Goal: Task Accomplishment & Management: Use online tool/utility

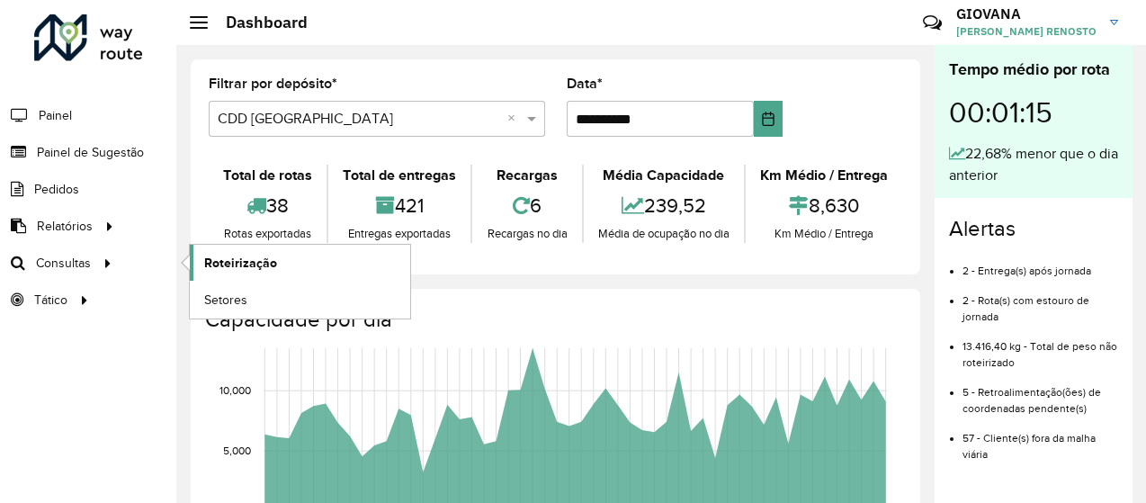
click at [202, 273] on link "Roteirização" at bounding box center [300, 263] width 220 height 36
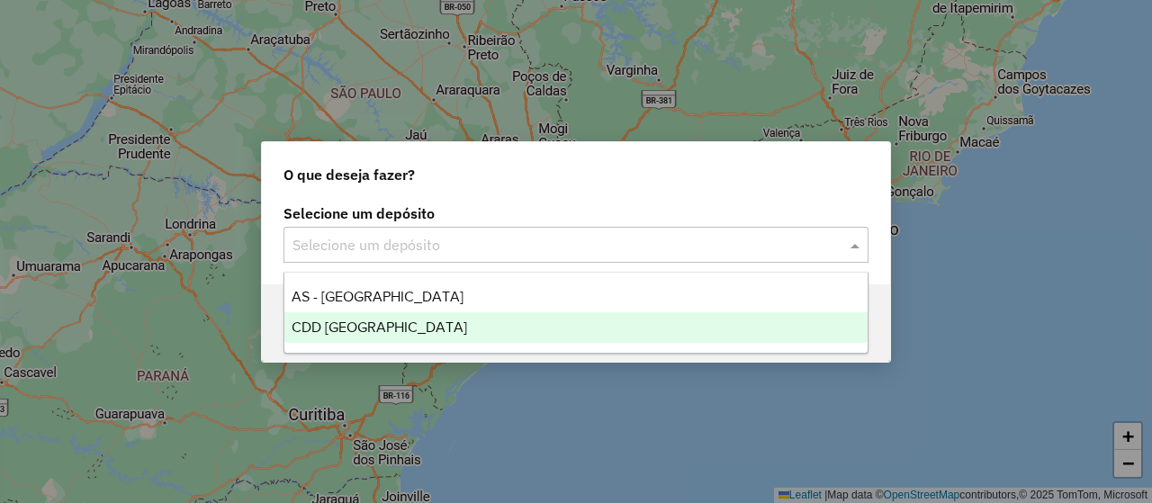
click at [429, 324] on div "CDD [GEOGRAPHIC_DATA]" at bounding box center [575, 327] width 583 height 31
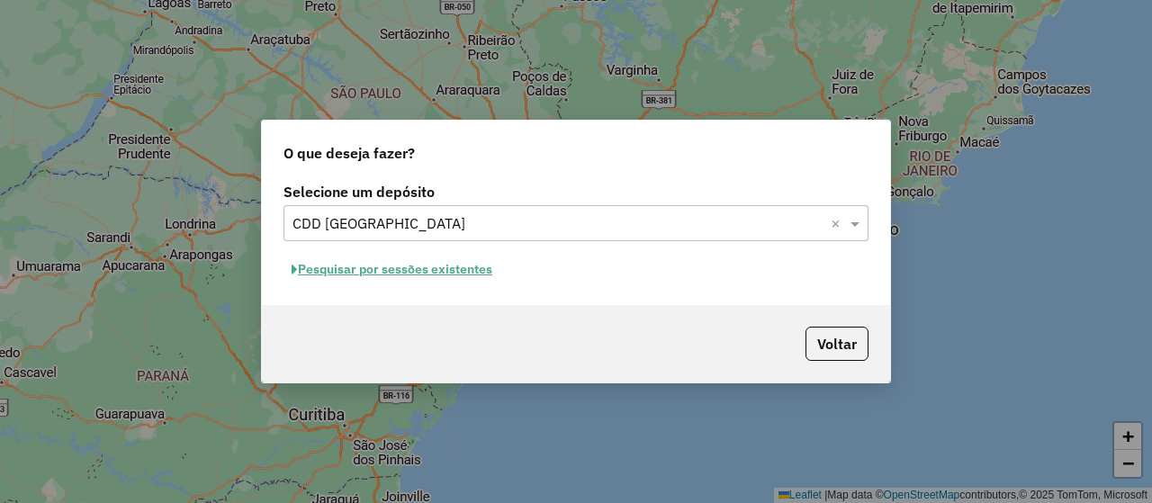
click at [452, 270] on button "Pesquisar por sessões existentes" at bounding box center [391, 270] width 217 height 28
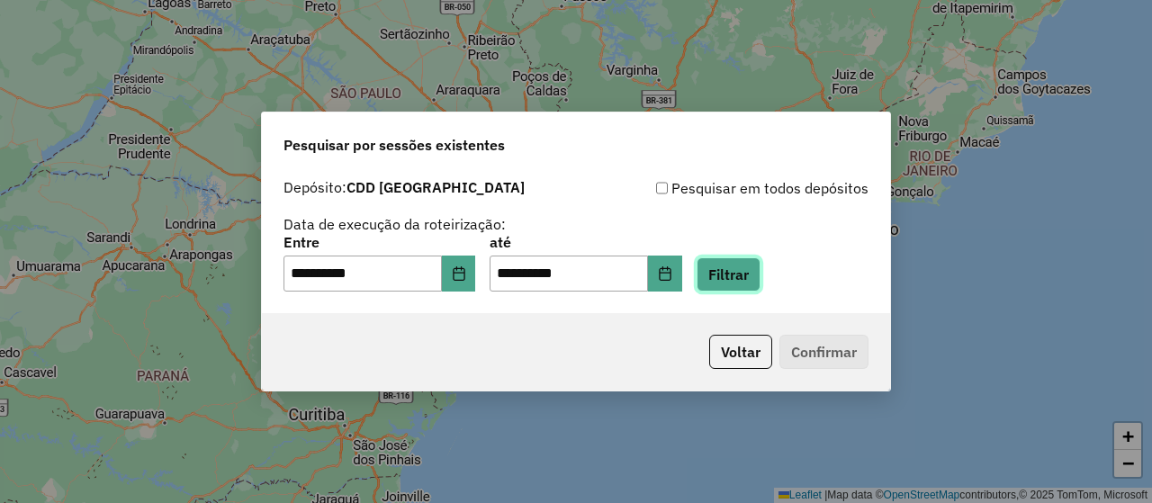
click at [760, 287] on button "Filtrar" at bounding box center [728, 274] width 64 height 34
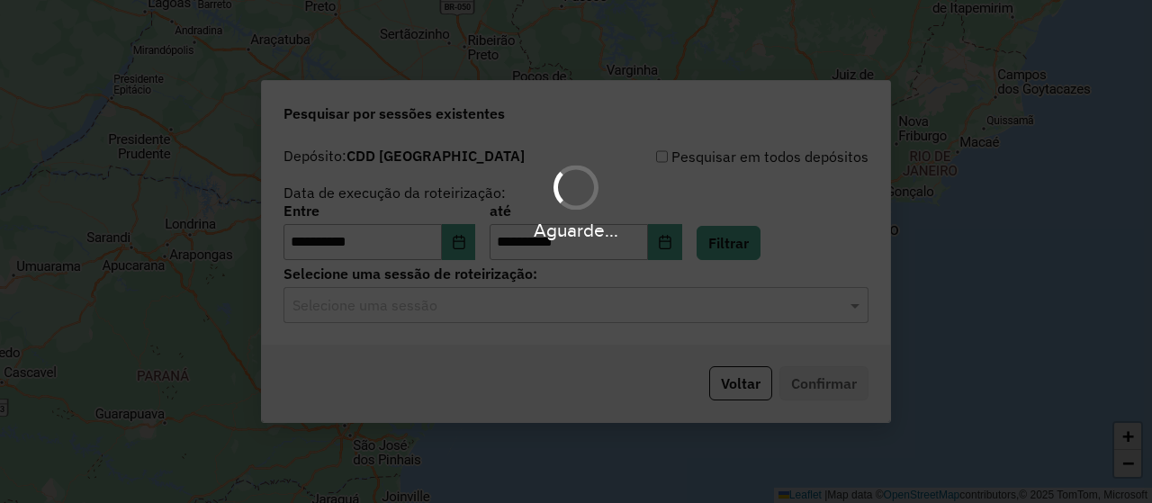
click at [484, 309] on div "Aguarde..." at bounding box center [576, 251] width 1152 height 503
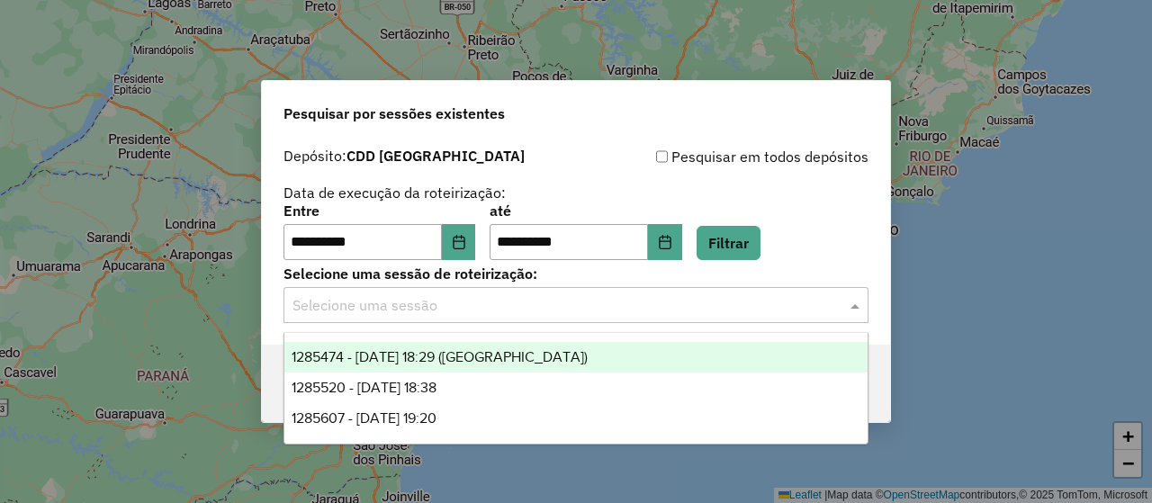
click at [539, 311] on input "text" at bounding box center [557, 306] width 531 height 22
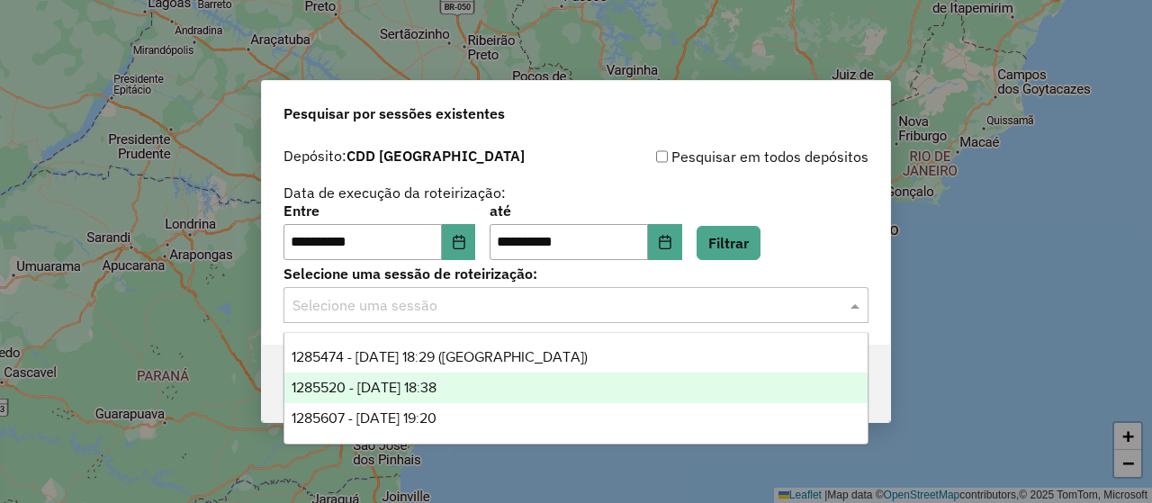
click at [487, 394] on div "1285520 - 30/09/2025 18:38" at bounding box center [575, 387] width 583 height 31
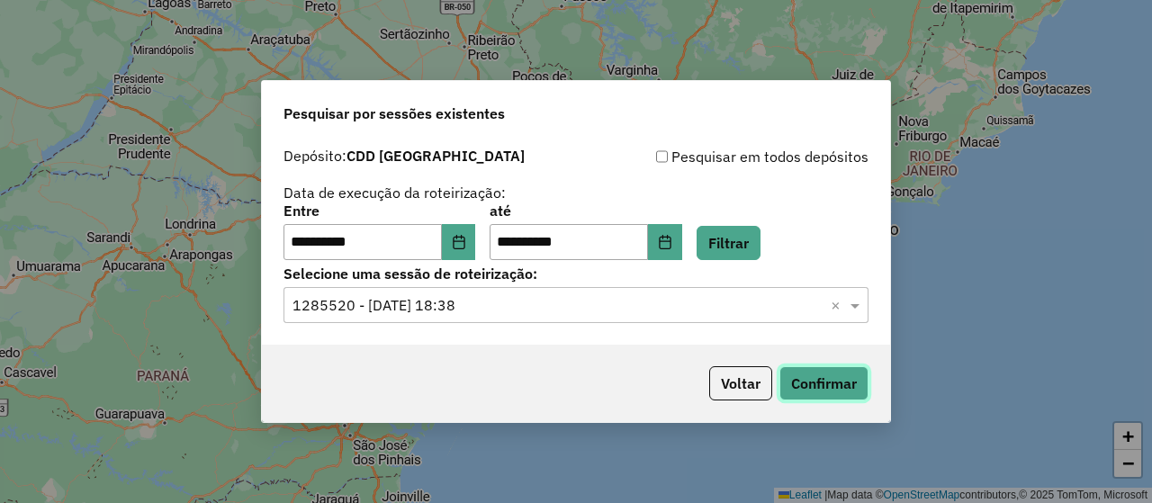
click at [832, 381] on button "Confirmar" at bounding box center [823, 383] width 89 height 34
click at [551, 331] on div "**********" at bounding box center [576, 242] width 628 height 206
click at [578, 309] on input "text" at bounding box center [557, 306] width 531 height 22
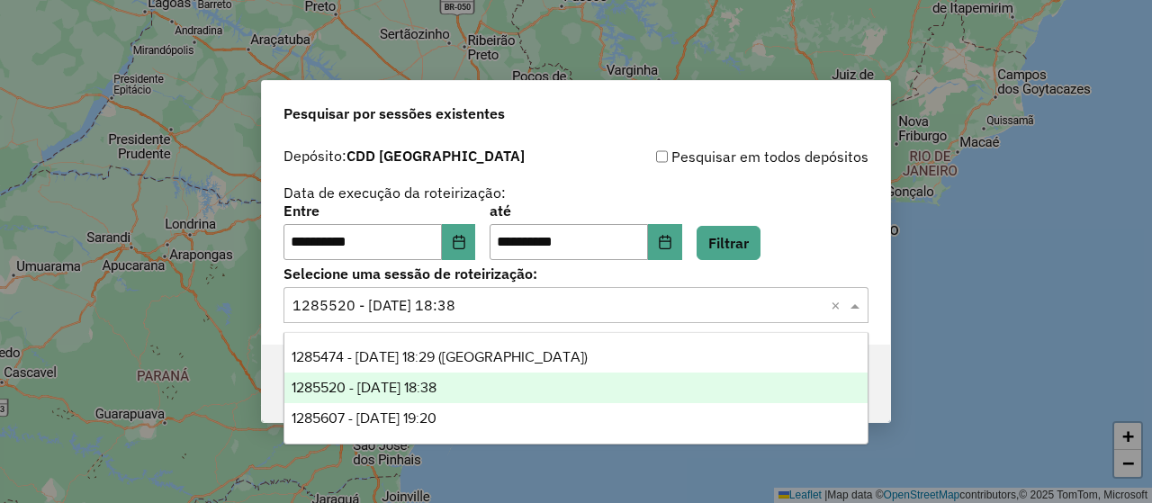
click at [527, 353] on span "1285474 - 30/09/2025 18:29 (Noturna)" at bounding box center [439, 356] width 296 height 15
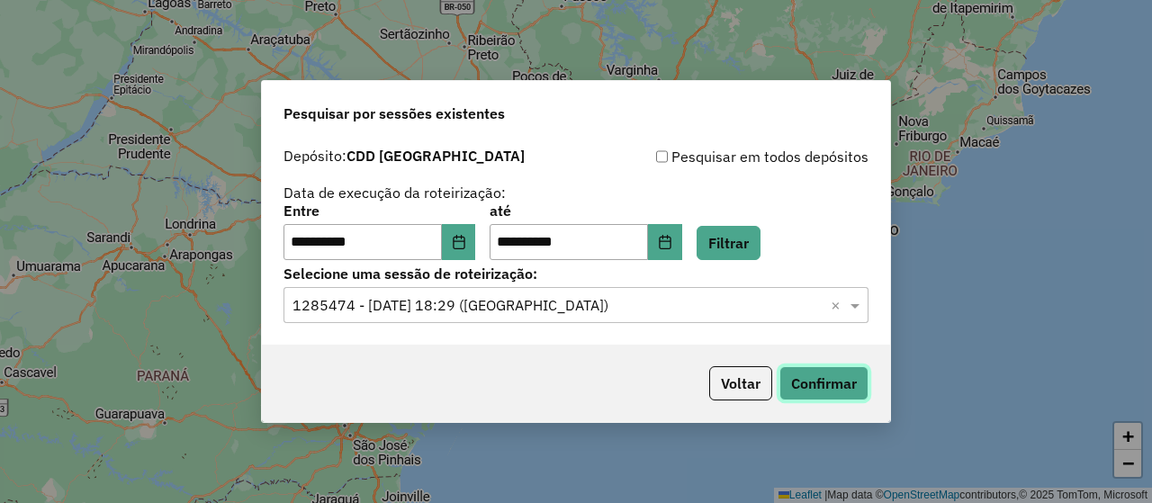
click at [803, 389] on button "Confirmar" at bounding box center [823, 383] width 89 height 34
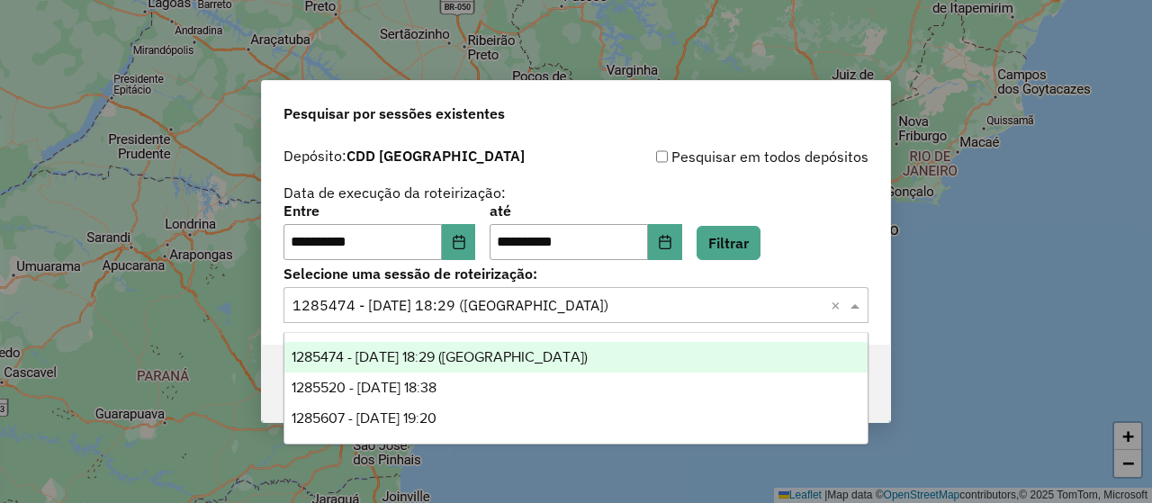
click at [557, 309] on input "text" at bounding box center [557, 306] width 531 height 22
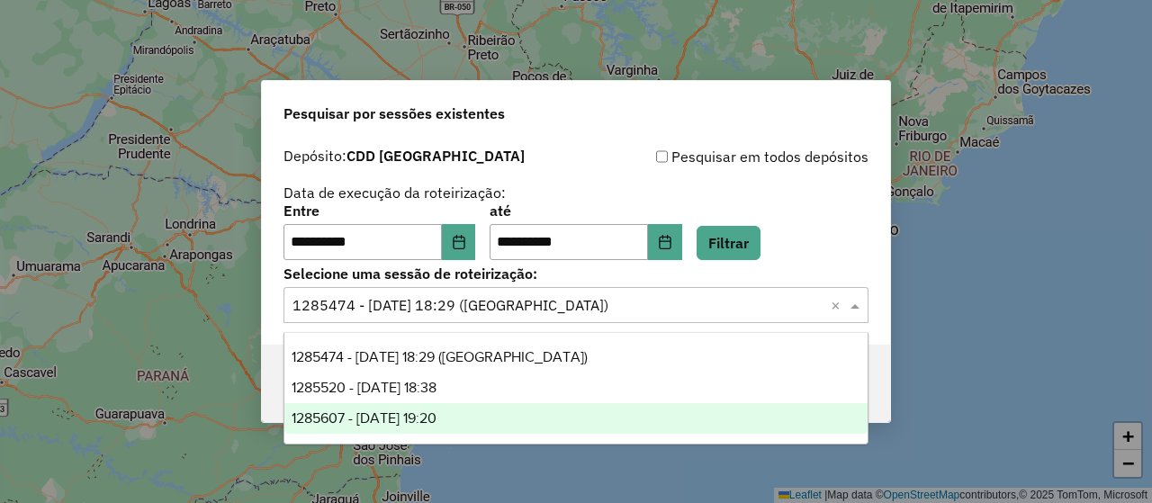
click at [480, 423] on div "1285607 - 30/09/2025 19:20" at bounding box center [575, 418] width 583 height 31
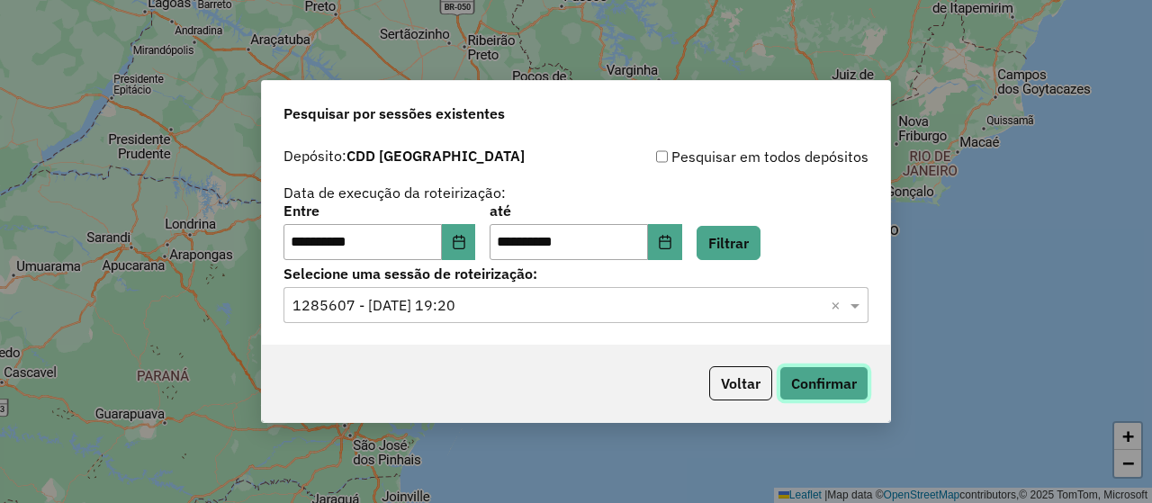
click at [826, 381] on button "Confirmar" at bounding box center [823, 383] width 89 height 34
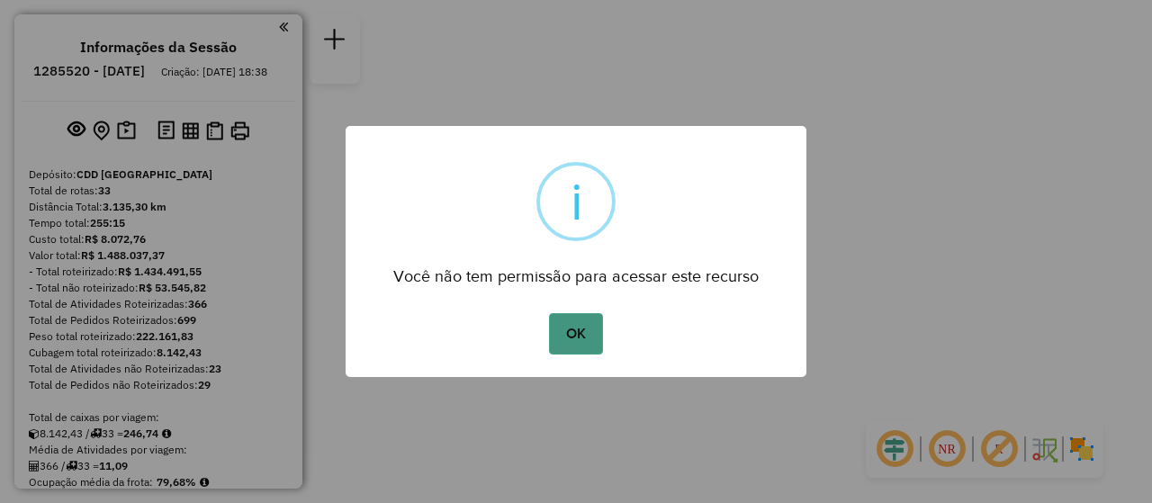
click at [597, 328] on button "OK" at bounding box center [575, 333] width 53 height 41
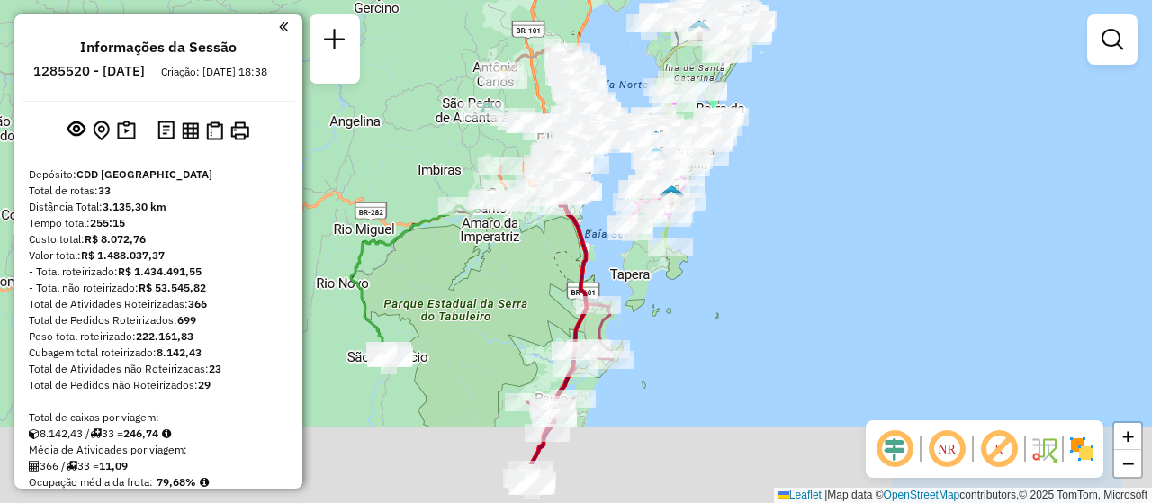
drag, startPoint x: 785, startPoint y: 274, endPoint x: 774, endPoint y: 185, distance: 89.8
click at [774, 185] on div "Janela de atendimento Grade de atendimento Capacidade Transportadoras Veículos …" at bounding box center [576, 251] width 1152 height 503
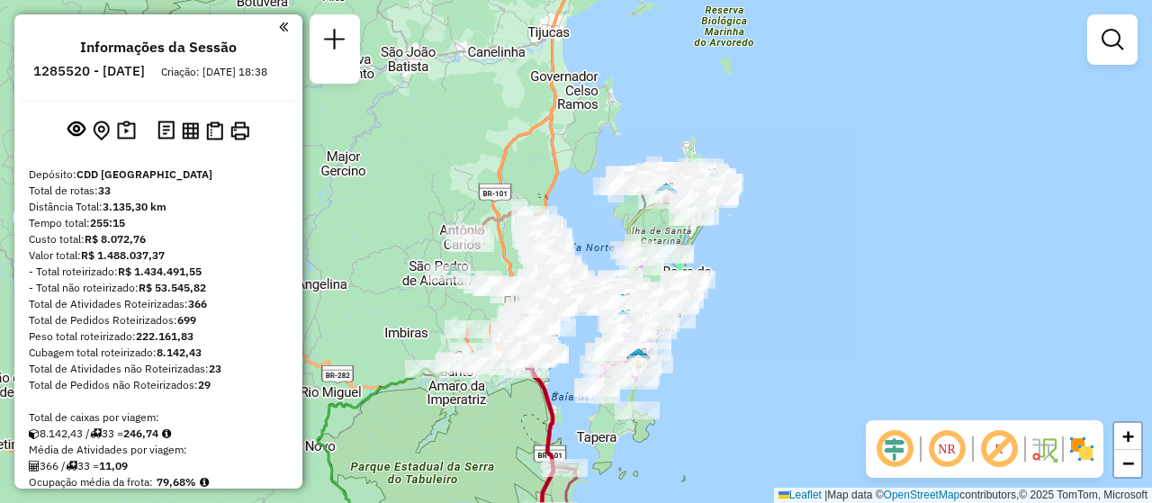
drag, startPoint x: 795, startPoint y: 226, endPoint x: 762, endPoint y: 390, distance: 168.0
click at [762, 390] on div "Janela de atendimento Grade de atendimento Capacidade Transportadoras Veículos …" at bounding box center [576, 251] width 1152 height 503
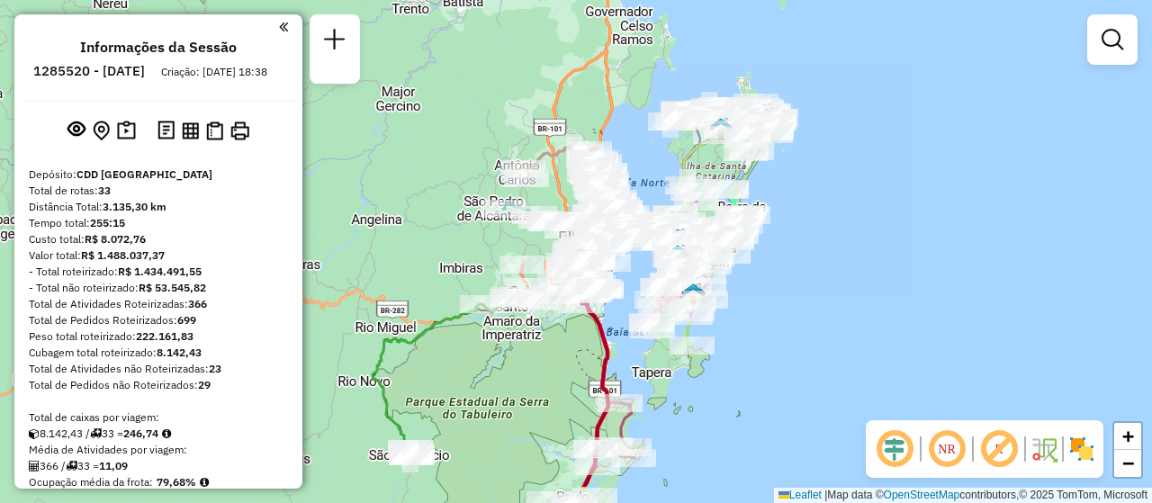
drag, startPoint x: 641, startPoint y: 399, endPoint x: 696, endPoint y: 332, distance: 86.3
click at [696, 332] on icon at bounding box center [708, 290] width 45 height 112
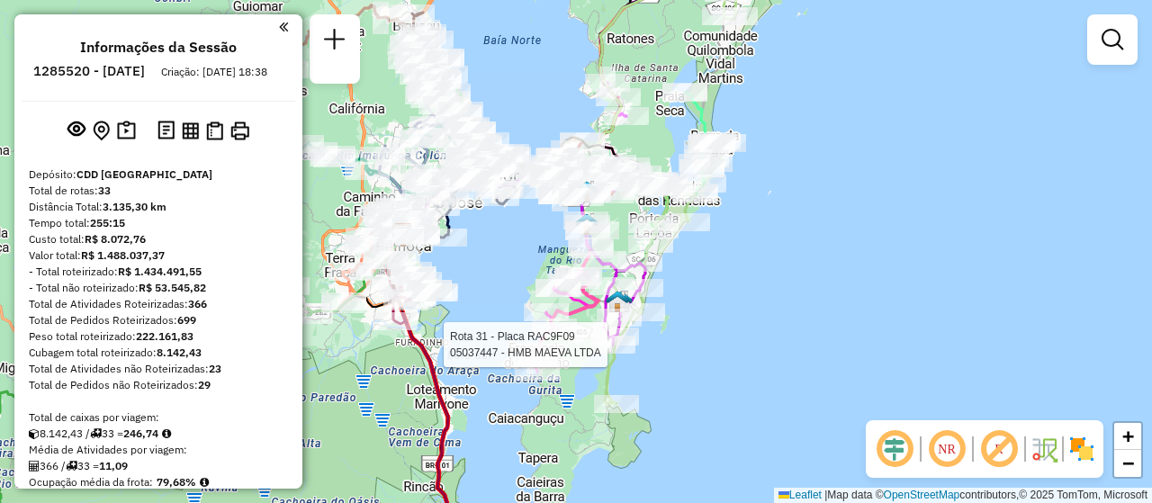
drag, startPoint x: 744, startPoint y: 281, endPoint x: 738, endPoint y: 349, distance: 68.7
click at [738, 349] on div "Rota 31 - Placa RAC9F09 05037447 - HMB MAEVA LTDA Janela de atendimento Grade d…" at bounding box center [576, 251] width 1152 height 503
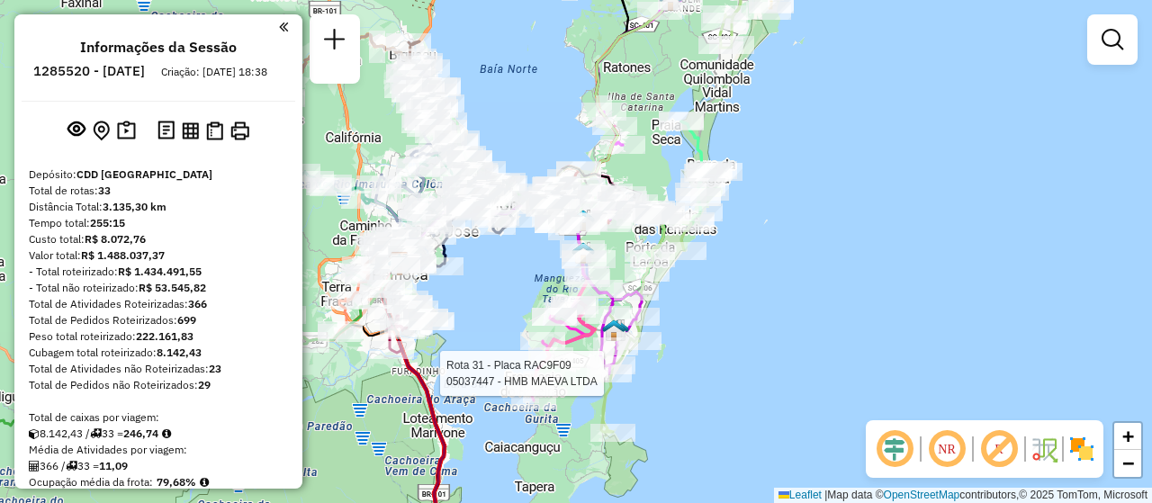
click at [816, 313] on div "Rota 31 - Placa RAC9F09 05037447 - HMB MAEVA LTDA Janela de atendimento Grade d…" at bounding box center [576, 251] width 1152 height 503
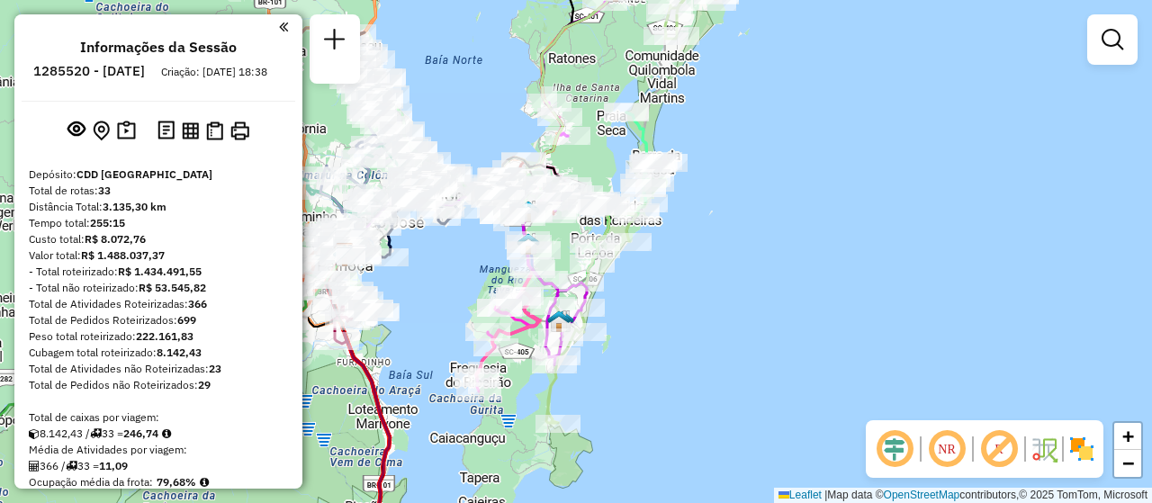
drag, startPoint x: 693, startPoint y: 366, endPoint x: 638, endPoint y: 357, distance: 55.6
click at [638, 357] on div "Janela de atendimento Grade de atendimento Capacidade Transportadoras Veículos …" at bounding box center [576, 251] width 1152 height 503
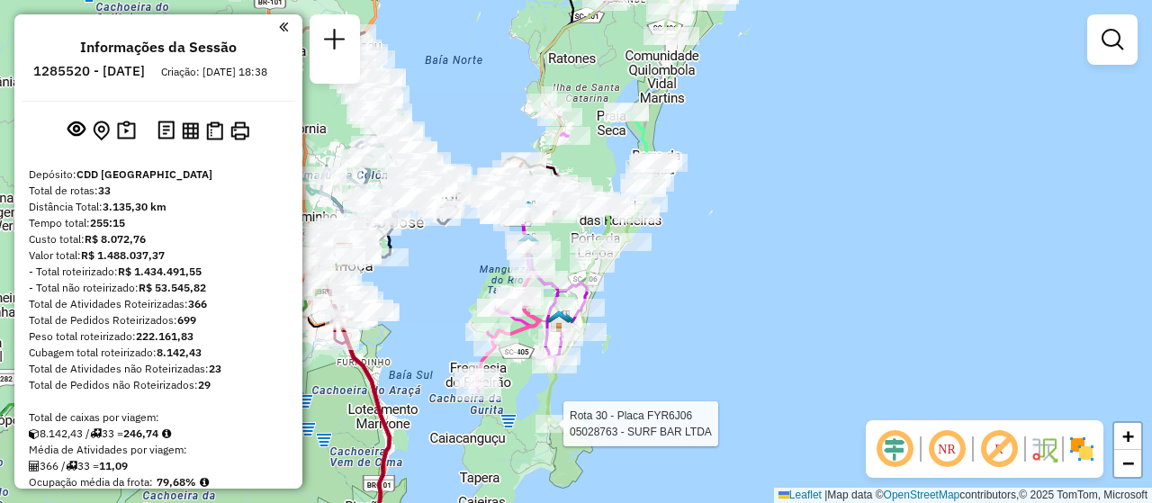
select select "**********"
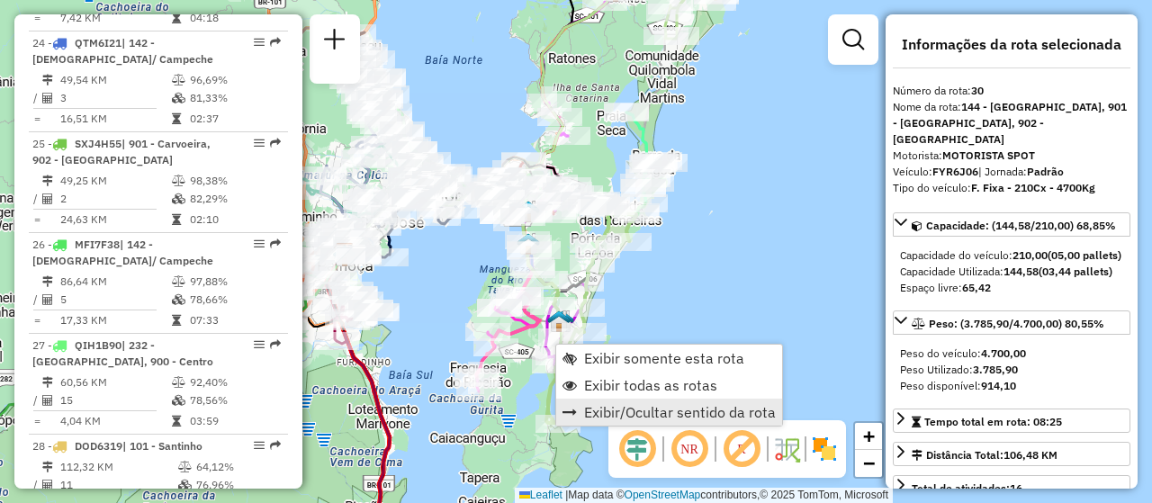
scroll to position [3708, 0]
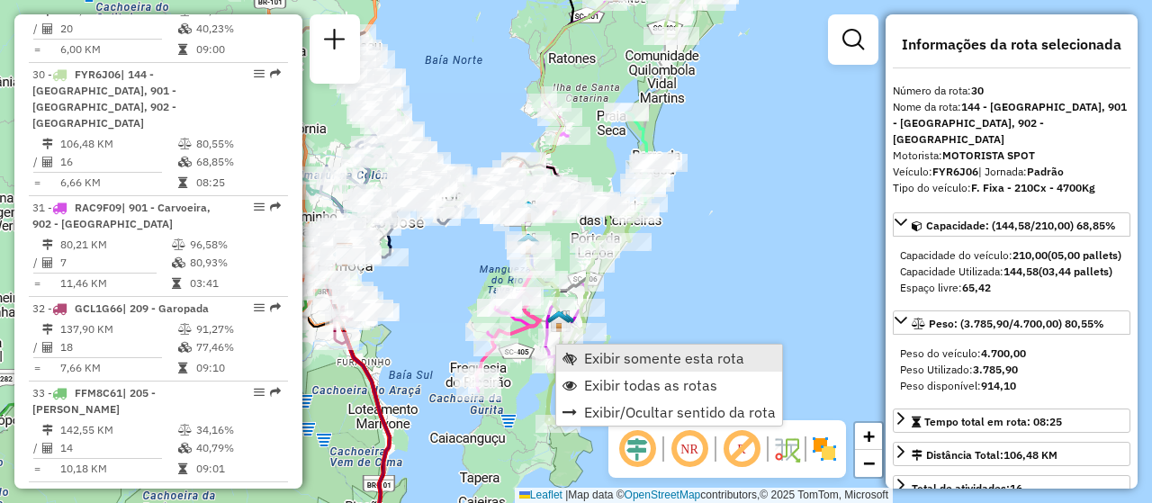
click at [645, 358] on span "Exibir somente esta rota" at bounding box center [664, 358] width 160 height 14
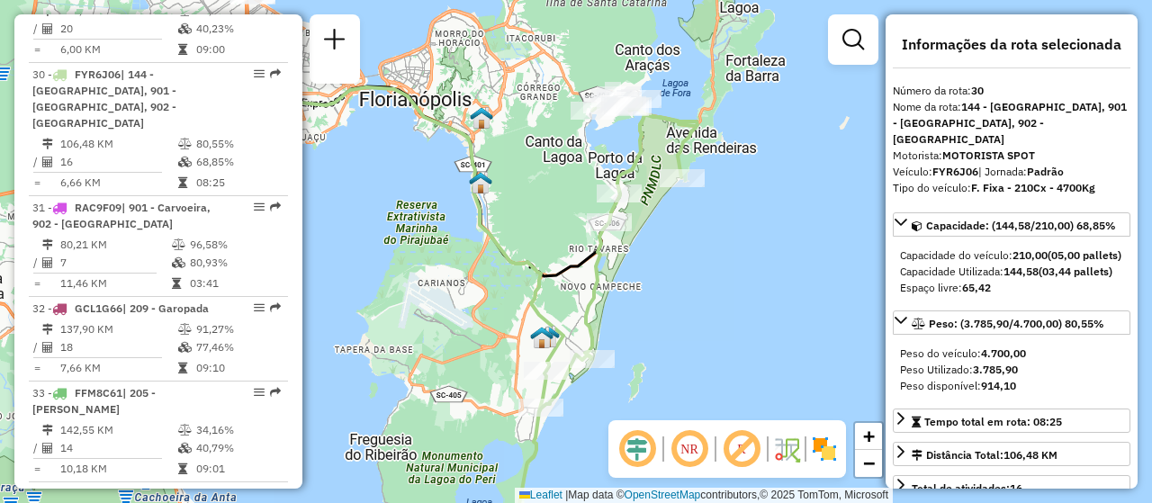
drag, startPoint x: 777, startPoint y: 301, endPoint x: 604, endPoint y: 345, distance: 178.9
click at [604, 345] on div "Janela de atendimento Grade de atendimento Capacidade Transportadoras Veículos …" at bounding box center [576, 251] width 1152 height 503
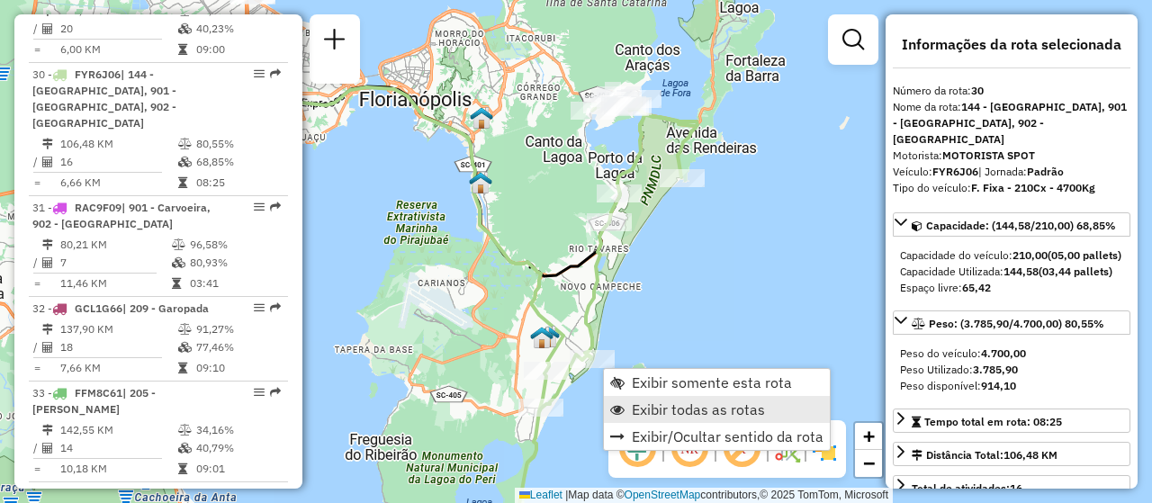
click at [704, 403] on span "Exibir todas as rotas" at bounding box center [698, 409] width 133 height 14
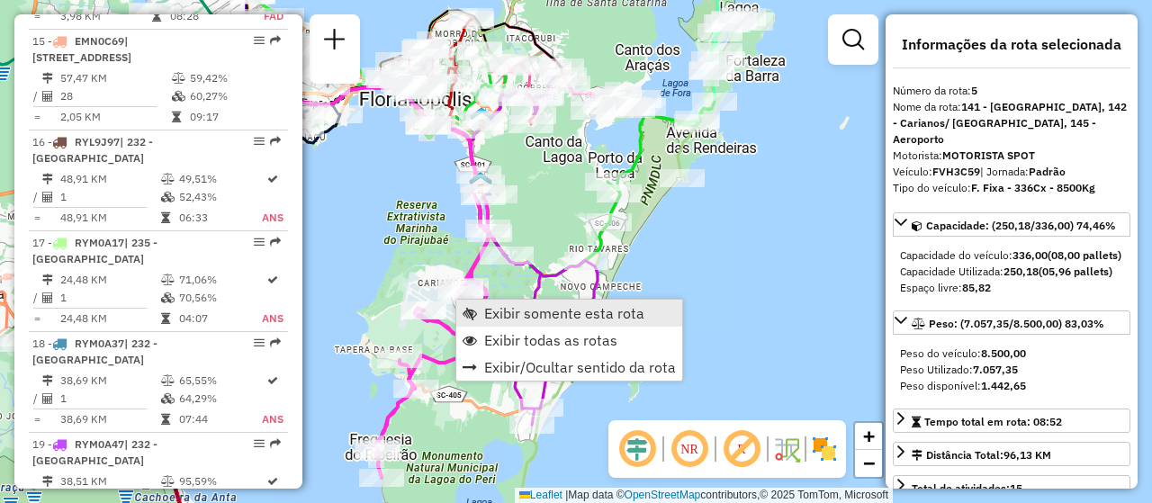
scroll to position [1108, 0]
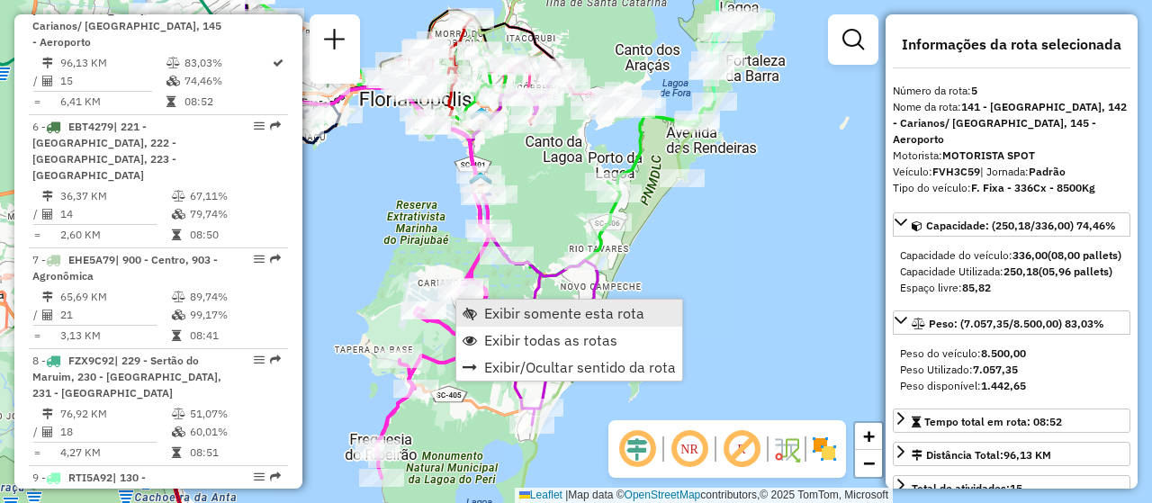
click at [600, 307] on span "Exibir somente esta rota" at bounding box center [564, 313] width 160 height 14
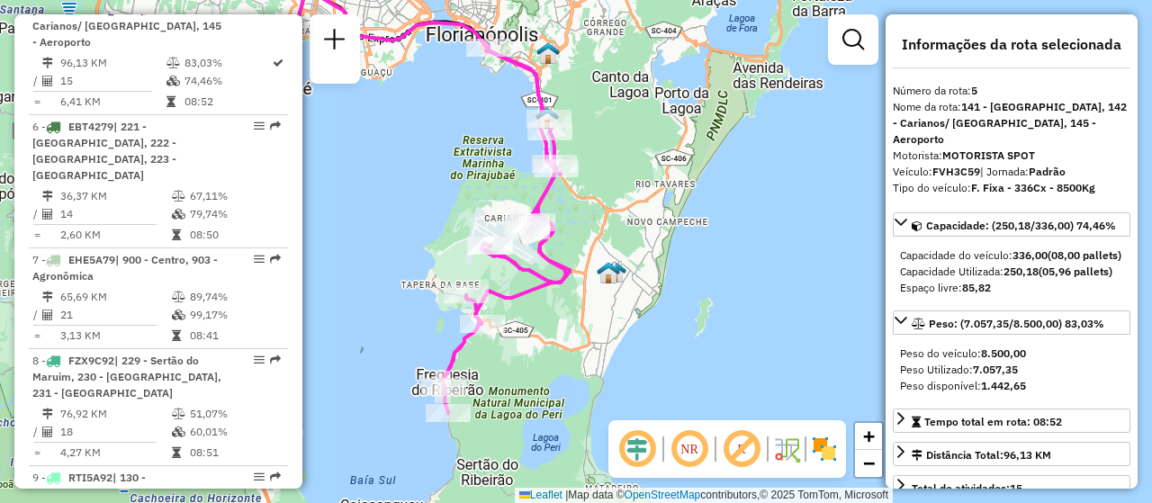
drag, startPoint x: 835, startPoint y: 316, endPoint x: 631, endPoint y: 262, distance: 211.2
click at [631, 262] on div "Janela de atendimento Grade de atendimento Capacidade Transportadoras Veículos …" at bounding box center [576, 251] width 1152 height 503
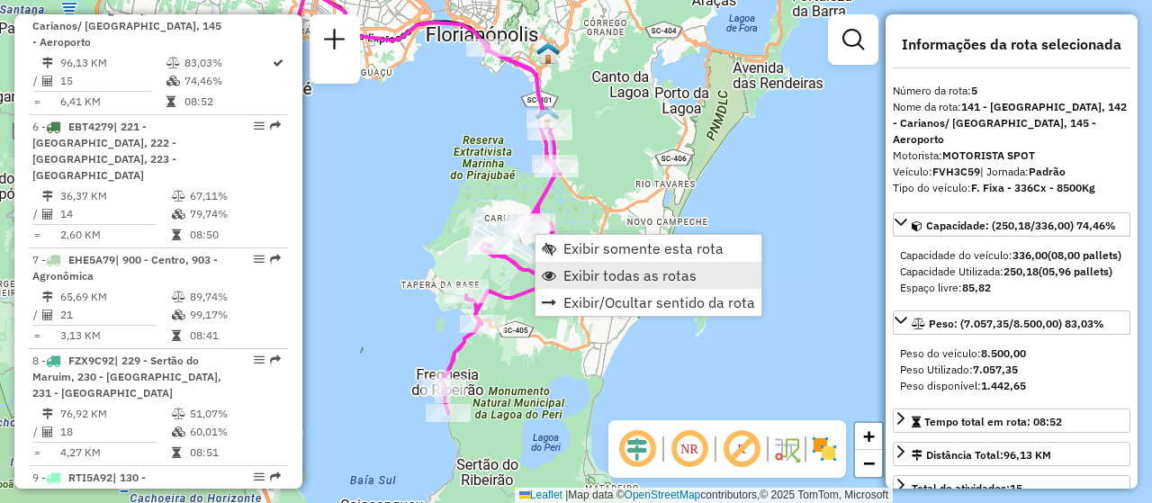
click at [603, 270] on span "Exibir todas as rotas" at bounding box center [629, 275] width 133 height 14
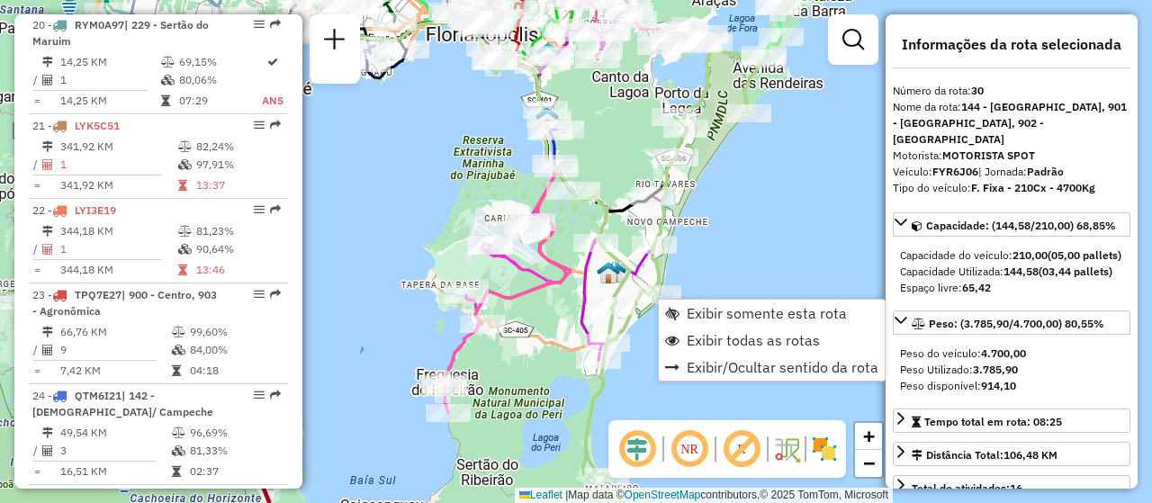
scroll to position [3708, 0]
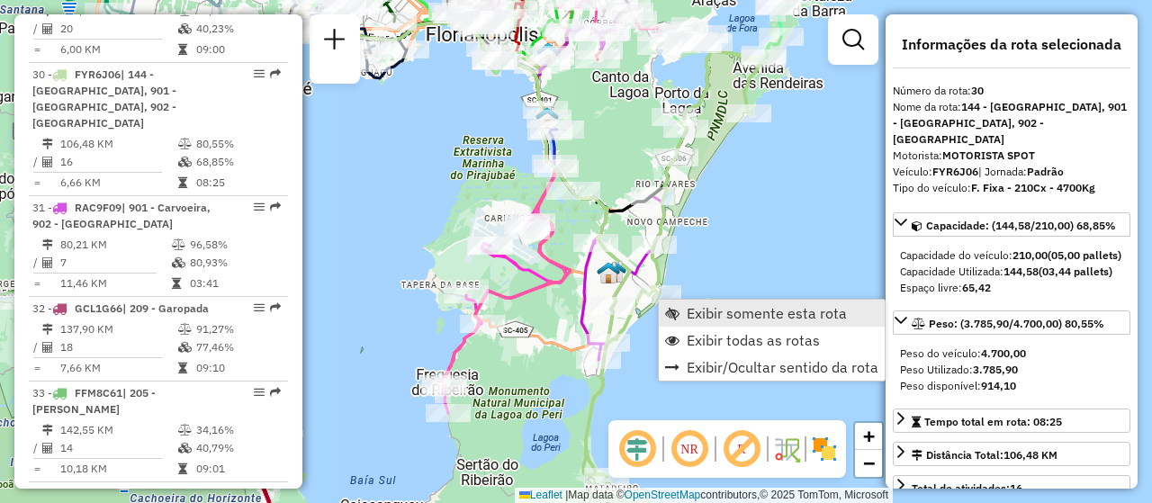
click at [726, 318] on span "Exibir somente esta rota" at bounding box center [766, 313] width 160 height 14
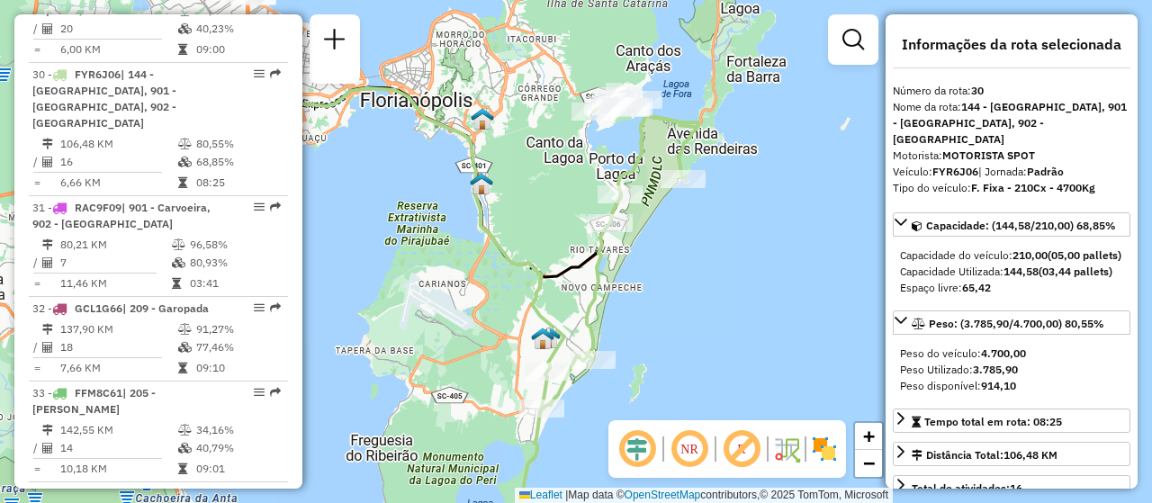
drag, startPoint x: 796, startPoint y: 280, endPoint x: 600, endPoint y: 328, distance: 202.1
click at [600, 328] on div "Janela de atendimento Grade de atendimento Capacidade Transportadoras Veículos …" at bounding box center [576, 251] width 1152 height 503
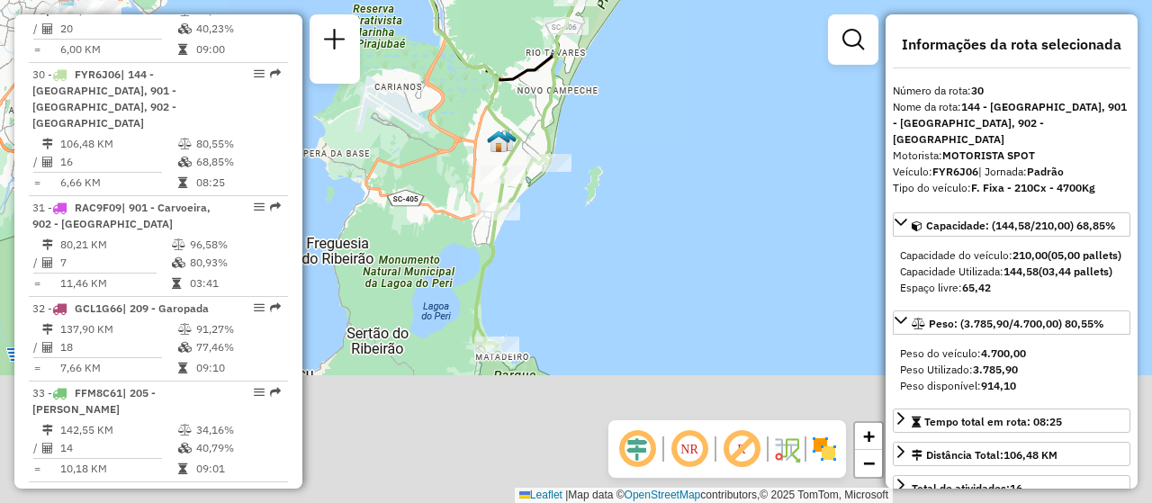
drag, startPoint x: 624, startPoint y: 330, endPoint x: 605, endPoint y: 167, distance: 163.9
click at [605, 167] on div "Janela de atendimento Grade de atendimento Capacidade Transportadoras Veículos …" at bounding box center [576, 251] width 1152 height 503
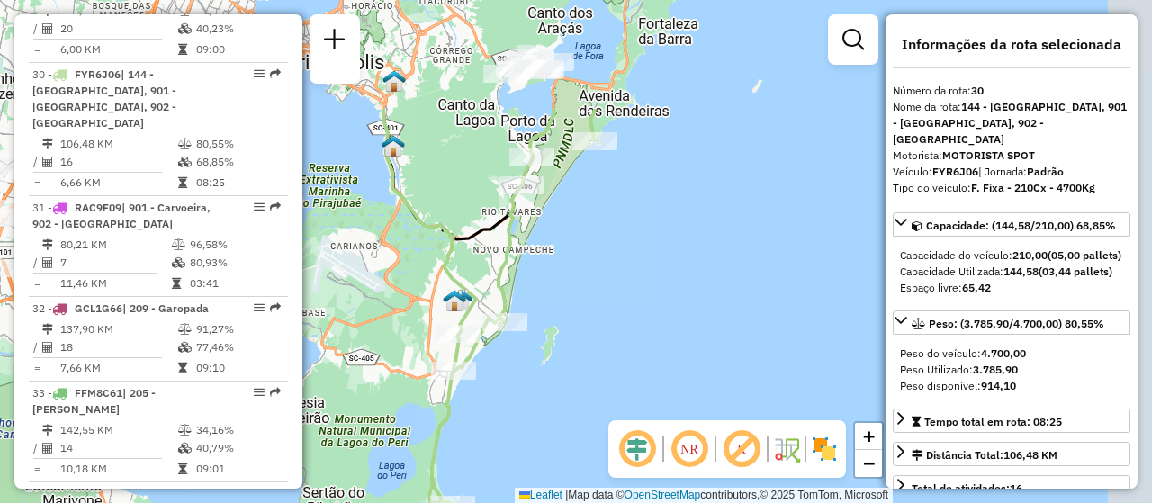
drag, startPoint x: 643, startPoint y: 220, endPoint x: 599, endPoint y: 379, distance: 165.2
click at [599, 379] on div "Janela de atendimento Grade de atendimento Capacidade Transportadoras Veículos …" at bounding box center [576, 251] width 1152 height 503
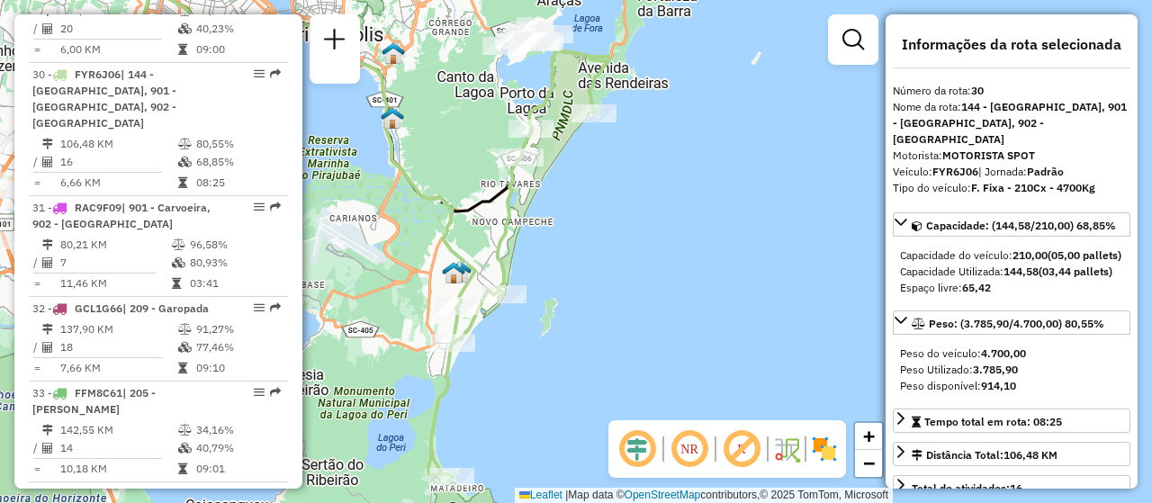
drag, startPoint x: 558, startPoint y: 365, endPoint x: 556, endPoint y: 327, distance: 38.7
click at [556, 327] on div "Janela de atendimento Grade de atendimento Capacidade Transportadoras Veículos …" at bounding box center [576, 251] width 1152 height 503
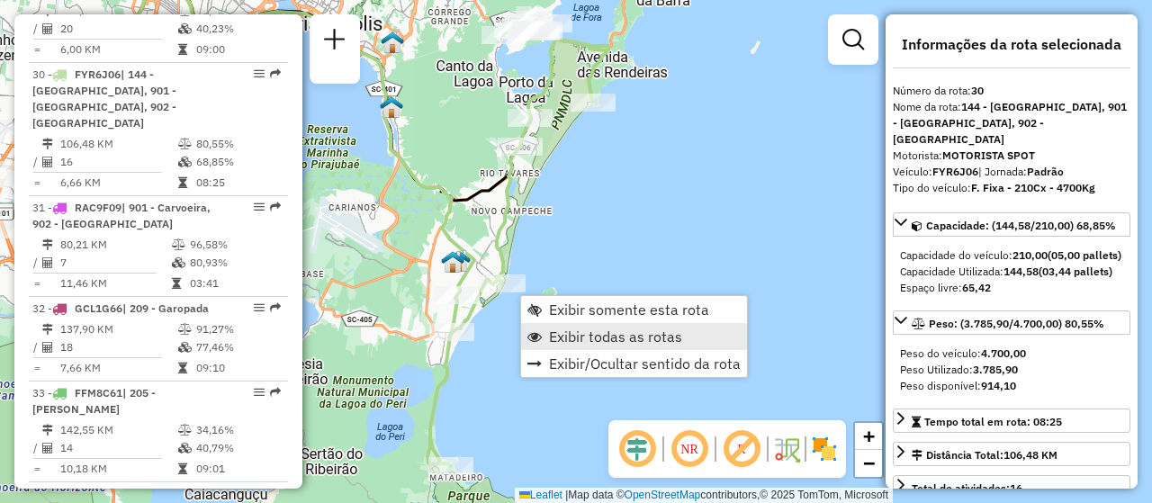
click at [619, 332] on span "Exibir todas as rotas" at bounding box center [615, 336] width 133 height 14
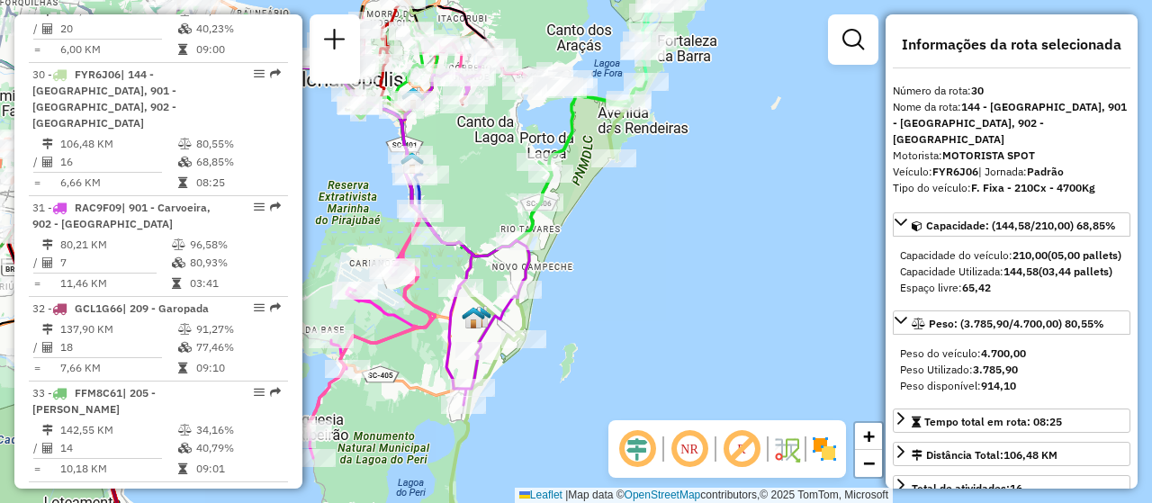
drag, startPoint x: 566, startPoint y: 267, endPoint x: 579, endPoint y: 326, distance: 60.0
click at [582, 324] on div "Janela de atendimento Grade de atendimento Capacidade Transportadoras Veículos …" at bounding box center [576, 251] width 1152 height 503
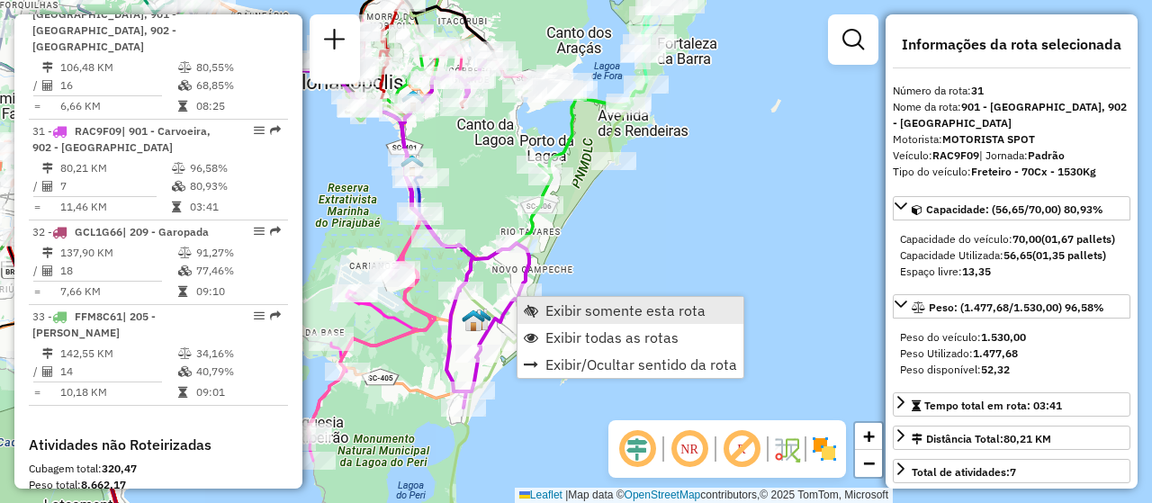
scroll to position [3825, 0]
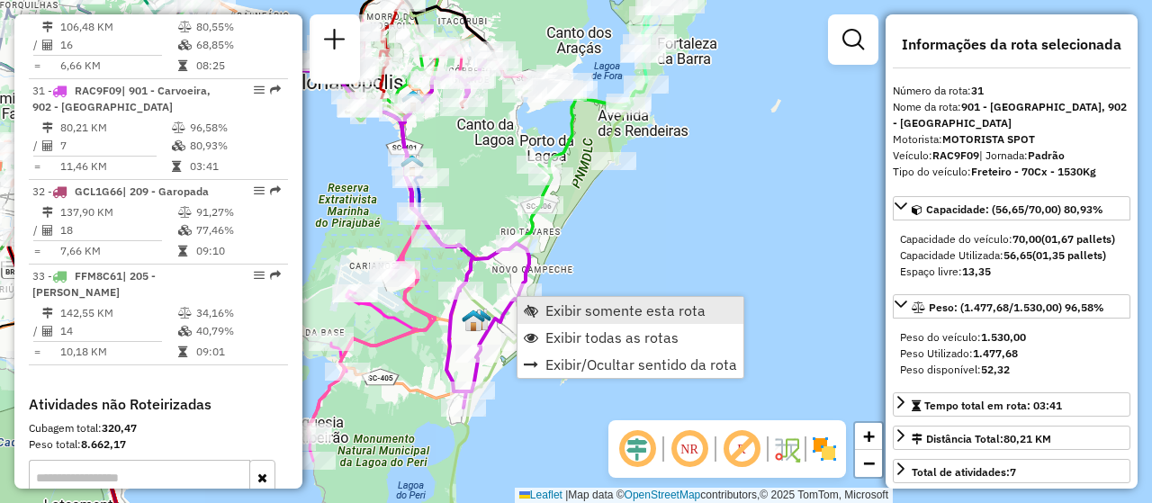
click at [636, 305] on span "Exibir somente esta rota" at bounding box center [625, 310] width 160 height 14
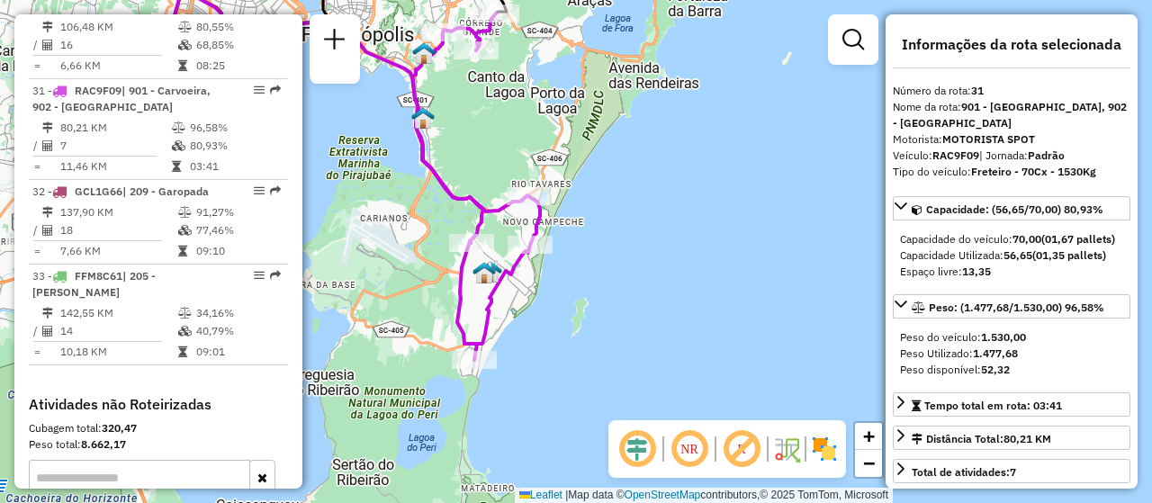
drag, startPoint x: 665, startPoint y: 334, endPoint x: 384, endPoint y: 235, distance: 297.6
click at [384, 235] on div "Janela de atendimento Grade de atendimento Capacidade Transportadoras Veículos …" at bounding box center [576, 251] width 1152 height 503
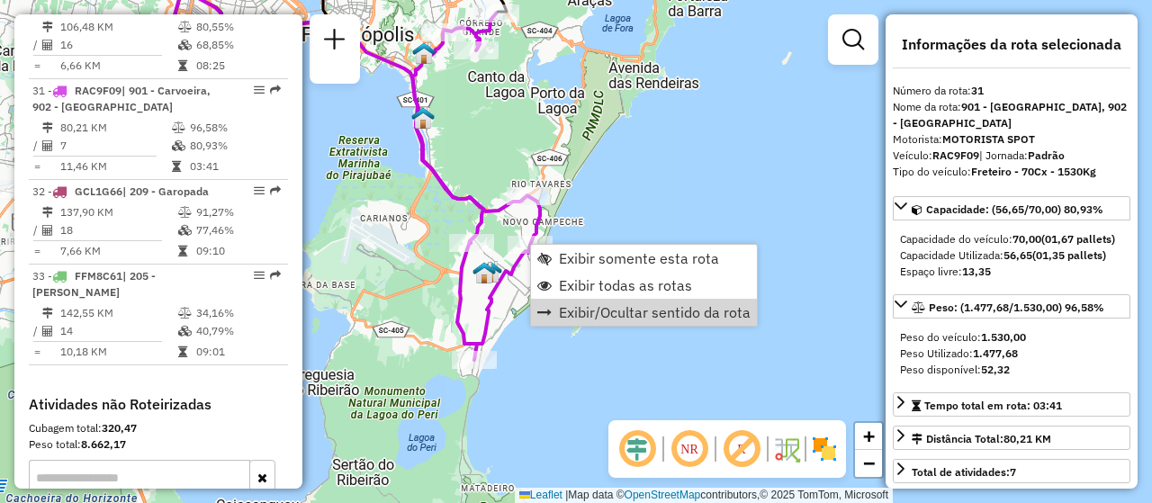
click at [608, 393] on div "Janela de atendimento Grade de atendimento Capacidade Transportadoras Veículos …" at bounding box center [576, 251] width 1152 height 503
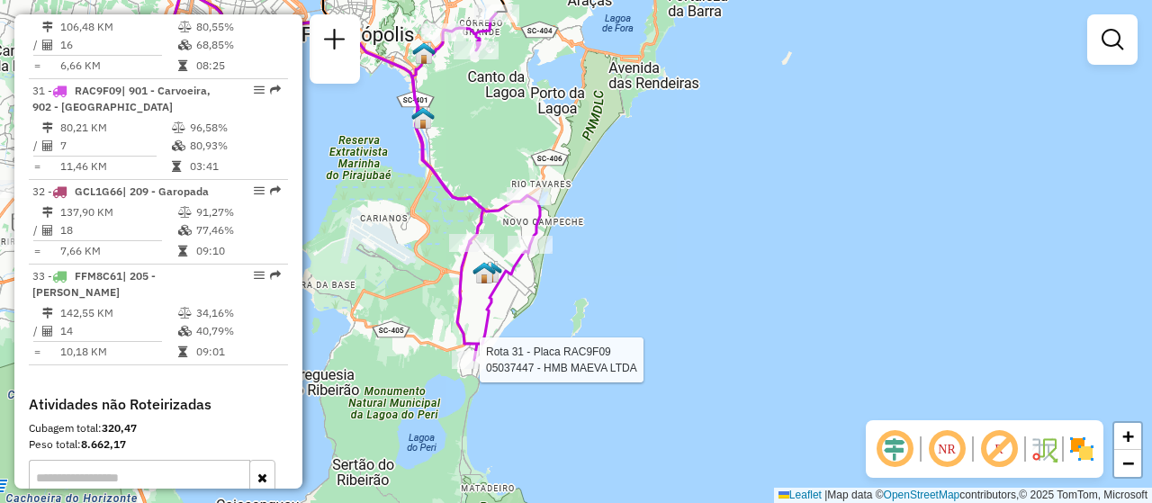
select select "**********"
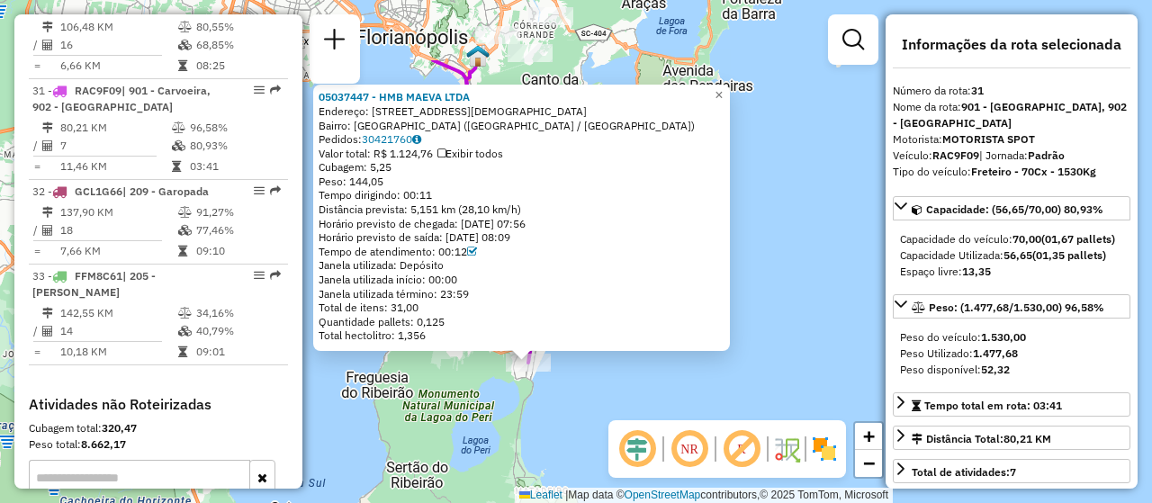
drag, startPoint x: 631, startPoint y: 319, endPoint x: 582, endPoint y: 428, distance: 119.2
click at [582, 428] on div "05037447 - HMB MAEVA LTDA Endereço: RUA SAGRADO CORACAO DE JESUS 811 Bairro: MO…" at bounding box center [576, 251] width 1152 height 503
click at [659, 390] on div "05037447 - HMB MAEVA LTDA Endereço: RUA SAGRADO CORACAO DE JESUS 811 Bairro: MO…" at bounding box center [576, 251] width 1152 height 503
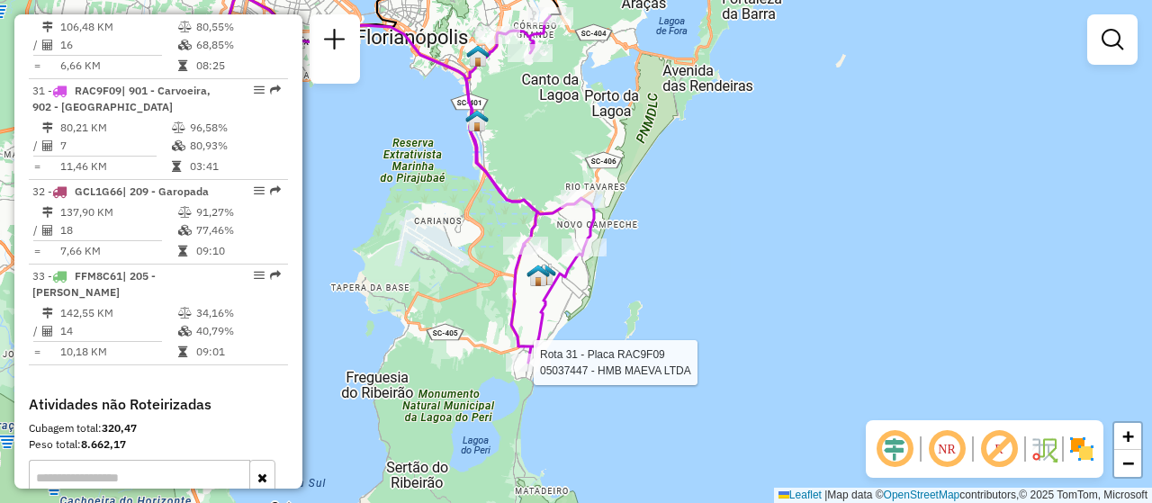
select select "**********"
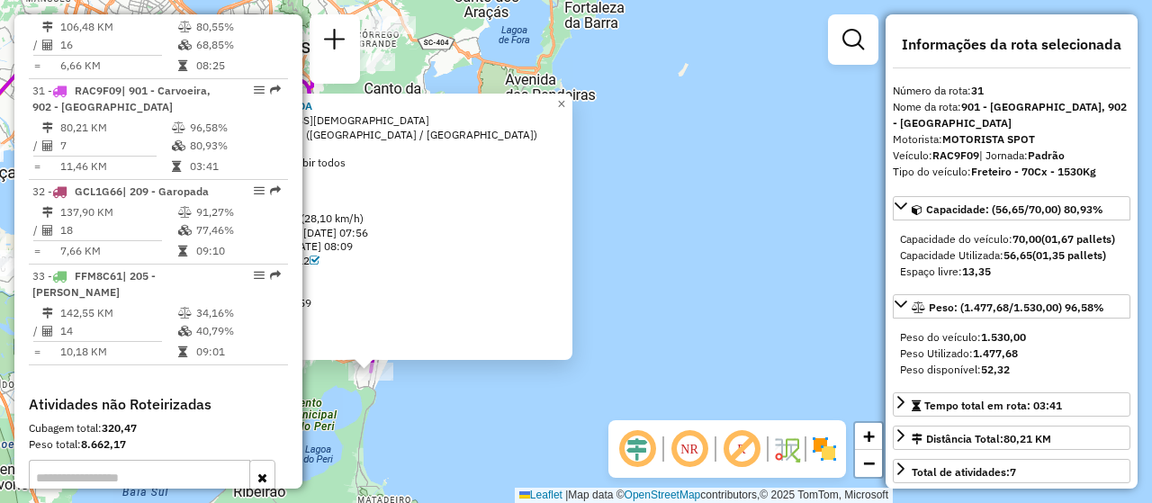
drag, startPoint x: 726, startPoint y: 327, endPoint x: 553, endPoint y: 387, distance: 183.0
click at [521, 445] on div "05037447 - HMB MAEVA LTDA Endereço: RUA SAGRADO CORACAO DE JESUS 811 Bairro: MO…" at bounding box center [576, 251] width 1152 height 503
click at [553, 387] on div "05037447 - HMB MAEVA LTDA Endereço: RUA SAGRADO CORACAO DE JESUS 811 Bairro: MO…" at bounding box center [576, 251] width 1152 height 503
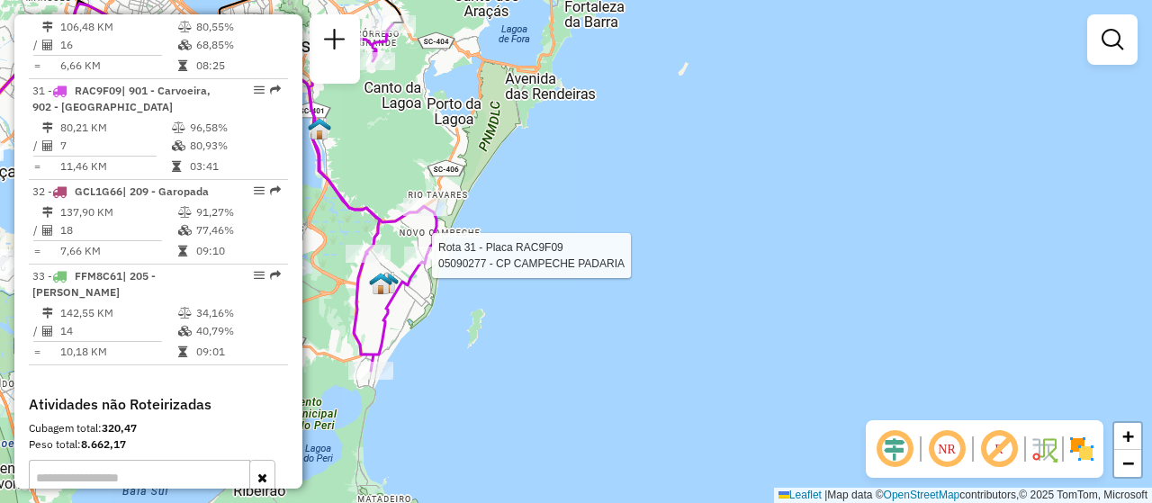
click at [429, 265] on div at bounding box center [426, 256] width 45 height 18
select select "**********"
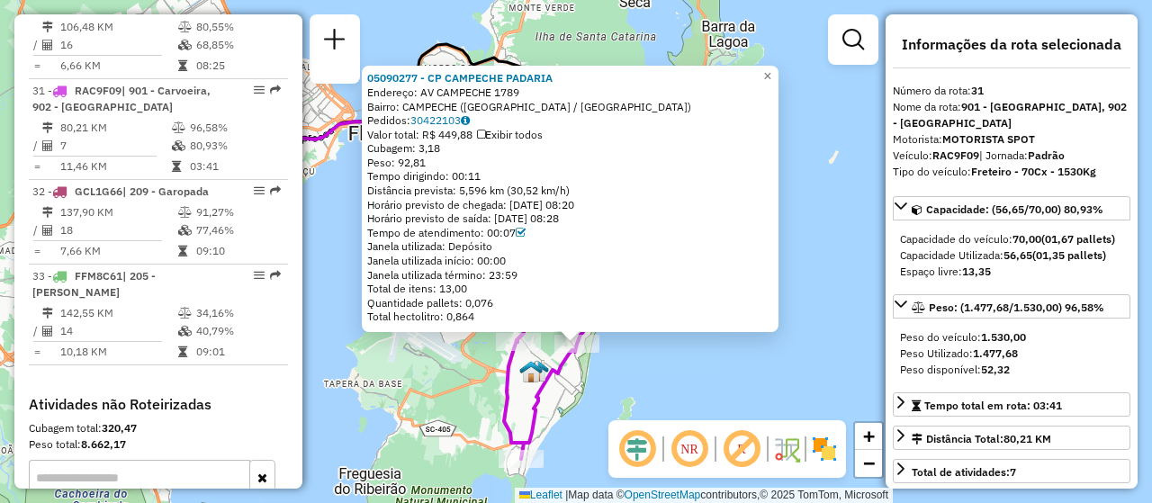
drag, startPoint x: 570, startPoint y: 314, endPoint x: 565, endPoint y: 370, distance: 56.0
click at [565, 370] on icon at bounding box center [523, 285] width 128 height 346
click at [763, 362] on div "05090277 - CP CAMPECHE PADARIA Endereço: AV CAMPECHE 1789 Bairro: CAMPECHE (FLO…" at bounding box center [576, 251] width 1152 height 503
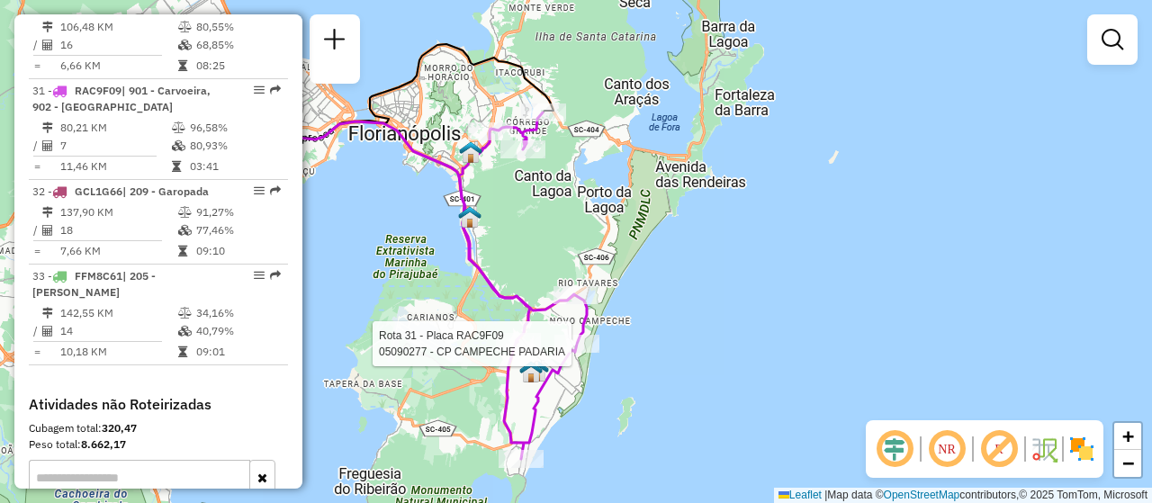
select select "**********"
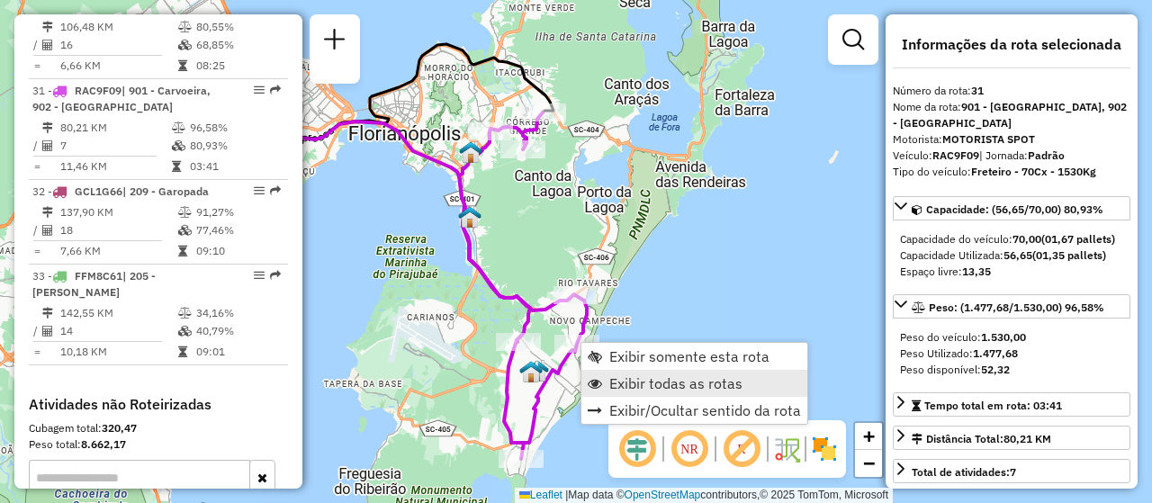
click at [651, 380] on span "Exibir todas as rotas" at bounding box center [675, 383] width 133 height 14
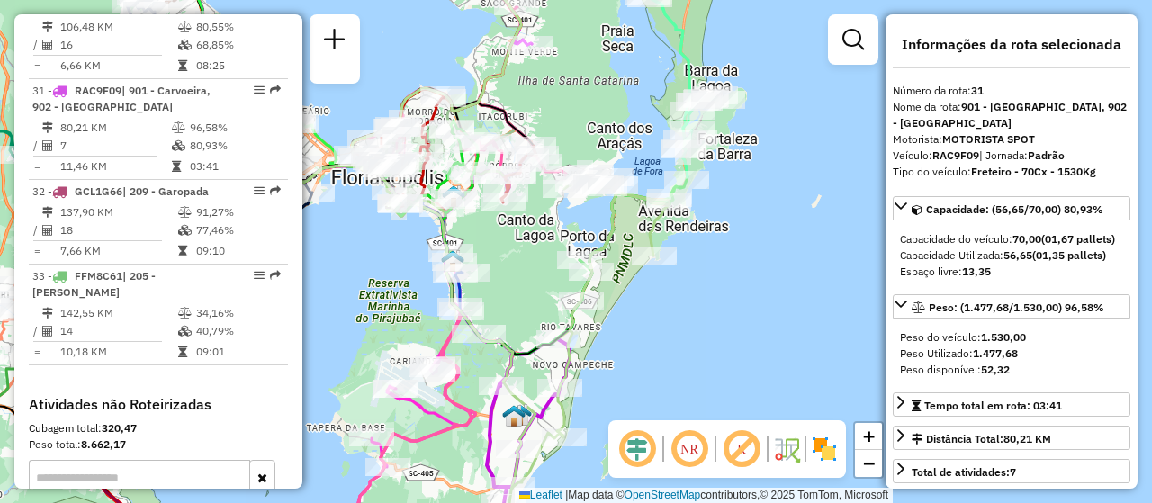
drag, startPoint x: 688, startPoint y: 282, endPoint x: 668, endPoint y: 331, distance: 52.5
click at [668, 331] on div "Janela de atendimento Grade de atendimento Capacidade Transportadoras Veículos …" at bounding box center [576, 251] width 1152 height 503
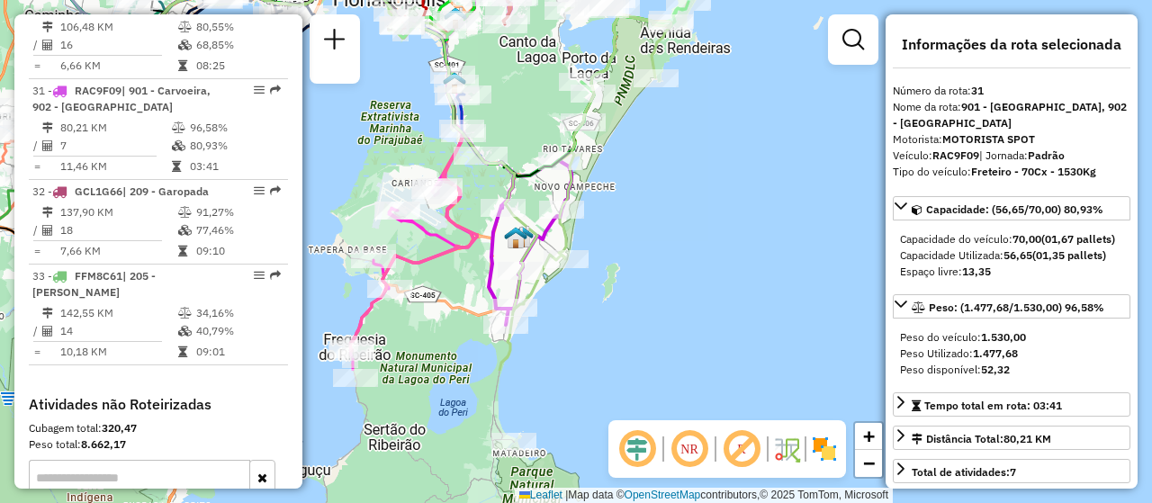
drag, startPoint x: 666, startPoint y: 300, endPoint x: 670, endPoint y: 112, distance: 188.1
click at [670, 112] on div "Janela de atendimento Grade de atendimento Capacidade Transportadoras Veículos …" at bounding box center [576, 251] width 1152 height 503
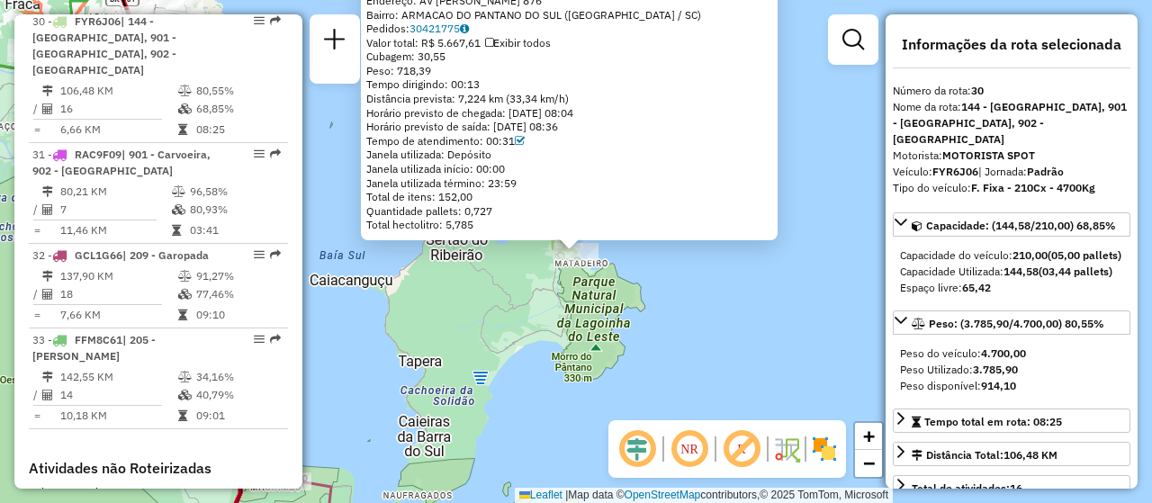
scroll to position [3708, 0]
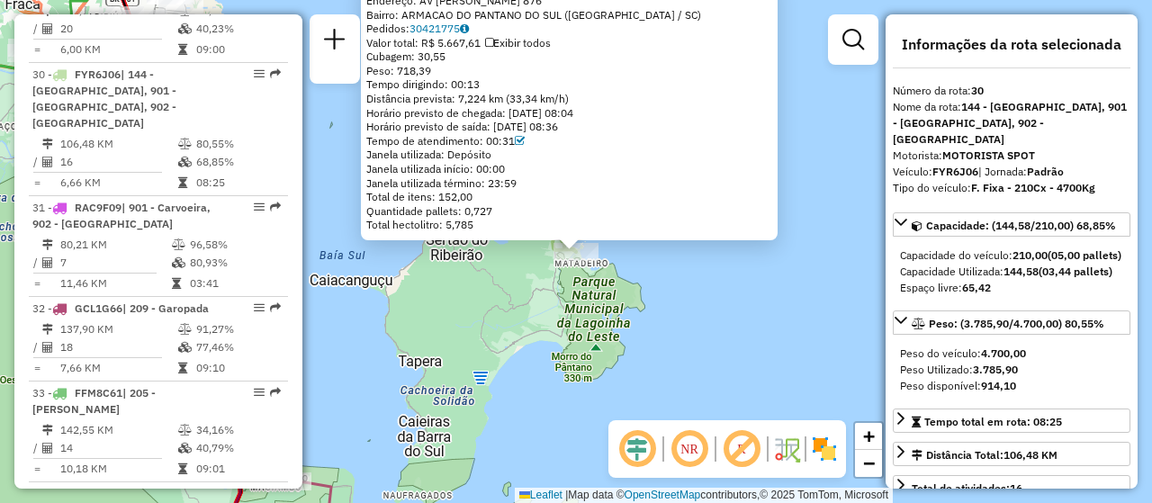
click at [740, 312] on div "05028763 - SURF BAR LTDA Endereço: AV ANTONIO BORGES DOS SANTOS 876 Bairro: ARM…" at bounding box center [576, 251] width 1152 height 503
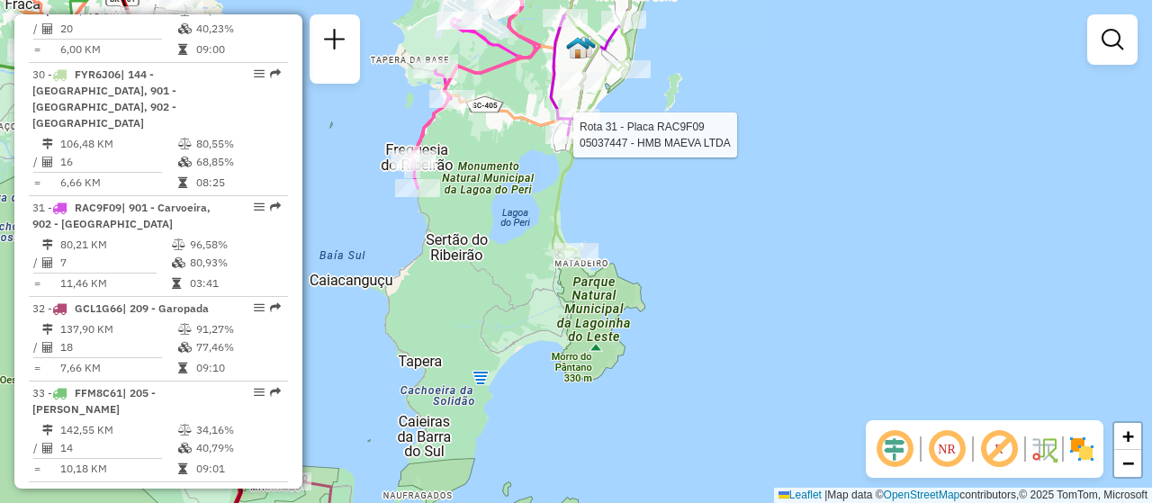
select select "**********"
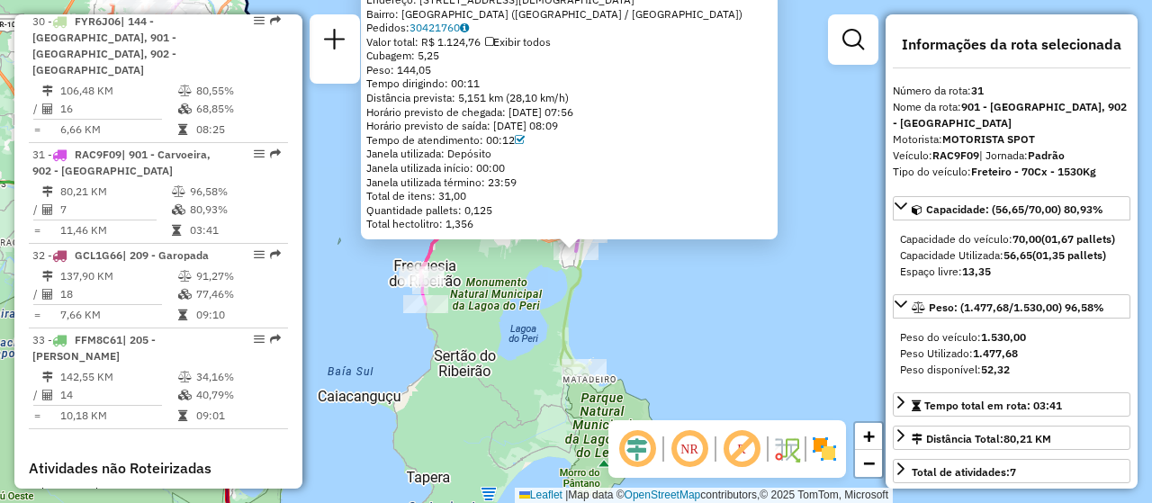
scroll to position [3825, 0]
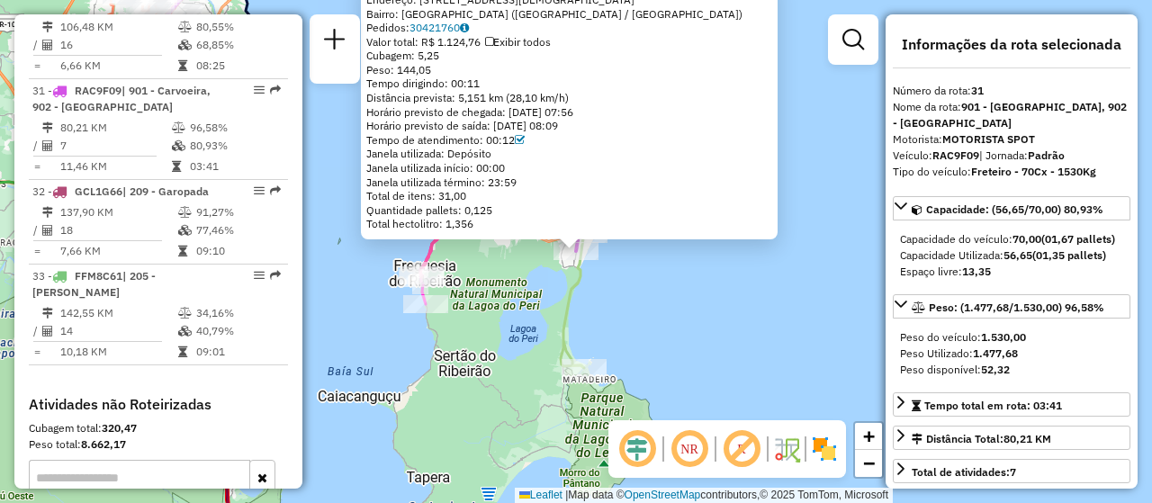
click at [765, 309] on div "05037447 - HMB MAEVA LTDA Endereço: RUA SAGRADO CORACAO DE JESUS 811 Bairro: MO…" at bounding box center [576, 251] width 1152 height 503
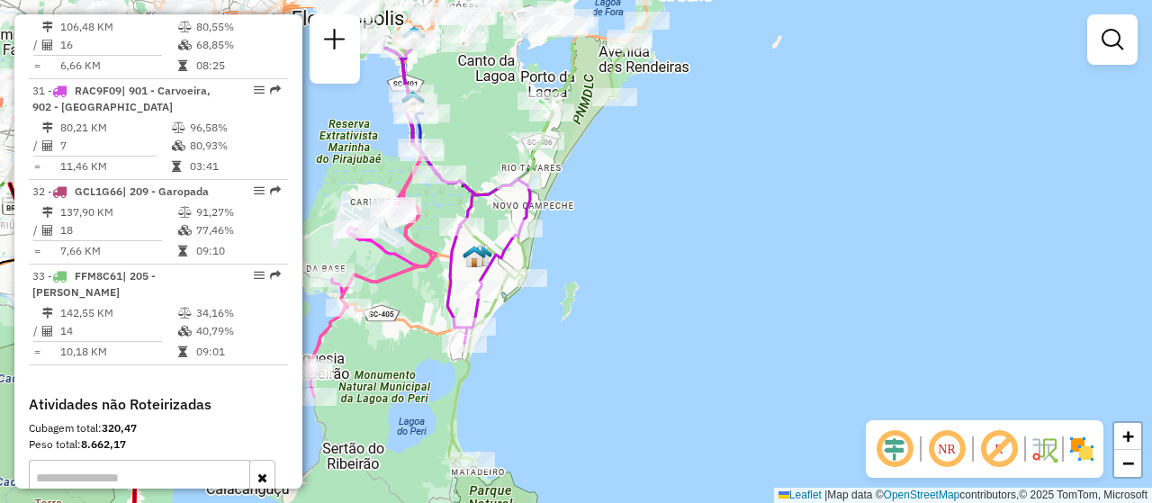
drag, startPoint x: 741, startPoint y: 247, endPoint x: 630, endPoint y: 339, distance: 145.0
click at [630, 339] on div "Janela de atendimento Grade de atendimento Capacidade Transportadoras Veículos …" at bounding box center [576, 251] width 1152 height 503
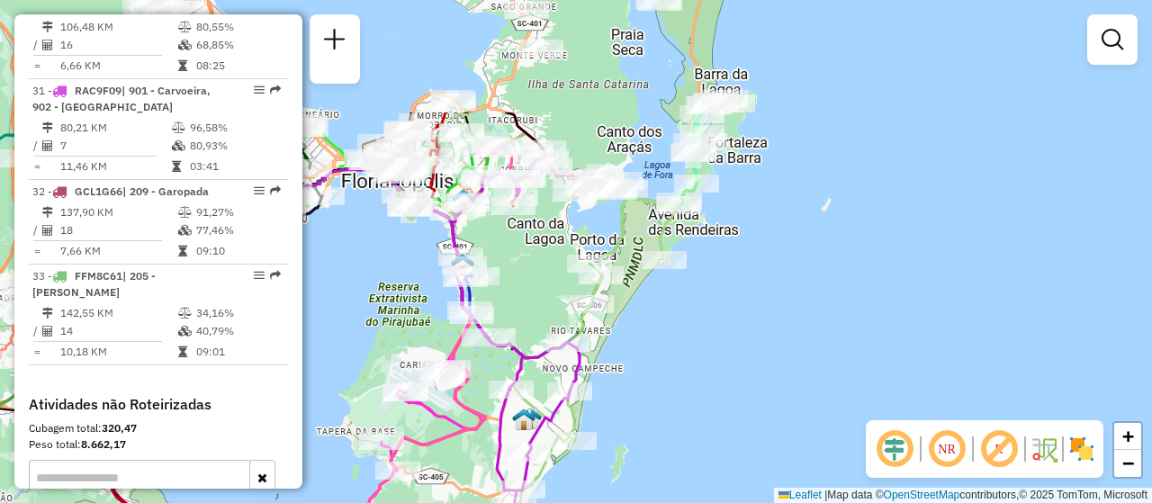
drag, startPoint x: 705, startPoint y: 182, endPoint x: 756, endPoint y: 354, distance: 179.1
click at [756, 354] on div "Janela de atendimento Grade de atendimento Capacidade Transportadoras Veículos …" at bounding box center [576, 251] width 1152 height 503
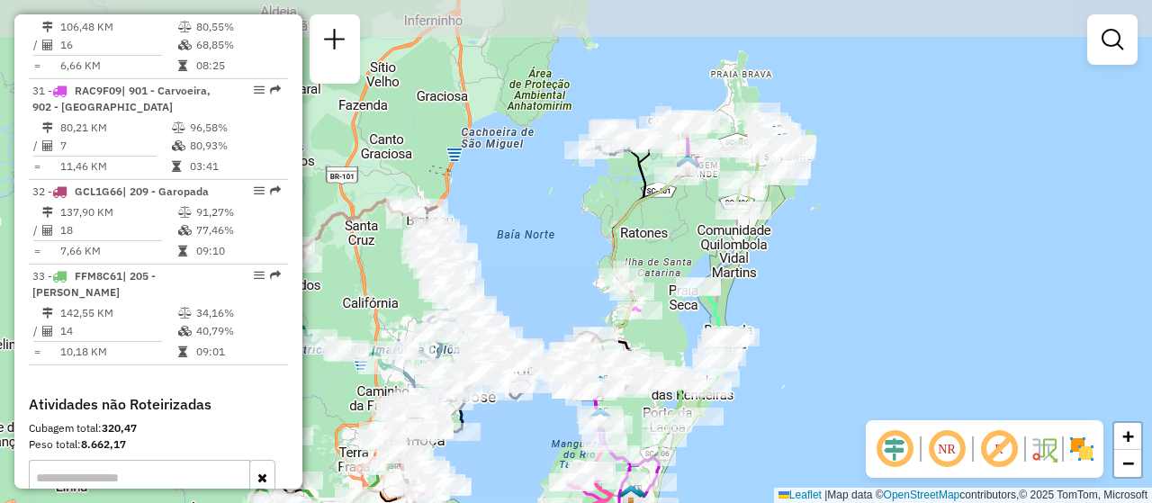
drag, startPoint x: 821, startPoint y: 173, endPoint x: 805, endPoint y: 358, distance: 186.0
click at [805, 358] on div "Janela de atendimento Grade de atendimento Capacidade Transportadoras Veículos …" at bounding box center [576, 251] width 1152 height 503
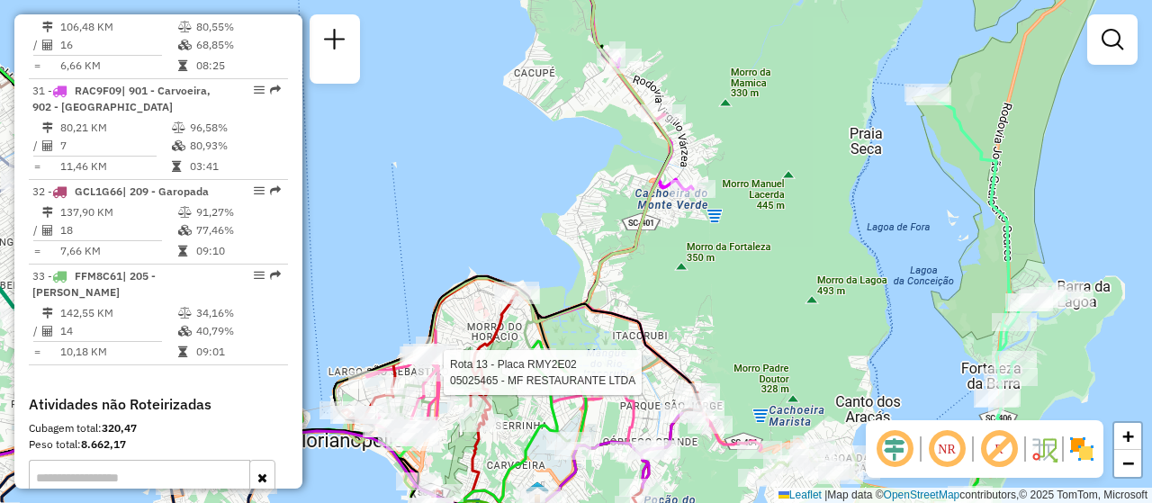
select select "**********"
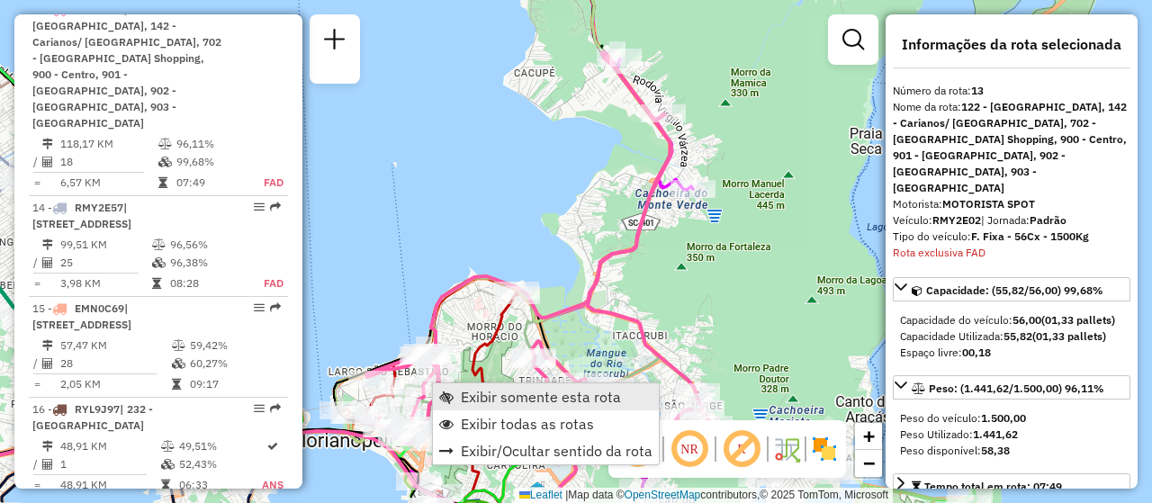
scroll to position [2008, 0]
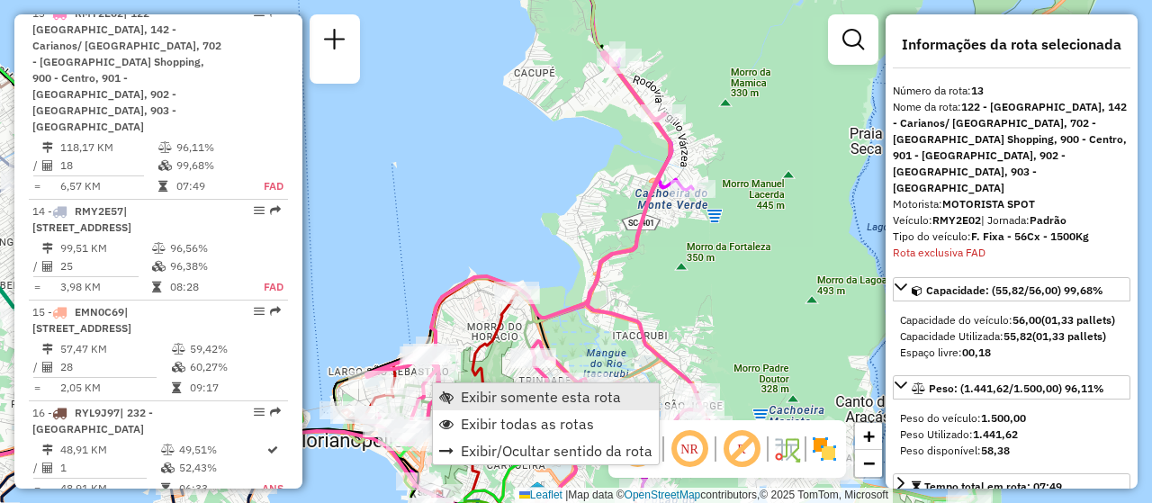
click at [490, 390] on span "Exibir somente esta rota" at bounding box center [541, 397] width 160 height 14
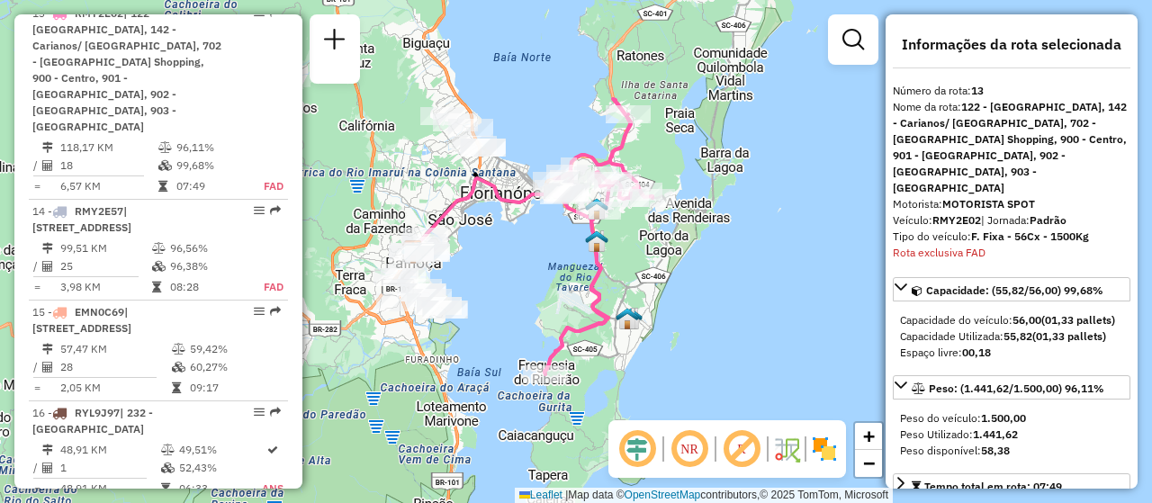
drag, startPoint x: 655, startPoint y: 387, endPoint x: 519, endPoint y: 372, distance: 136.6
click at [609, 372] on div "Janela de atendimento Grade de atendimento Capacidade Transportadoras Veículos …" at bounding box center [576, 251] width 1152 height 503
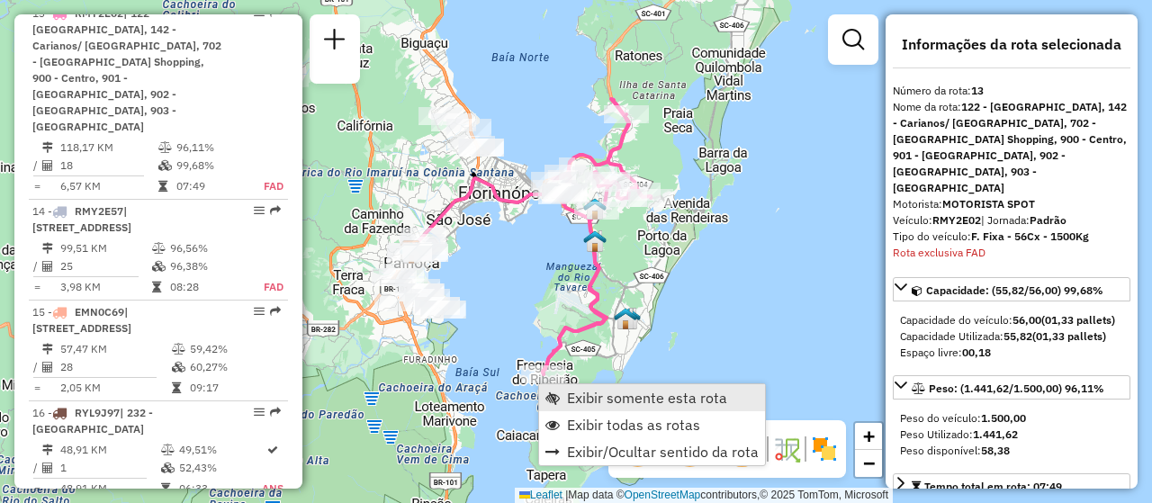
scroll to position [2012, 0]
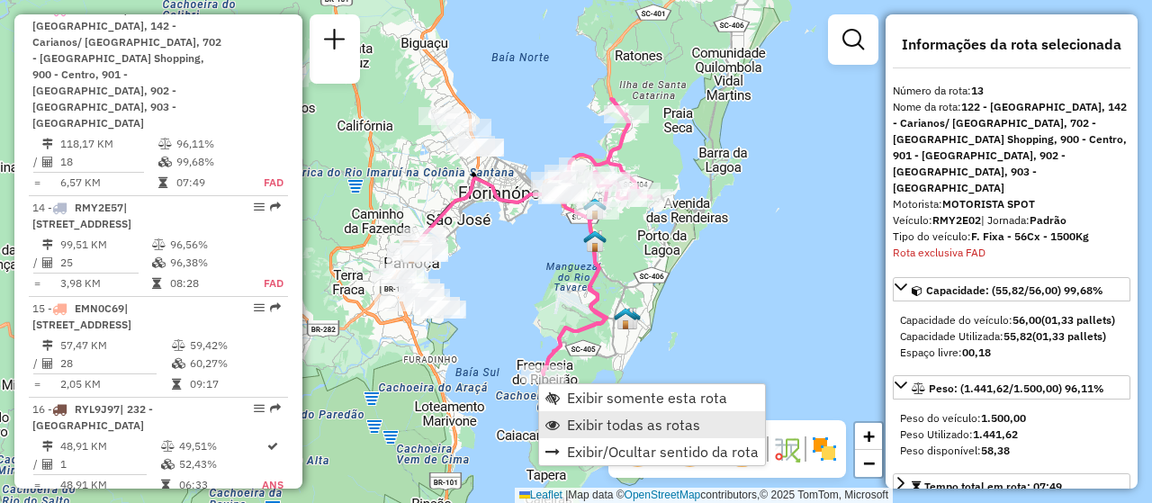
click at [593, 426] on span "Exibir todas as rotas" at bounding box center [633, 424] width 133 height 14
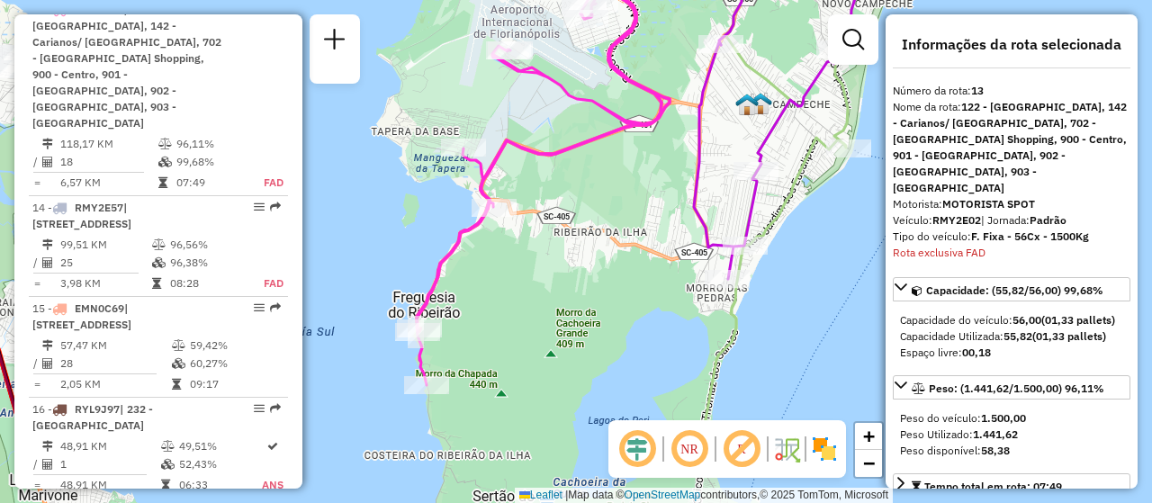
drag, startPoint x: 629, startPoint y: 385, endPoint x: 629, endPoint y: 294, distance: 90.9
click at [629, 294] on div "Janela de atendimento Grade de atendimento Capacidade Transportadoras Veículos …" at bounding box center [576, 251] width 1152 height 503
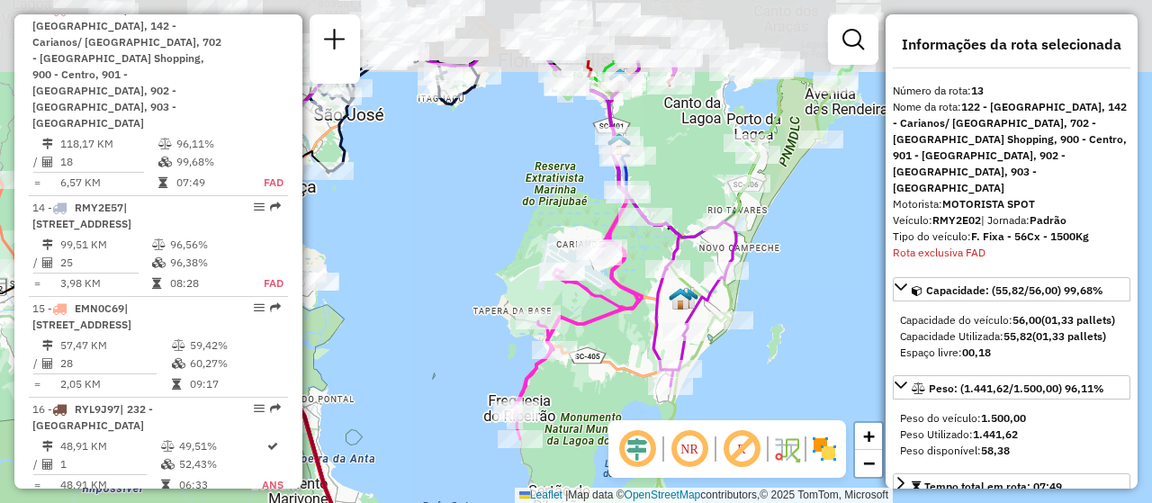
drag, startPoint x: 654, startPoint y: 195, endPoint x: 675, endPoint y: 306, distance: 112.6
click at [630, 307] on icon at bounding box center [578, 253] width 127 height 371
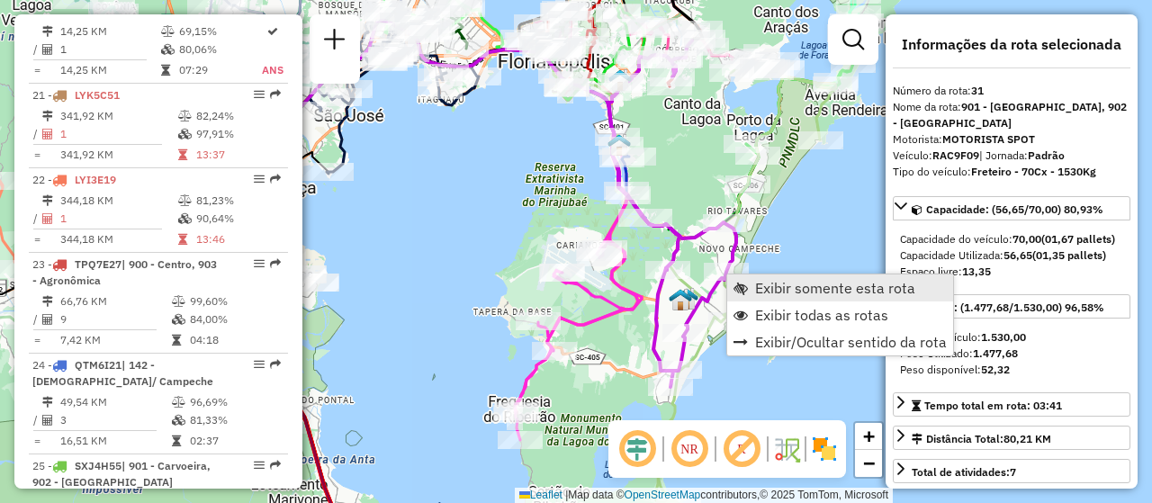
scroll to position [3825, 0]
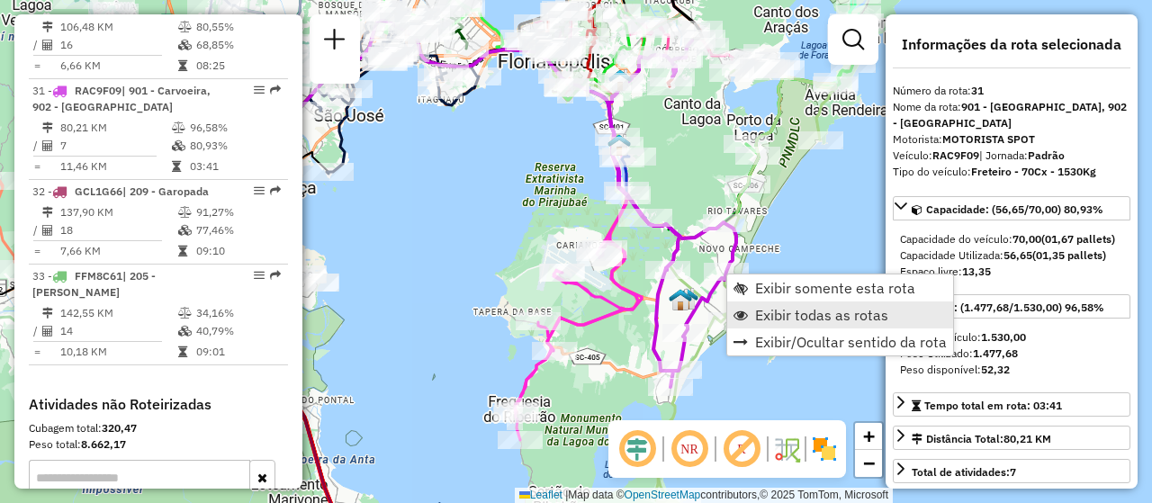
click at [776, 317] on span "Exibir todas as rotas" at bounding box center [821, 315] width 133 height 14
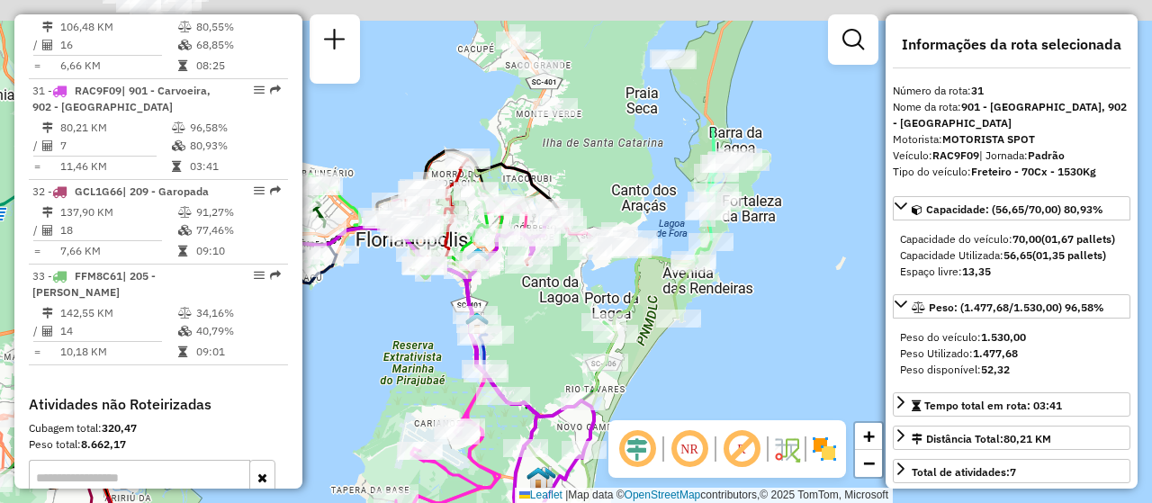
drag, startPoint x: 691, startPoint y: 164, endPoint x: 495, endPoint y: 375, distance: 288.4
click at [495, 375] on div "Janela de atendimento Grade de atendimento Capacidade Transportadoras Veículos …" at bounding box center [576, 251] width 1152 height 503
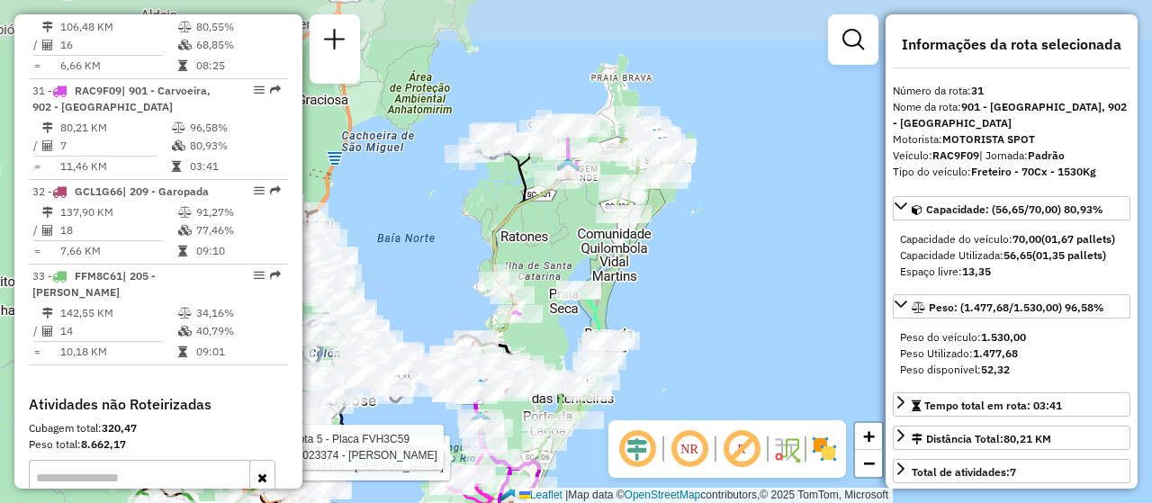
drag, startPoint x: 794, startPoint y: 217, endPoint x: 704, endPoint y: 355, distance: 165.7
click at [704, 355] on div "Rota 24 - Placa QTM6I21 05034405 - ALEXANDRE RAIMUNDO Rota 5 - Placa FVH3C59 05…" at bounding box center [576, 251] width 1152 height 503
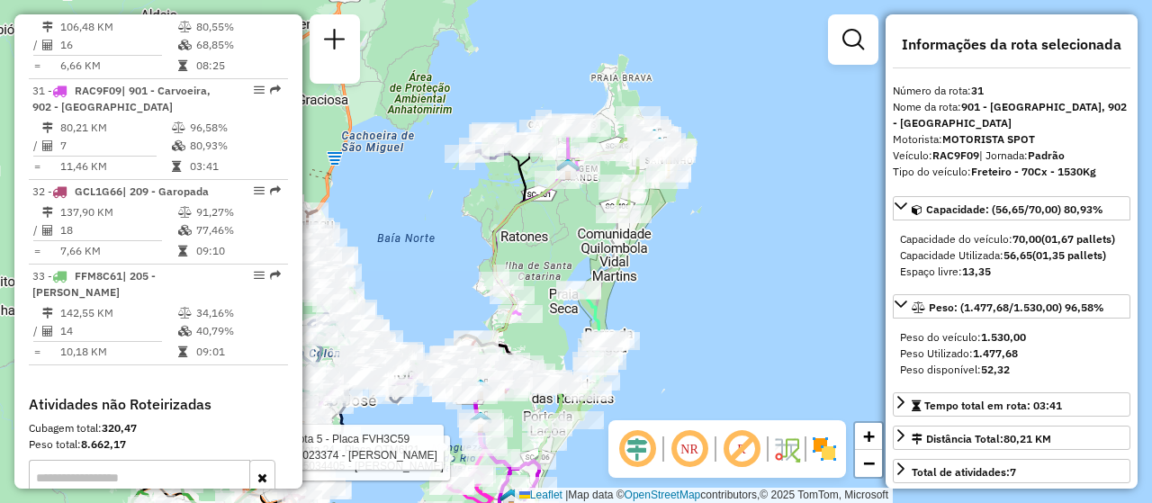
click at [695, 316] on div "Rota 24 - Placa QTM6I21 05034405 - ALEXANDRE RAIMUNDO Rota 5 - Placa FVH3C59 05…" at bounding box center [576, 251] width 1152 height 503
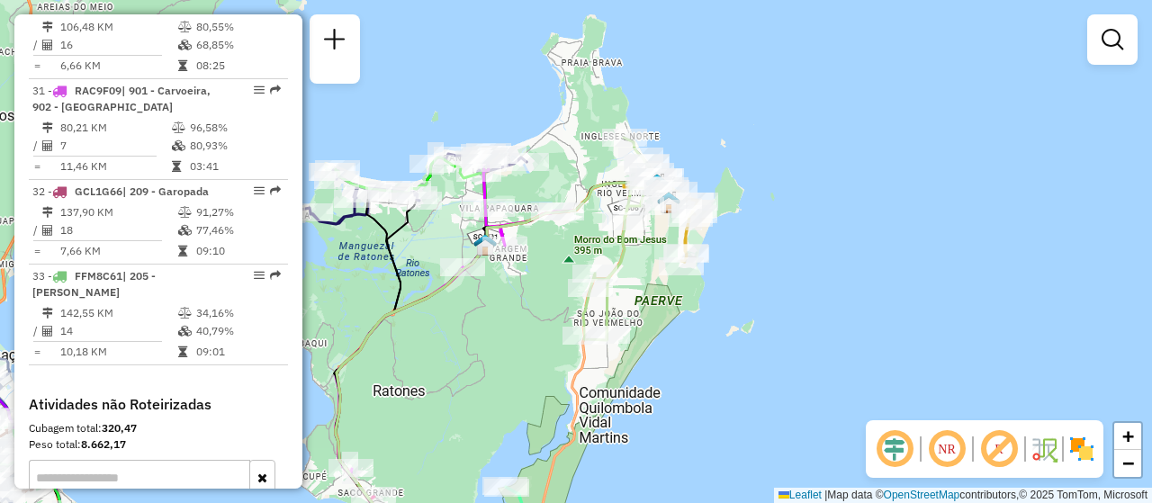
drag, startPoint x: 685, startPoint y: 286, endPoint x: 716, endPoint y: 426, distance: 143.0
click at [725, 435] on div "Janela de atendimento Grade de atendimento Capacidade Transportadoras Veículos …" at bounding box center [576, 251] width 1152 height 503
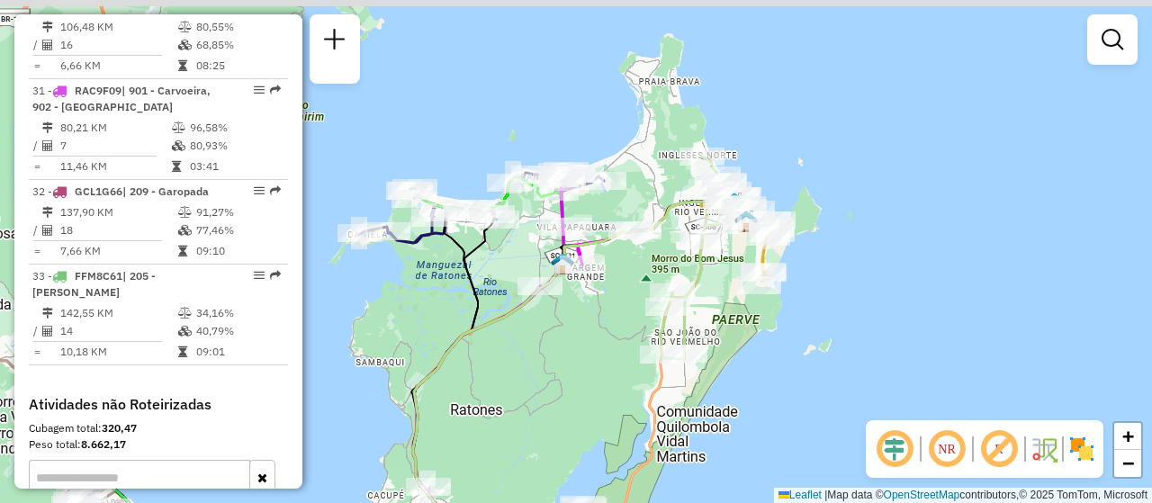
drag, startPoint x: 515, startPoint y: 280, endPoint x: 588, endPoint y: 296, distance: 75.5
click at [588, 296] on div "Janela de atendimento Grade de atendimento Capacidade Transportadoras Veículos …" at bounding box center [576, 251] width 1152 height 503
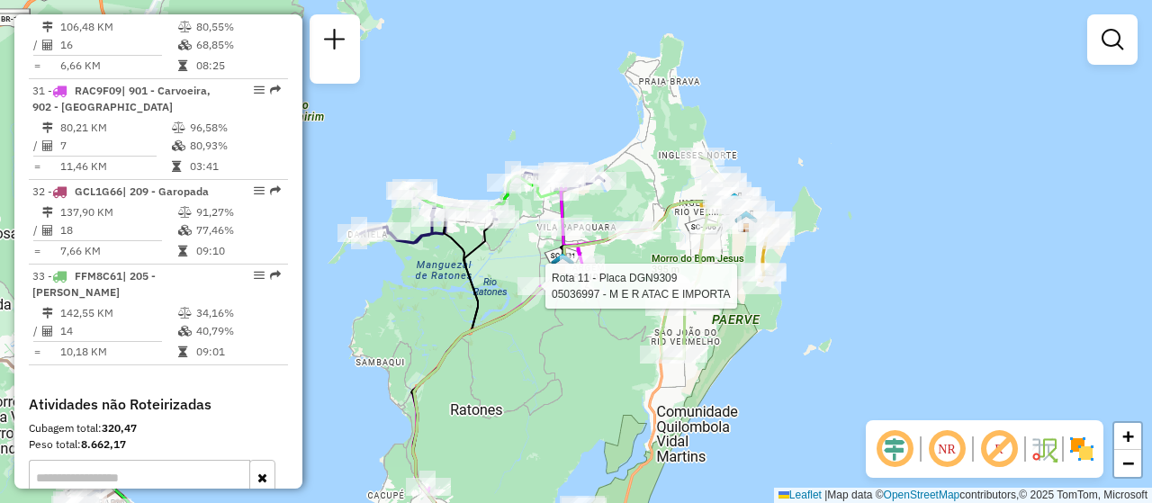
select select "**********"
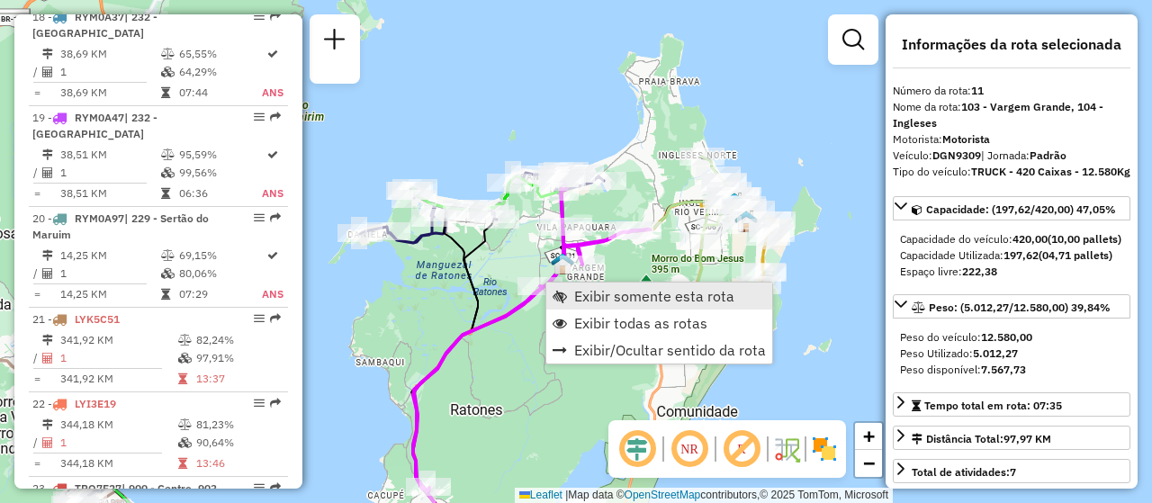
scroll to position [1794, 0]
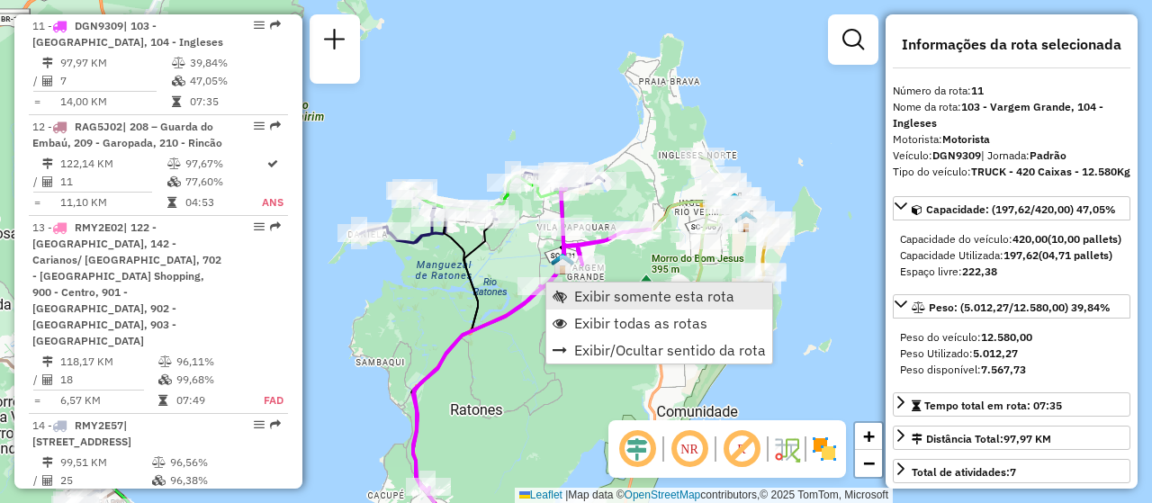
click at [718, 298] on span "Exibir somente esta rota" at bounding box center [654, 296] width 160 height 14
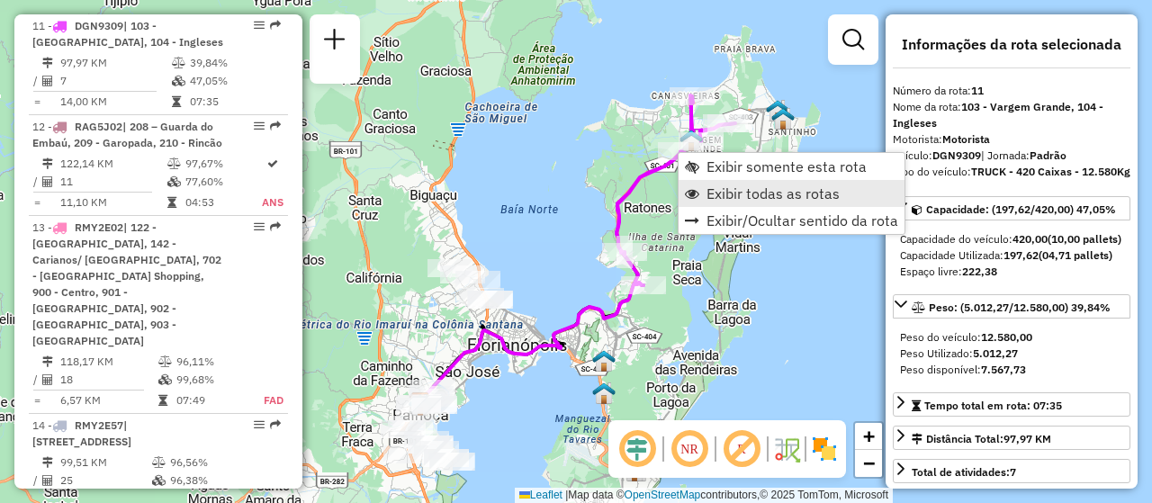
click at [801, 195] on span "Exibir todas as rotas" at bounding box center [772, 193] width 133 height 14
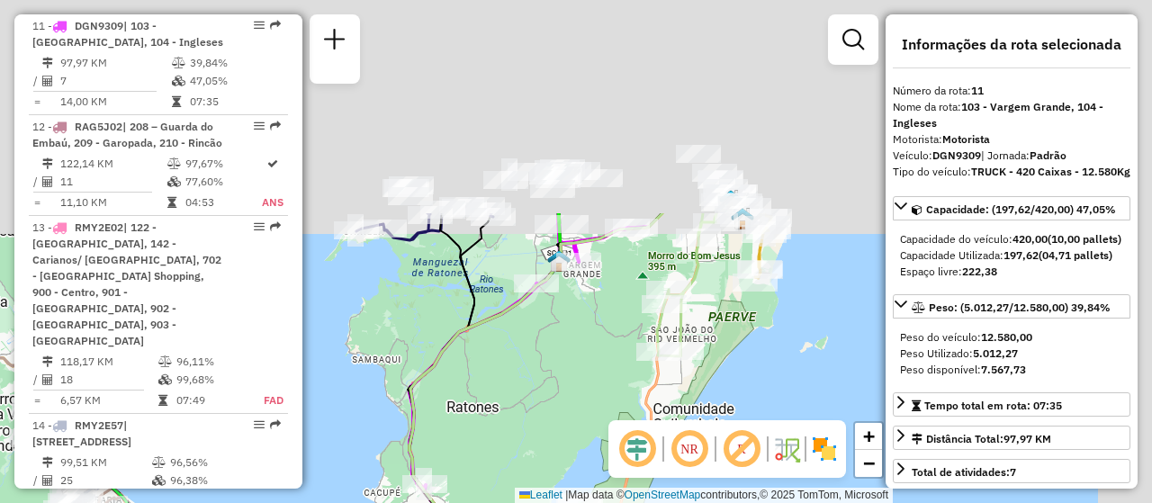
drag, startPoint x: 707, startPoint y: 175, endPoint x: 502, endPoint y: 442, distance: 336.1
click at [502, 442] on div "Janela de atendimento Grade de atendimento Capacidade Transportadoras Veículos …" at bounding box center [576, 251] width 1152 height 503
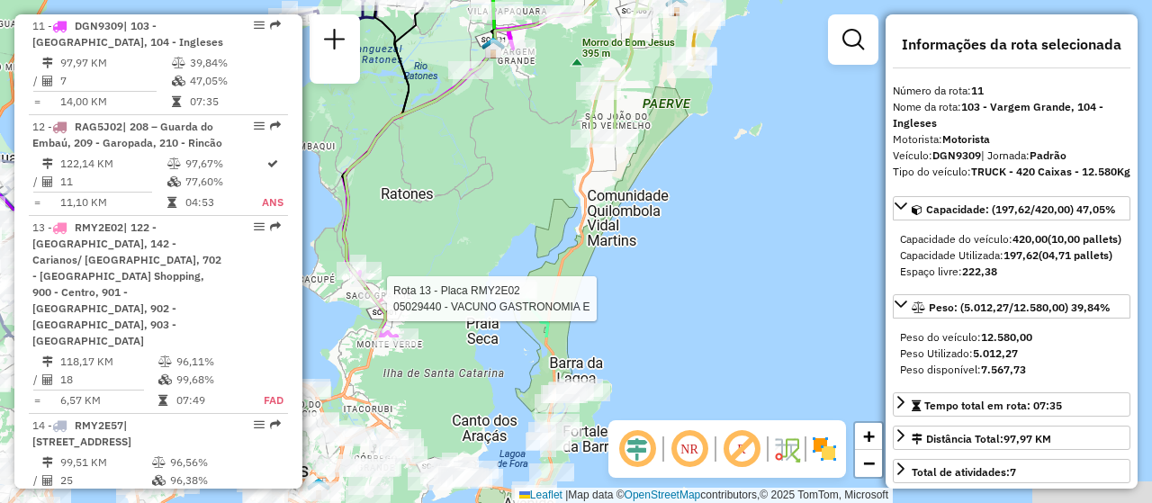
drag, startPoint x: 533, startPoint y: 372, endPoint x: 438, endPoint y: 4, distance: 379.9
click at [438, 4] on div "Rota 13 - Placa RMY2E02 05029440 - VACUNO GASTRONOMIA E Janela de atendimento G…" at bounding box center [576, 251] width 1152 height 503
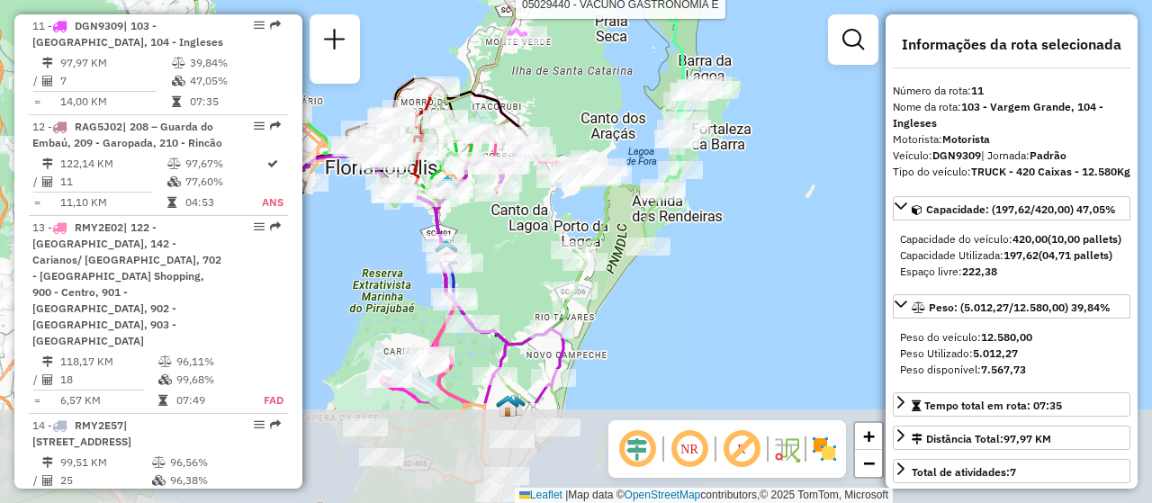
drag, startPoint x: 651, startPoint y: 354, endPoint x: 800, endPoint y: 209, distance: 208.0
click at [800, 209] on div "Rota 13 - Placa RMY2E02 05029440 - VACUNO GASTRONOMIA E Janela de atendimento G…" at bounding box center [576, 251] width 1152 height 503
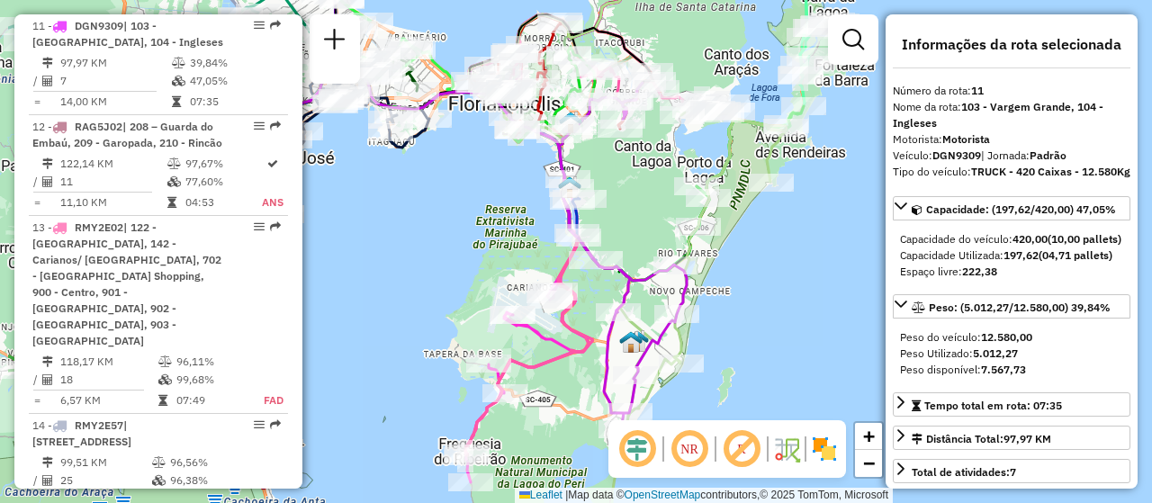
drag, startPoint x: 497, startPoint y: 283, endPoint x: 609, endPoint y: 224, distance: 127.2
click at [609, 224] on div "Rota 13 - Placa RMY2E02 05029440 - VACUNO GASTRONOMIA E Janela de atendimento G…" at bounding box center [576, 251] width 1152 height 503
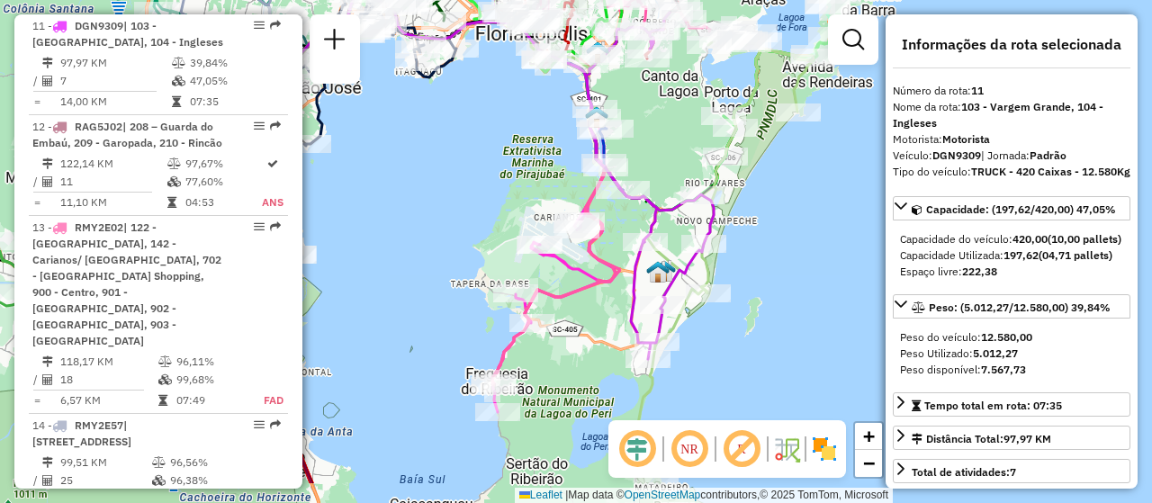
drag, startPoint x: 507, startPoint y: 426, endPoint x: 535, endPoint y: 352, distance: 79.7
click at [535, 352] on div "Rota 13 - Placa RMY2E02 05029440 - VACUNO GASTRONOMIA E Janela de atendimento G…" at bounding box center [576, 251] width 1152 height 503
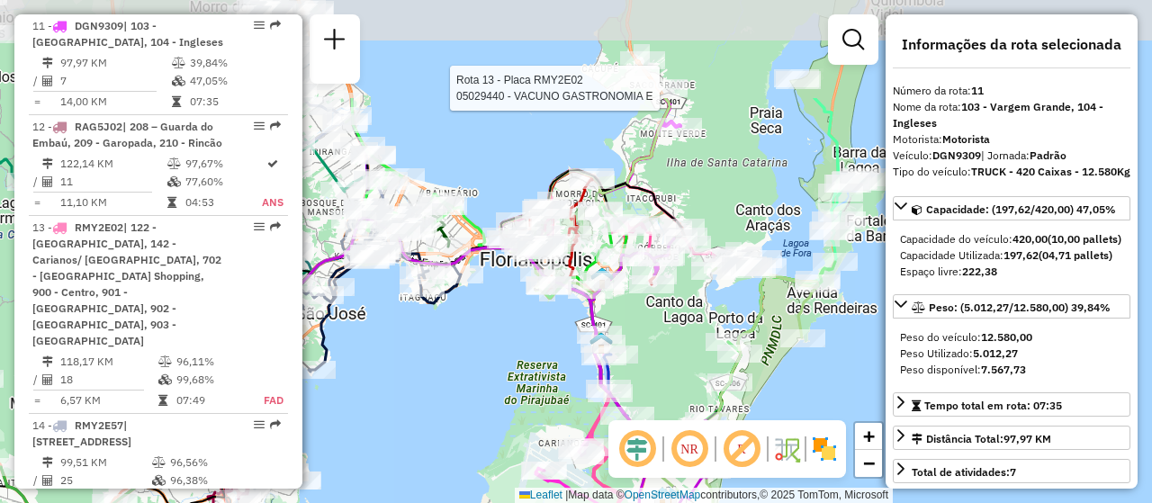
drag, startPoint x: 602, startPoint y: 226, endPoint x: 634, endPoint y: 374, distance: 151.9
click at [634, 374] on div "Rota 13 - Placa RMY2E02 05029440 - VACUNO GASTRONOMIA E Rota 5 - Placa FVH3C59 …" at bounding box center [576, 251] width 1152 height 503
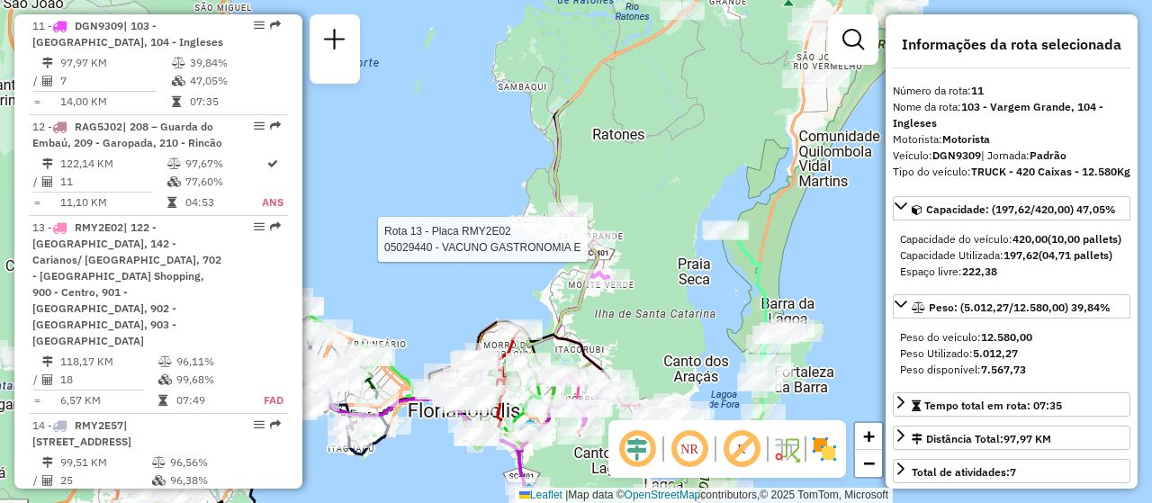
drag, startPoint x: 661, startPoint y: 311, endPoint x: 572, endPoint y: 476, distance: 187.2
click at [573, 493] on div "Rota 13 - Placa RMY2E02 05029440 - VACUNO GASTRONOMIA E Rota 5 - Placa FVH3C59 …" at bounding box center [576, 251] width 1152 height 503
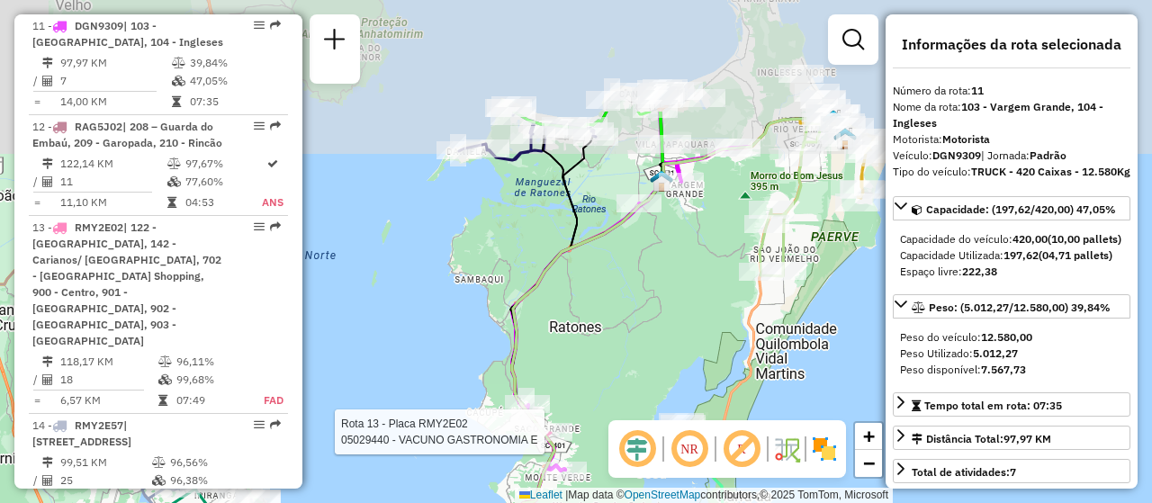
drag, startPoint x: 650, startPoint y: 171, endPoint x: 611, endPoint y: 361, distance: 193.7
click at [611, 361] on div "Rota 13 - Placa RMY2E02 05029440 - VACUNO GASTRONOMIA E Rota 5 - Placa FVH3C59 …" at bounding box center [576, 251] width 1152 height 503
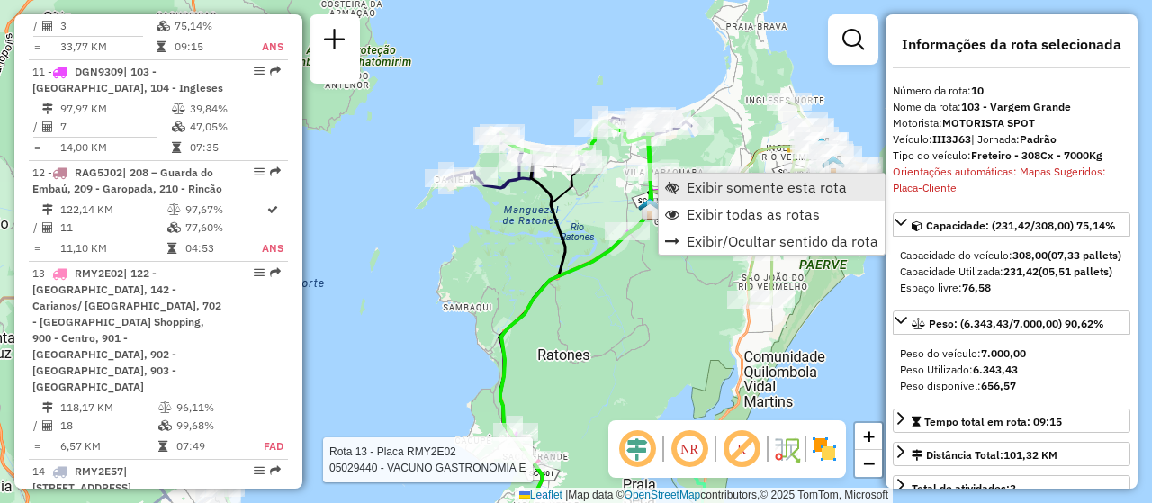
scroll to position [1693, 0]
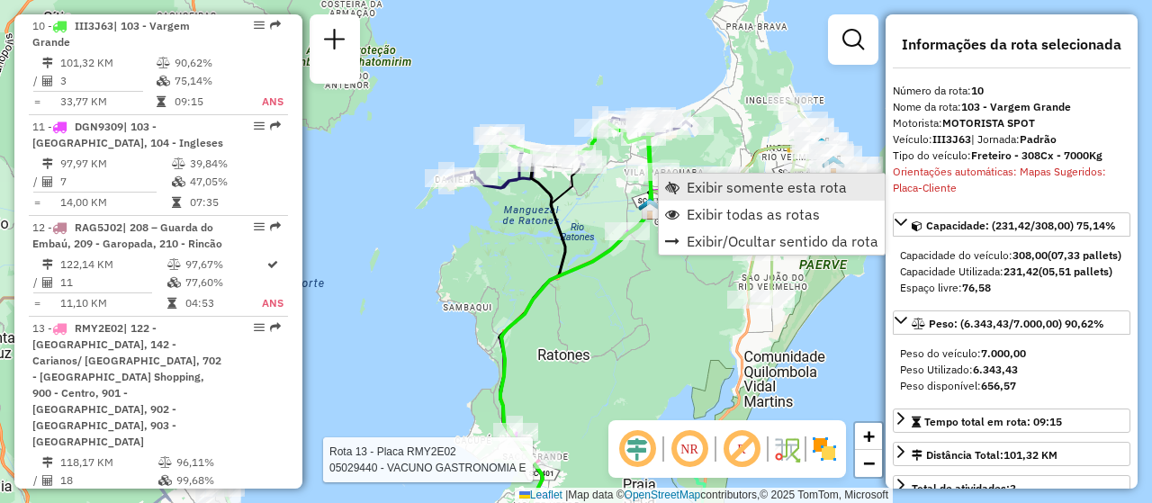
click at [783, 196] on link "Exibir somente esta rota" at bounding box center [772, 187] width 226 height 27
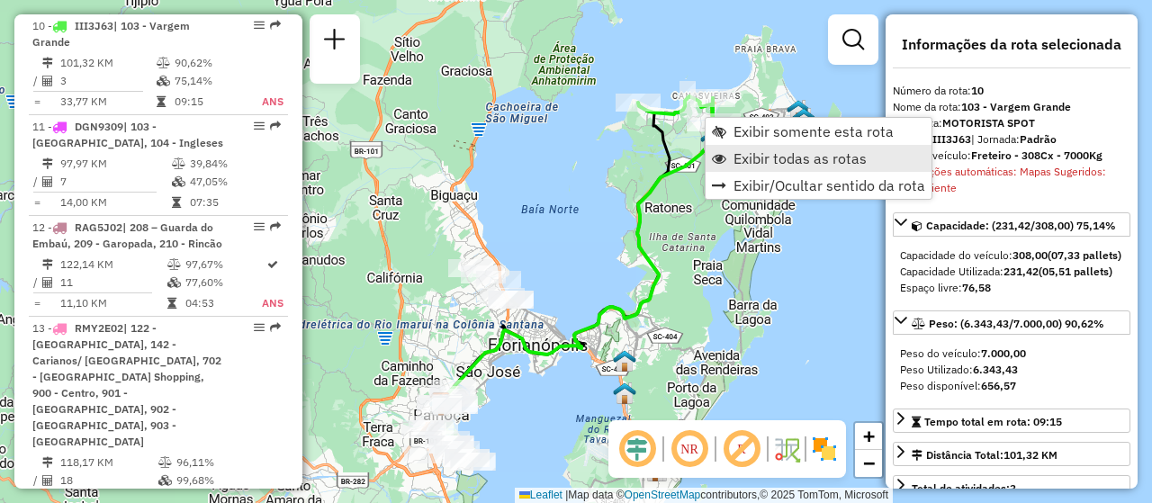
click at [839, 159] on span "Exibir todas as rotas" at bounding box center [799, 158] width 133 height 14
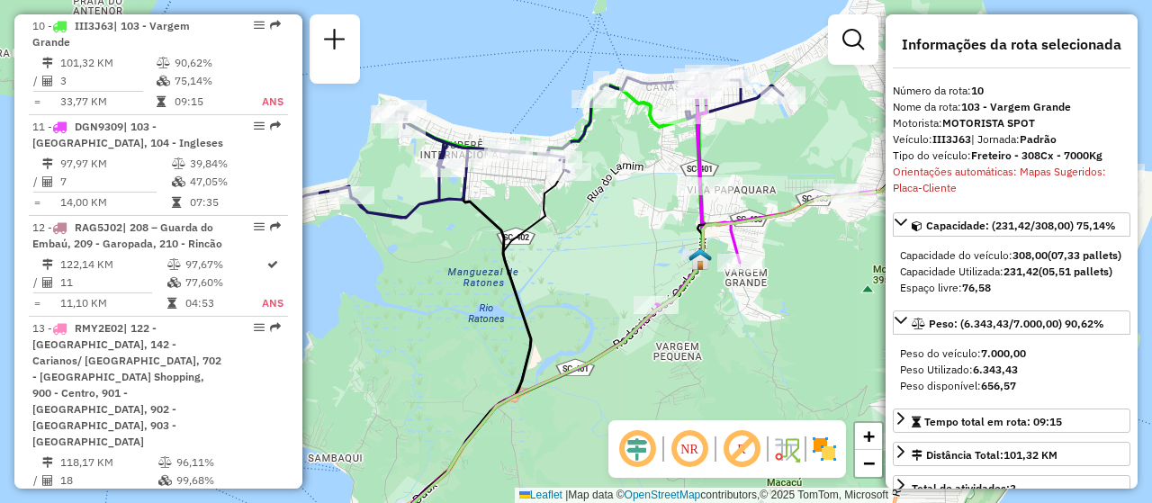
drag, startPoint x: 709, startPoint y: 229, endPoint x: 729, endPoint y: 414, distance: 186.4
click at [729, 414] on div "Janela de atendimento Grade de atendimento Capacidade Transportadoras Veículos …" at bounding box center [576, 251] width 1152 height 503
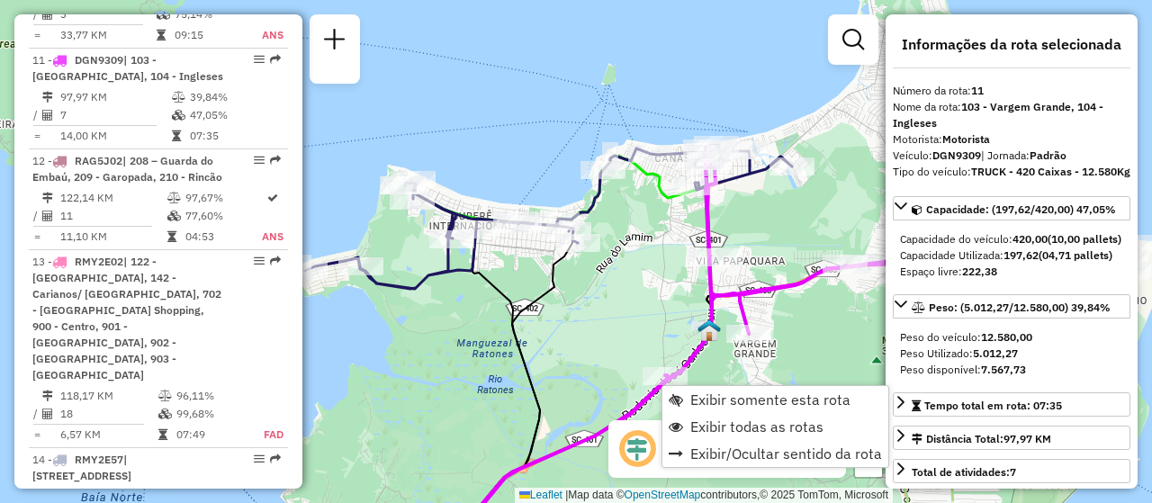
scroll to position [1794, 0]
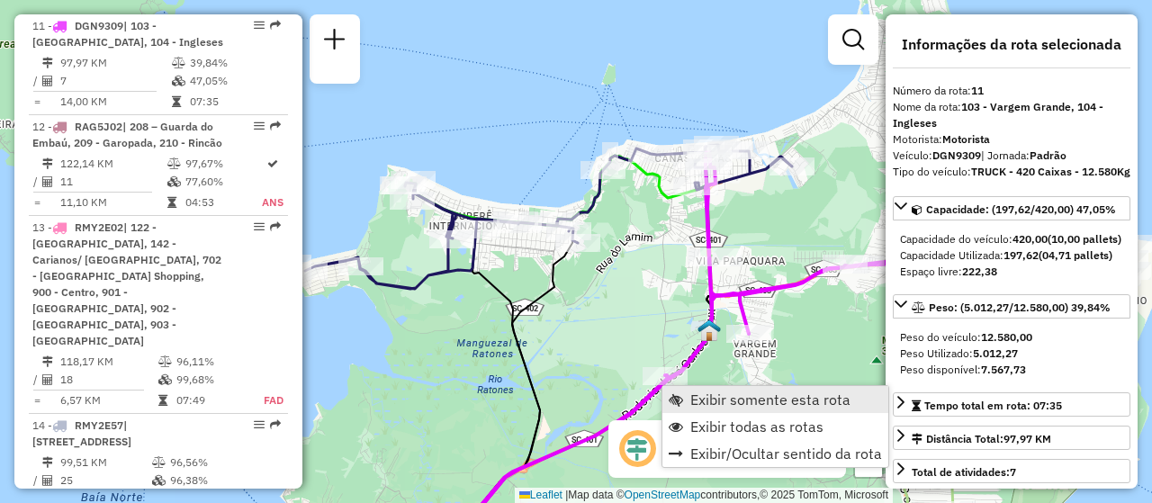
click at [718, 393] on span "Exibir somente esta rota" at bounding box center [770, 399] width 160 height 14
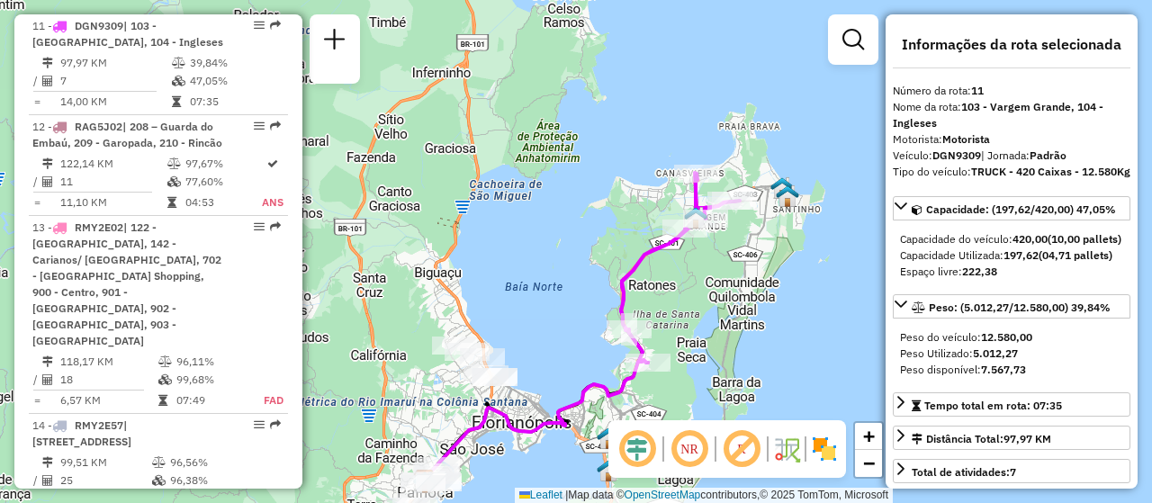
drag, startPoint x: 694, startPoint y: 194, endPoint x: 698, endPoint y: 272, distance: 77.5
click at [698, 272] on div "Janela de atendimento Grade de atendimento Capacidade Transportadoras Veículos …" at bounding box center [576, 251] width 1152 height 503
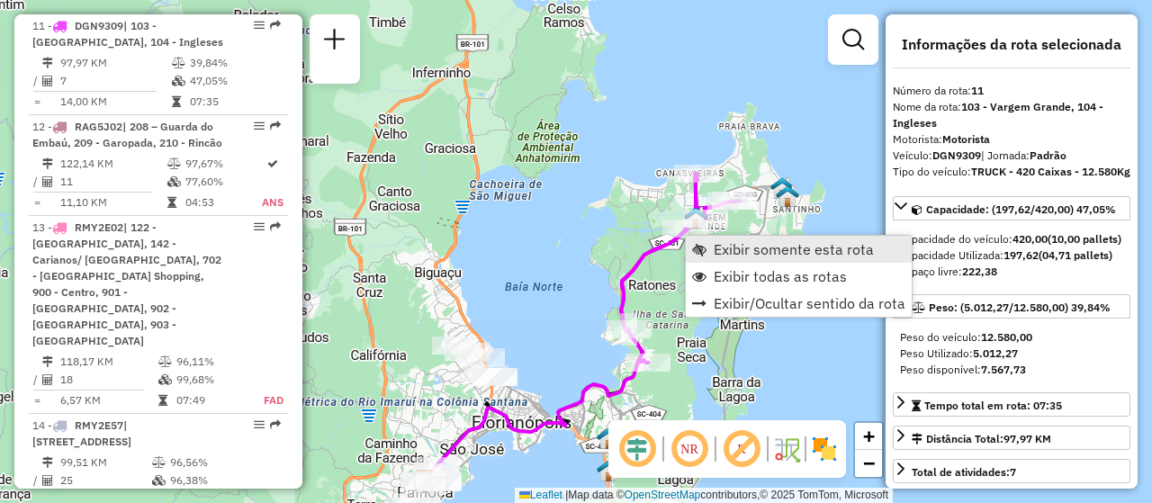
click at [732, 256] on span "Exibir somente esta rota" at bounding box center [793, 249] width 160 height 14
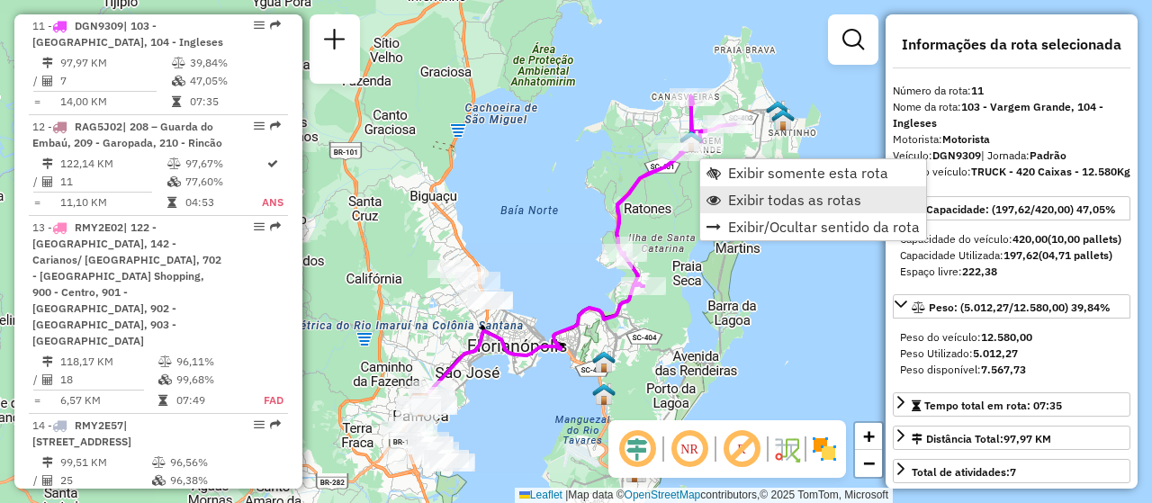
click at [741, 202] on span "Exibir todas as rotas" at bounding box center [794, 200] width 133 height 14
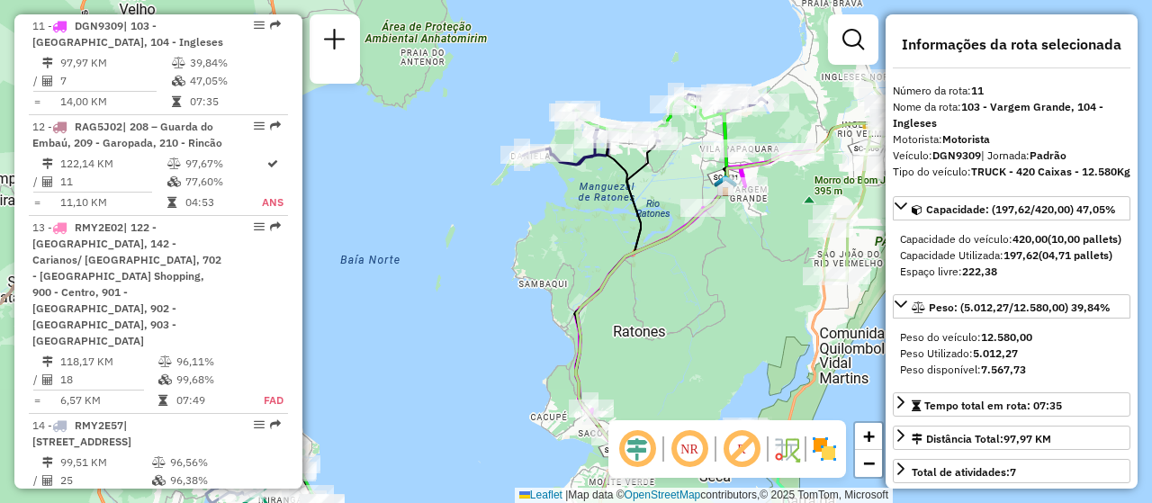
drag, startPoint x: 727, startPoint y: 227, endPoint x: 617, endPoint y: 208, distance: 111.4
click at [685, 336] on div "Janela de atendimento Grade de atendimento Capacidade Transportadoras Veículos …" at bounding box center [576, 251] width 1152 height 503
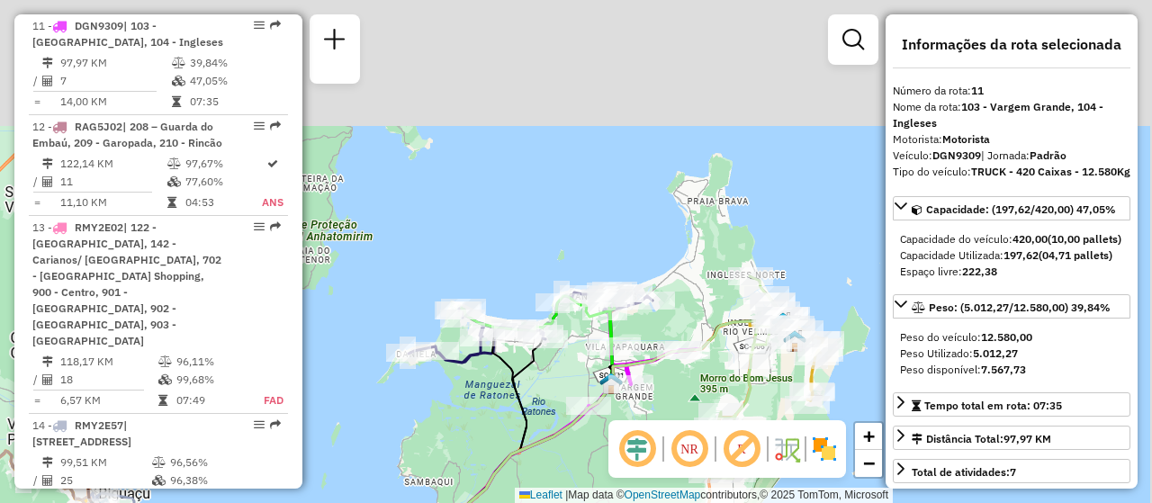
drag, startPoint x: 713, startPoint y: 233, endPoint x: 552, endPoint y: 384, distance: 220.2
click at [552, 384] on div "Janela de atendimento Grade de atendimento Capacidade Transportadoras Veículos …" at bounding box center [576, 251] width 1152 height 503
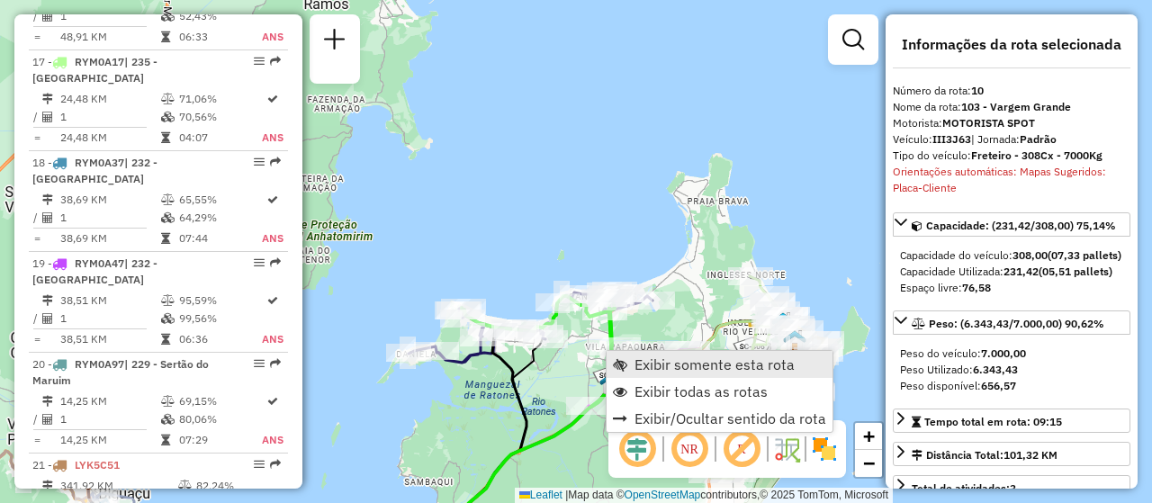
scroll to position [1693, 0]
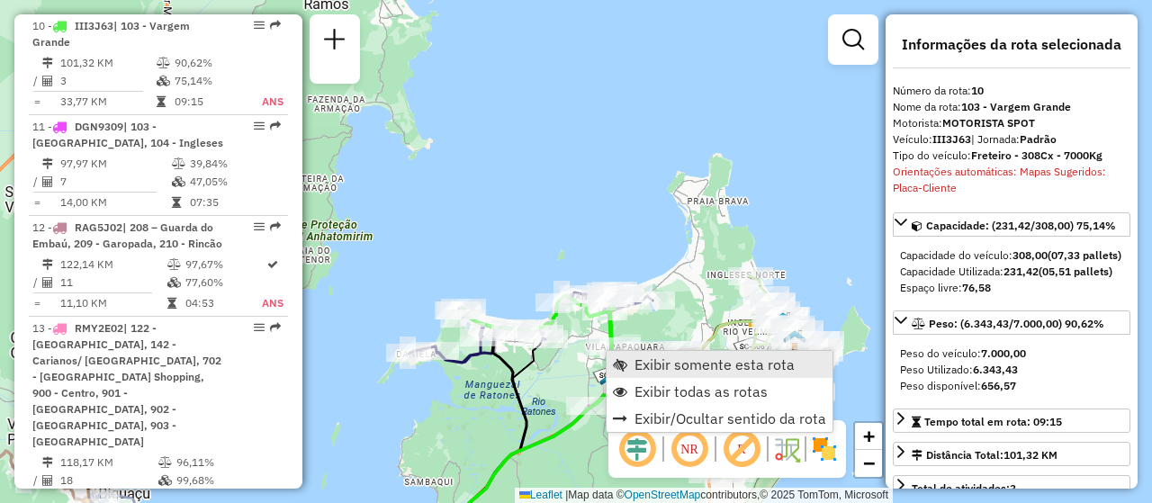
click at [651, 357] on span "Exibir somente esta rota" at bounding box center [714, 364] width 160 height 14
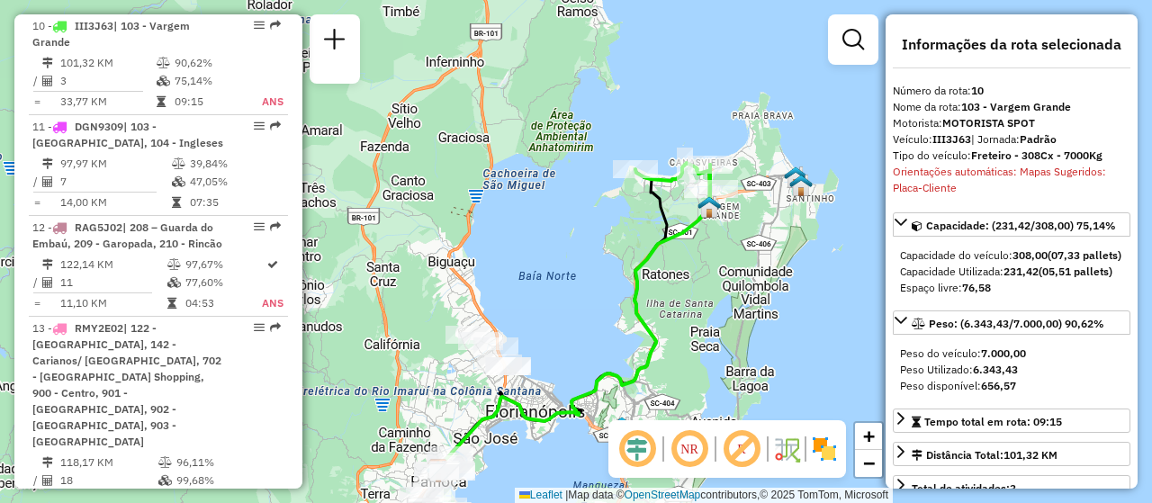
drag, startPoint x: 666, startPoint y: 202, endPoint x: 649, endPoint y: 335, distance: 134.2
click at [653, 335] on div "Janela de atendimento Grade de atendimento Capacidade Transportadoras Veículos …" at bounding box center [576, 251] width 1152 height 503
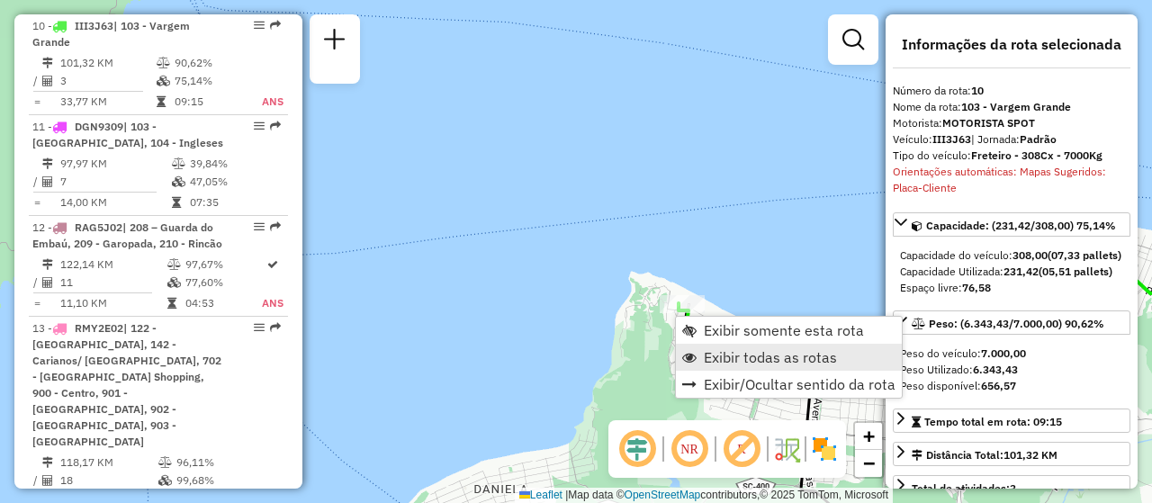
click at [709, 354] on span "Exibir todas as rotas" at bounding box center [770, 357] width 133 height 14
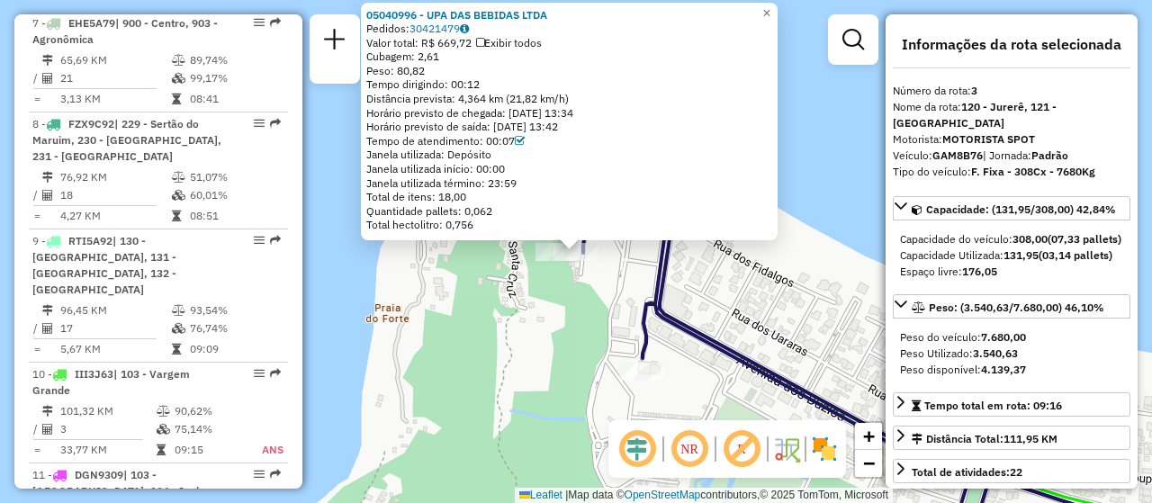
scroll to position [923, 0]
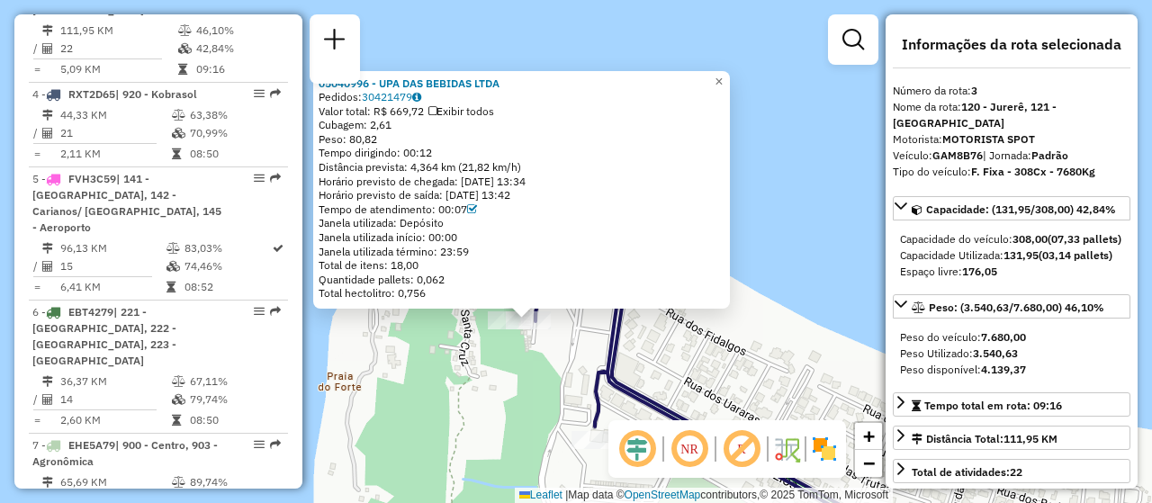
drag, startPoint x: 676, startPoint y: 291, endPoint x: 625, endPoint y: 359, distance: 84.2
click at [626, 359] on div "05040996 - UPA DAS BEBIDAS LTDA Pedidos: 30421479 Valor total: R$ 669,72 Exibir…" at bounding box center [576, 251] width 1152 height 503
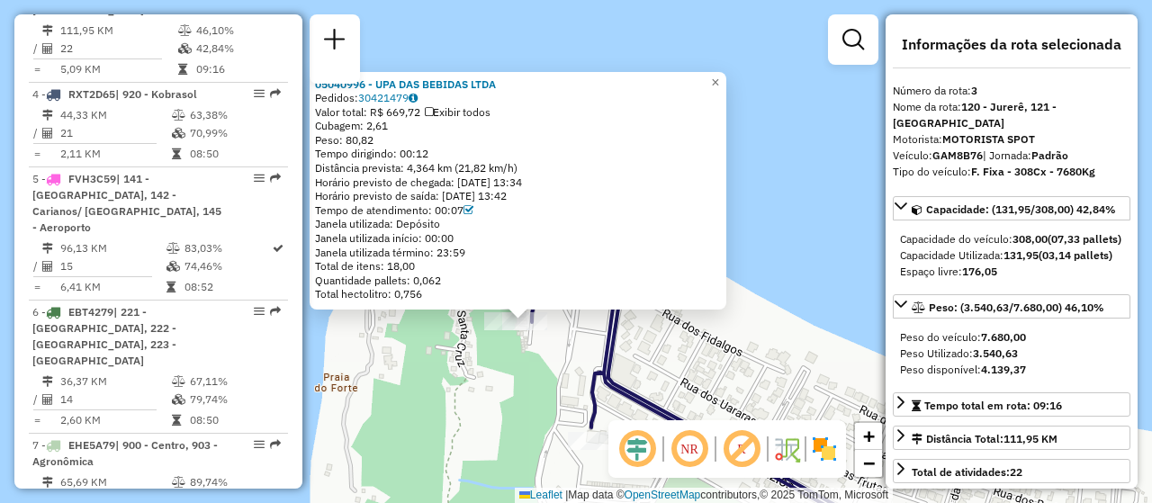
click at [732, 340] on div "05040996 - UPA DAS BEBIDAS LTDA Pedidos: 30421479 Valor total: R$ 669,72 Exibir…" at bounding box center [576, 251] width 1152 height 503
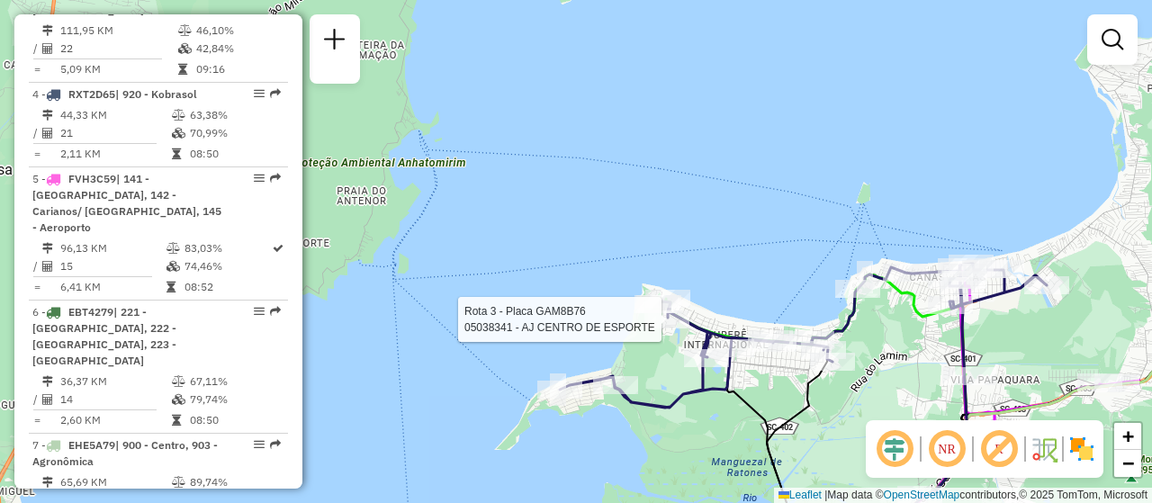
select select "**********"
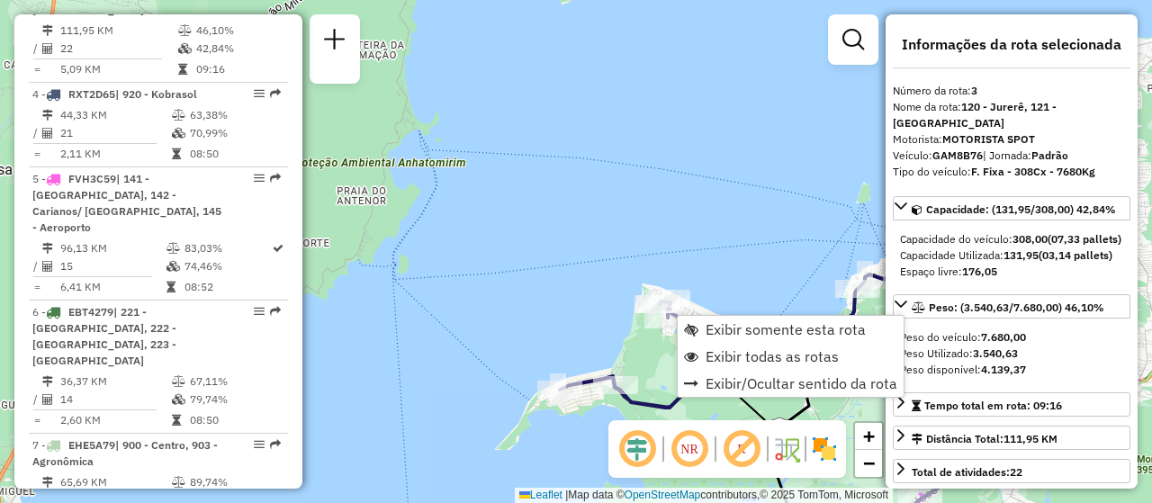
click at [474, 325] on div "Janela de atendimento Grade de atendimento Capacidade Transportadoras Veículos …" at bounding box center [576, 251] width 1152 height 503
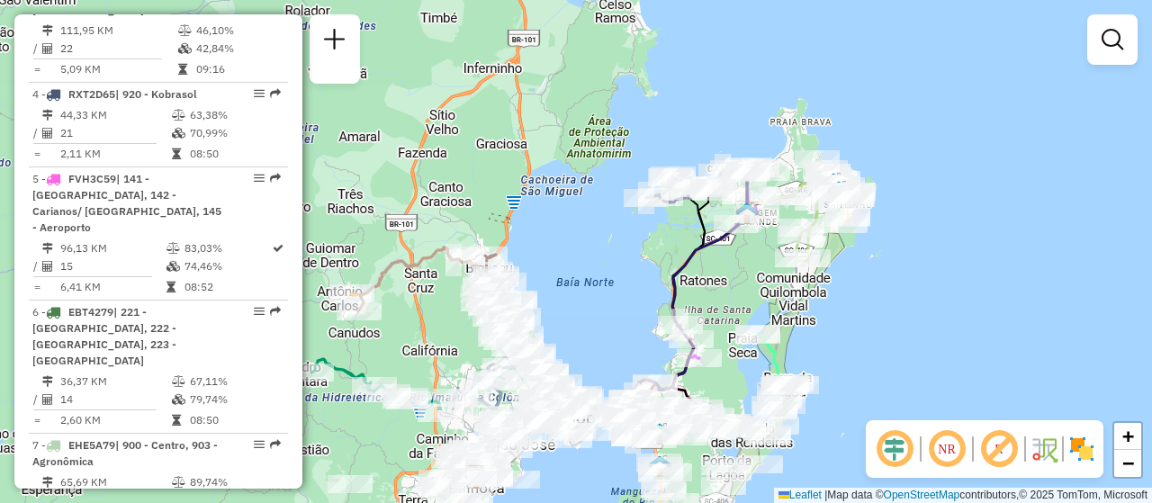
drag, startPoint x: 460, startPoint y: 419, endPoint x: 614, endPoint y: 267, distance: 216.3
click at [614, 267] on div "Janela de atendimento Grade de atendimento Capacidade Transportadoras Veículos …" at bounding box center [576, 251] width 1152 height 503
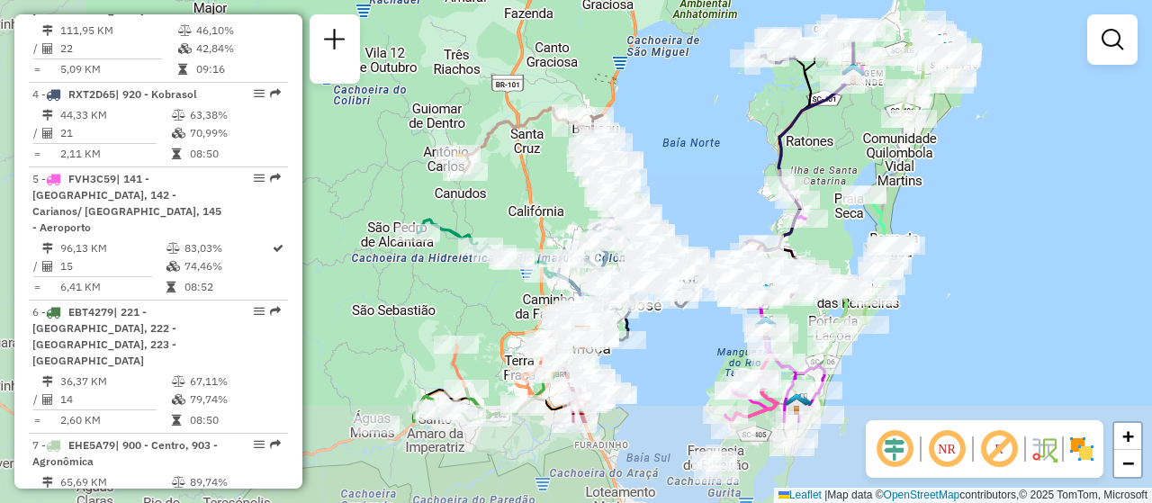
drag, startPoint x: 625, startPoint y: 308, endPoint x: 721, endPoint y: 177, distance: 161.6
click at [721, 177] on div "Janela de atendimento Grade de atendimento Capacidade Transportadoras Veículos …" at bounding box center [576, 251] width 1152 height 503
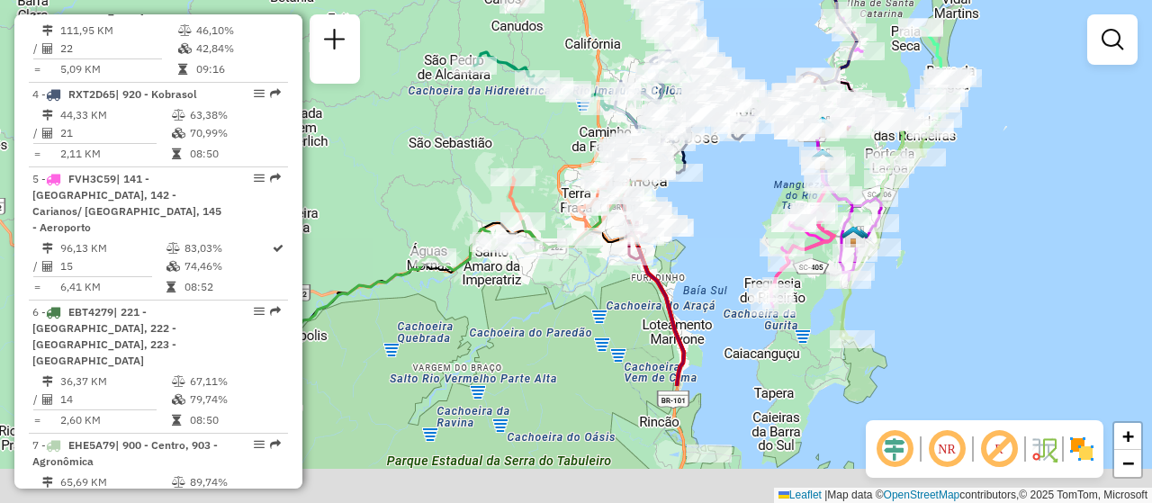
drag, startPoint x: 674, startPoint y: 377, endPoint x: 731, endPoint y: 162, distance: 222.4
click at [731, 162] on div "Janela de atendimento Grade de atendimento Capacidade Transportadoras Veículos …" at bounding box center [576, 251] width 1152 height 503
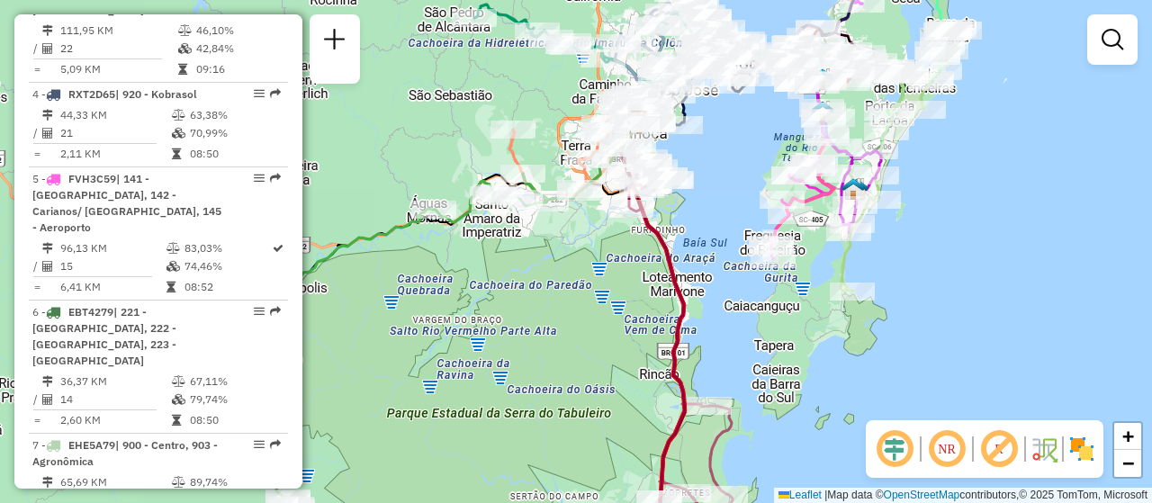
click at [955, 443] on em at bounding box center [946, 448] width 43 height 43
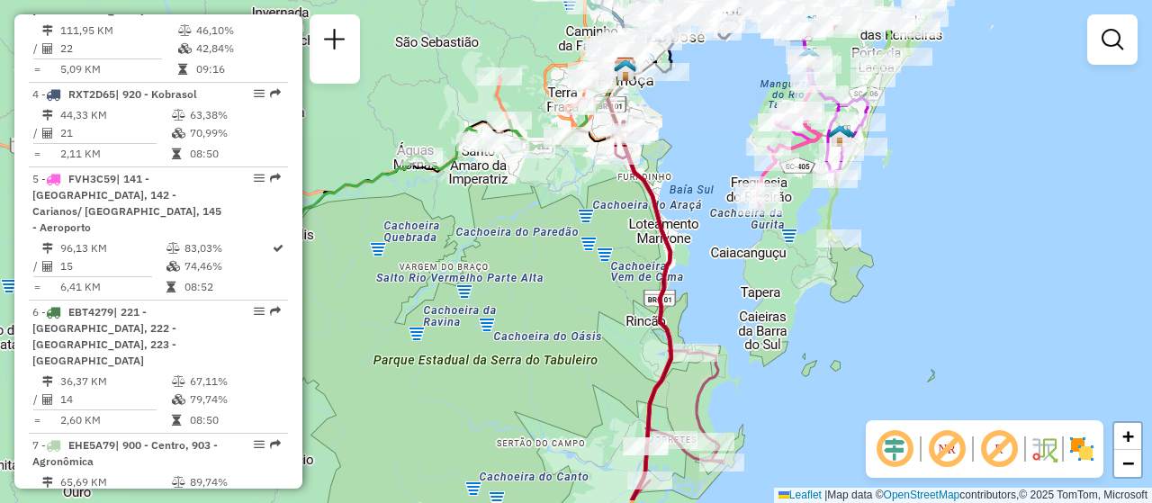
drag, startPoint x: 713, startPoint y: 168, endPoint x: 700, endPoint y: 85, distance: 83.7
click at [700, 85] on div "Janela de atendimento Grade de atendimento Capacidade Transportadoras Veículos …" at bounding box center [576, 251] width 1152 height 503
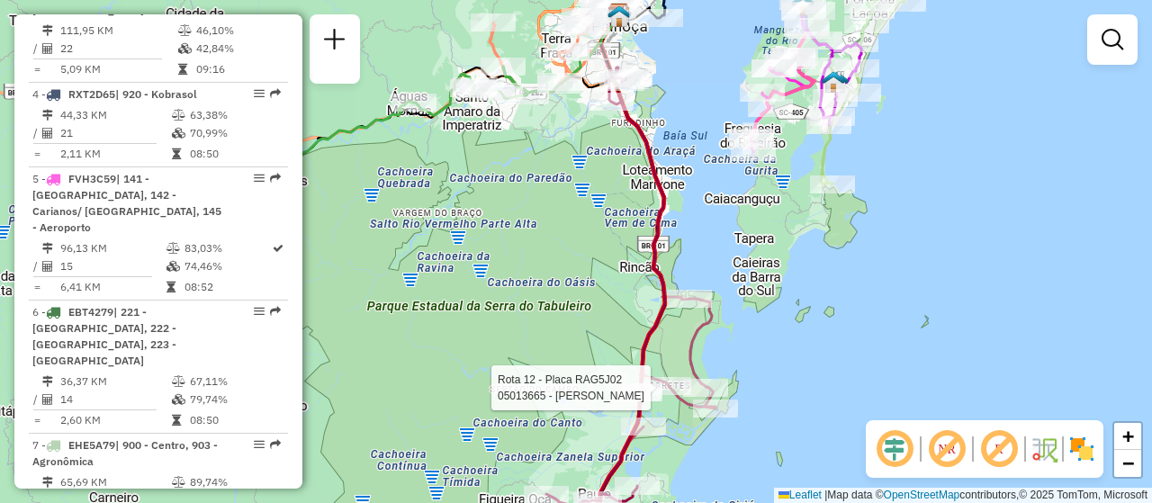
select select "**********"
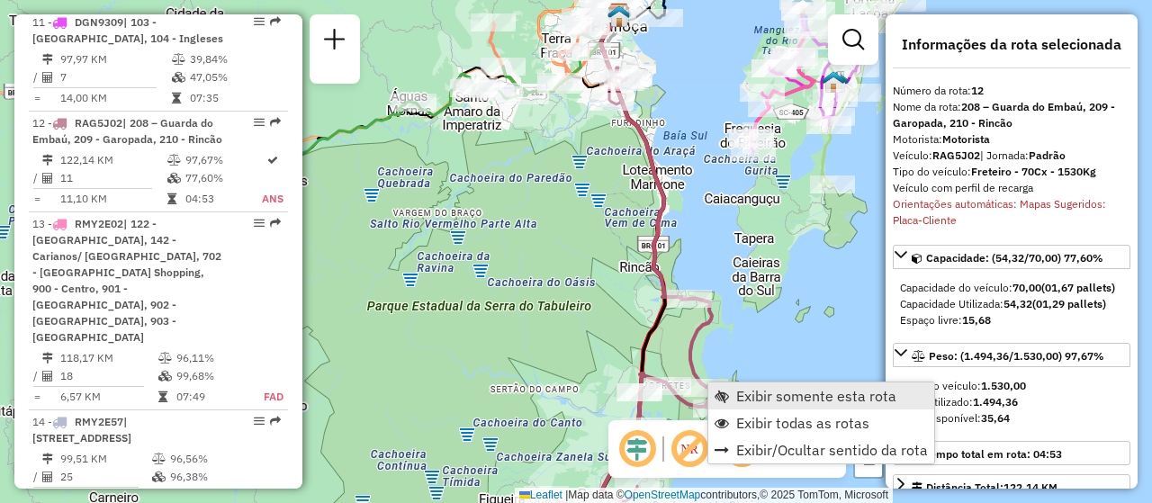
scroll to position [1895, 0]
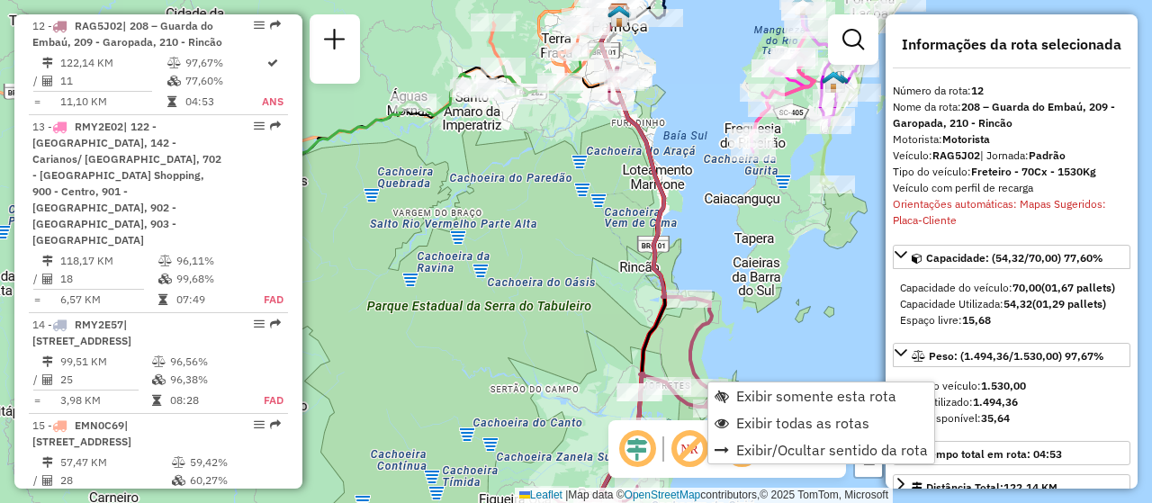
click at [678, 189] on div "Janela de atendimento Grade de atendimento Capacidade Transportadoras Veículos …" at bounding box center [576, 251] width 1152 height 503
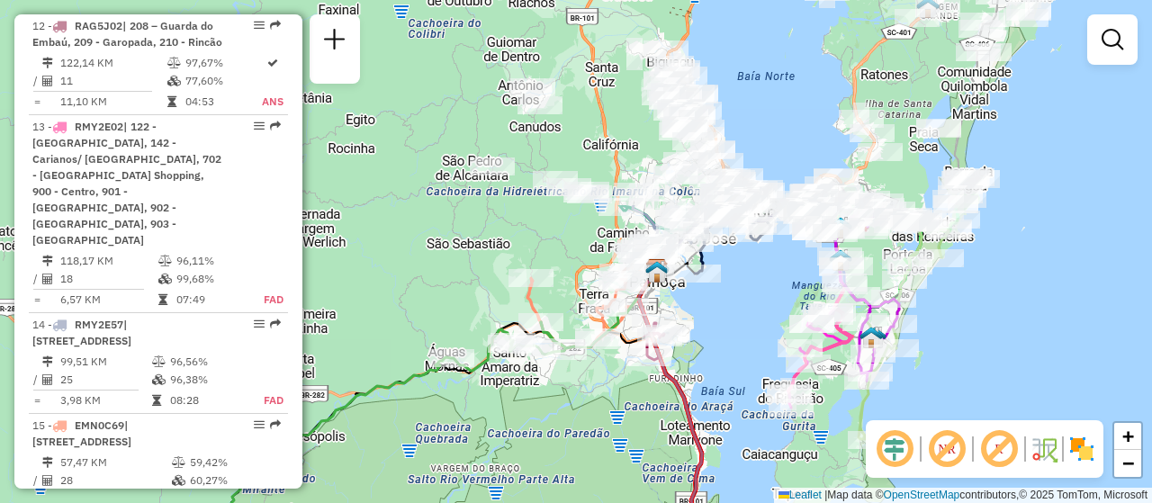
drag, startPoint x: 687, startPoint y: 159, endPoint x: 728, endPoint y: 439, distance: 282.7
click at [728, 439] on div "Janela de atendimento Grade de atendimento Capacidade Transportadoras Veículos …" at bounding box center [576, 251] width 1152 height 503
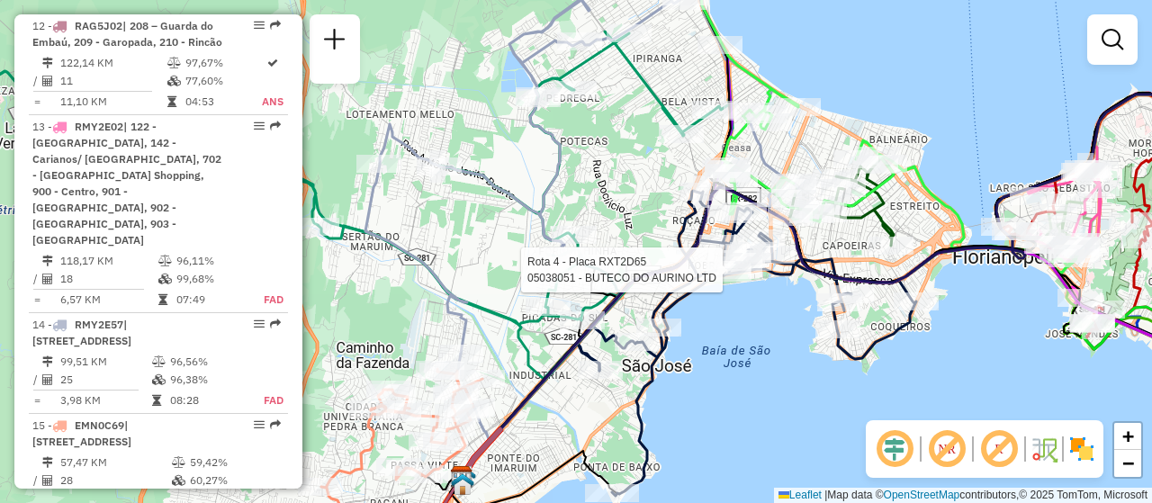
select select "**********"
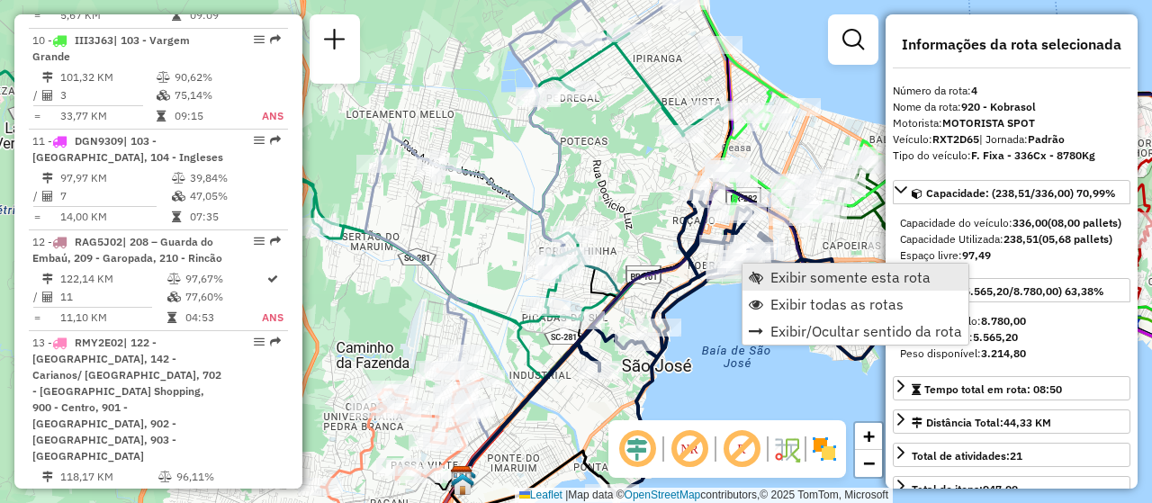
scroll to position [1024, 0]
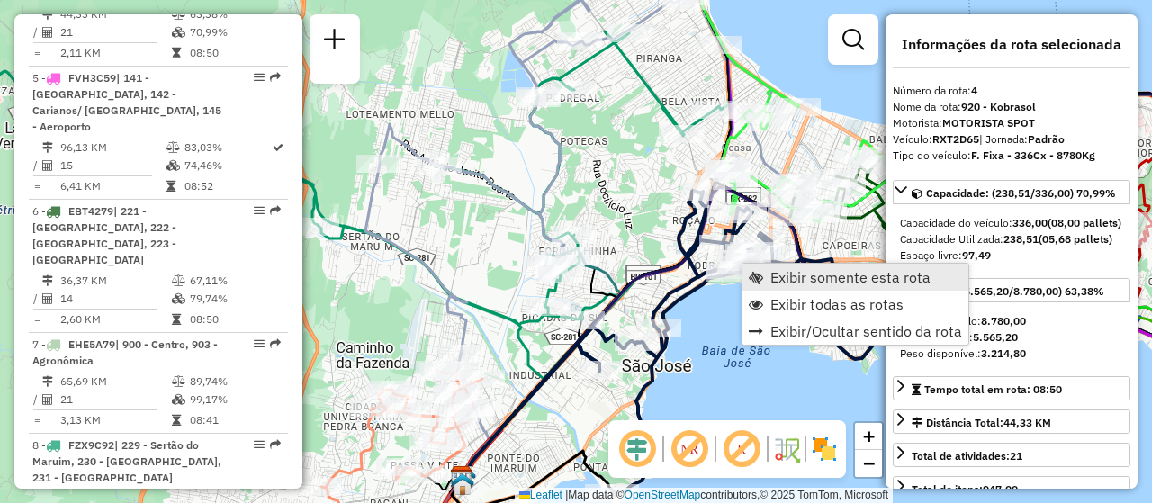
click at [764, 271] on link "Exibir somente esta rota" at bounding box center [855, 277] width 226 height 27
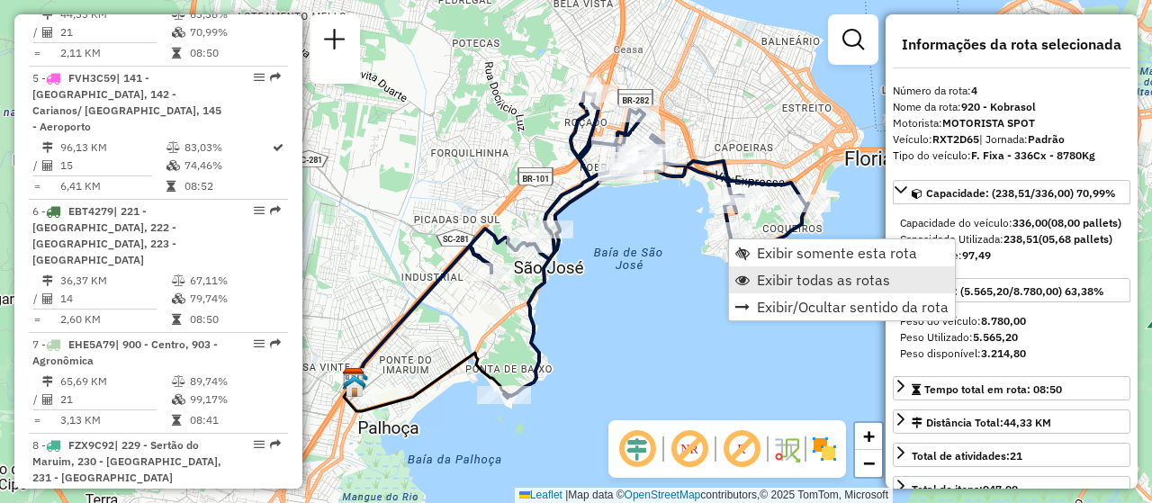
click at [749, 274] on link "Exibir todas as rotas" at bounding box center [842, 279] width 226 height 27
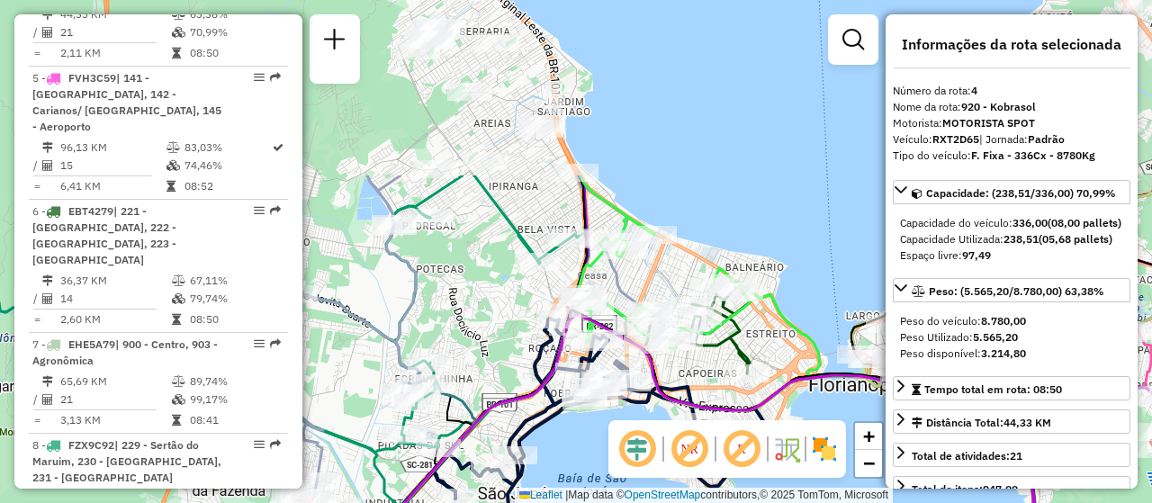
drag, startPoint x: 666, startPoint y: 203, endPoint x: 630, endPoint y: 429, distance: 228.7
click at [630, 429] on hb-router-mapa "Informações da Sessão 1285520 - 30/09/2025 Criação: 29/09/2025 18:38 Depósito: …" at bounding box center [576, 251] width 1152 height 503
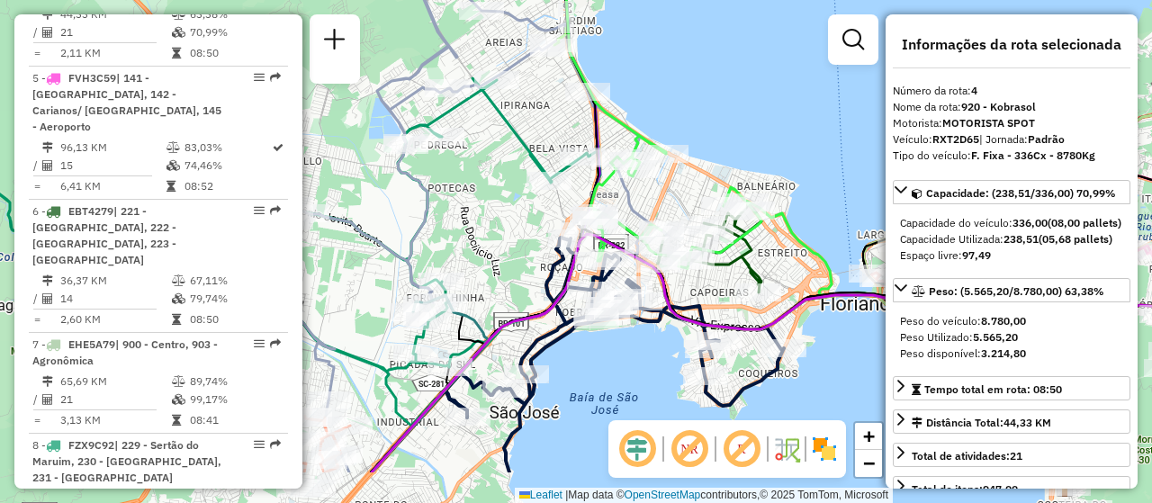
drag, startPoint x: 703, startPoint y: 362, endPoint x: 714, endPoint y: 281, distance: 81.8
click at [714, 281] on div "Rota 6 - Placa EBT4279 05036059 - ELITE CHOPP E CARGAS Janela de atendimento Gr…" at bounding box center [576, 251] width 1152 height 503
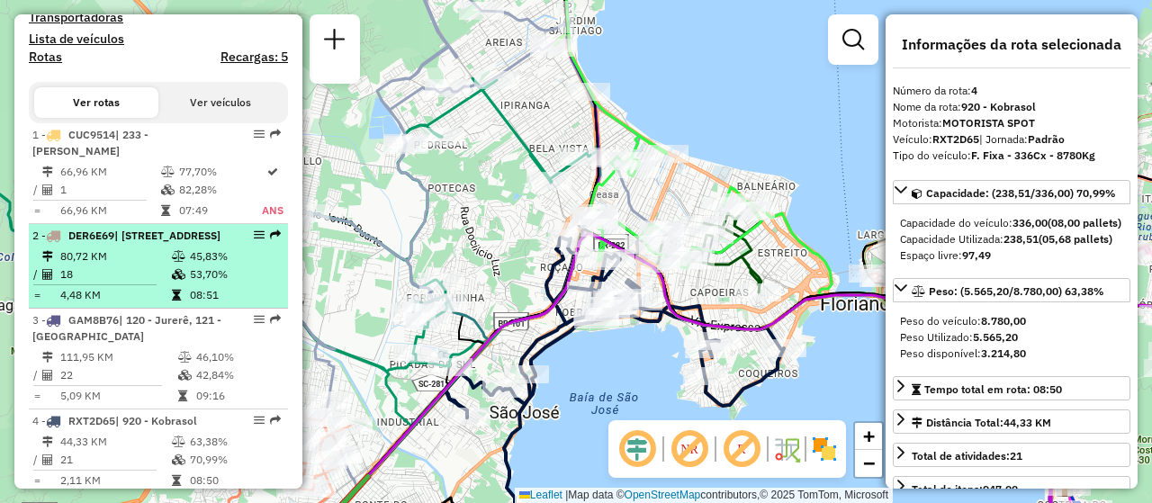
click at [255, 244] on div "2 - DER6E69 | 232 - Biguaçu, 235 - Jardim Santiago" at bounding box center [158, 236] width 252 height 16
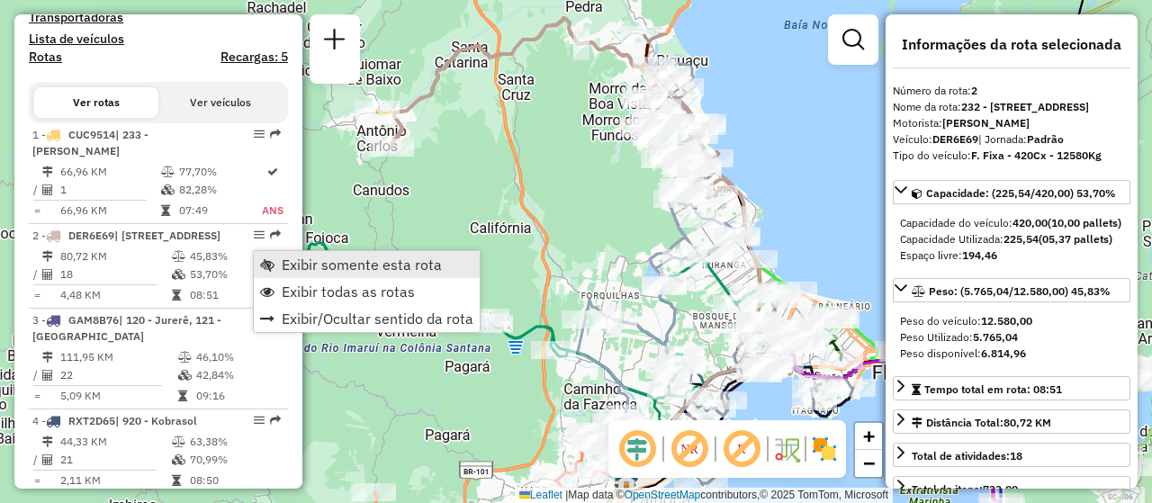
click at [372, 264] on span "Exibir somente esta rota" at bounding box center [362, 264] width 160 height 14
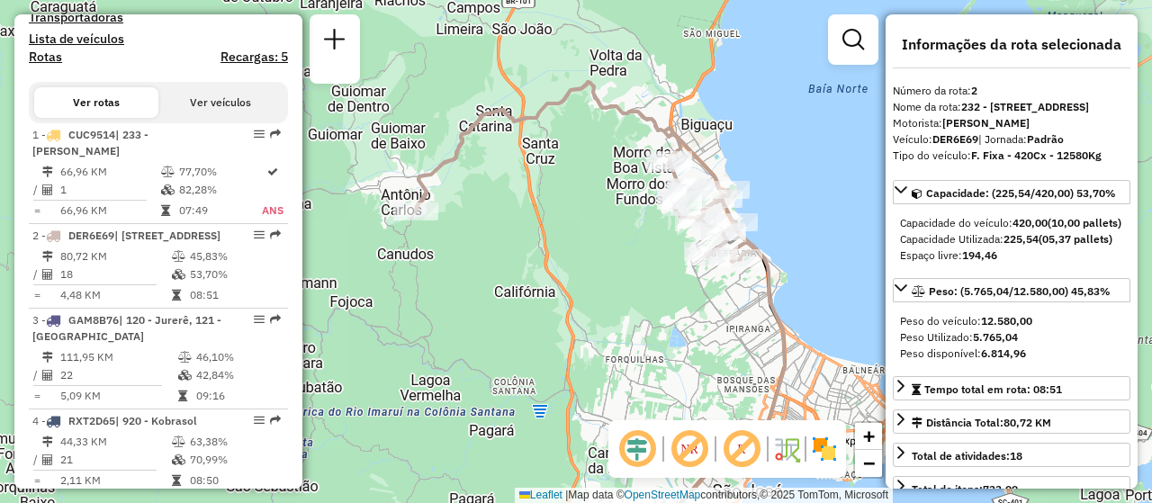
drag, startPoint x: 592, startPoint y: 215, endPoint x: 616, endPoint y: 279, distance: 68.3
click at [616, 279] on div "Janela de atendimento Grade de atendimento Capacidade Transportadoras Veículos …" at bounding box center [576, 251] width 1152 height 503
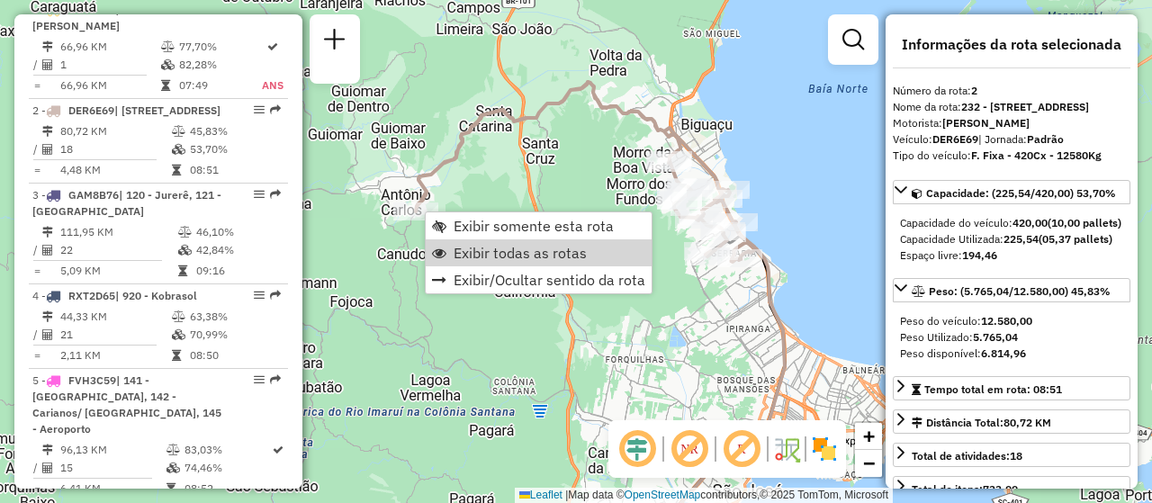
scroll to position [822, 0]
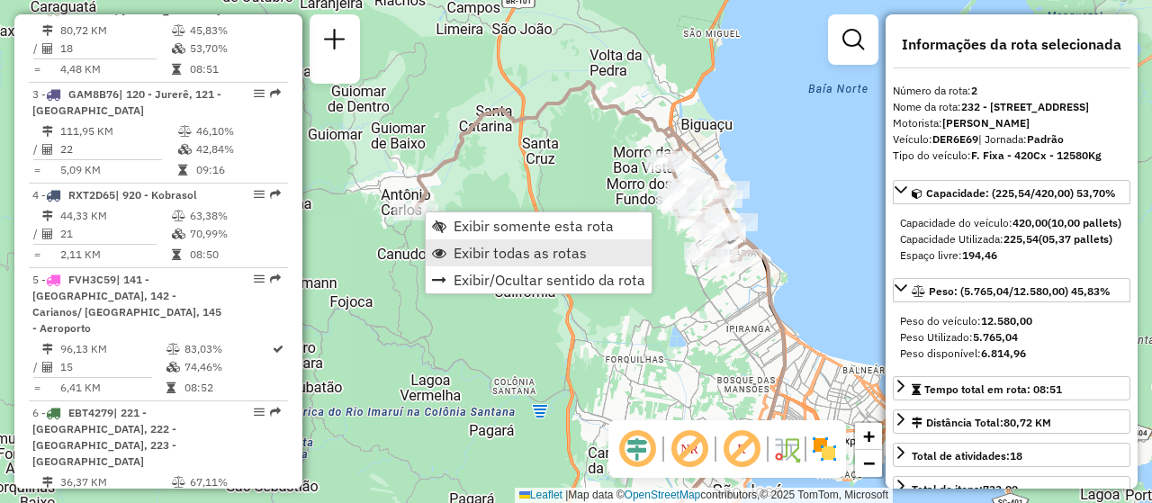
click at [560, 243] on link "Exibir todas as rotas" at bounding box center [539, 252] width 226 height 27
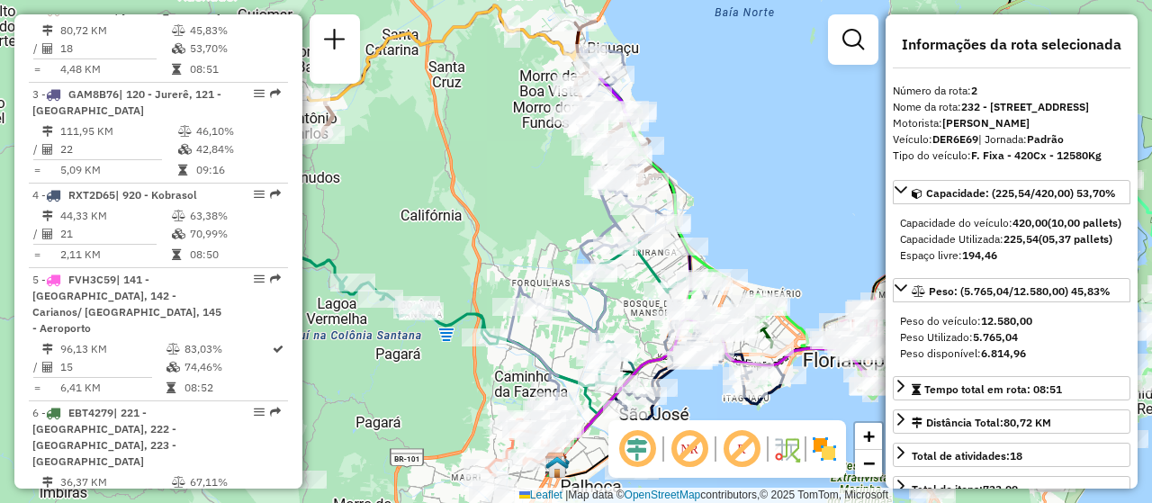
drag, startPoint x: 581, startPoint y: 240, endPoint x: 487, endPoint y: 160, distance: 123.8
click at [487, 160] on div "Janela de atendimento Grade de atendimento Capacidade Transportadoras Veículos …" at bounding box center [576, 251] width 1152 height 503
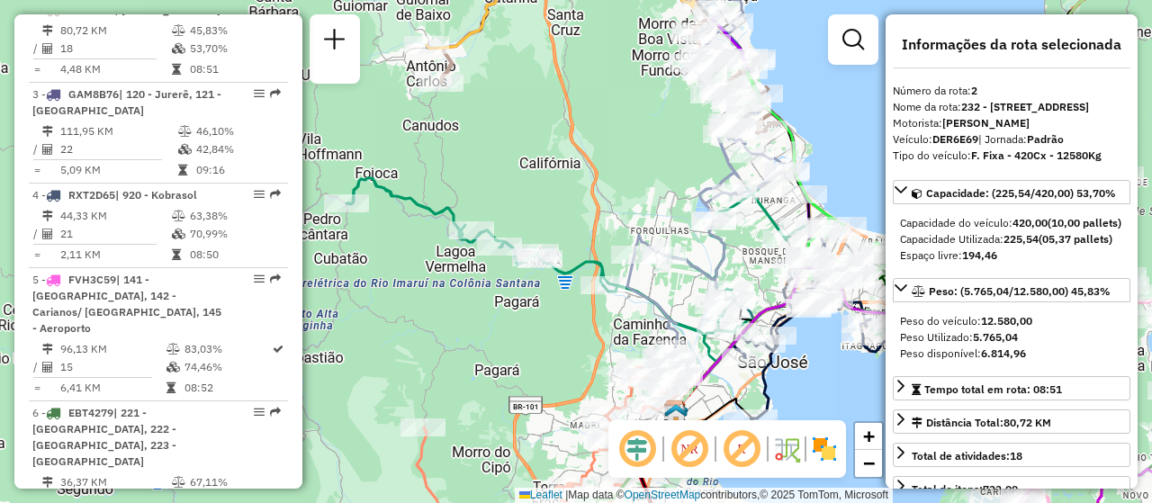
drag, startPoint x: 637, startPoint y: 228, endPoint x: 661, endPoint y: 186, distance: 48.0
click at [661, 186] on div "Janela de atendimento Grade de atendimento Capacidade Transportadoras Veículos …" at bounding box center [576, 251] width 1152 height 503
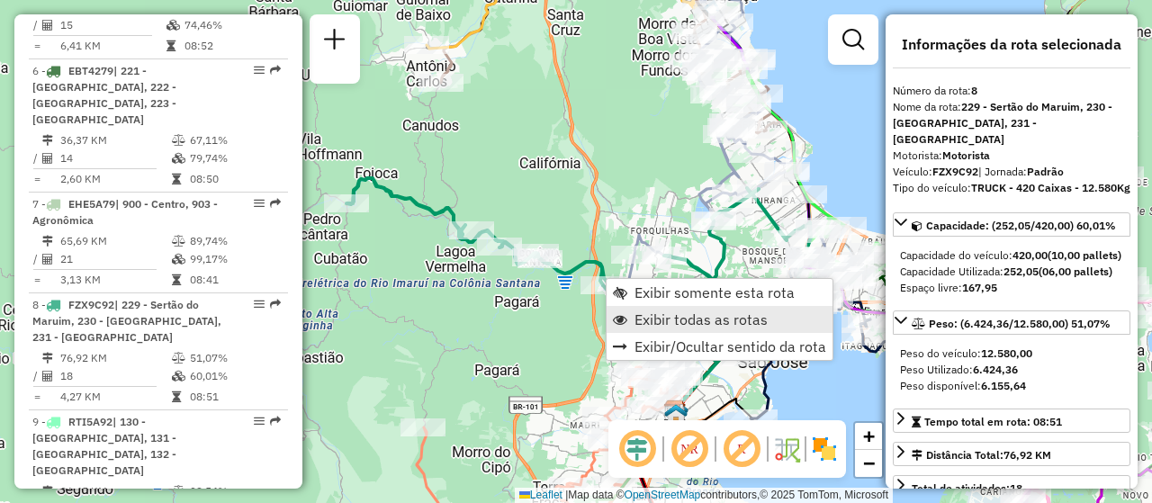
scroll to position [1443, 0]
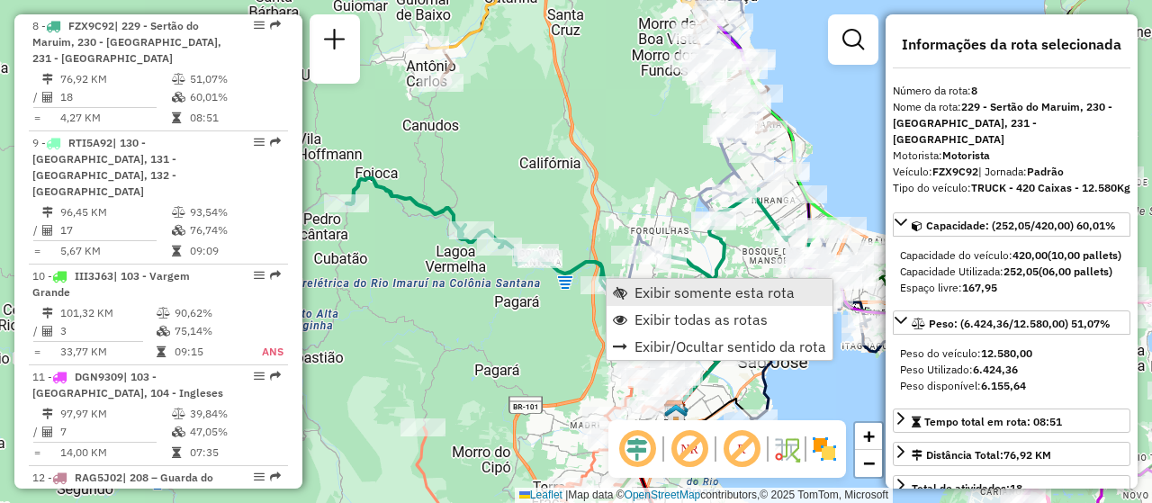
click at [732, 293] on span "Exibir somente esta rota" at bounding box center [714, 292] width 160 height 14
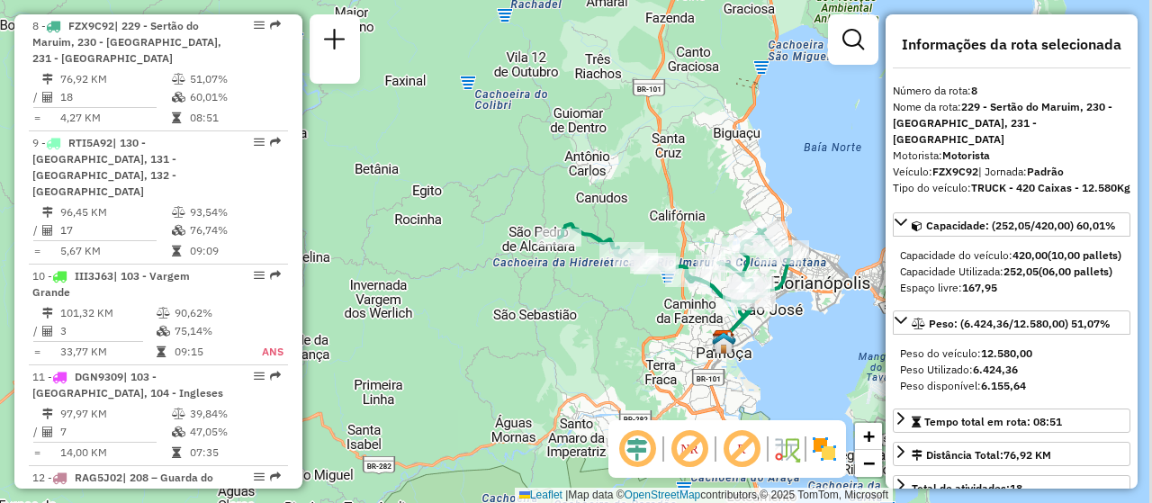
drag, startPoint x: 802, startPoint y: 266, endPoint x: 659, endPoint y: 341, distance: 161.4
click at [659, 341] on div "Janela de atendimento Grade de atendimento Capacidade Transportadoras Veículos …" at bounding box center [576, 251] width 1152 height 503
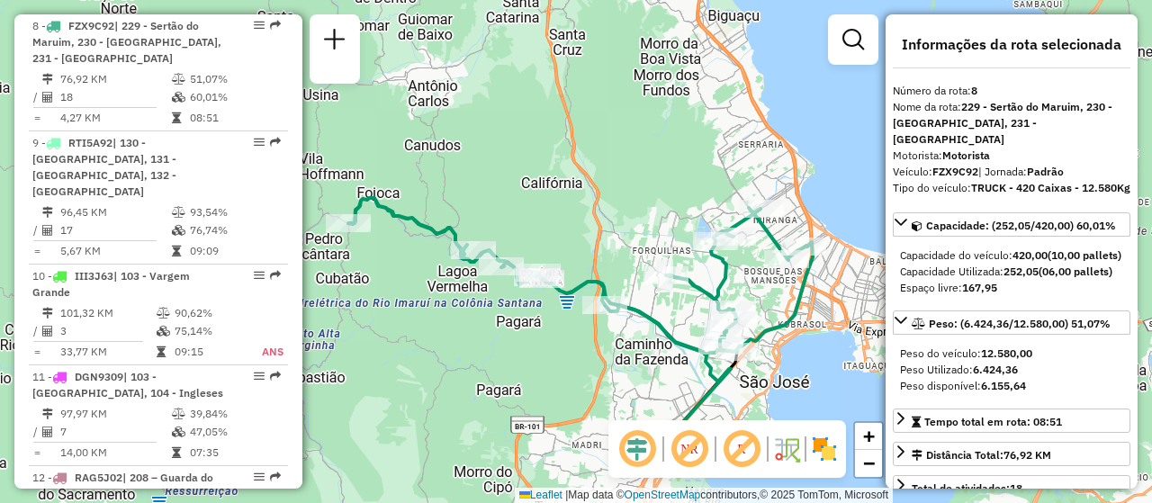
drag, startPoint x: 821, startPoint y: 357, endPoint x: 847, endPoint y: 381, distance: 35.0
click at [850, 380] on div "Janela de atendimento Grade de atendimento Capacidade Transportadoras Veículos …" at bounding box center [576, 251] width 1152 height 503
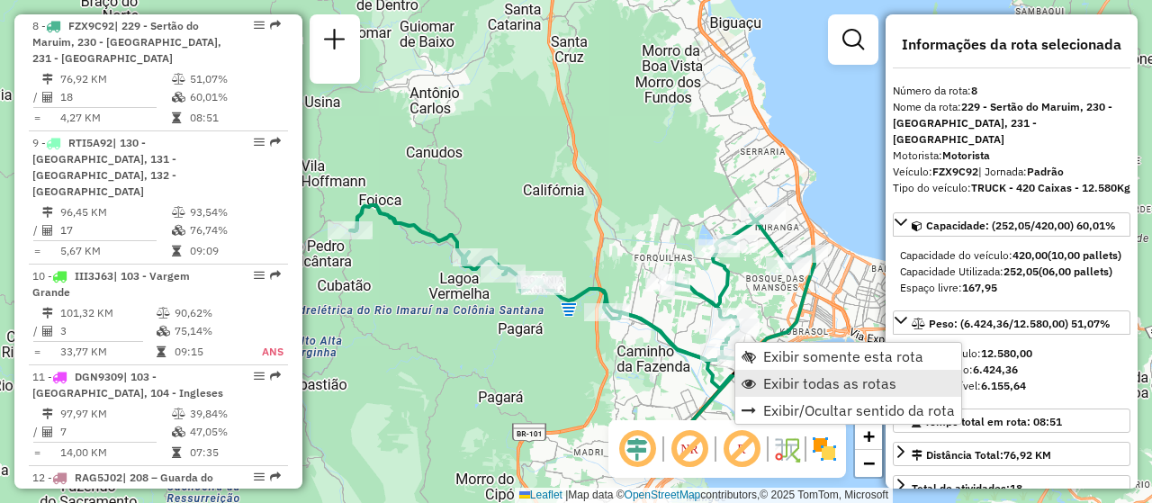
click at [892, 384] on span "Exibir todas as rotas" at bounding box center [829, 383] width 133 height 14
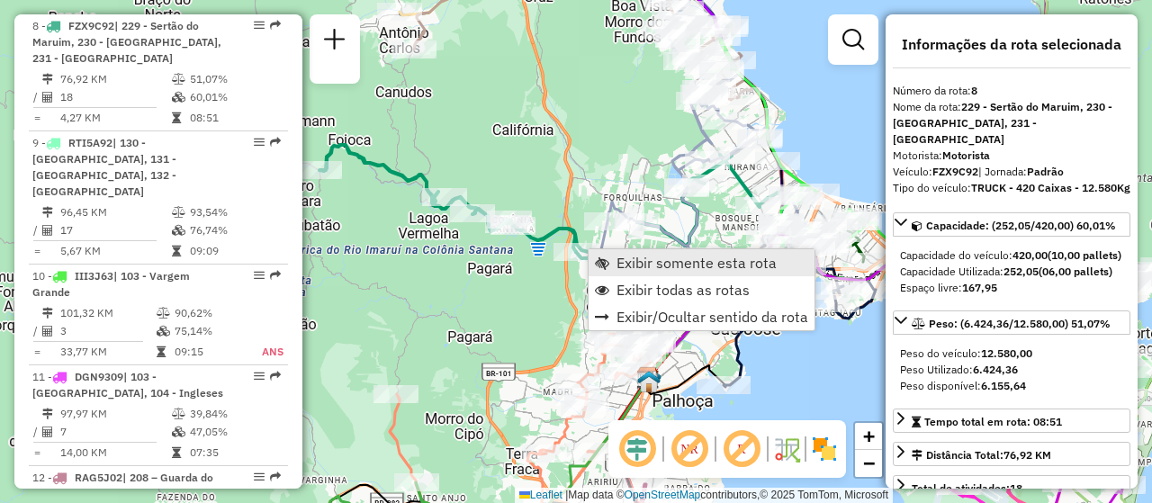
click at [712, 259] on span "Exibir somente esta rota" at bounding box center [696, 263] width 160 height 14
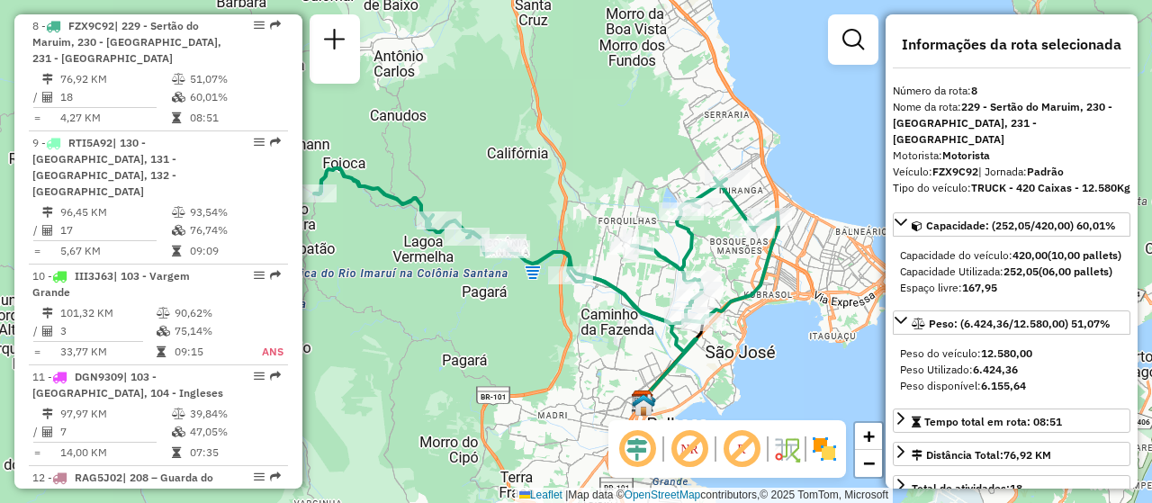
drag, startPoint x: 767, startPoint y: 316, endPoint x: 645, endPoint y: 353, distance: 126.9
click at [645, 353] on div "Janela de atendimento Grade de atendimento Capacidade Transportadoras Veículos …" at bounding box center [576, 251] width 1152 height 503
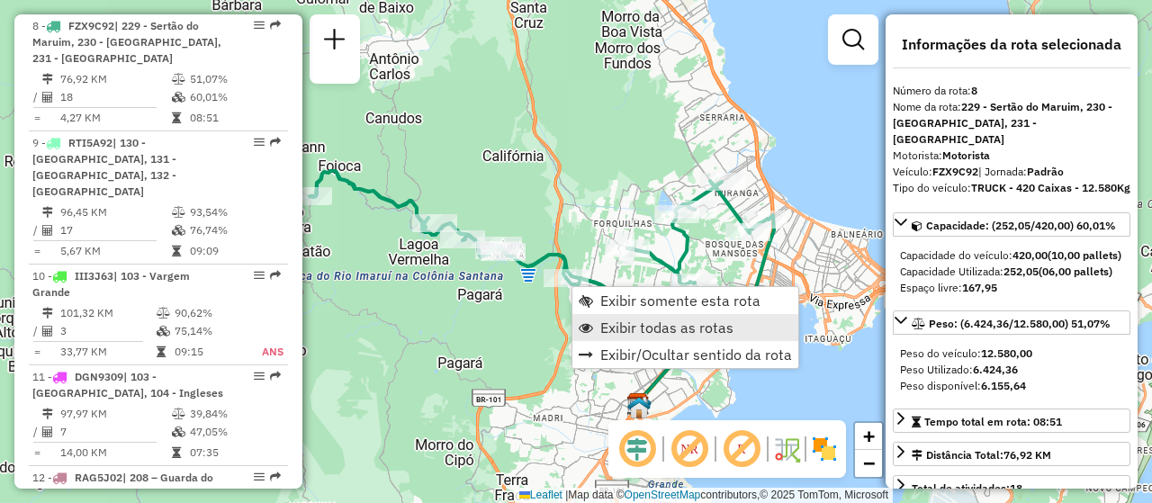
click at [732, 333] on link "Exibir todas as rotas" at bounding box center [685, 327] width 226 height 27
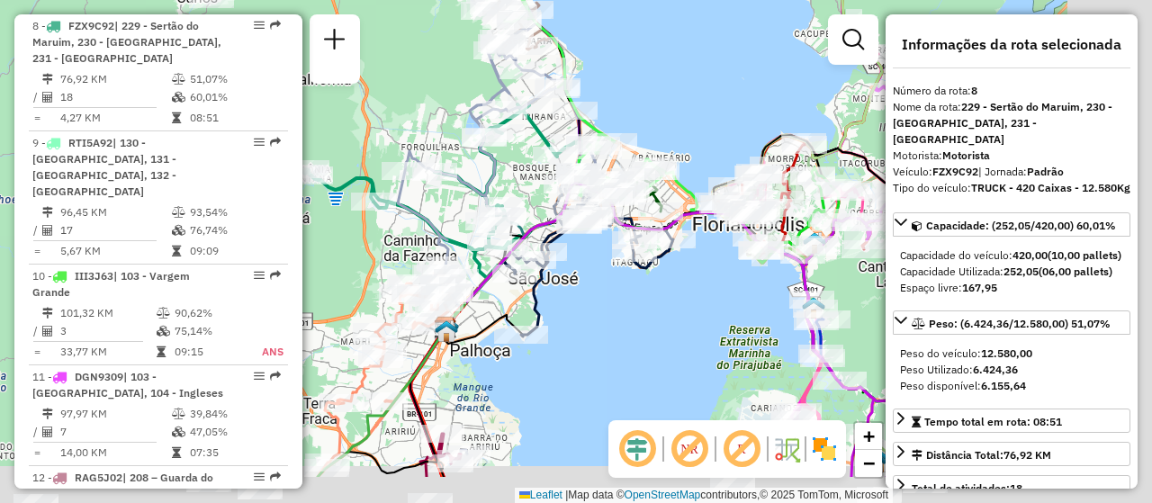
drag, startPoint x: 798, startPoint y: 370, endPoint x: 601, endPoint y: 288, distance: 213.4
click at [601, 288] on div "Janela de atendimento Grade de atendimento Capacidade Transportadoras Veículos …" at bounding box center [576, 251] width 1152 height 503
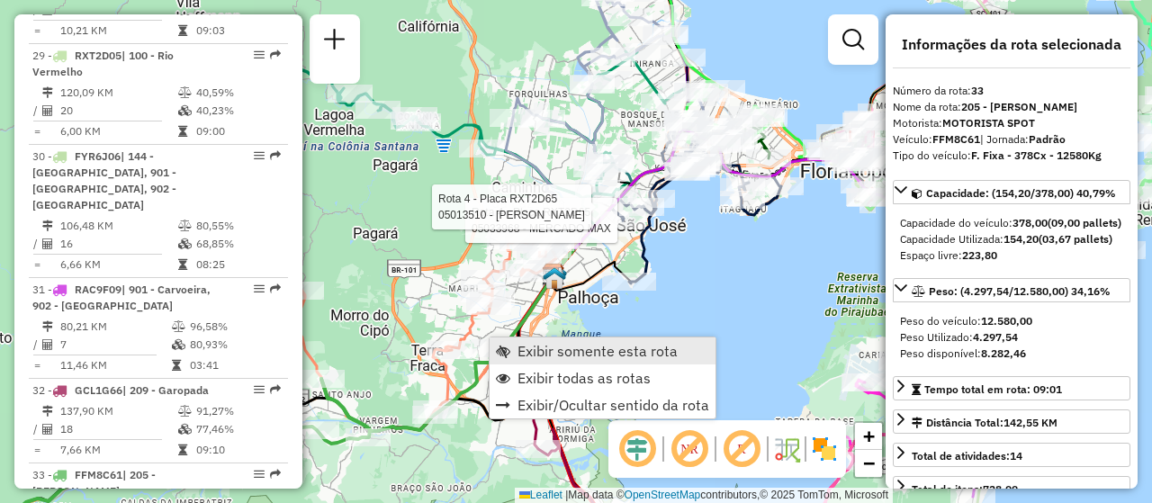
scroll to position [3951, 0]
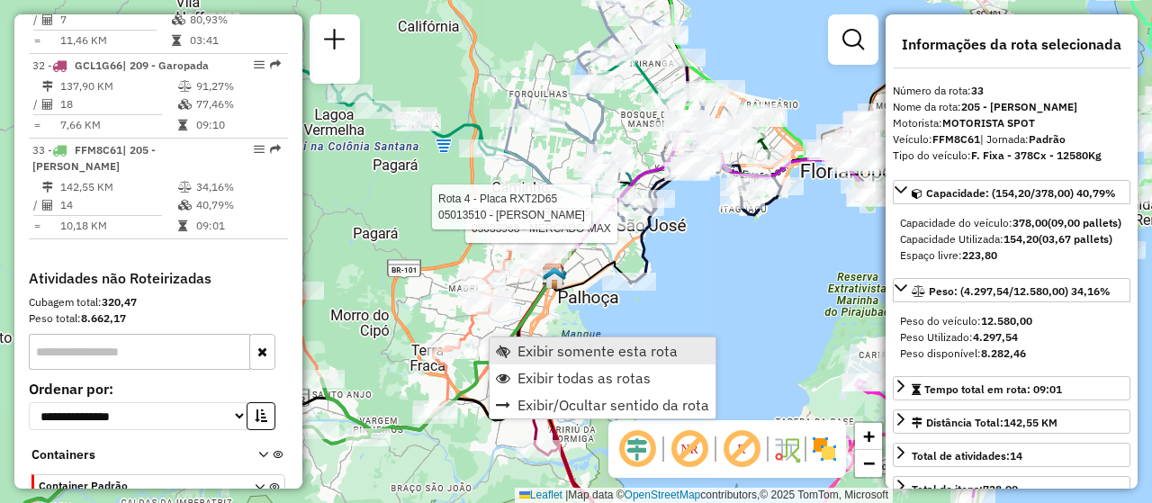
click at [596, 356] on span "Exibir somente esta rota" at bounding box center [597, 351] width 160 height 14
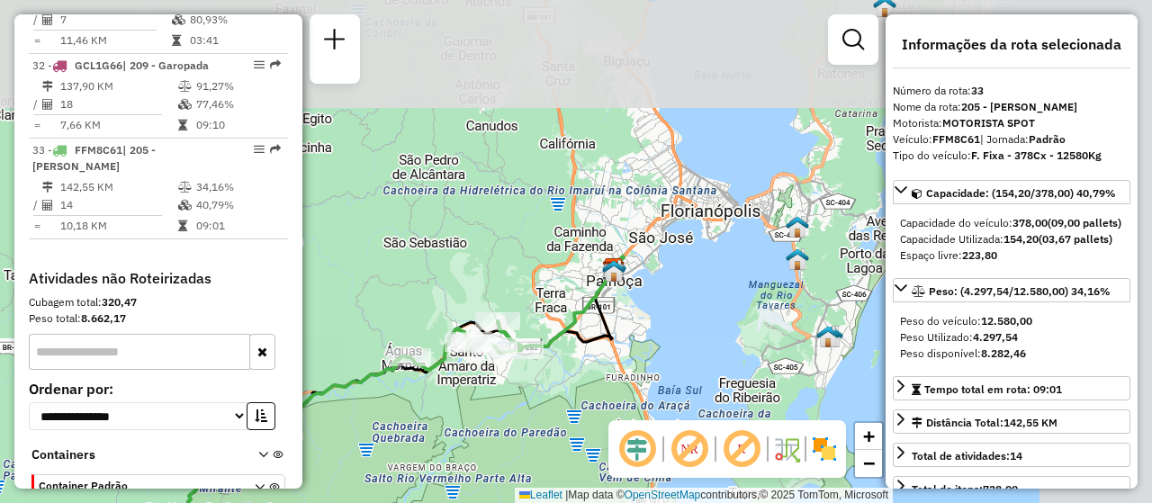
drag, startPoint x: 727, startPoint y: 227, endPoint x: 557, endPoint y: 434, distance: 267.8
click at [557, 434] on div "Janela de atendimento Grade de atendimento Capacidade Transportadoras Veículos …" at bounding box center [576, 251] width 1152 height 503
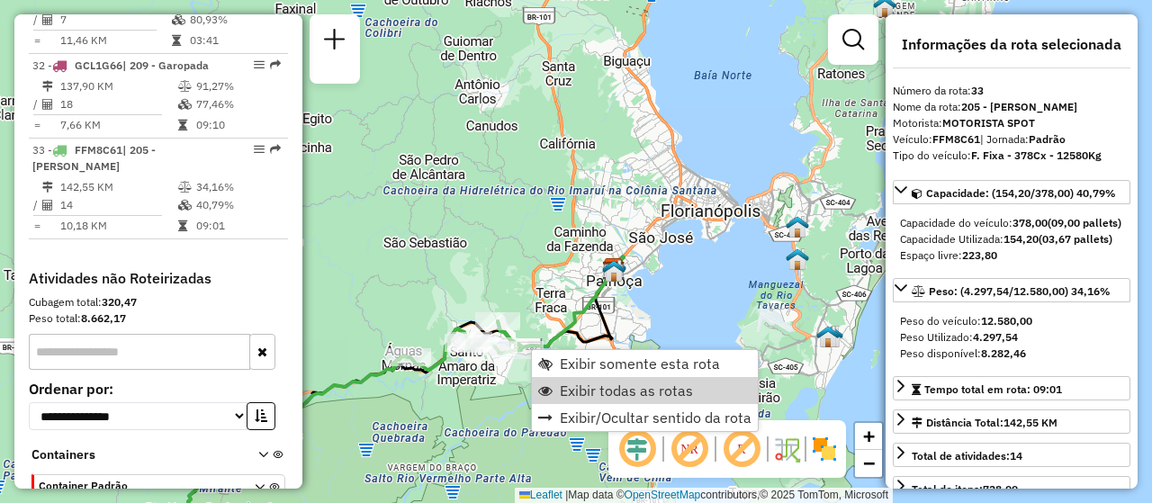
drag, startPoint x: 693, startPoint y: 390, endPoint x: 610, endPoint y: 275, distance: 141.1
click at [694, 389] on link "Exibir todas as rotas" at bounding box center [645, 390] width 226 height 27
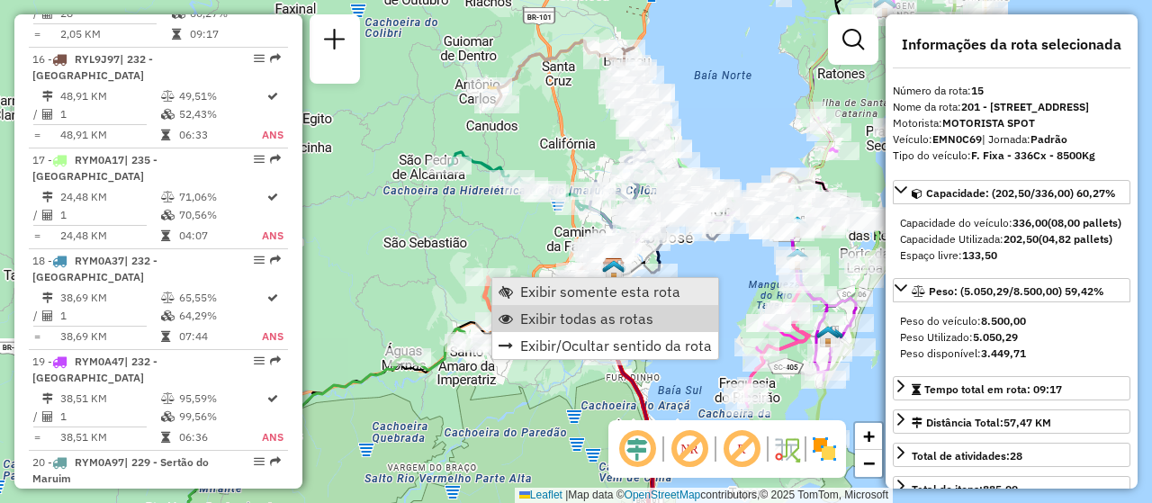
scroll to position [2278, 0]
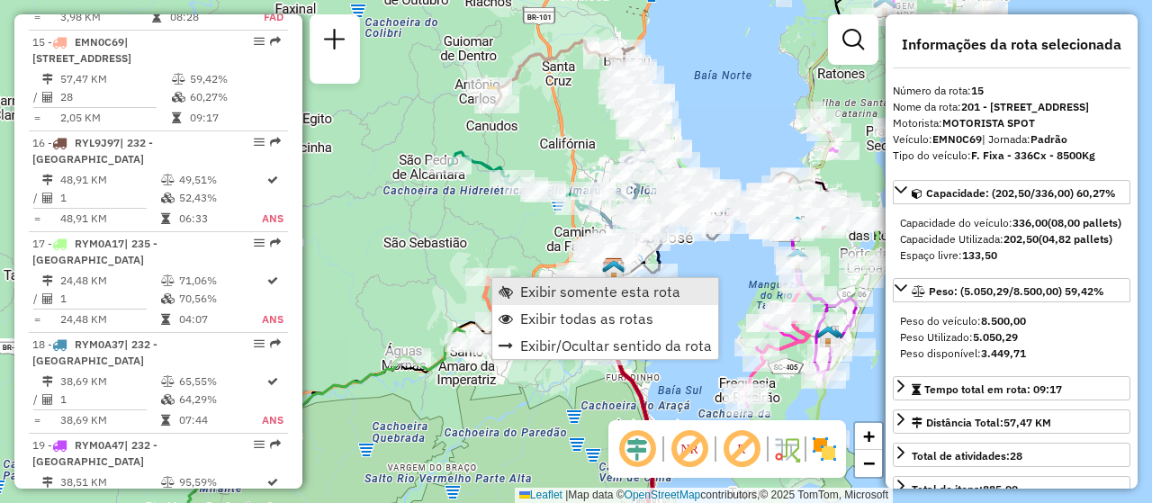
click at [627, 289] on span "Exibir somente esta rota" at bounding box center [600, 291] width 160 height 14
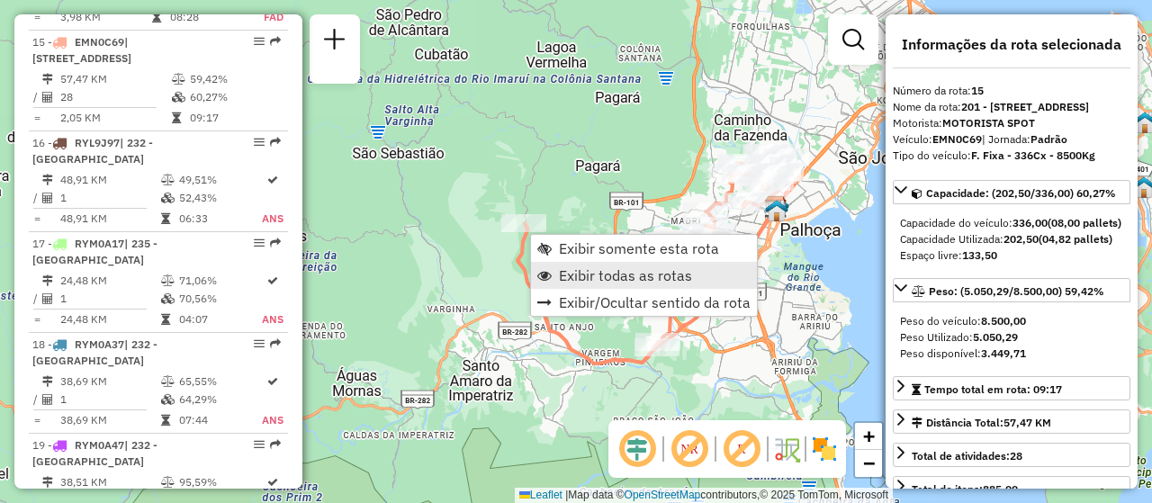
click at [682, 277] on span "Exibir todas as rotas" at bounding box center [625, 275] width 133 height 14
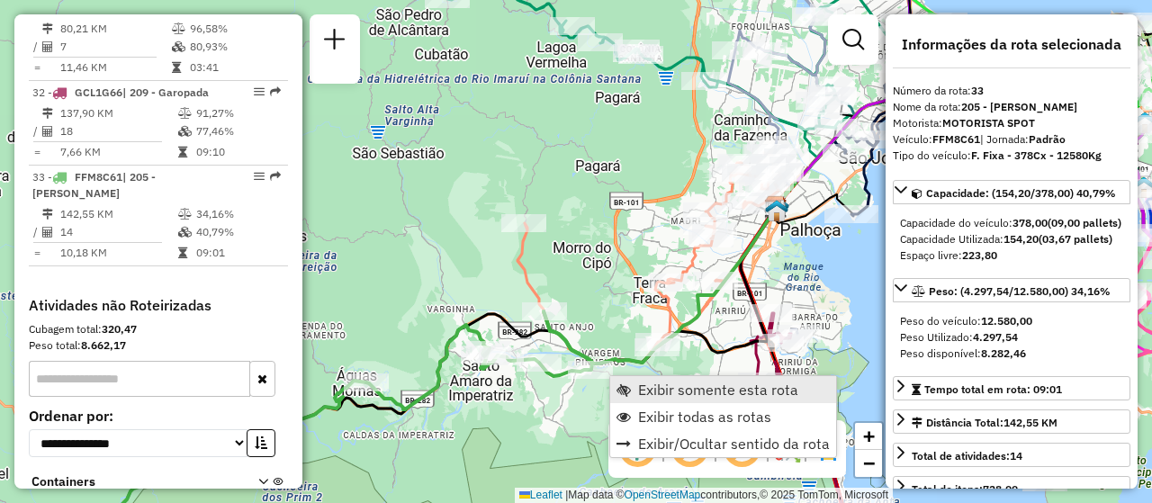
scroll to position [3951, 0]
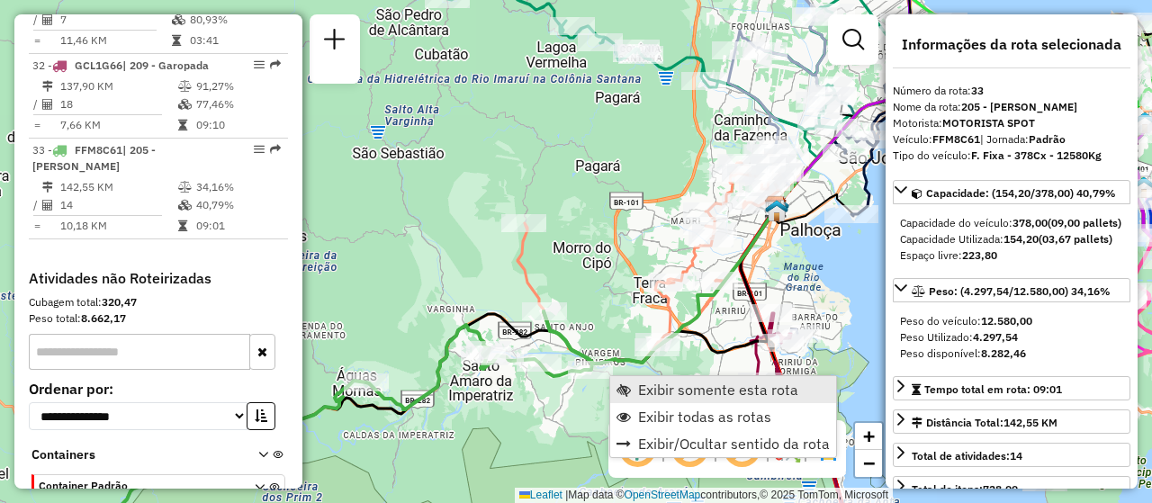
click at [713, 382] on span "Exibir somente esta rota" at bounding box center [718, 389] width 160 height 14
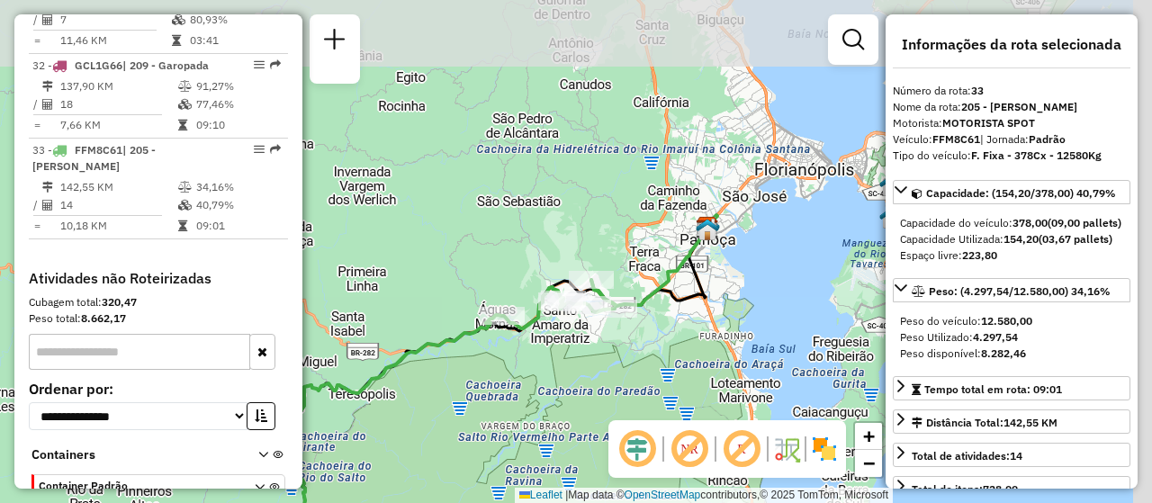
drag, startPoint x: 686, startPoint y: 245, endPoint x: 580, endPoint y: 379, distance: 170.4
click at [589, 424] on div "Janela de atendimento Grade de atendimento Capacidade Transportadoras Veículos …" at bounding box center [576, 251] width 1152 height 503
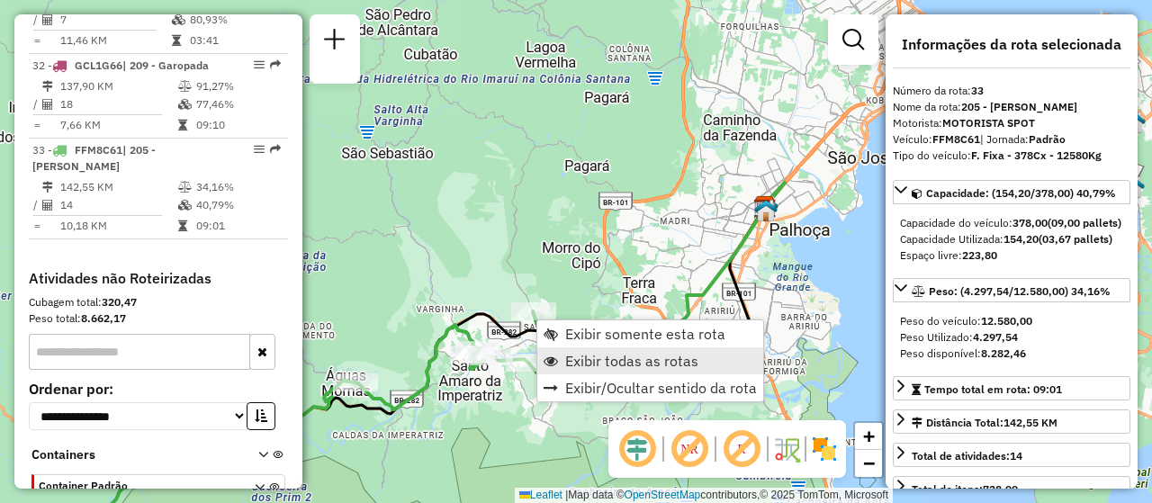
click at [609, 354] on span "Exibir todas as rotas" at bounding box center [631, 361] width 133 height 14
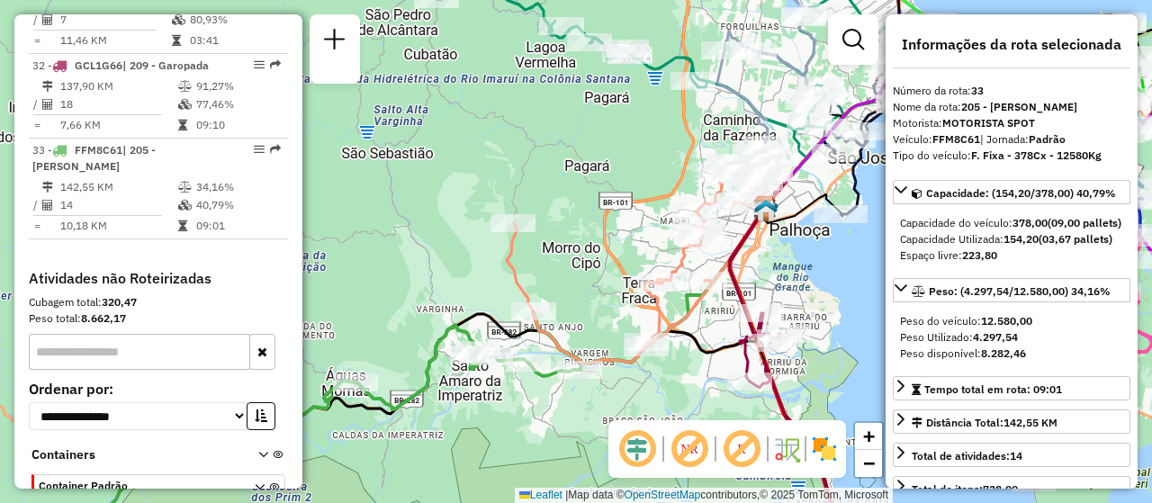
click at [512, 237] on icon at bounding box center [641, 258] width 269 height 211
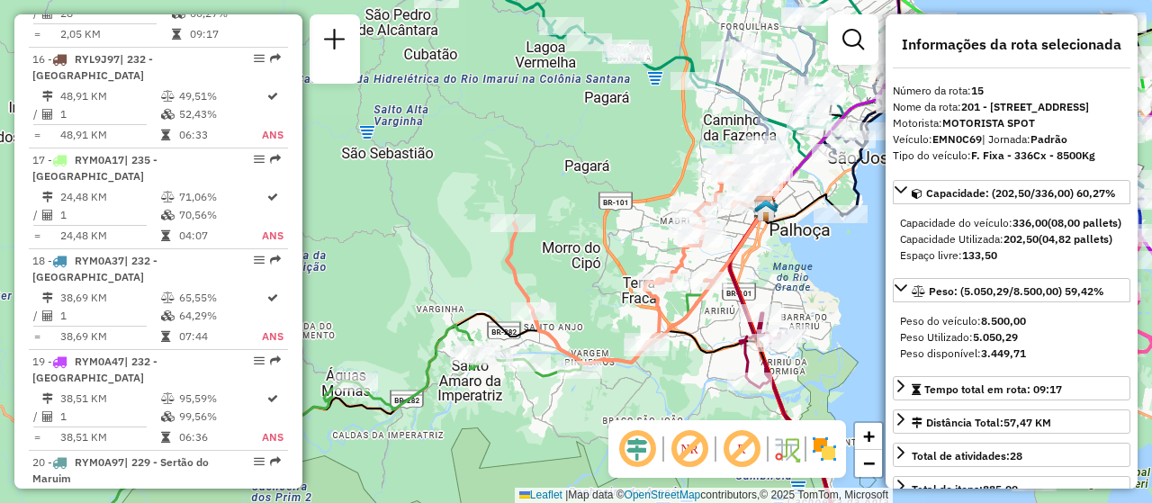
scroll to position [2278, 0]
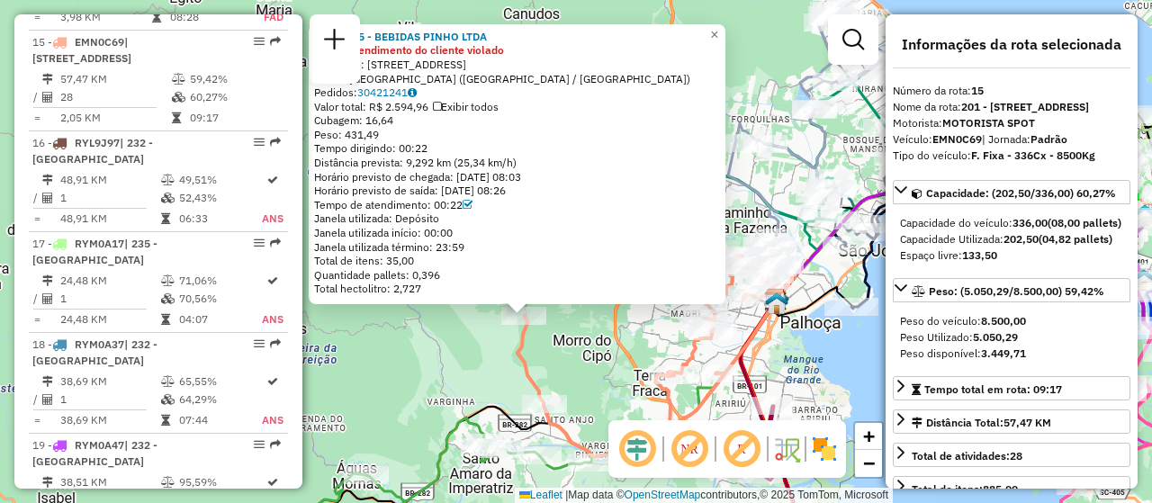
drag, startPoint x: 518, startPoint y: 282, endPoint x: 467, endPoint y: 345, distance: 81.2
click at [467, 345] on div "05017505 - BEBIDAS PINHO LTDA Dia de atendimento do cliente violado Endereço: R…" at bounding box center [576, 251] width 1152 height 503
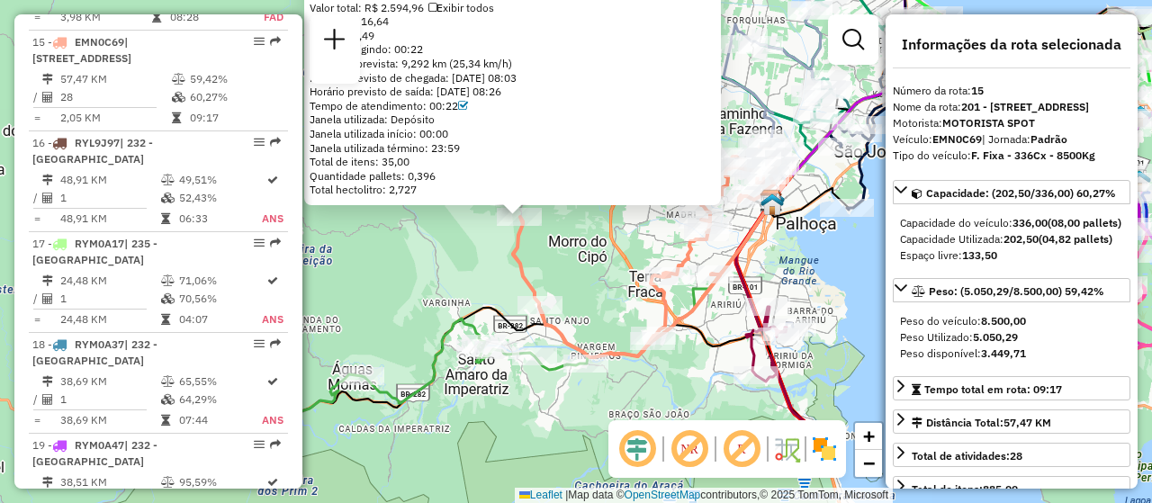
drag, startPoint x: 602, startPoint y: 348, endPoint x: 554, endPoint y: 274, distance: 87.8
click at [554, 274] on div "05017505 - BEBIDAS PINHO LTDA Dia de atendimento do cliente violado Endereço: R…" at bounding box center [576, 251] width 1152 height 503
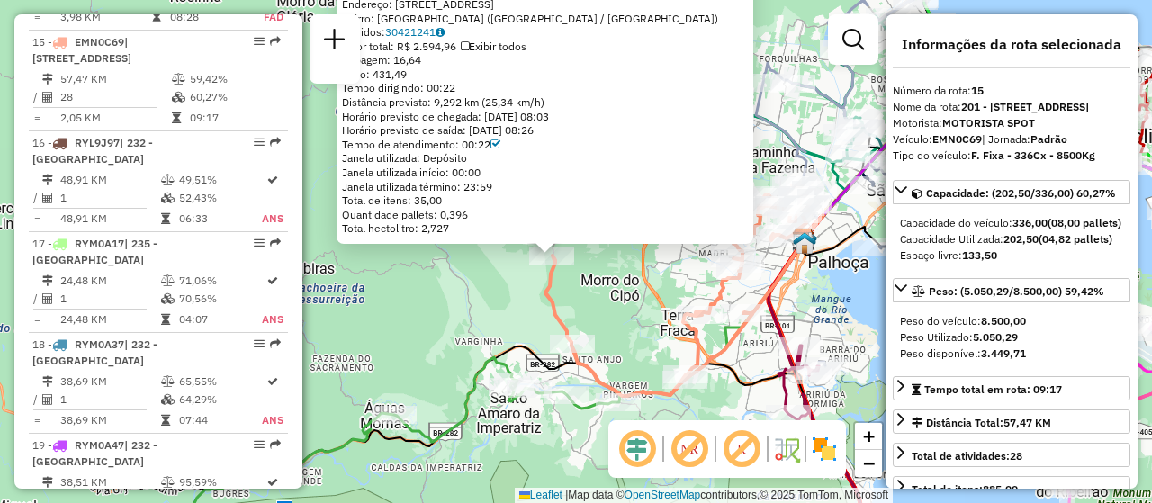
drag, startPoint x: 470, startPoint y: 248, endPoint x: 503, endPoint y: 288, distance: 51.7
click at [503, 288] on div "05017505 - BEBIDAS PINHO LTDA Dia de atendimento do cliente violado Endereço: R…" at bounding box center [576, 251] width 1152 height 503
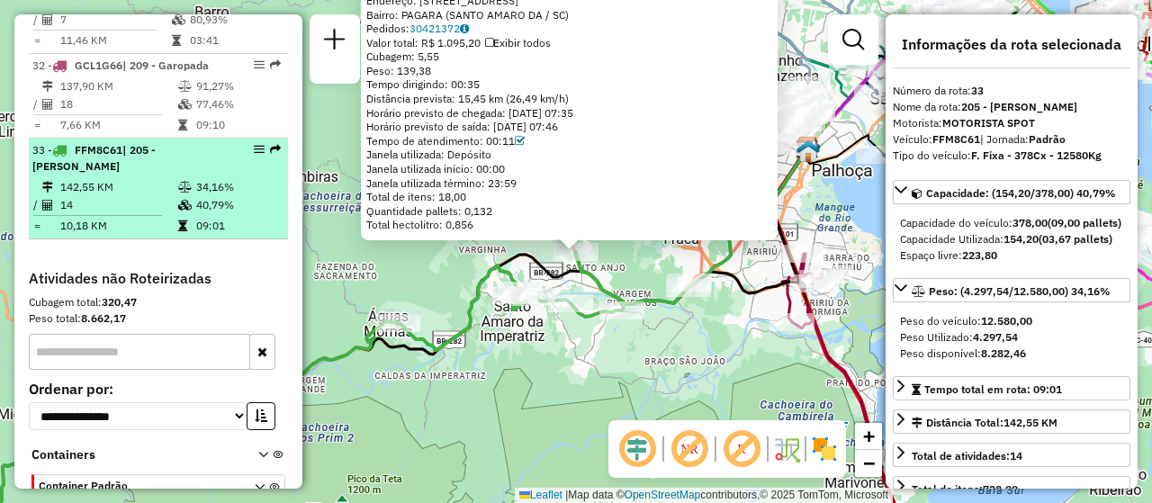
scroll to position [3771, 0]
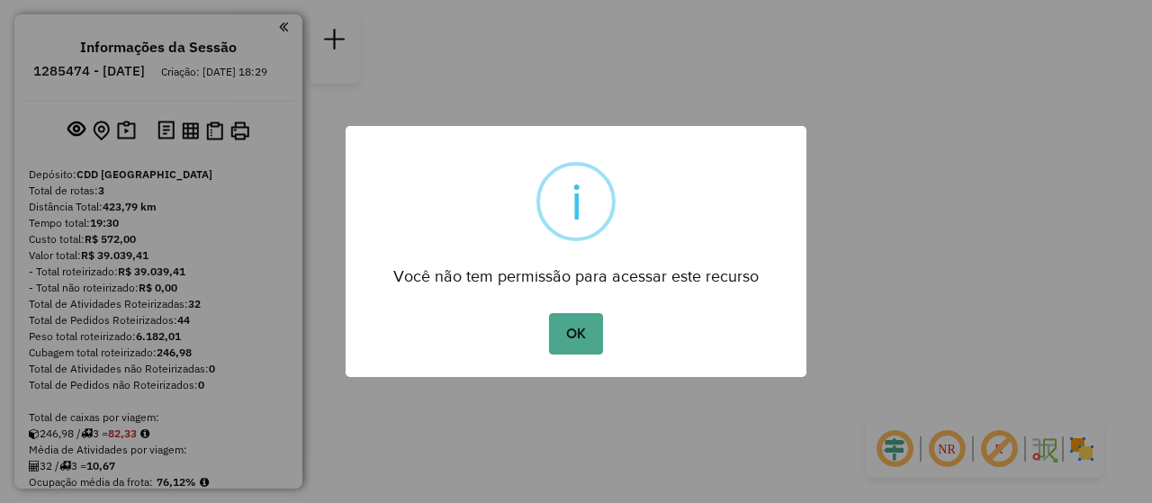
click at [610, 336] on div "OK No Cancel" at bounding box center [575, 334] width 461 height 50
click at [575, 331] on button "OK" at bounding box center [575, 333] width 53 height 41
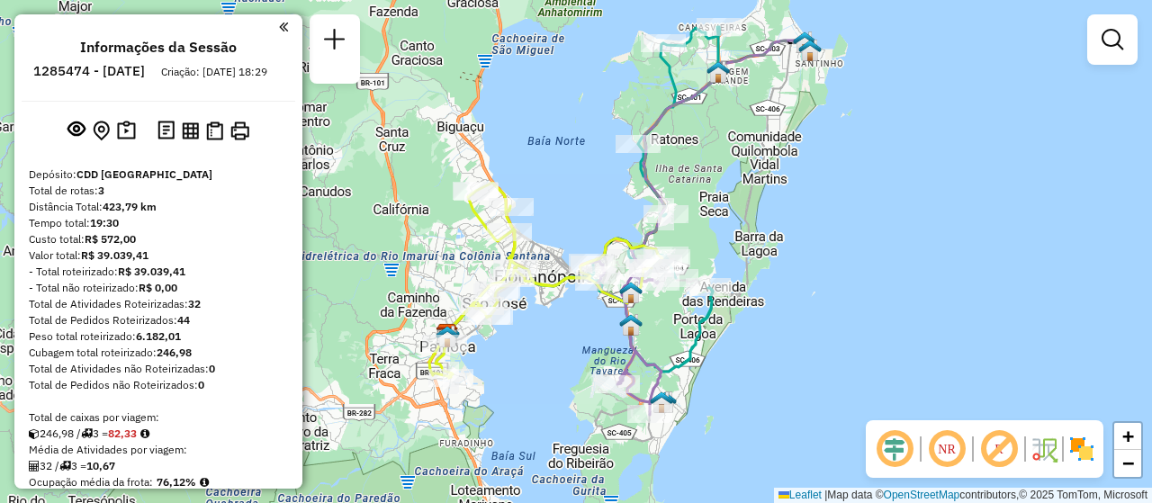
drag, startPoint x: 576, startPoint y: 305, endPoint x: 578, endPoint y: 373, distance: 68.4
click at [582, 370] on div "Janela de atendimento Grade de atendimento Capacidade Transportadoras Veículos …" at bounding box center [576, 251] width 1152 height 503
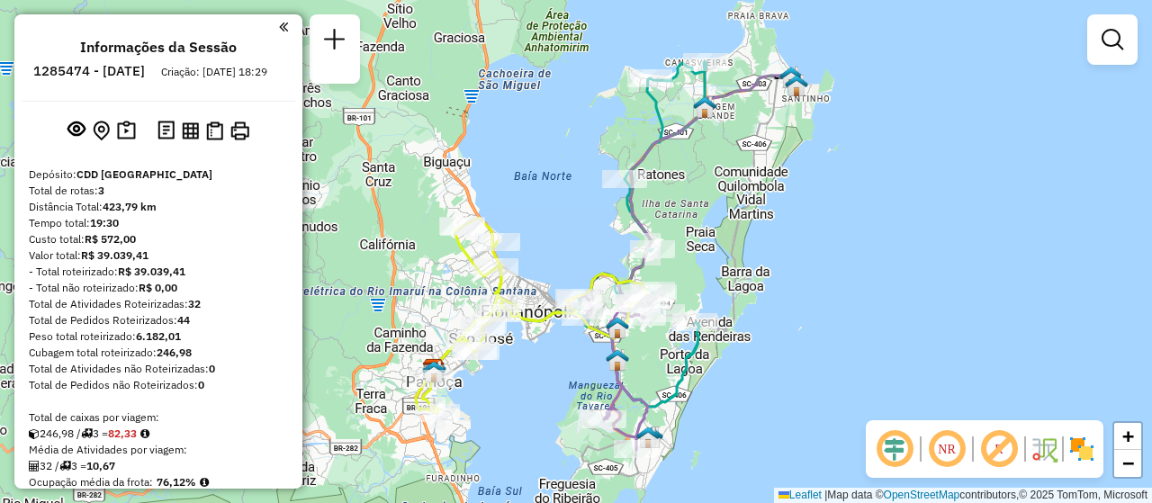
drag, startPoint x: 846, startPoint y: 279, endPoint x: 831, endPoint y: 304, distance: 29.0
click at [831, 304] on div "Janela de atendimento Grade de atendimento Capacidade Transportadoras Veículos …" at bounding box center [576, 251] width 1152 height 503
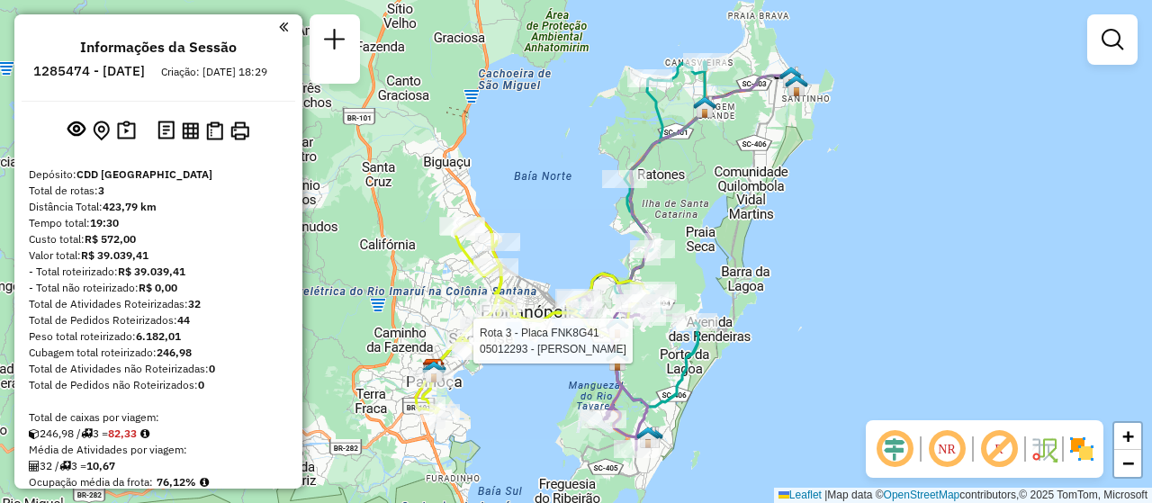
select select "**********"
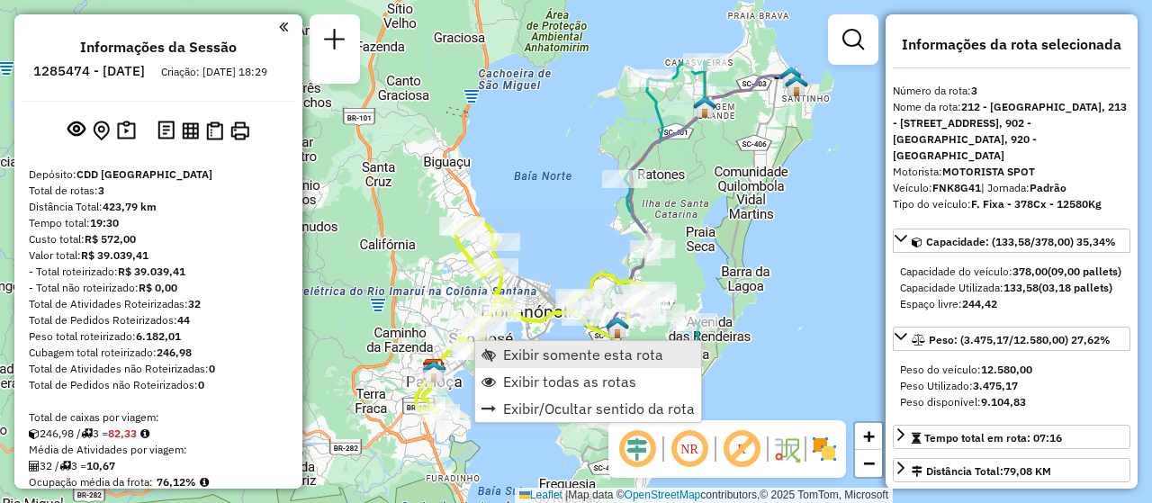
scroll to position [645, 0]
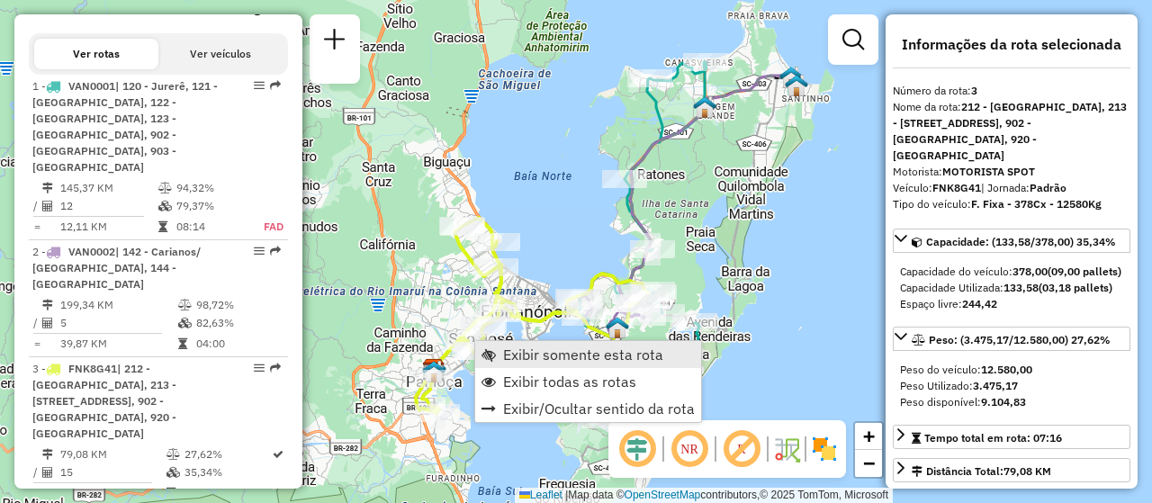
click at [531, 347] on span "Exibir somente esta rota" at bounding box center [583, 354] width 160 height 14
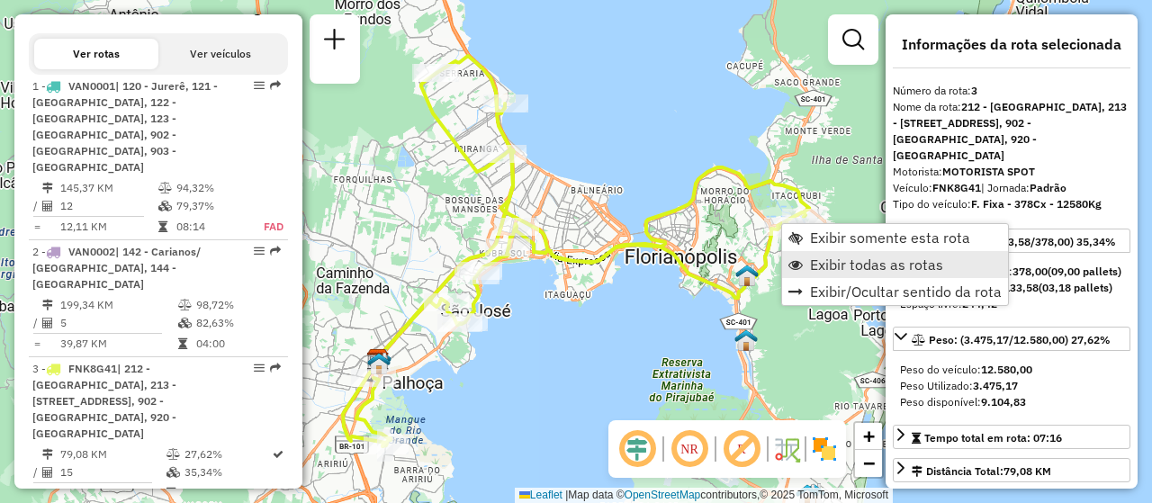
click at [823, 265] on span "Exibir todas as rotas" at bounding box center [876, 264] width 133 height 14
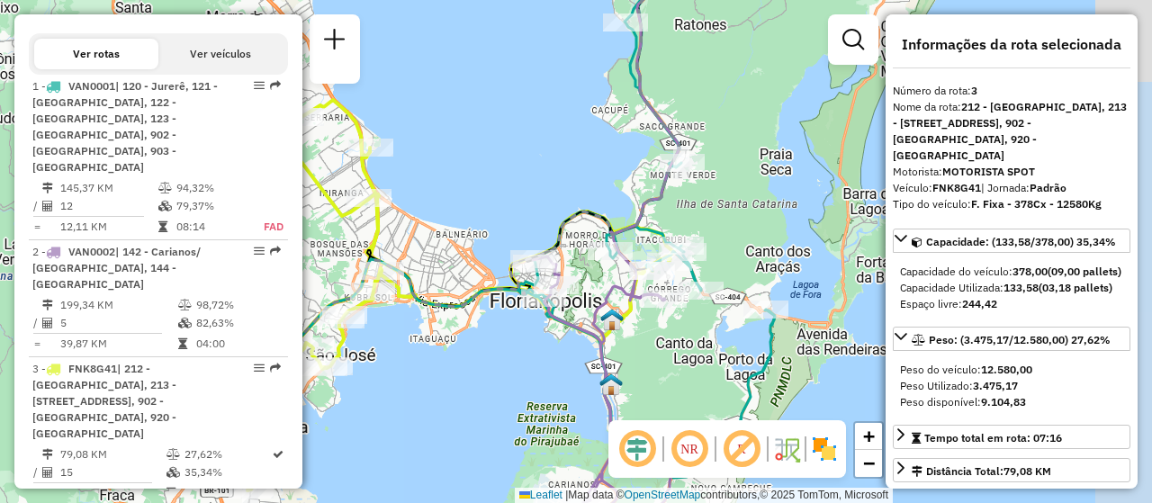
drag, startPoint x: 805, startPoint y: 326, endPoint x: 670, endPoint y: 370, distance: 142.0
click at [670, 370] on div "Janela de atendimento Grade de atendimento Capacidade Transportadoras Veículos …" at bounding box center [576, 251] width 1152 height 503
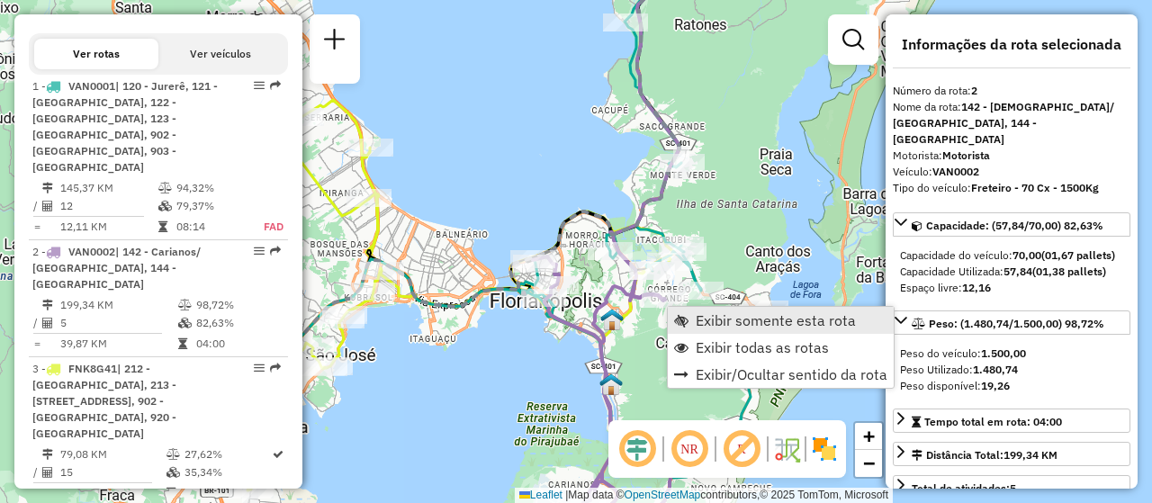
click at [802, 316] on span "Exibir somente esta rota" at bounding box center [775, 320] width 160 height 14
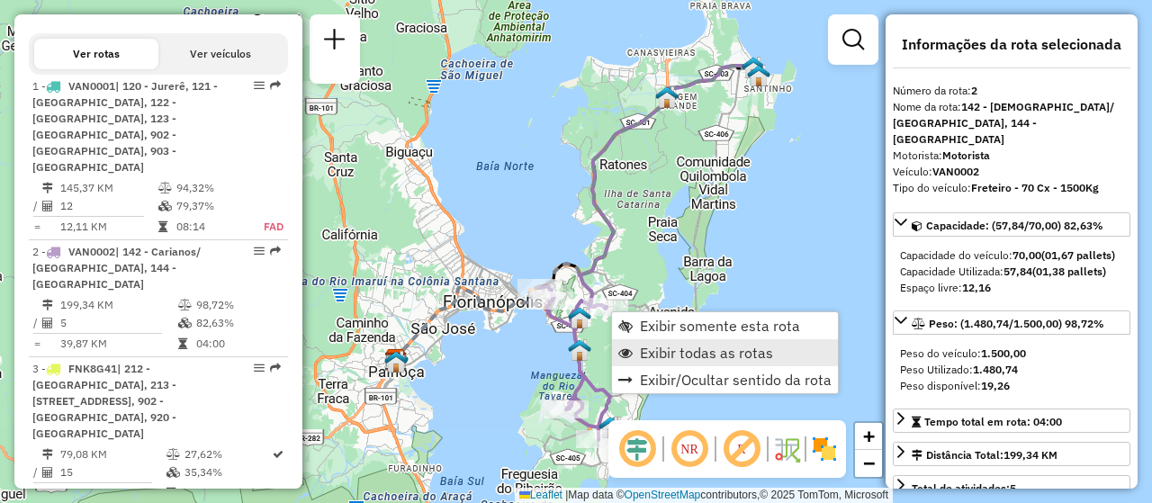
click at [753, 349] on span "Exibir todas as rotas" at bounding box center [706, 352] width 133 height 14
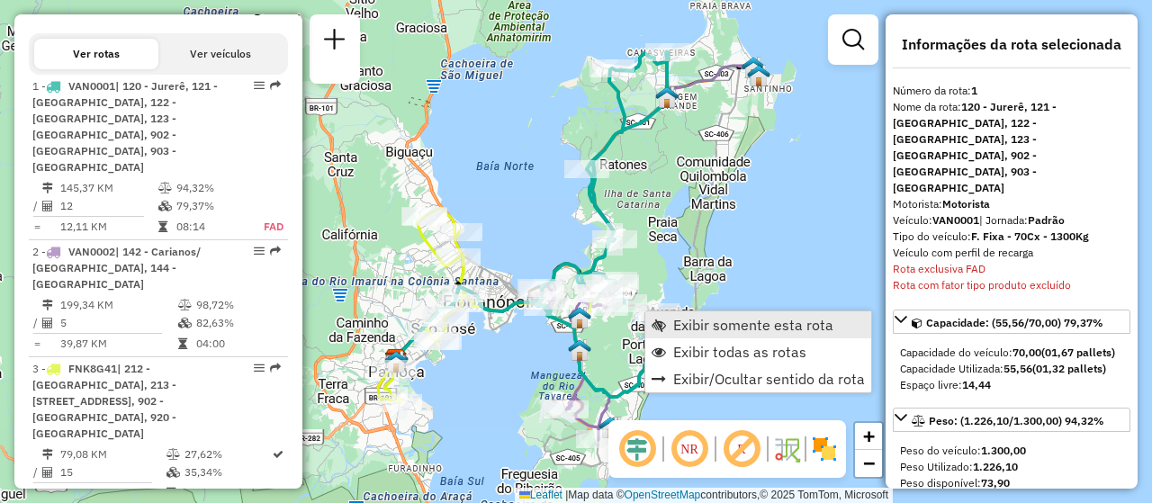
click at [771, 329] on span "Exibir somente esta rota" at bounding box center [753, 325] width 160 height 14
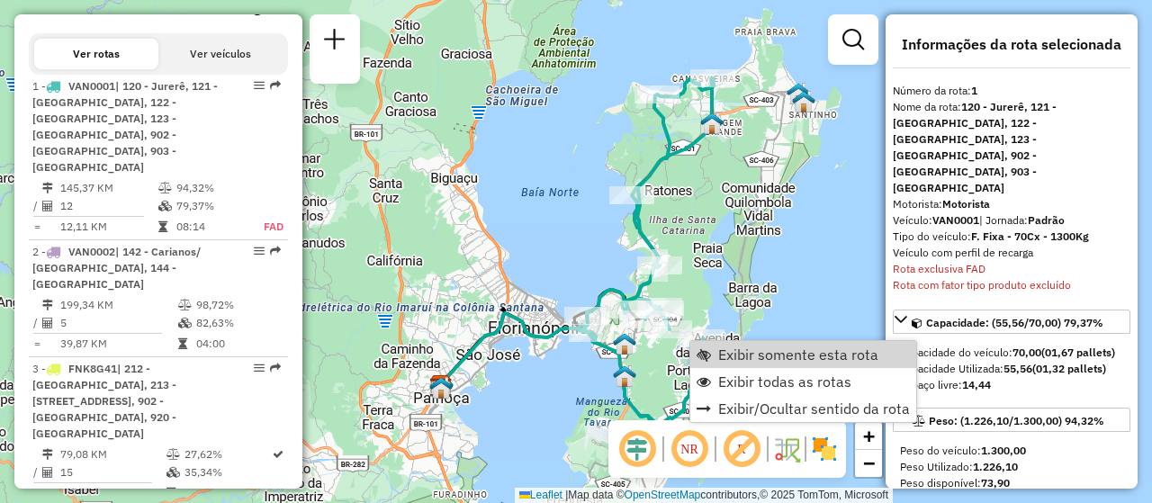
click at [805, 300] on div "Janela de atendimento Grade de atendimento Capacidade Transportadoras Veículos …" at bounding box center [576, 251] width 1152 height 503
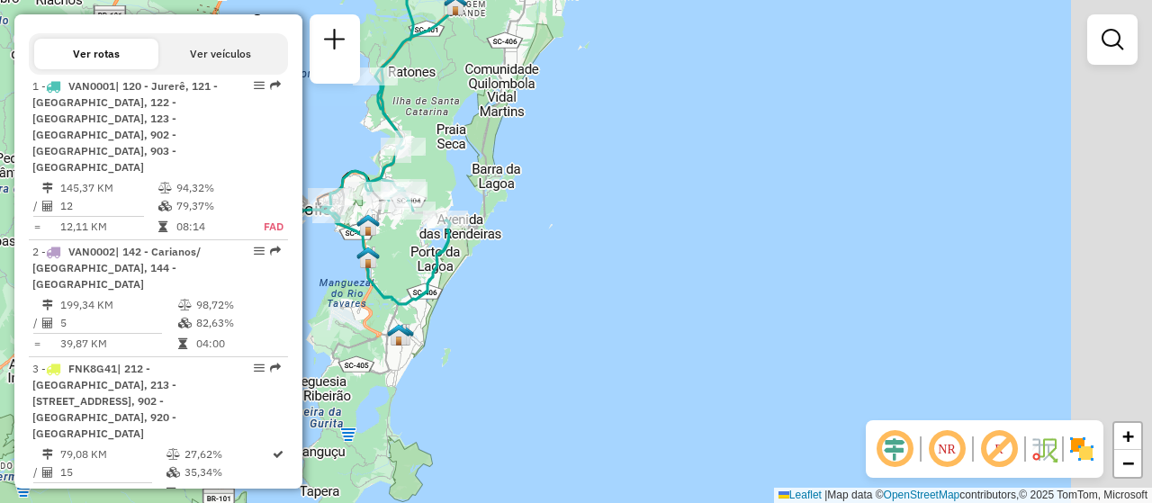
drag, startPoint x: 811, startPoint y: 300, endPoint x: 554, endPoint y: 182, distance: 282.6
click at [554, 182] on div "Janela de atendimento Grade de atendimento Capacidade Transportadoras Veículos …" at bounding box center [576, 251] width 1152 height 503
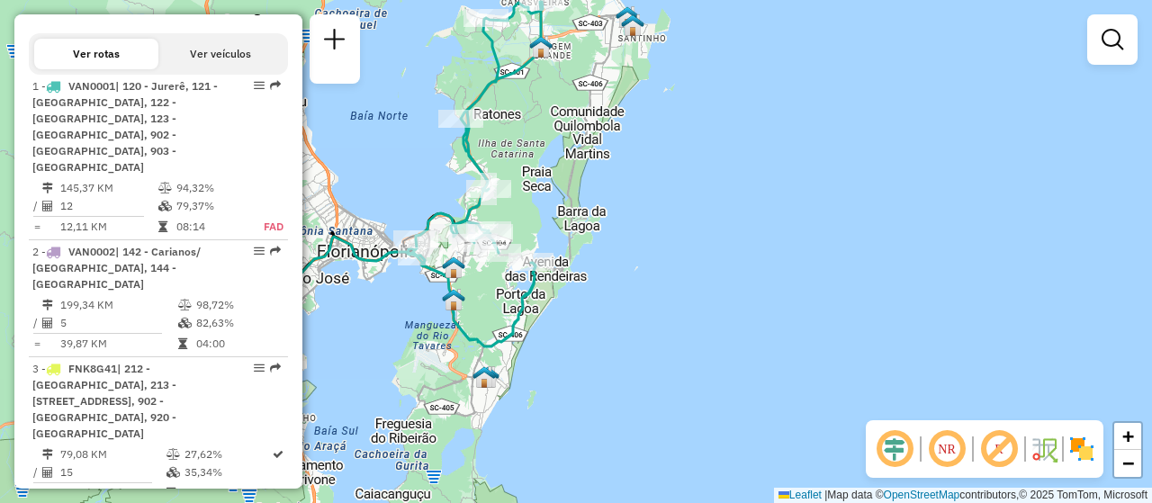
drag, startPoint x: 478, startPoint y: 187, endPoint x: 576, endPoint y: 238, distance: 110.2
click at [576, 238] on div "Janela de atendimento Grade de atendimento Capacidade Transportadoras Veículos …" at bounding box center [576, 251] width 1152 height 503
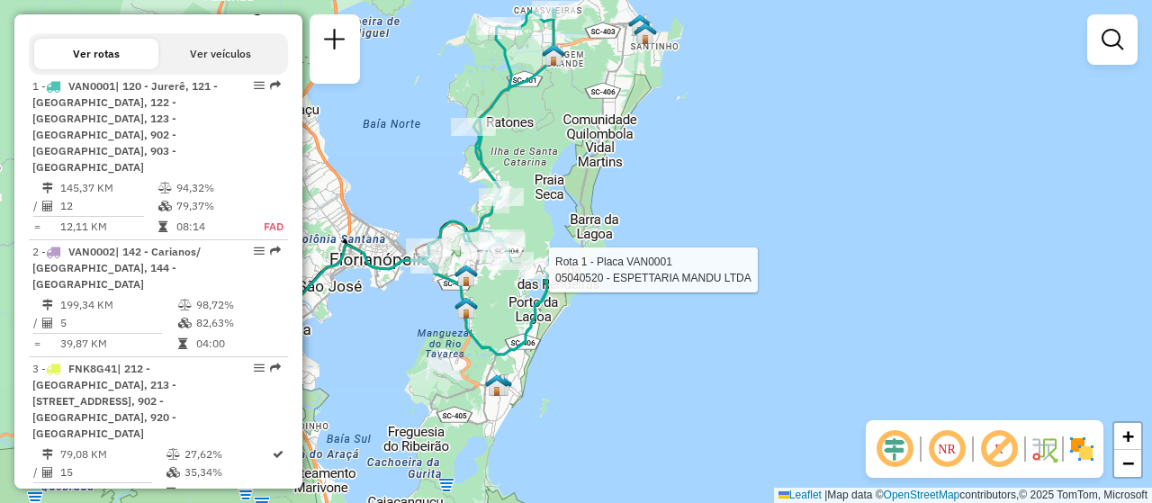
select select "**********"
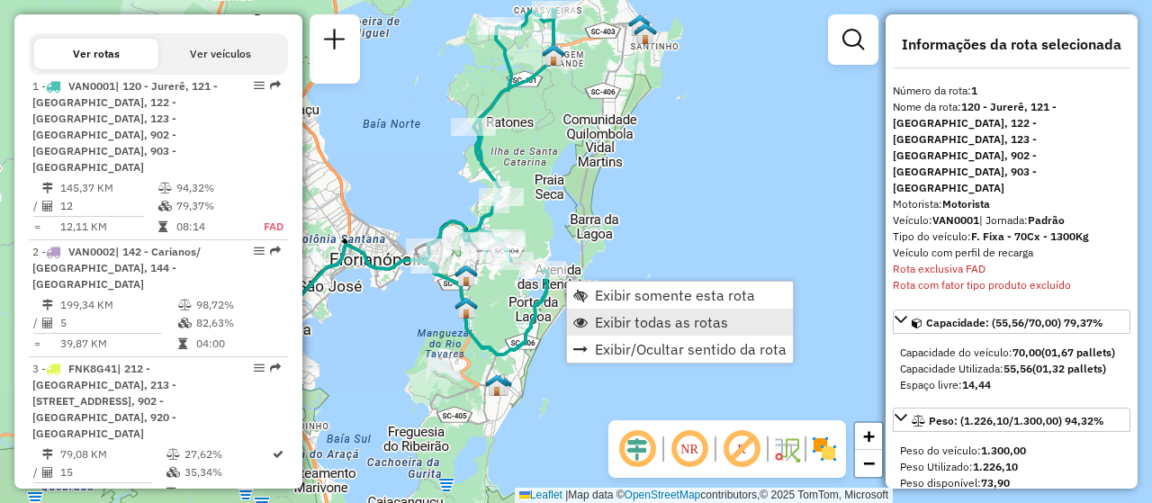
click at [713, 325] on span "Exibir todas as rotas" at bounding box center [661, 322] width 133 height 14
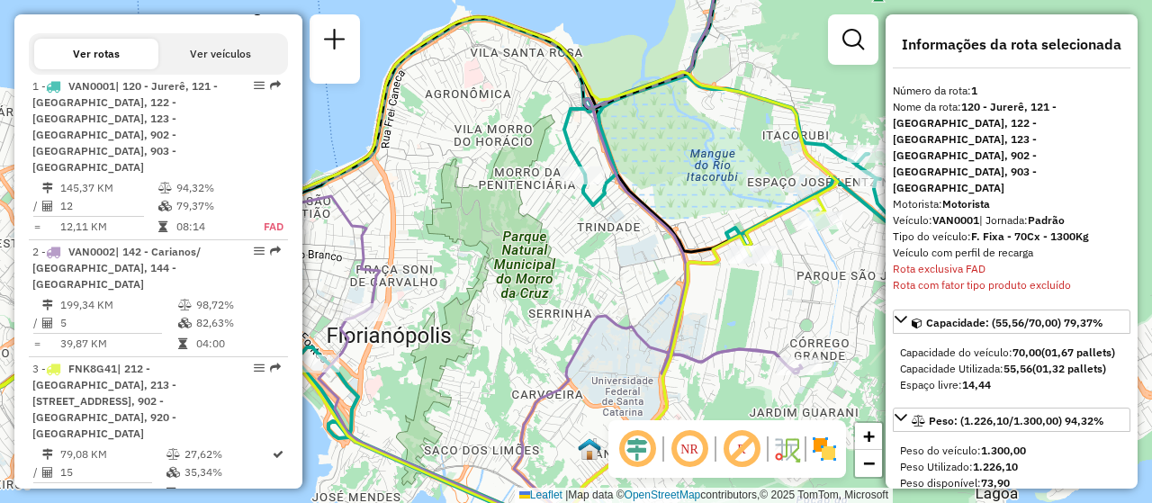
drag, startPoint x: 732, startPoint y: 312, endPoint x: 545, endPoint y: 404, distance: 208.4
click at [548, 403] on div "Janela de atendimento Grade de atendimento Capacidade Transportadoras Veículos …" at bounding box center [576, 251] width 1152 height 503
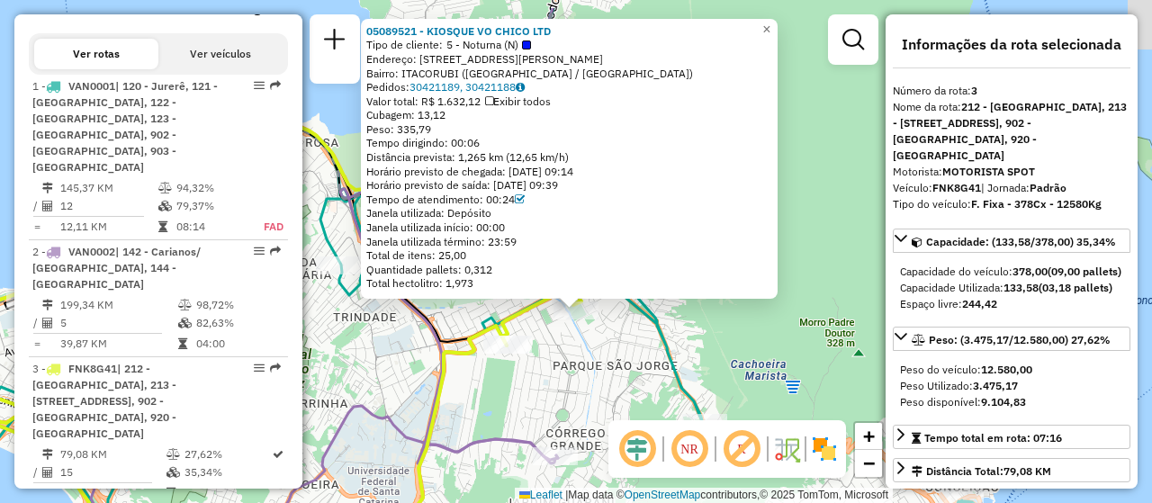
drag, startPoint x: 561, startPoint y: 296, endPoint x: 561, endPoint y: 355, distance: 59.4
click at [561, 355] on div "05089521 - KIOSQUE VO CHICO LTD Tipo de cliente: 5 - Noturna (N) Endereço: R ED…" at bounding box center [576, 251] width 1152 height 503
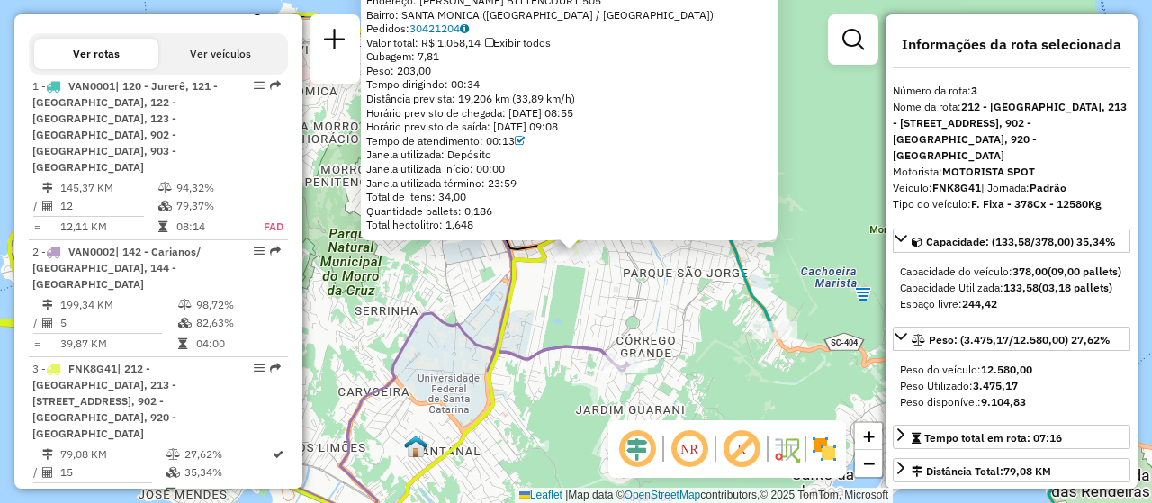
click at [428, 309] on icon at bounding box center [364, 373] width 528 height 360
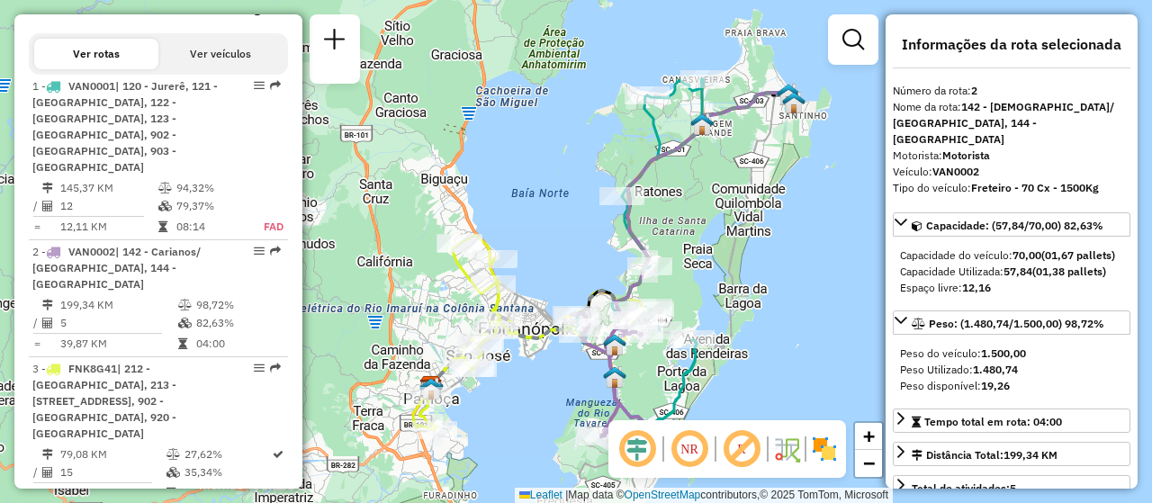
drag, startPoint x: 450, startPoint y: 390, endPoint x: 581, endPoint y: 369, distance: 133.1
click at [581, 369] on div "Janela de atendimento Grade de atendimento Capacidade Transportadoras Veículos …" at bounding box center [576, 251] width 1152 height 503
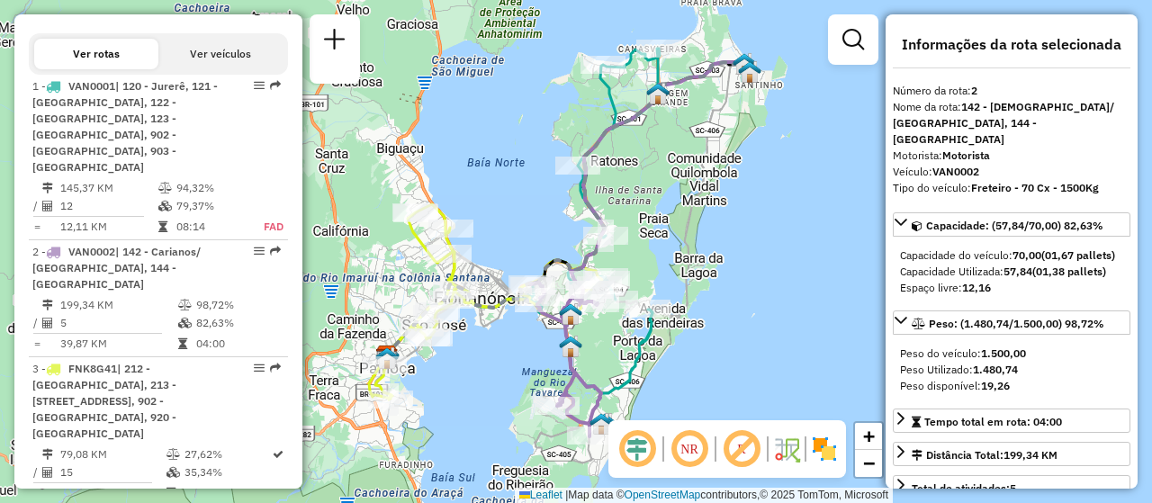
drag, startPoint x: 626, startPoint y: 370, endPoint x: 582, endPoint y: 339, distance: 53.7
click at [582, 339] on div "Janela de atendimento Grade de atendimento Capacidade Transportadoras Veículos …" at bounding box center [576, 251] width 1152 height 503
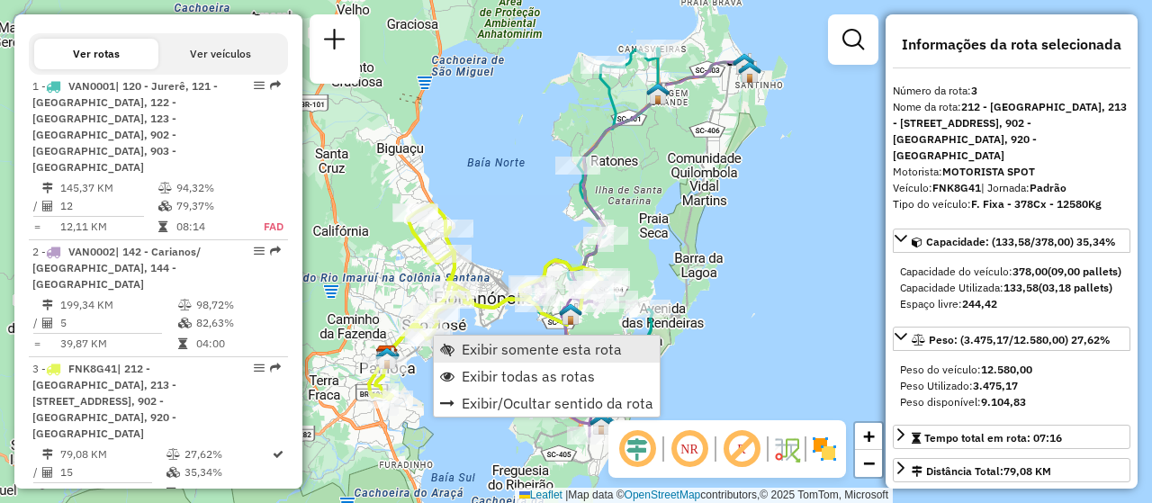
click at [512, 343] on span "Exibir somente esta rota" at bounding box center [542, 349] width 160 height 14
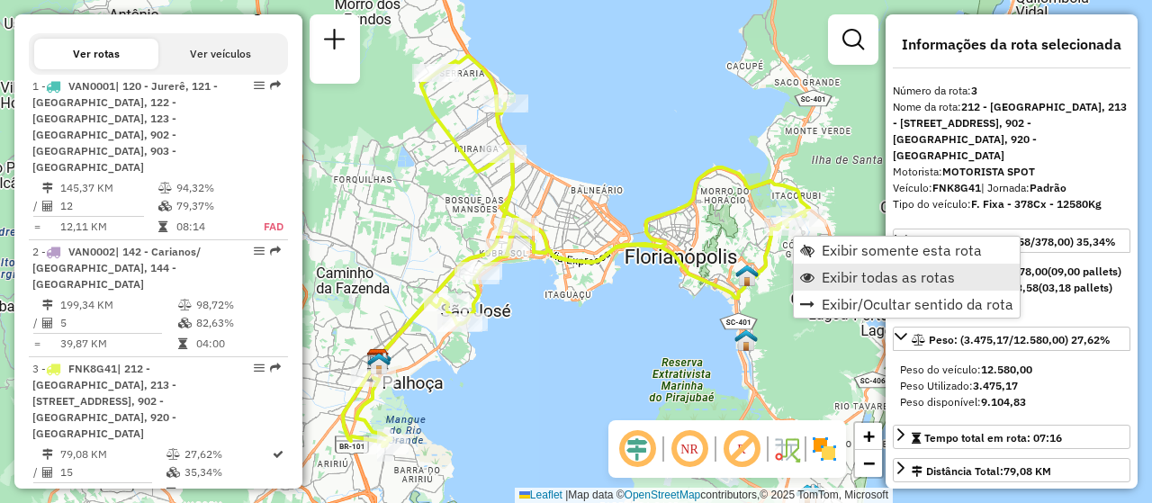
click at [822, 274] on span "Exibir todas as rotas" at bounding box center [887, 277] width 133 height 14
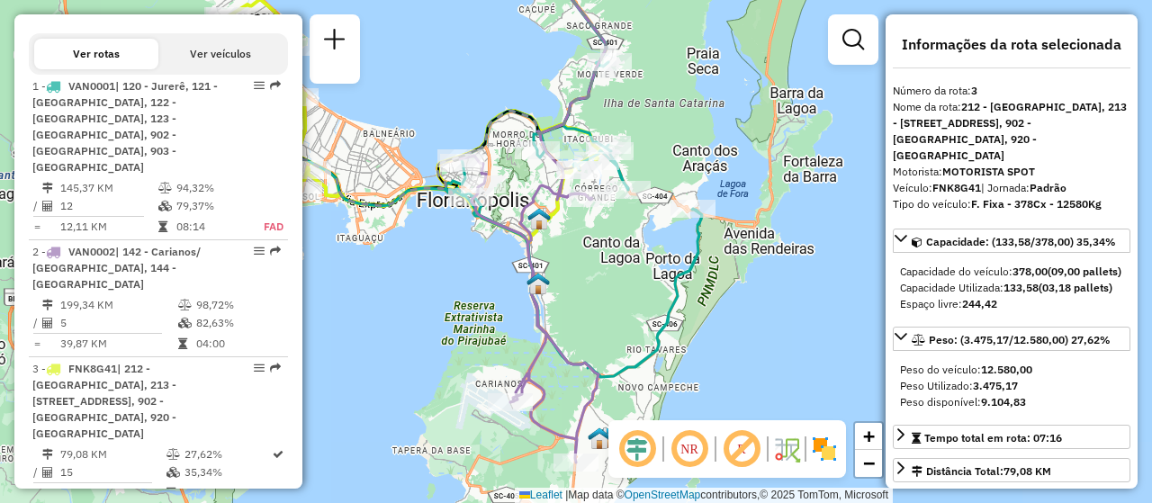
drag, startPoint x: 694, startPoint y: 327, endPoint x: 484, endPoint y: 268, distance: 217.6
click at [484, 268] on div "Janela de atendimento Grade de atendimento Capacidade Transportadoras Veículos …" at bounding box center [576, 251] width 1152 height 503
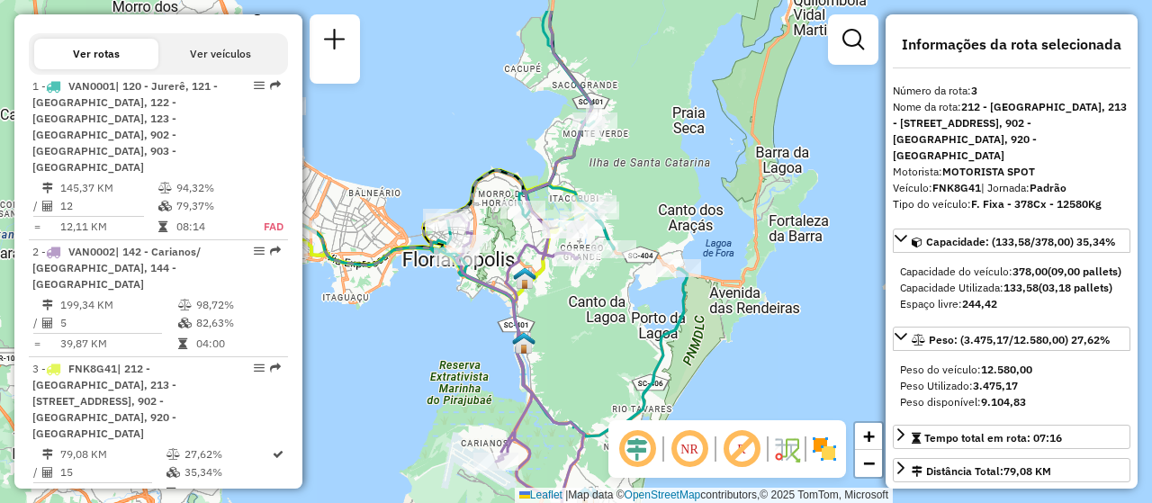
drag, startPoint x: 588, startPoint y: 255, endPoint x: 570, endPoint y: 353, distance: 99.7
click at [571, 352] on div "Janela de atendimento Grade de atendimento Capacidade Transportadoras Veículos …" at bounding box center [576, 251] width 1152 height 503
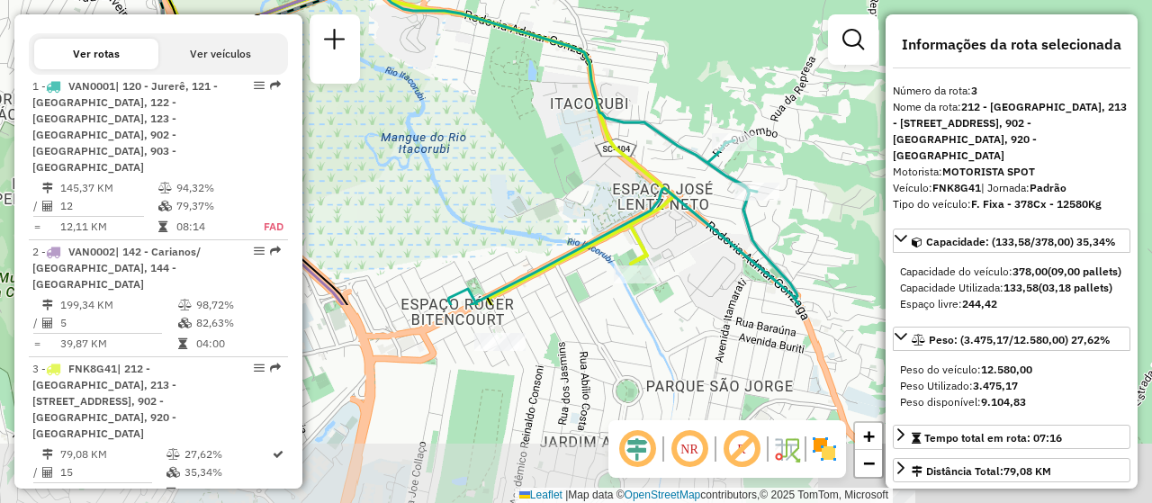
drag, startPoint x: 507, startPoint y: 366, endPoint x: 578, endPoint y: 82, distance: 293.0
click at [578, 82] on div "Janela de atendimento Grade de atendimento Capacidade Transportadoras Veículos …" at bounding box center [576, 251] width 1152 height 503
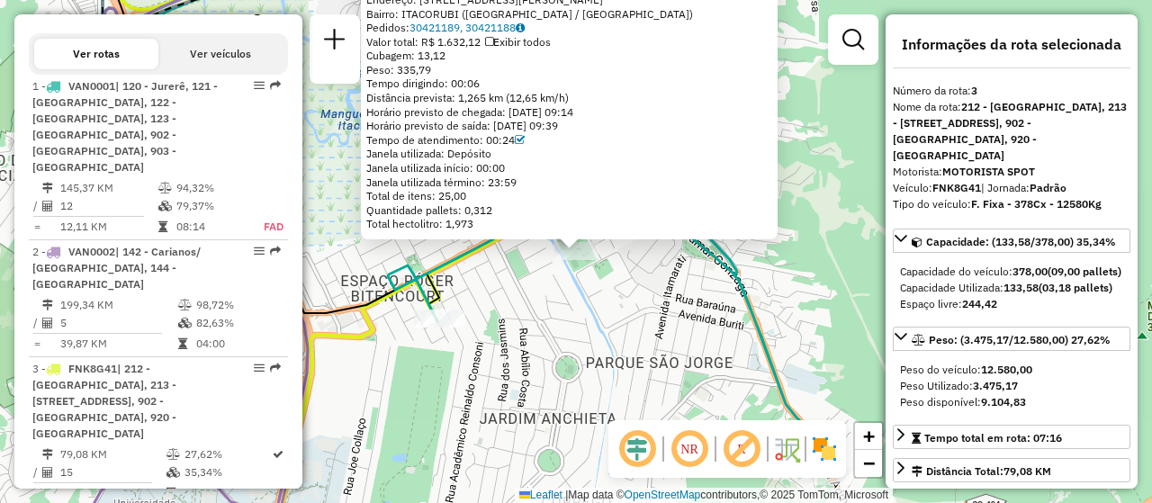
click at [502, 339] on div "05089521 - KIOSQUE VO CHICO LTD Tipo de cliente: 5 - Noturna (N) Endereço: R ED…" at bounding box center [576, 251] width 1152 height 503
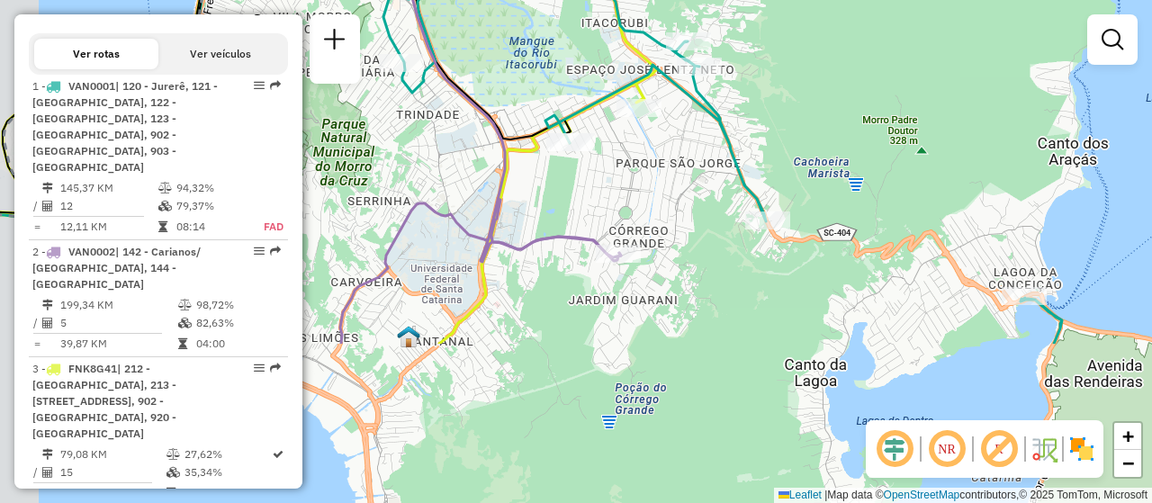
drag, startPoint x: 478, startPoint y: 426, endPoint x: 477, endPoint y: 360, distance: 65.7
click at [576, 212] on div "Janela de atendimento Grade de atendimento Capacidade Transportadoras Veículos …" at bounding box center [576, 251] width 1152 height 503
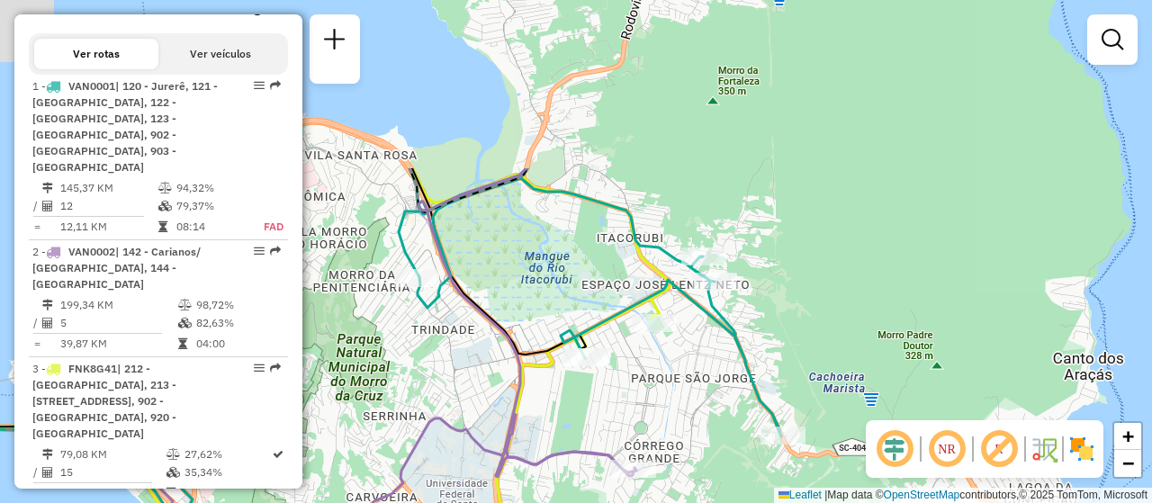
drag, startPoint x: 599, startPoint y: 162, endPoint x: 638, endPoint y: 429, distance: 270.0
click at [638, 429] on div "Janela de atendimento Grade de atendimento Capacidade Transportadoras Veículos …" at bounding box center [576, 251] width 1152 height 503
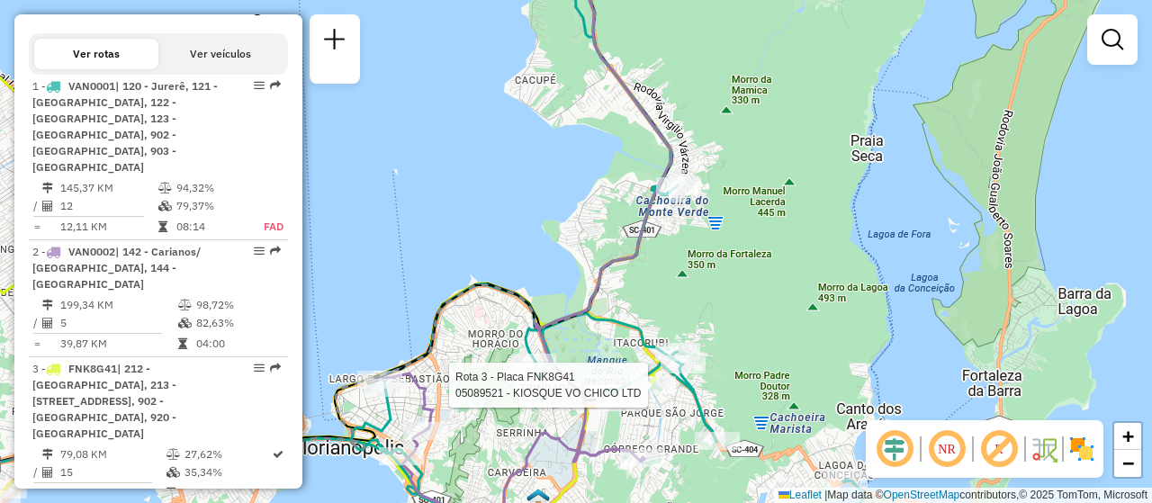
select select "**********"
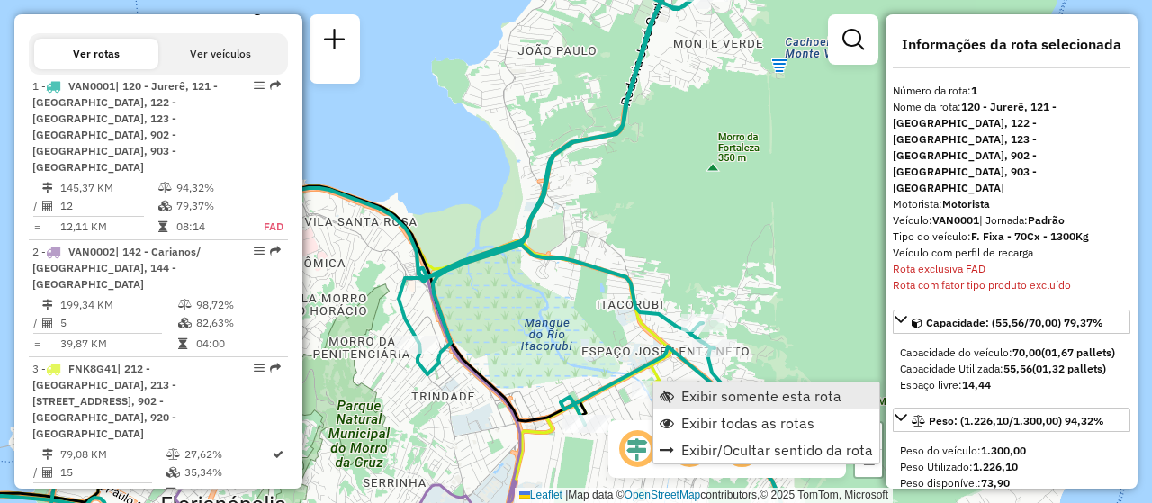
click at [712, 389] on span "Exibir somente esta rota" at bounding box center [761, 396] width 160 height 14
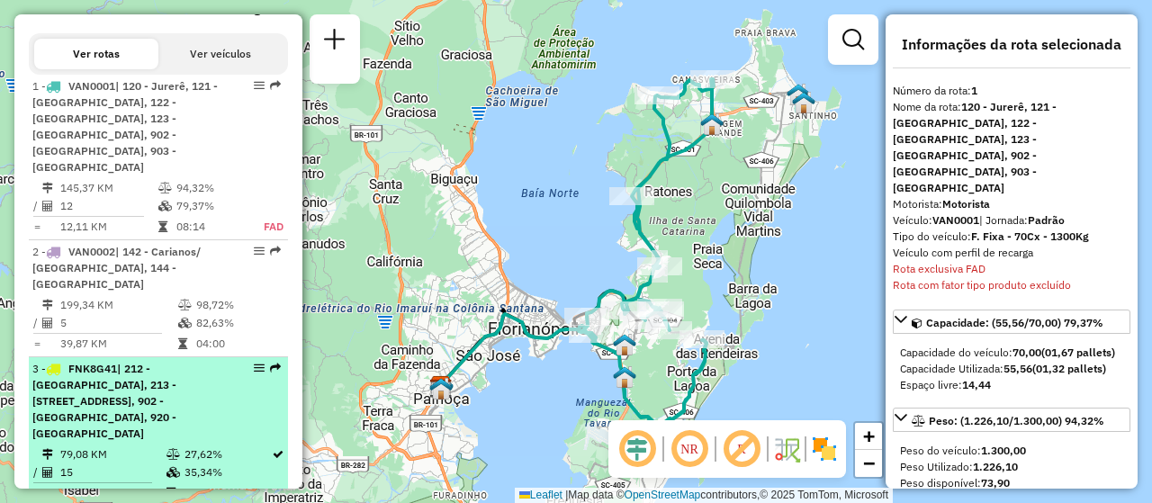
drag, startPoint x: 732, startPoint y: 441, endPoint x: 242, endPoint y: 337, distance: 501.1
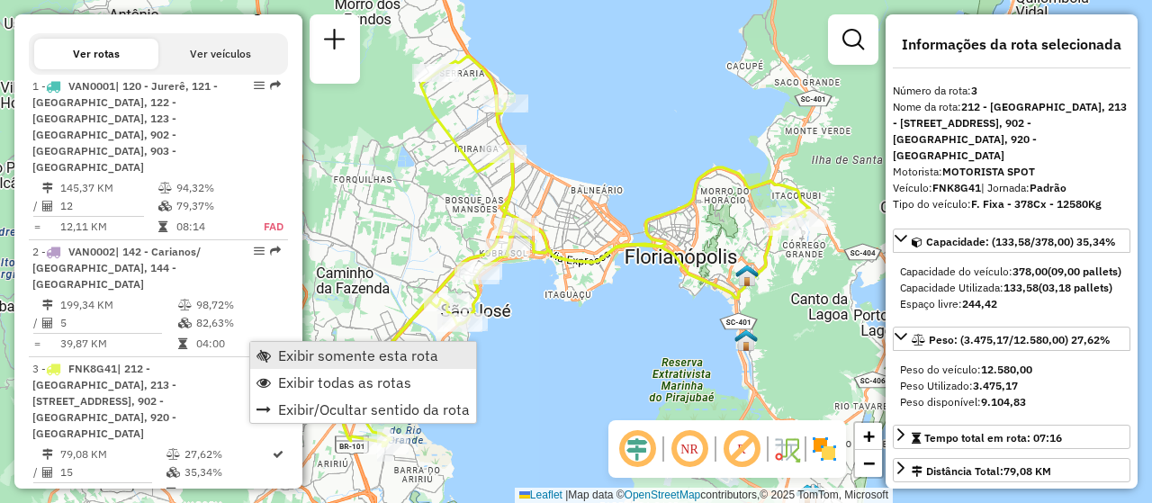
click at [304, 349] on span "Exibir somente esta rota" at bounding box center [358, 355] width 160 height 14
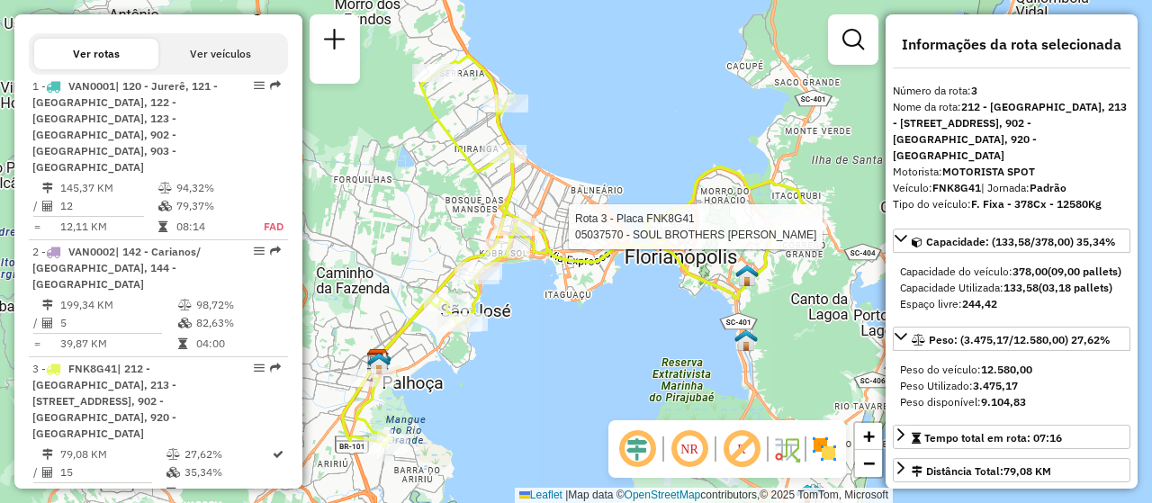
click at [785, 236] on div at bounding box center [786, 227] width 45 height 18
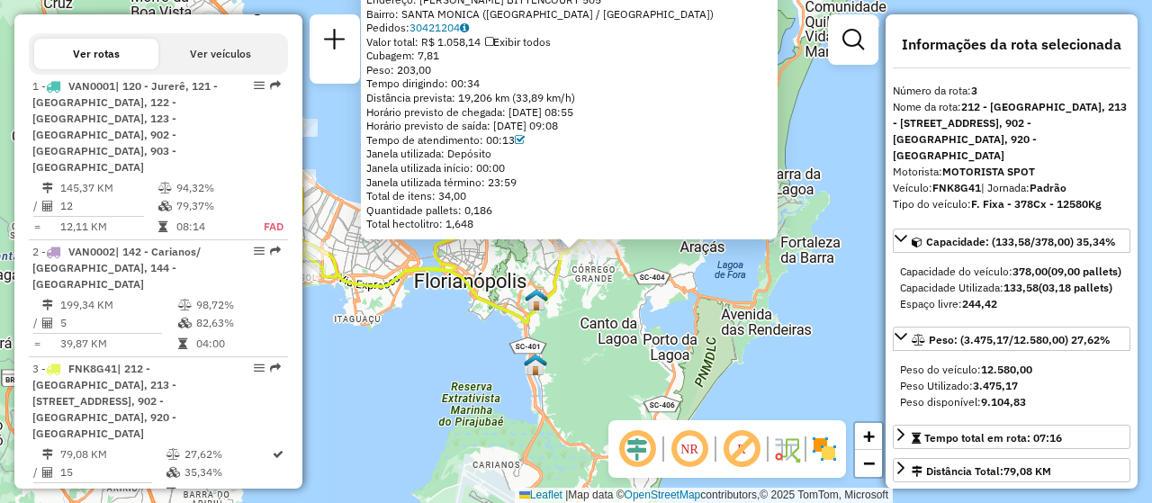
click at [590, 304] on div "05037570 - SOUL BROTHERS HAMBUR Tipo de cliente: 5 - Noturna (N) Endereço: NERY…" at bounding box center [576, 251] width 1152 height 503
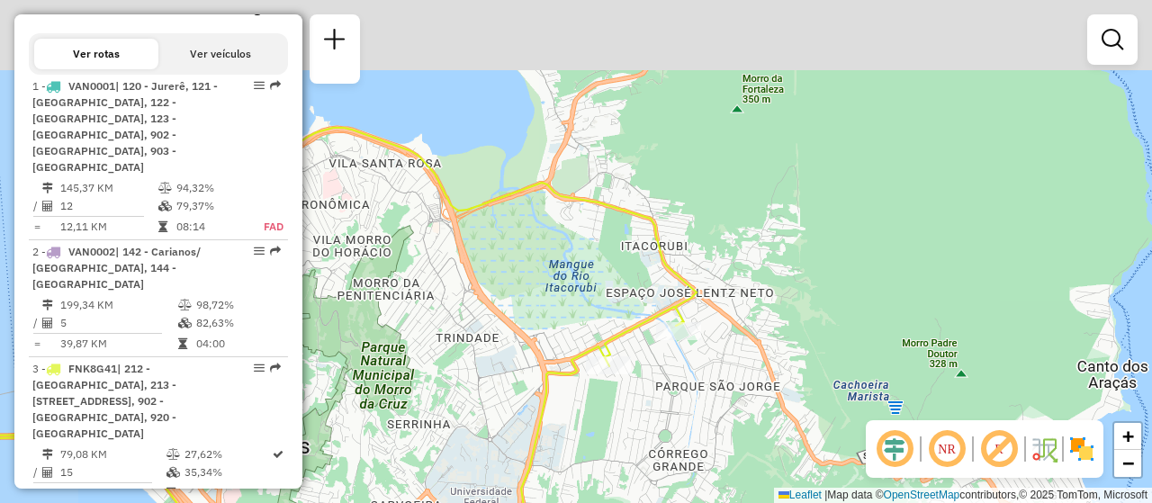
drag, startPoint x: 581, startPoint y: 295, endPoint x: 665, endPoint y: 390, distance: 126.2
click at [668, 387] on div "Janela de atendimento Grade de atendimento Capacidade Transportadoras Veículos …" at bounding box center [576, 251] width 1152 height 503
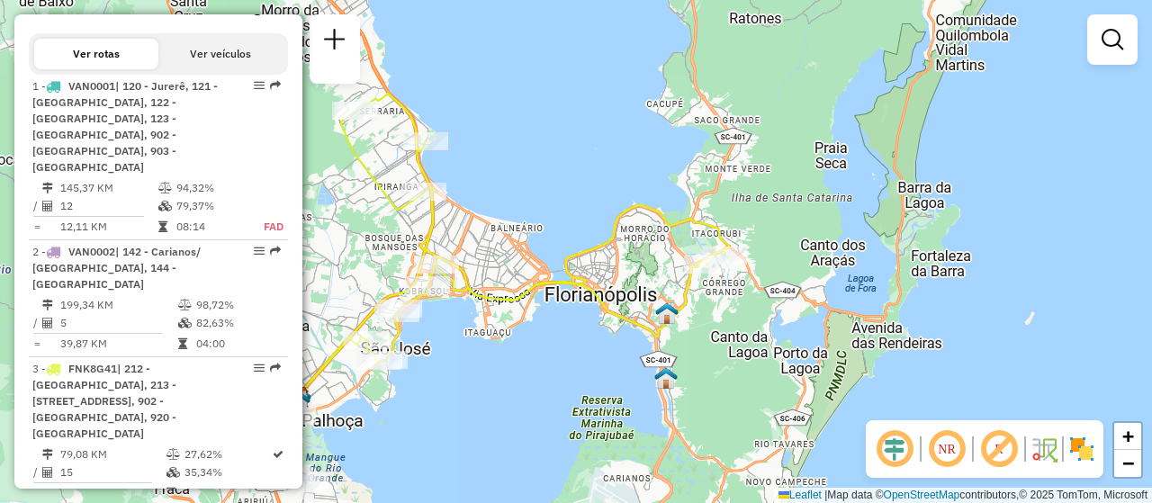
drag, startPoint x: 668, startPoint y: 400, endPoint x: 721, endPoint y: 287, distance: 125.2
click at [721, 287] on div "Janela de atendimento Grade de atendimento Capacidade Transportadoras Veículos …" at bounding box center [576, 251] width 1152 height 503
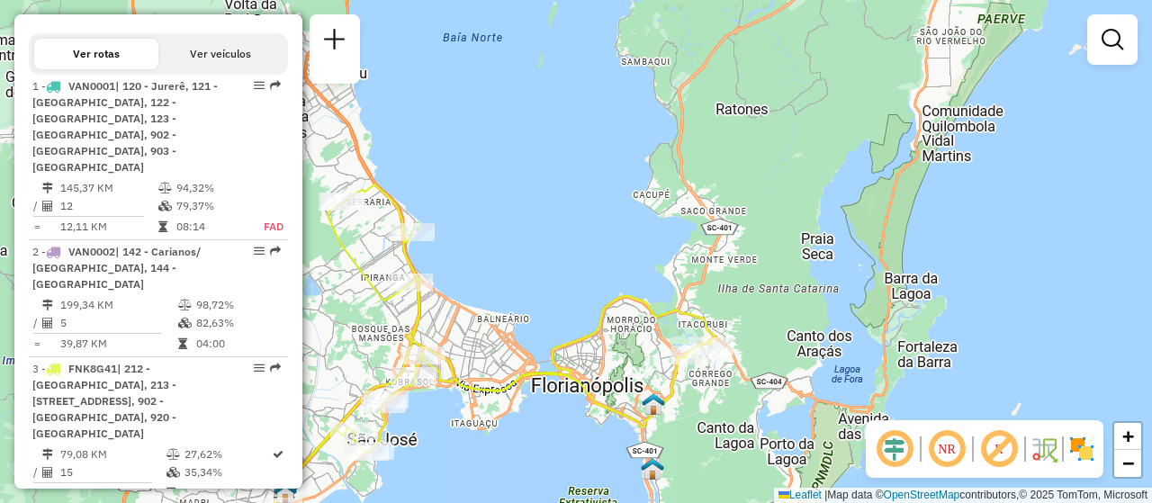
drag, startPoint x: 574, startPoint y: 384, endPoint x: 554, endPoint y: 489, distance: 107.1
click at [554, 489] on div "Janela de atendimento Grade de atendimento Capacidade Transportadoras Veículos …" at bounding box center [576, 251] width 1152 height 503
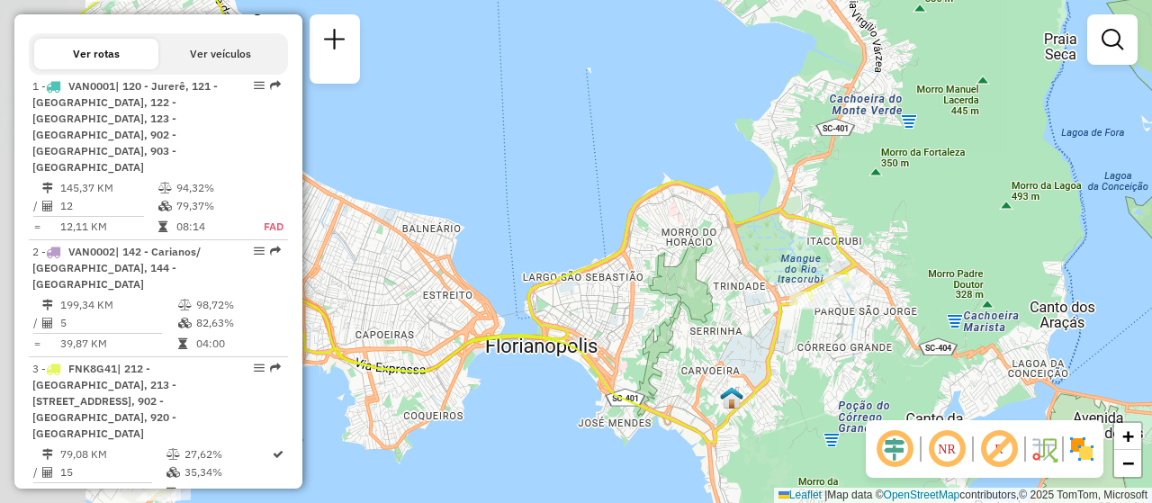
drag, startPoint x: 525, startPoint y: 360, endPoint x: 713, endPoint y: 332, distance: 191.0
click at [713, 332] on div "Janela de atendimento Grade de atendimento Capacidade Transportadoras Veículos …" at bounding box center [576, 251] width 1152 height 503
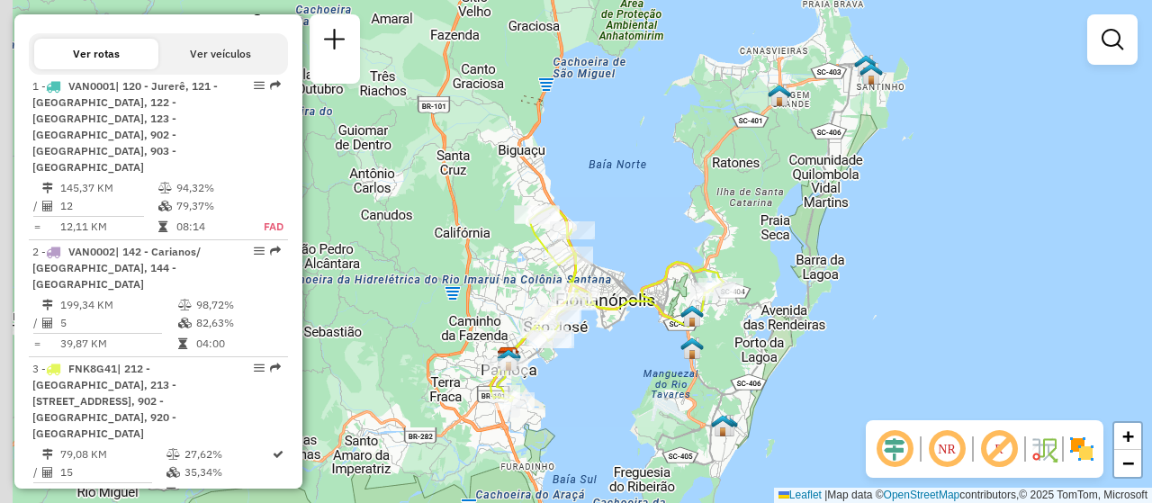
drag, startPoint x: 596, startPoint y: 397, endPoint x: 600, endPoint y: 381, distance: 15.9
click at [600, 381] on div "Janela de atendimento Grade de atendimento Capacidade Transportadoras Veículos …" at bounding box center [576, 251] width 1152 height 503
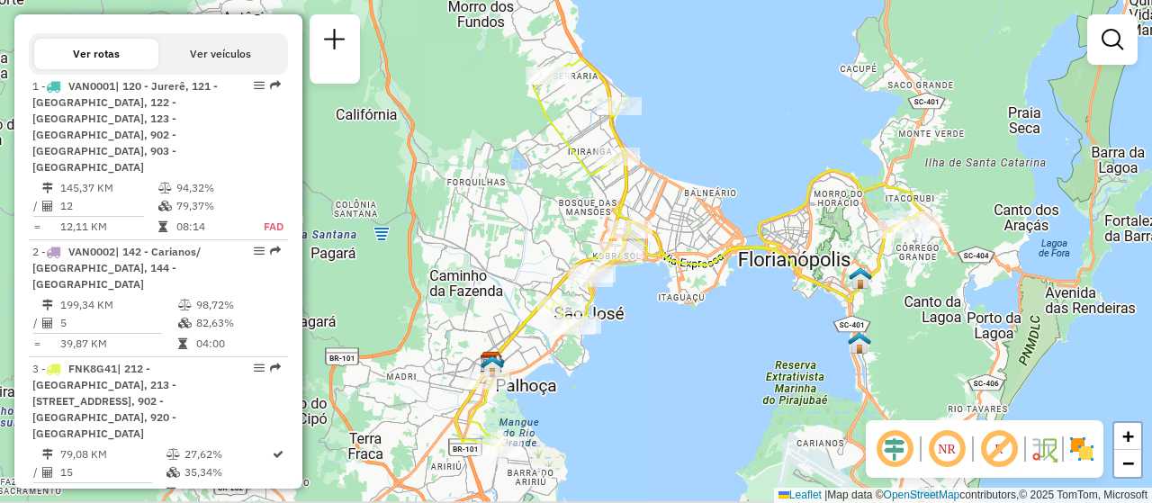
drag, startPoint x: 622, startPoint y: 446, endPoint x: 675, endPoint y: 422, distance: 58.4
click at [675, 422] on div "Janela de atendimento Grade de atendimento Capacidade Transportadoras Veículos …" at bounding box center [576, 251] width 1152 height 503
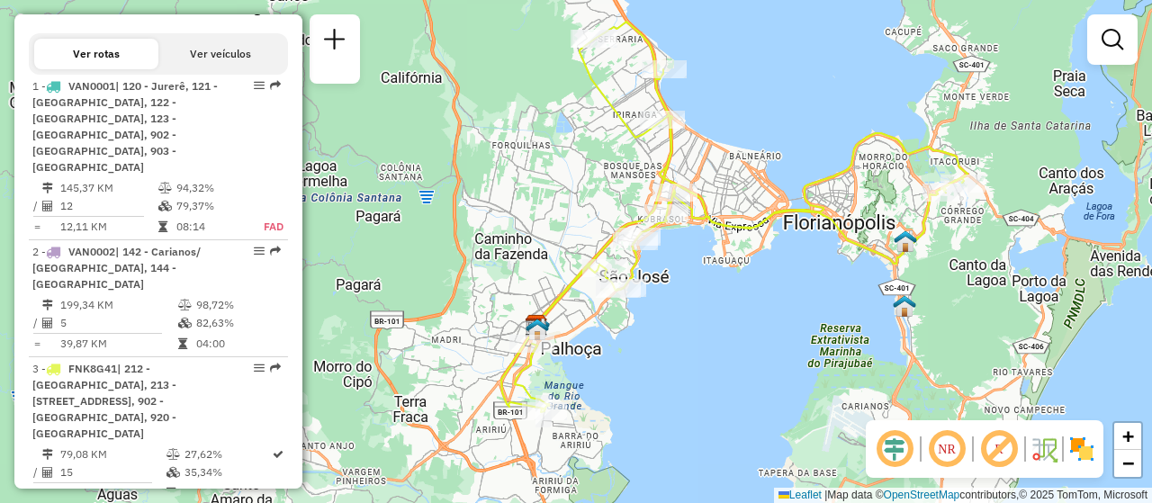
drag, startPoint x: 737, startPoint y: 339, endPoint x: 703, endPoint y: 323, distance: 37.8
click at [703, 323] on div "Janela de atendimento Grade de atendimento Capacidade Transportadoras Veículos …" at bounding box center [576, 251] width 1152 height 503
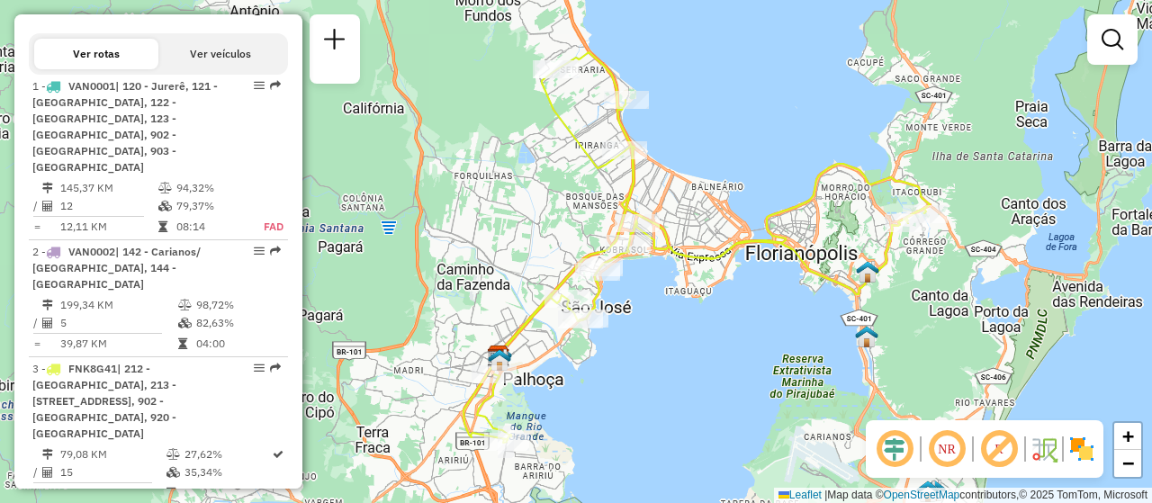
drag, startPoint x: 791, startPoint y: 311, endPoint x: 755, endPoint y: 343, distance: 47.8
click at [755, 343] on div "Janela de atendimento Grade de atendimento Capacidade Transportadoras Veículos …" at bounding box center [576, 251] width 1152 height 503
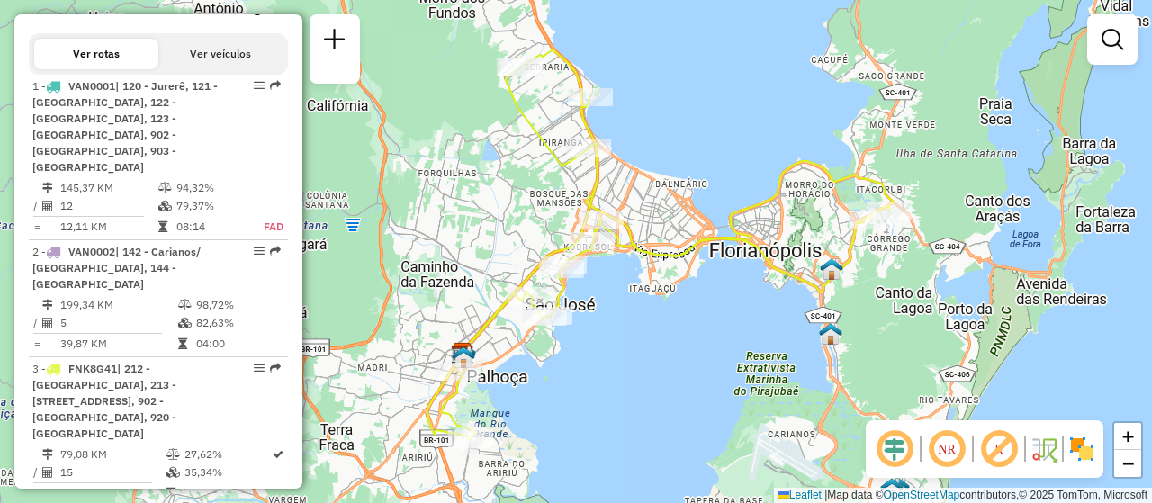
drag, startPoint x: 752, startPoint y: 344, endPoint x: 716, endPoint y: 341, distance: 36.1
click at [716, 341] on div "Janela de atendimento Grade de atendimento Capacidade Transportadoras Veículos …" at bounding box center [576, 251] width 1152 height 503
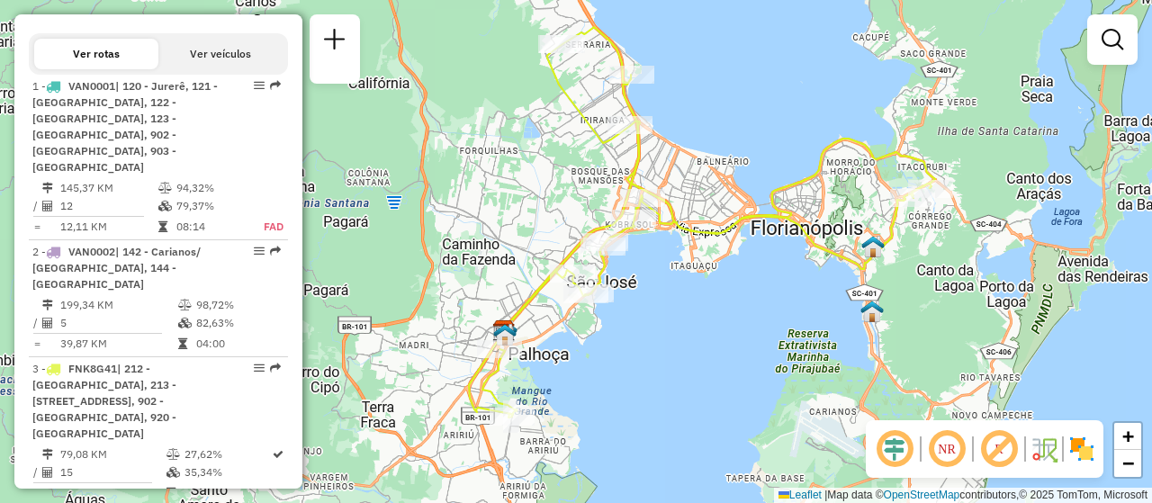
drag, startPoint x: 666, startPoint y: 359, endPoint x: 707, endPoint y: 336, distance: 47.1
click at [707, 336] on div "Janela de atendimento Grade de atendimento Capacidade Transportadoras Veículos …" at bounding box center [576, 251] width 1152 height 503
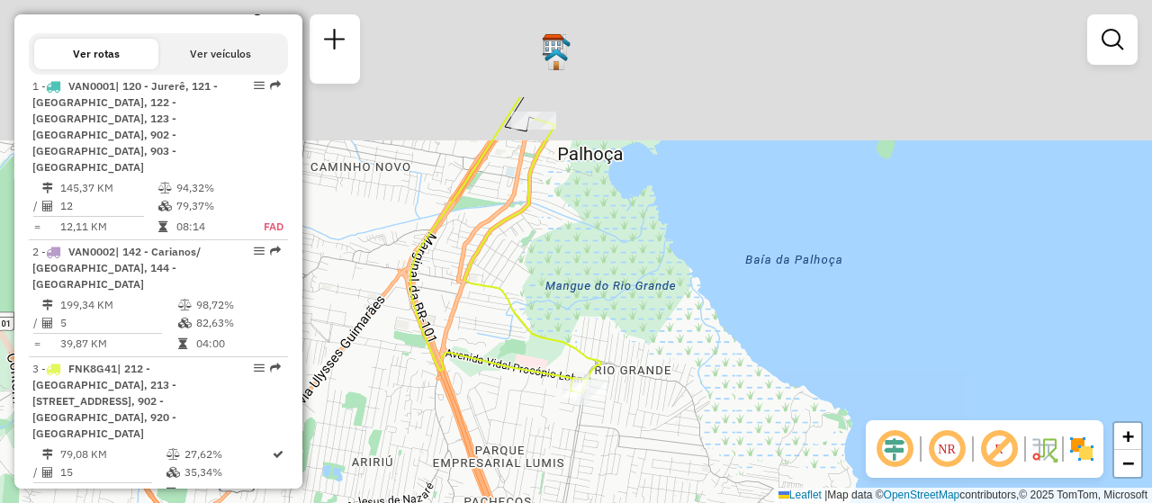
drag, startPoint x: 520, startPoint y: 57, endPoint x: 571, endPoint y: 271, distance: 220.2
click at [571, 271] on div "Janela de atendimento Grade de atendimento Capacidade Transportadoras Veículos …" at bounding box center [576, 251] width 1152 height 503
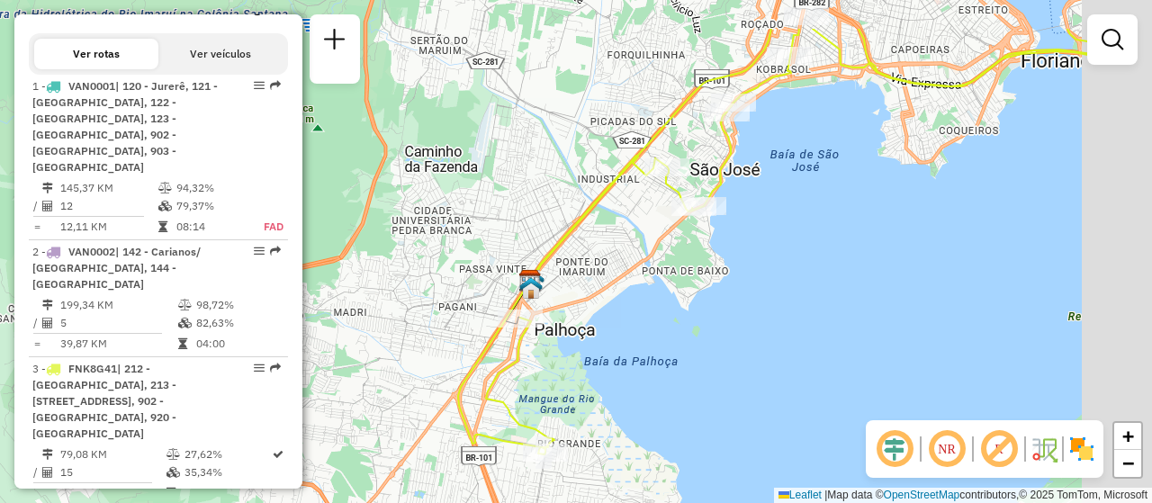
drag, startPoint x: 893, startPoint y: 271, endPoint x: 675, endPoint y: 374, distance: 241.9
click at [675, 374] on div "Janela de atendimento Grade de atendimento Capacidade Transportadoras Veículos …" at bounding box center [576, 251] width 1152 height 503
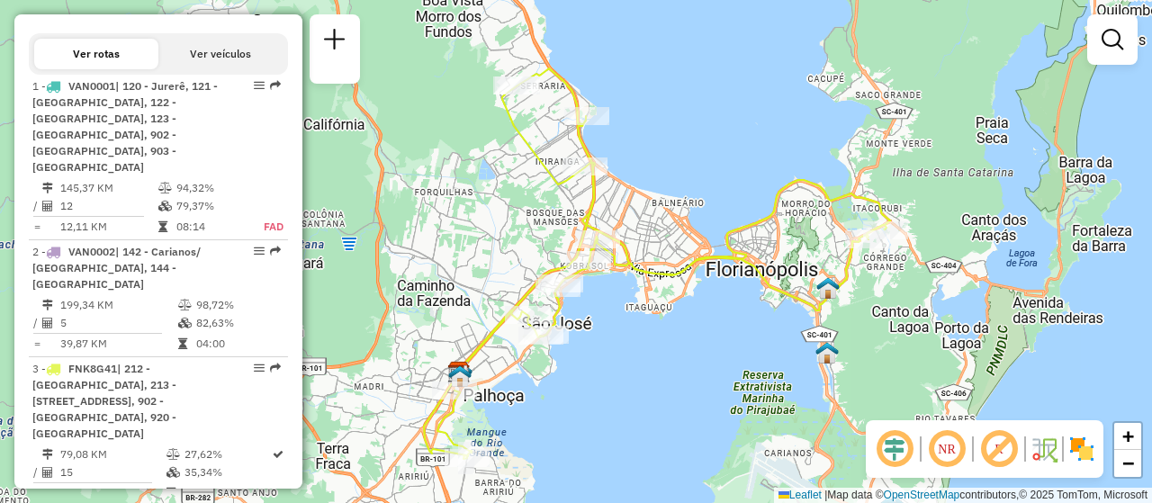
drag, startPoint x: 905, startPoint y: 310, endPoint x: 681, endPoint y: 376, distance: 233.4
click at [681, 376] on div "Janela de atendimento Grade de atendimento Capacidade Transportadoras Veículos …" at bounding box center [576, 251] width 1152 height 503
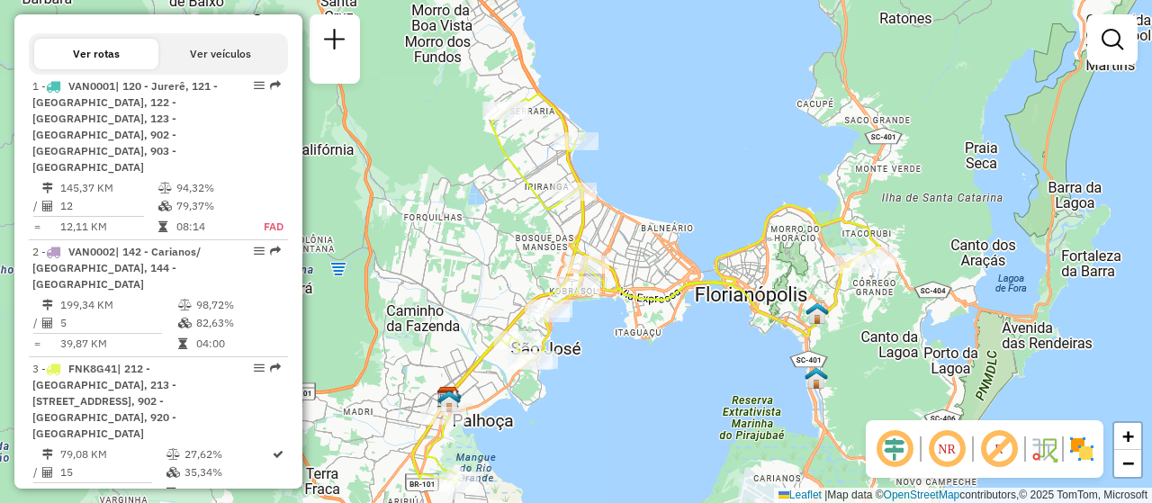
drag, startPoint x: 709, startPoint y: 336, endPoint x: 699, endPoint y: 361, distance: 26.2
click at [699, 361] on div "Janela de atendimento Grade de atendimento Capacidade Transportadoras Veículos …" at bounding box center [576, 251] width 1152 height 503
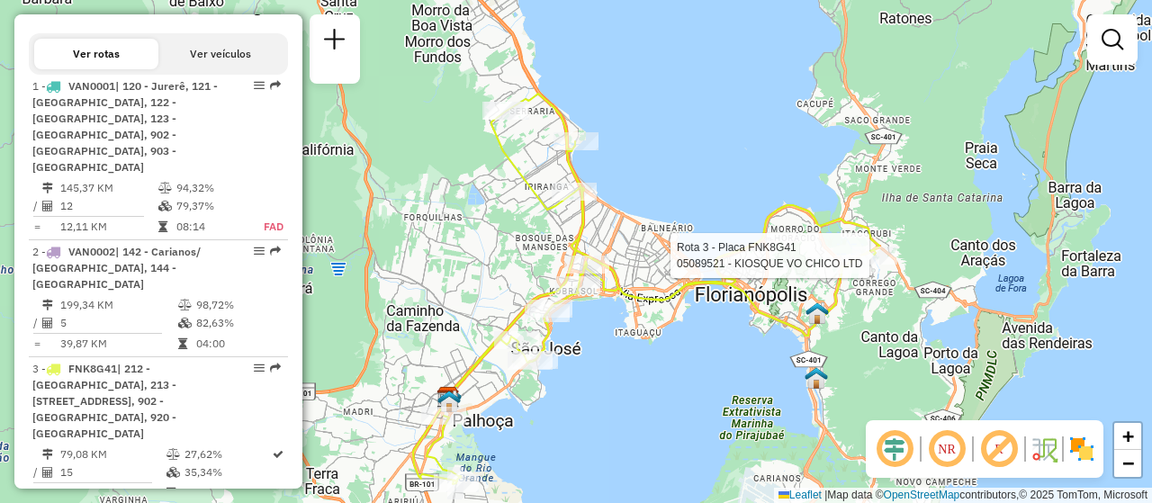
select select "**********"
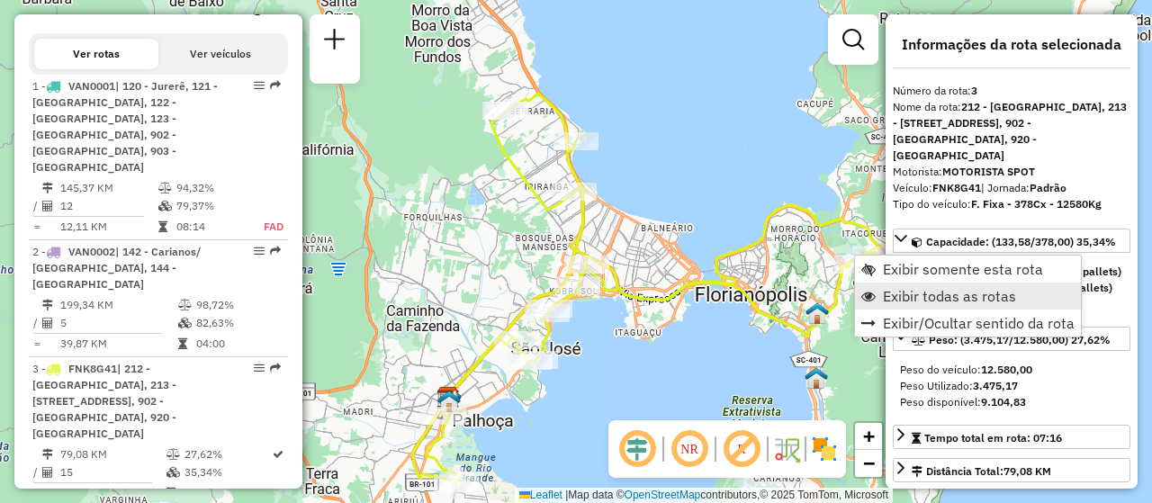
click at [946, 293] on span "Exibir todas as rotas" at bounding box center [949, 296] width 133 height 14
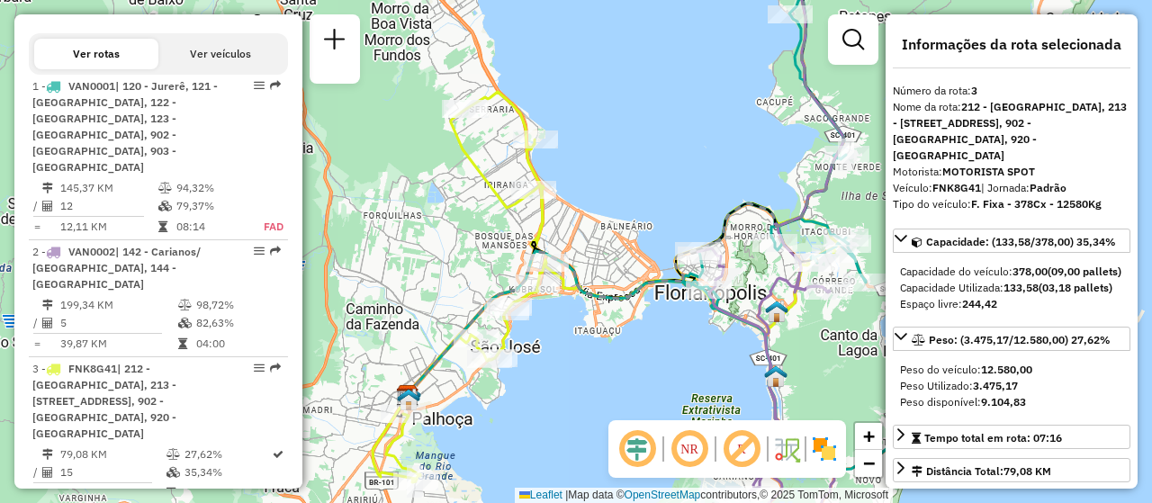
drag, startPoint x: 723, startPoint y: 336, endPoint x: 617, endPoint y: 336, distance: 106.2
click at [617, 336] on div "Janela de atendimento Grade de atendimento Capacidade Transportadoras Veículos …" at bounding box center [576, 251] width 1152 height 503
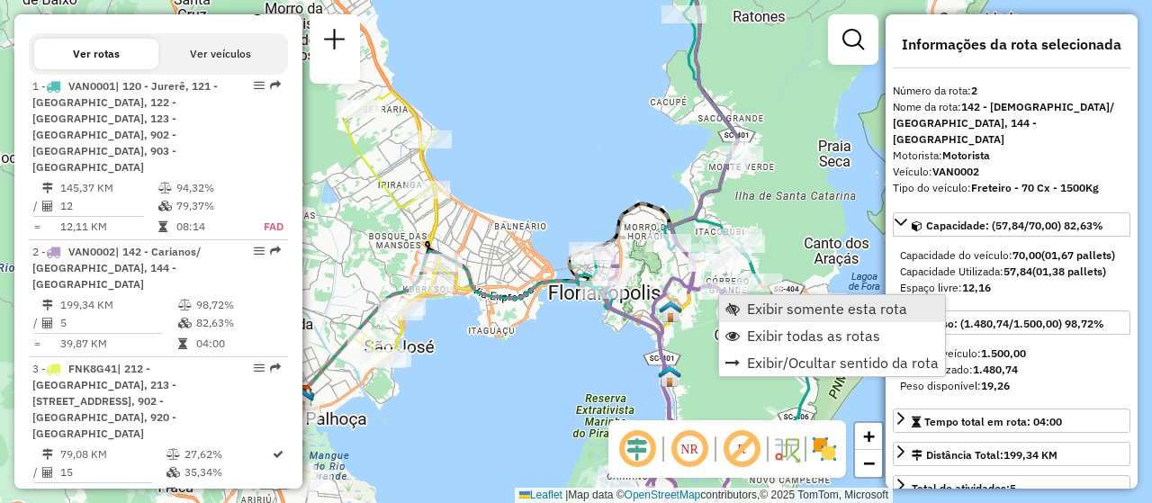
click at [767, 316] on span "Exibir somente esta rota" at bounding box center [827, 308] width 160 height 14
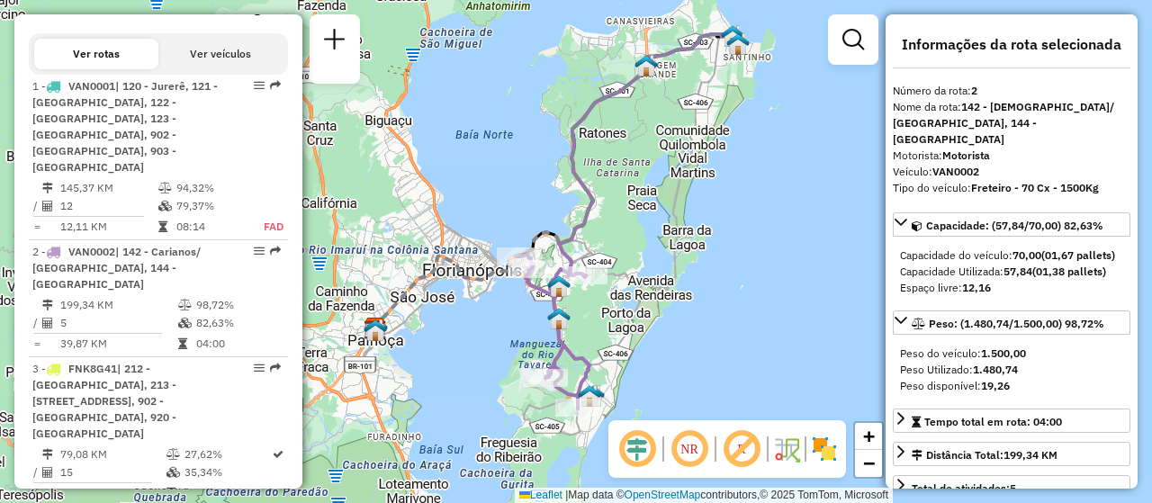
drag, startPoint x: 645, startPoint y: 360, endPoint x: 618, endPoint y: 309, distance: 58.0
click at [618, 309] on div "Janela de atendimento Grade de atendimento Capacidade Transportadoras Veículos …" at bounding box center [576, 251] width 1152 height 503
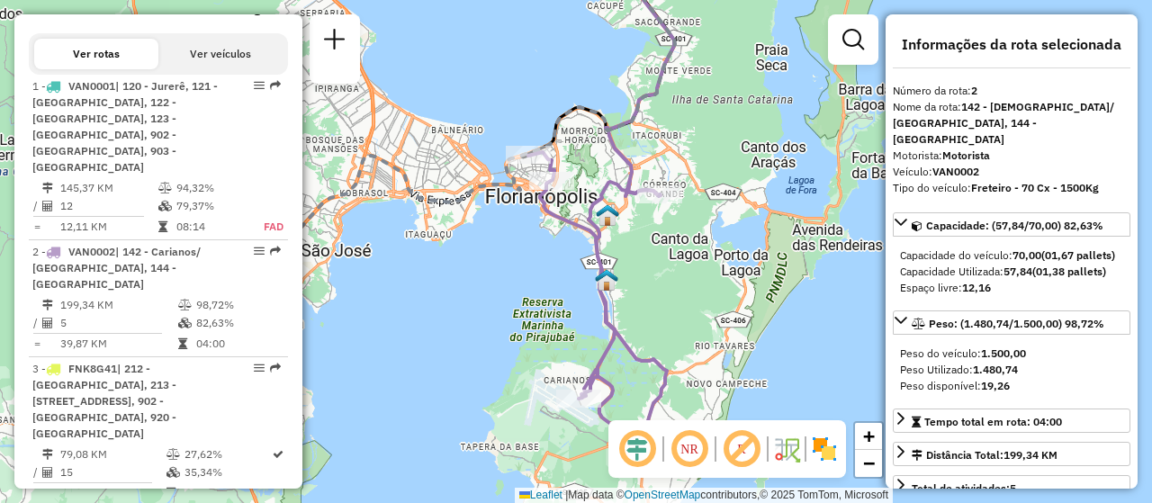
drag, startPoint x: 684, startPoint y: 295, endPoint x: 702, endPoint y: 257, distance: 41.9
click at [702, 257] on div "Janela de atendimento Grade de atendimento Capacidade Transportadoras Veículos …" at bounding box center [576, 251] width 1152 height 503
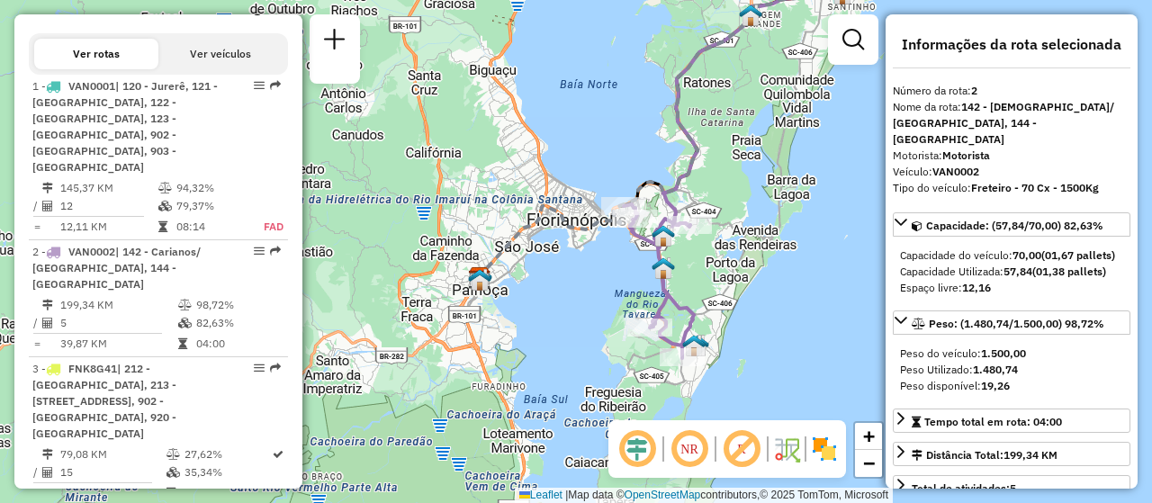
drag, startPoint x: 601, startPoint y: 277, endPoint x: 639, endPoint y: 319, distance: 56.7
click at [639, 319] on div "Janela de atendimento Grade de atendimento Capacidade Transportadoras Veículos …" at bounding box center [576, 251] width 1152 height 503
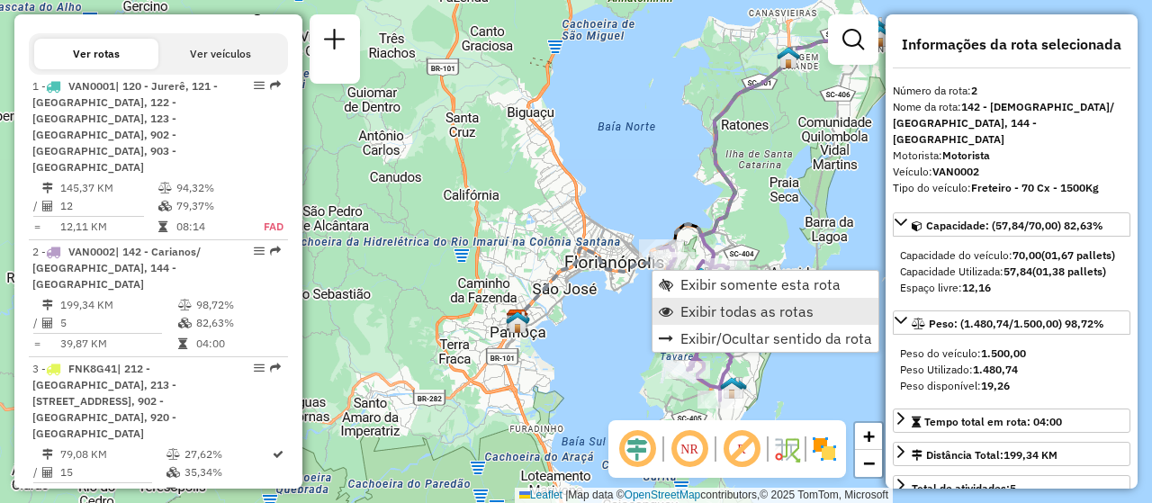
click at [732, 300] on link "Exibir todas as rotas" at bounding box center [765, 311] width 226 height 27
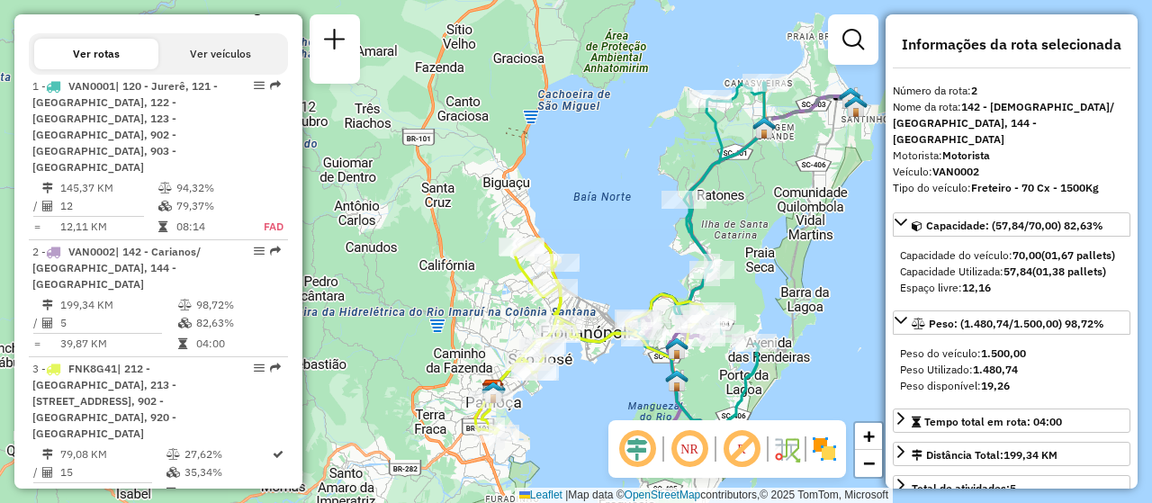
drag, startPoint x: 644, startPoint y: 298, endPoint x: 608, endPoint y: 392, distance: 101.1
click at [608, 392] on div "Janela de atendimento Grade de atendimento Capacidade Transportadoras Veículos …" at bounding box center [576, 251] width 1152 height 503
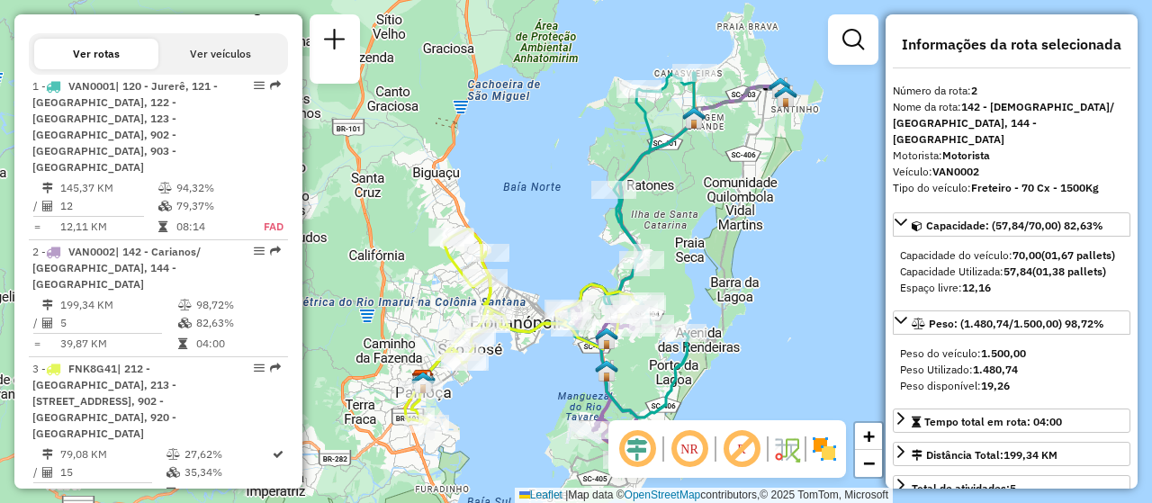
drag, startPoint x: 756, startPoint y: 303, endPoint x: 697, endPoint y: 269, distance: 67.7
click at [697, 269] on div "Janela de atendimento Grade de atendimento Capacidade Transportadoras Veículos …" at bounding box center [576, 251] width 1152 height 503
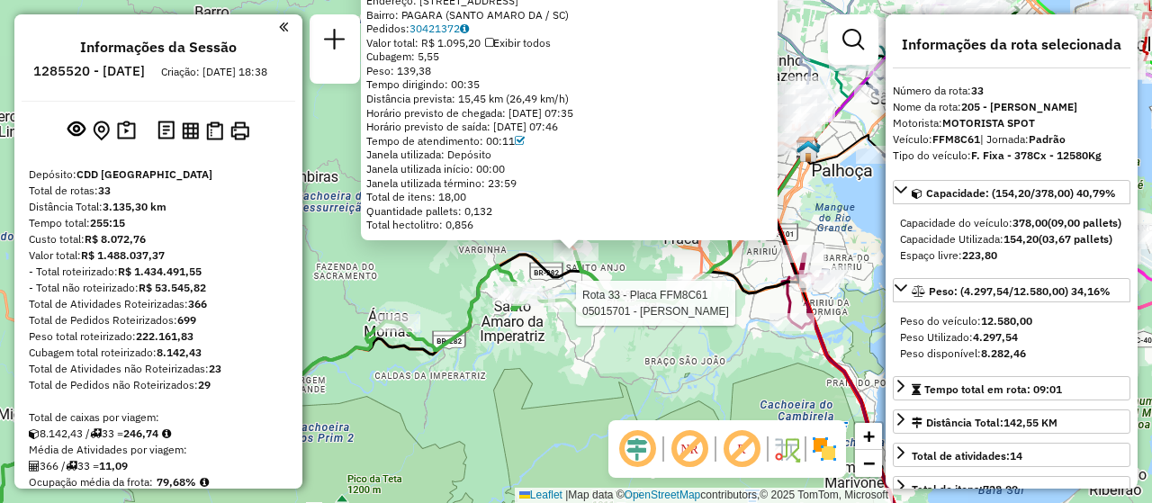
select select "**********"
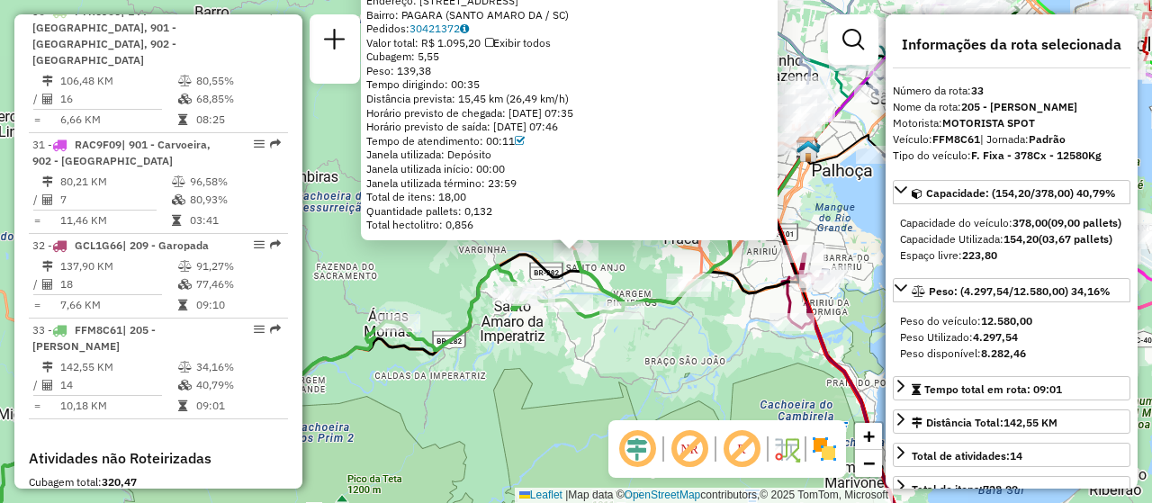
click at [605, 349] on div "05020626 - CLEDSON MEES Dia de atendimento do cliente violado Endereço: R PRES.…" at bounding box center [576, 251] width 1152 height 503
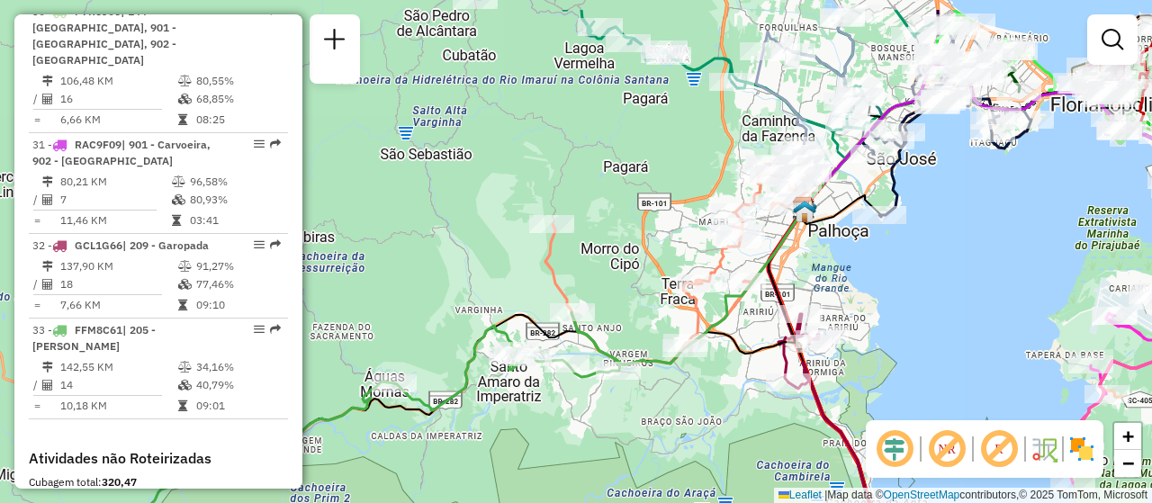
drag, startPoint x: 623, startPoint y: 336, endPoint x: 613, endPoint y: 403, distance: 67.3
click at [618, 400] on div "Janela de atendimento Grade de atendimento Capacidade Transportadoras Veículos …" at bounding box center [576, 251] width 1152 height 503
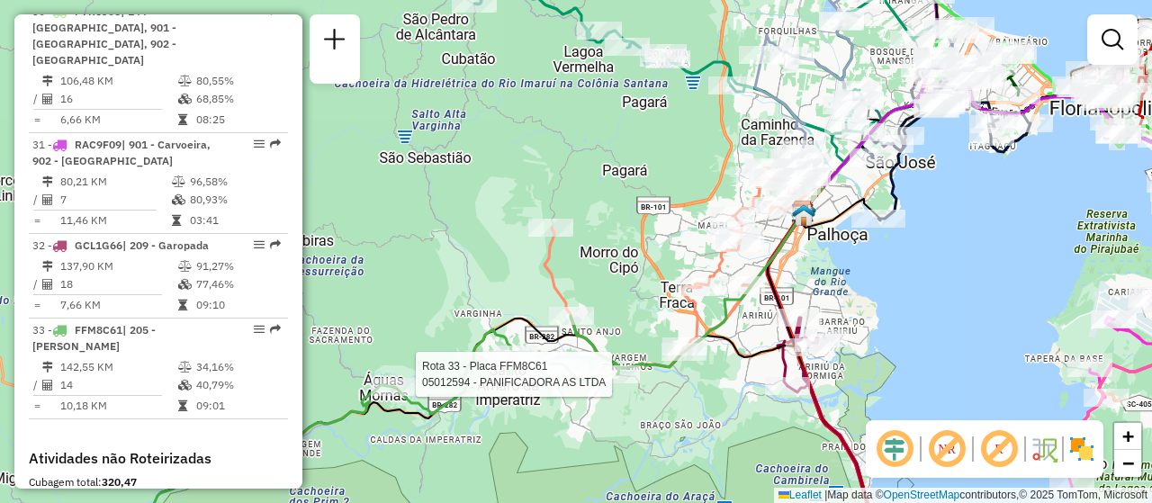
select select "**********"
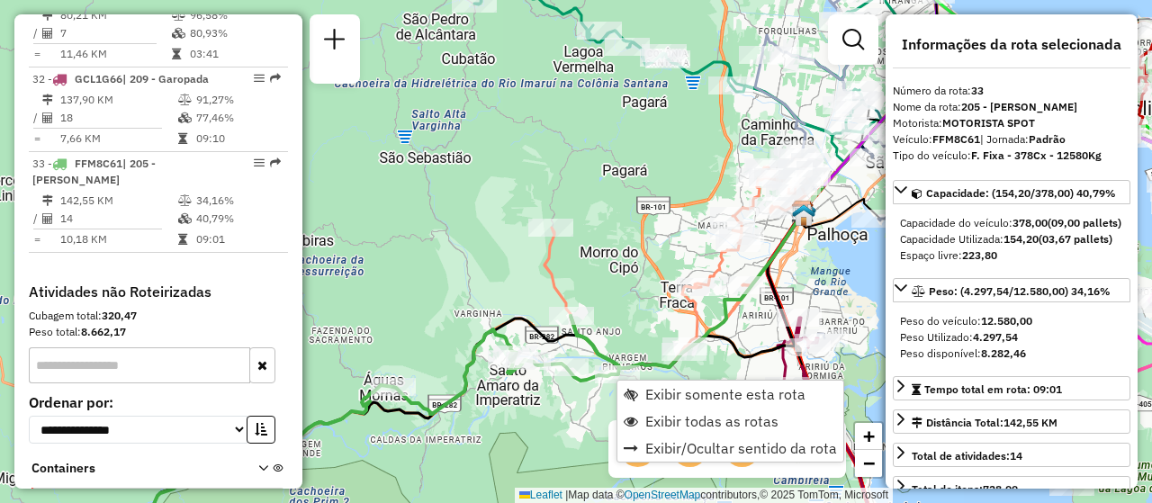
scroll to position [3951, 0]
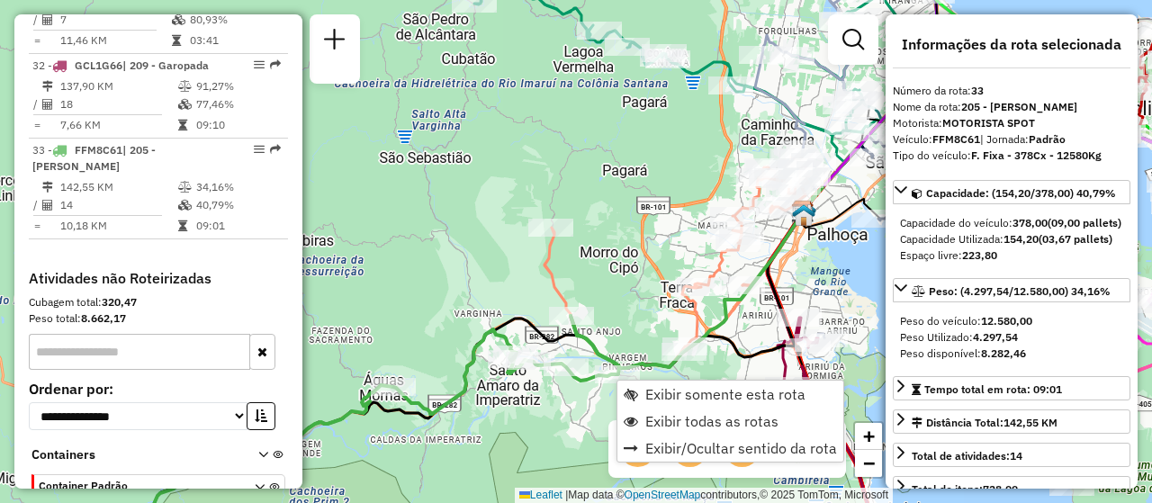
click at [539, 426] on div "Janela de atendimento Grade de atendimento Capacidade Transportadoras Veículos …" at bounding box center [576, 251] width 1152 height 503
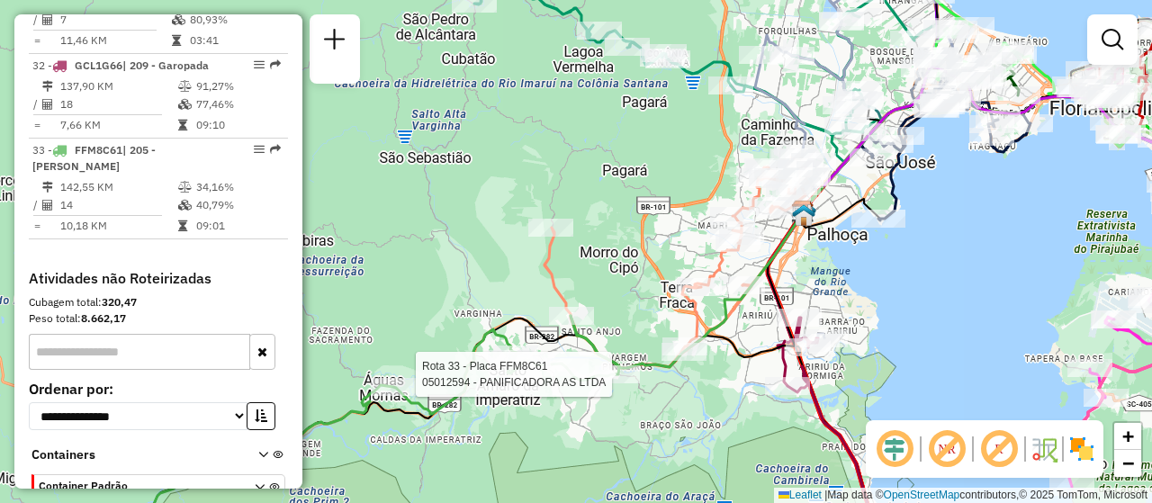
select select "**********"
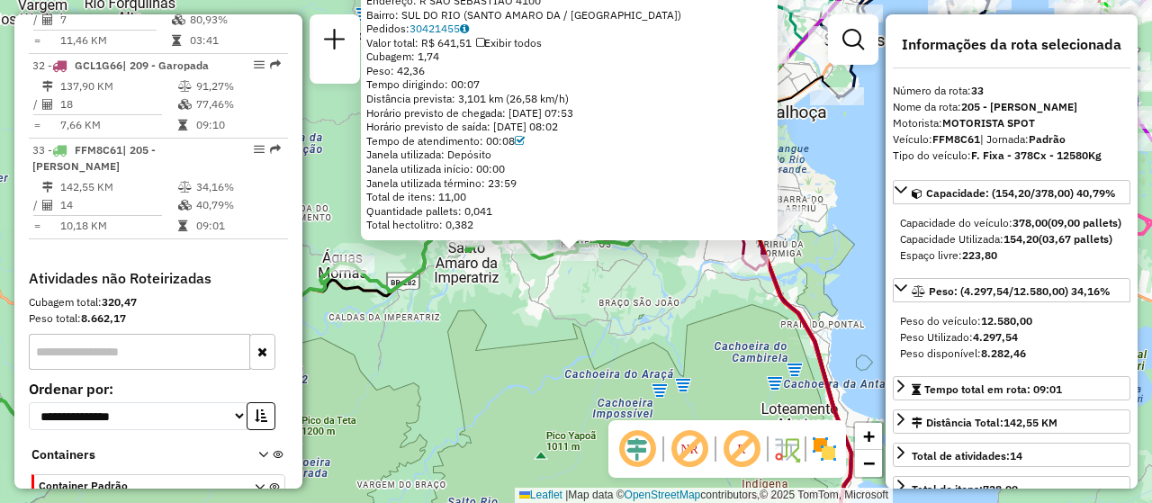
click at [592, 321] on div "05012594 - PANIFICADORA AS LTDA Dia de atendimento do cliente violado Endereço:…" at bounding box center [576, 251] width 1152 height 503
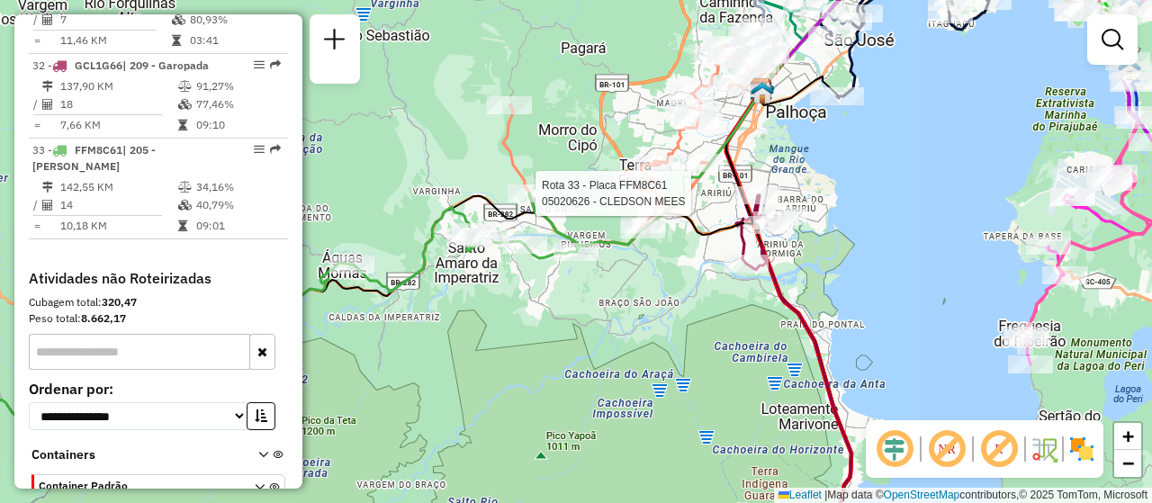
select select "**********"
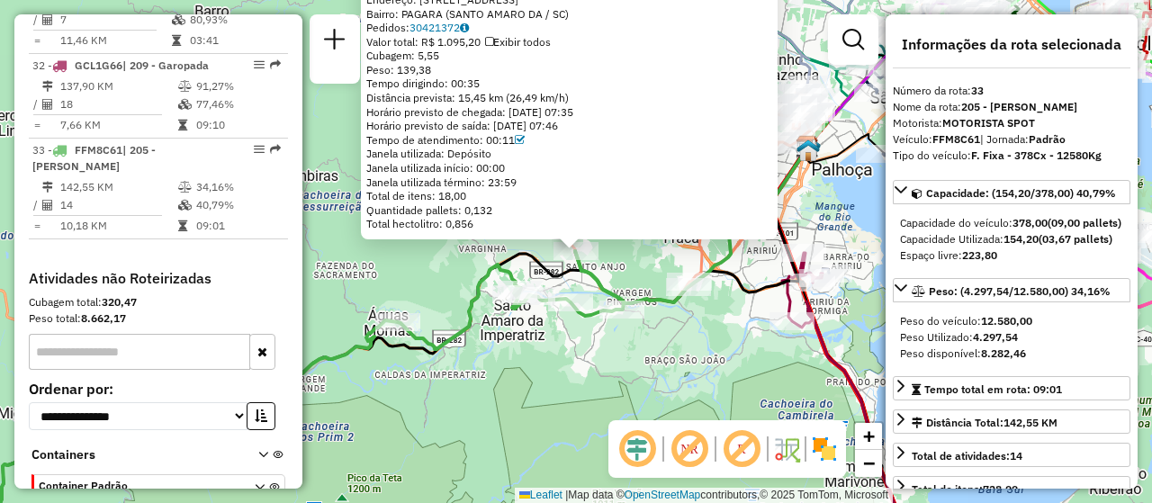
click at [549, 362] on div "05020626 - CLEDSON MEES Dia de atendimento do cliente violado Endereço: R PRES.…" at bounding box center [576, 251] width 1152 height 503
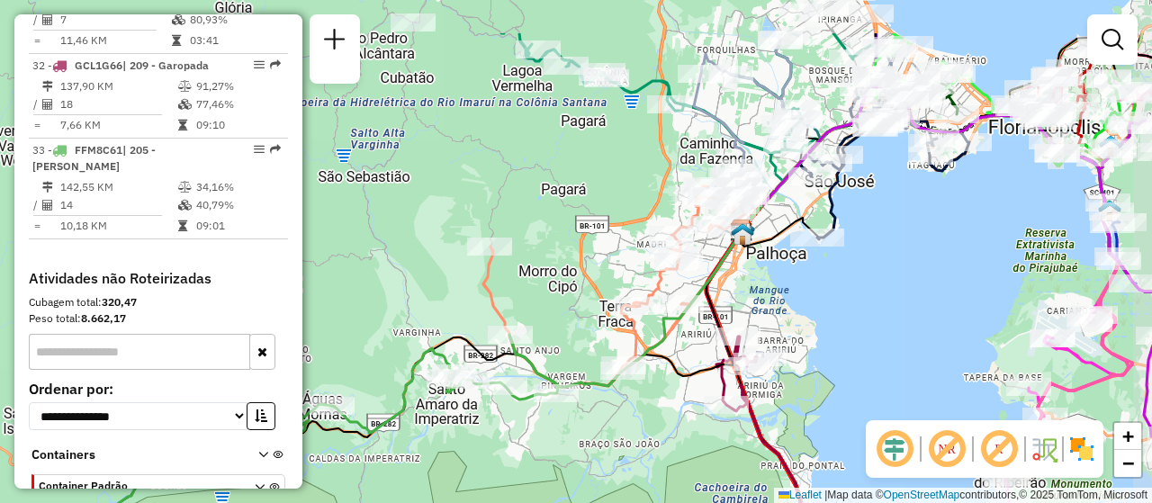
drag, startPoint x: 609, startPoint y: 350, endPoint x: 525, endPoint y: 413, distance: 104.7
click at [542, 429] on div "Janela de atendimento Grade de atendimento Capacidade Transportadoras Veículos …" at bounding box center [576, 251] width 1152 height 503
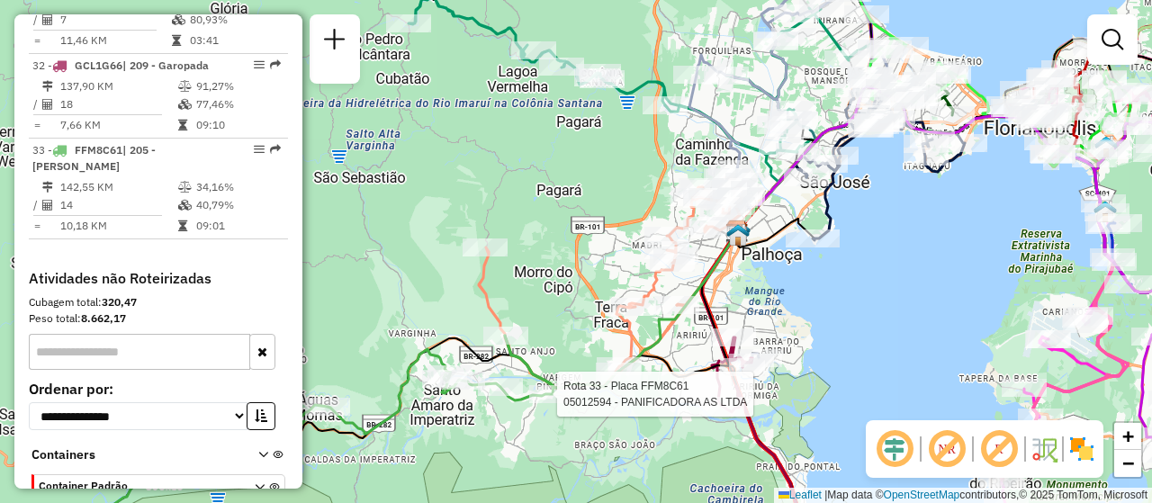
select select "**********"
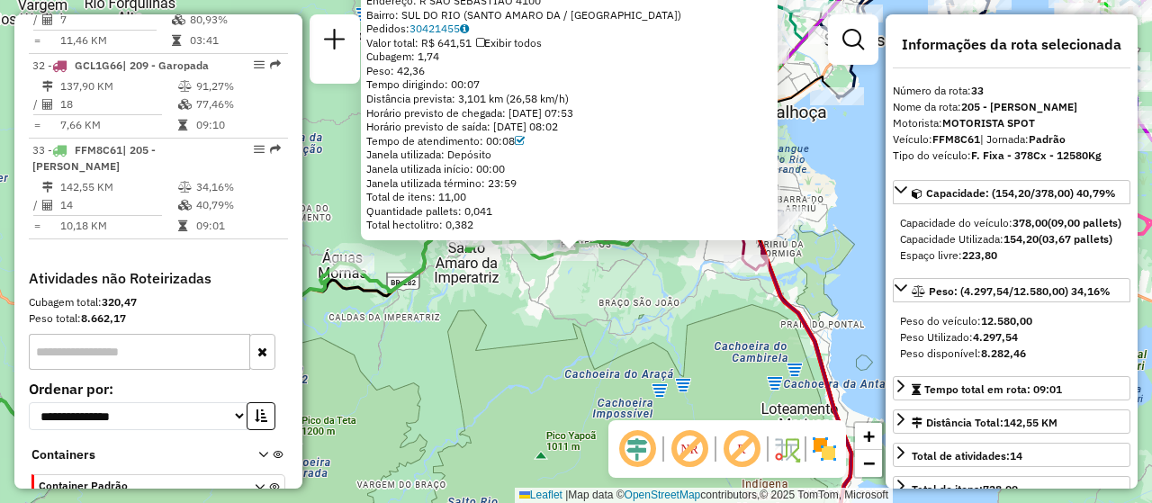
click at [535, 347] on div "05012594 - PANIFICADORA AS LTDA Dia de atendimento do cliente violado Endereço:…" at bounding box center [576, 251] width 1152 height 503
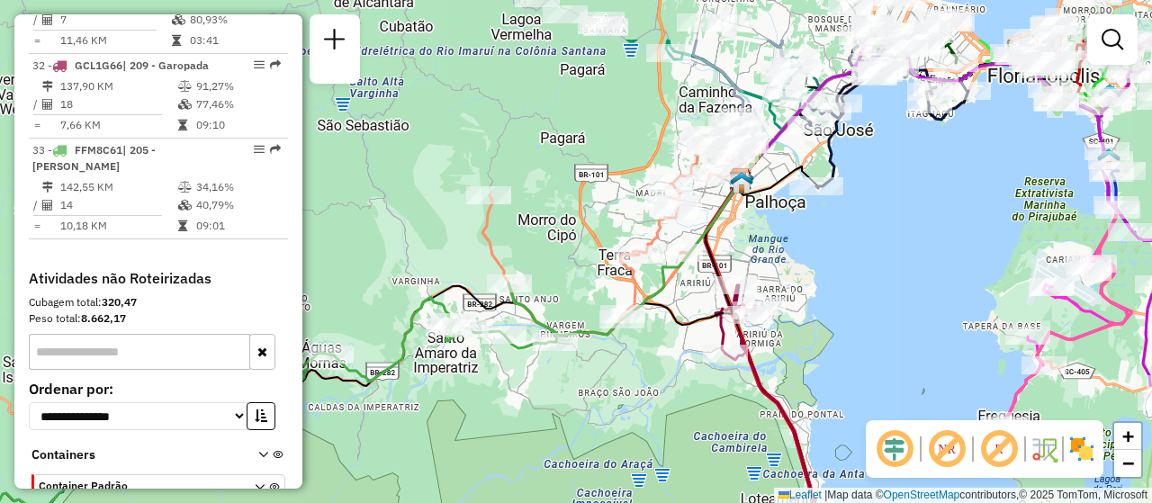
drag, startPoint x: 628, startPoint y: 297, endPoint x: 606, endPoint y: 390, distance: 96.0
click at [607, 390] on div "Janela de atendimento Grade de atendimento Capacidade Transportadoras Veículos …" at bounding box center [576, 251] width 1152 height 503
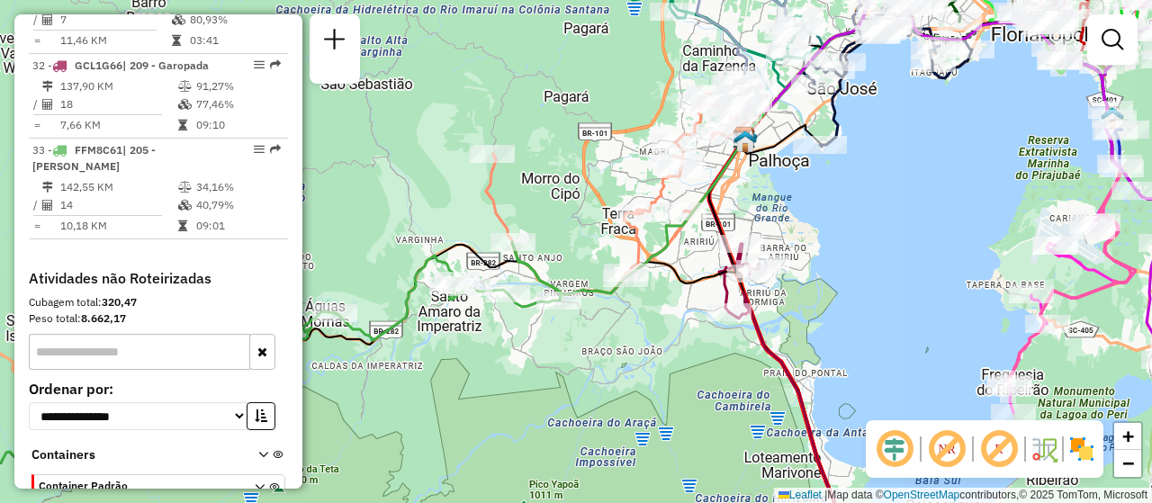
drag, startPoint x: 506, startPoint y: 167, endPoint x: 526, endPoint y: 196, distance: 35.5
click at [526, 196] on div "Janela de atendimento Grade de atendimento Capacidade Transportadoras Veículos …" at bounding box center [576, 251] width 1152 height 503
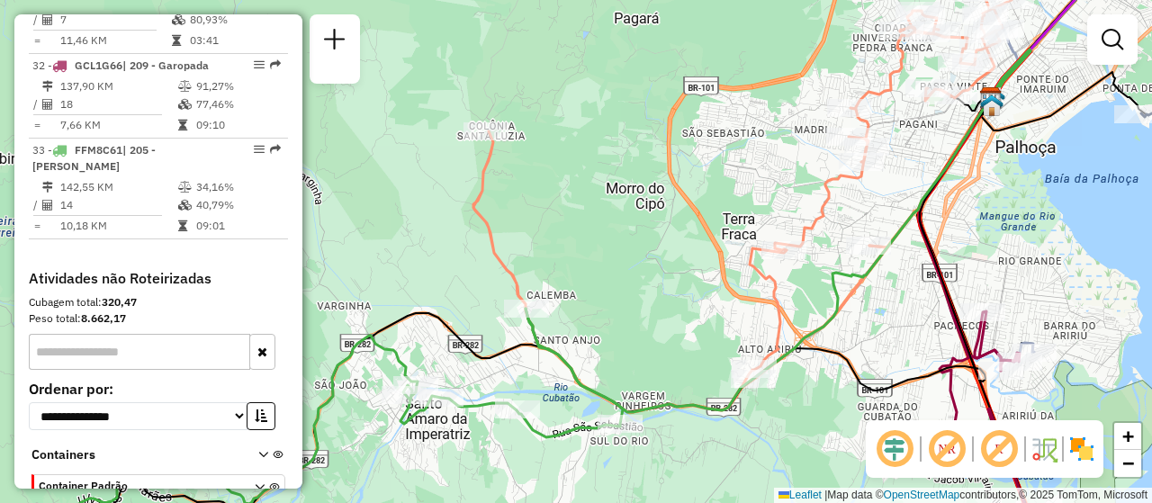
click at [546, 254] on div "Janela de atendimento Grade de atendimento Capacidade Transportadoras Veículos …" at bounding box center [576, 251] width 1152 height 503
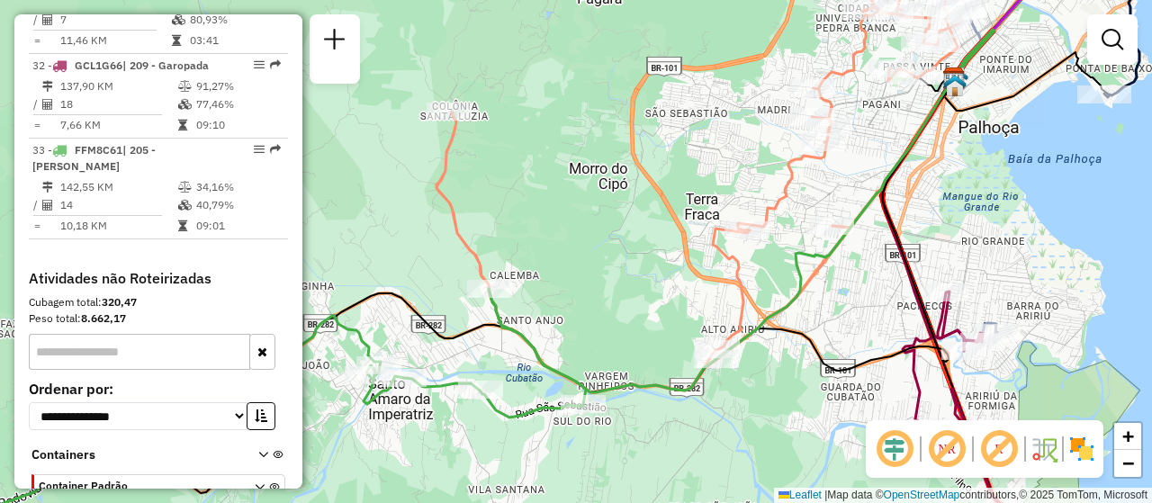
drag, startPoint x: 601, startPoint y: 323, endPoint x: 562, endPoint y: 301, distance: 44.3
click at [562, 301] on div "Janela de atendimento Grade de atendimento Capacidade Transportadoras Veículos …" at bounding box center [576, 251] width 1152 height 503
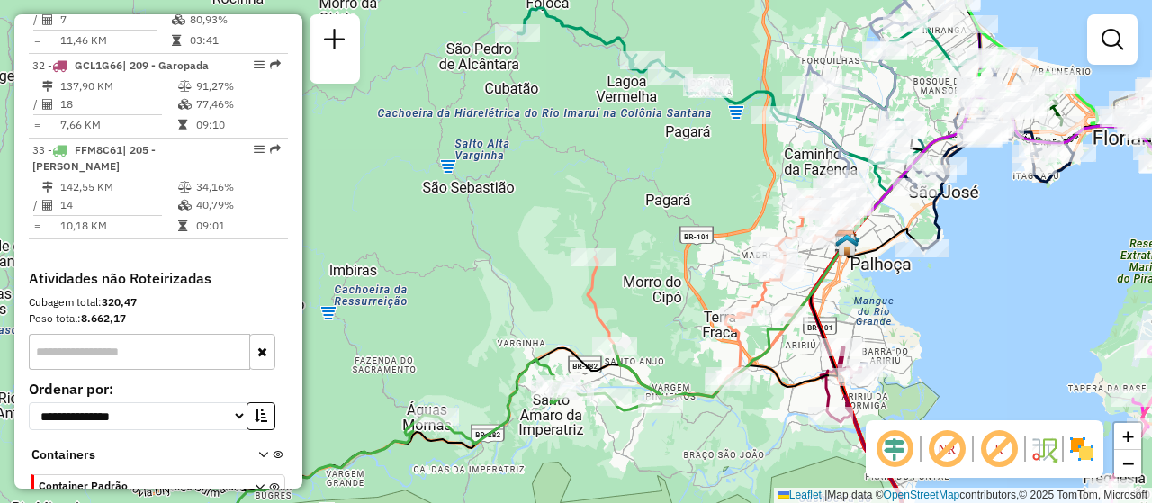
drag, startPoint x: 605, startPoint y: 350, endPoint x: 655, endPoint y: 342, distance: 51.0
click at [655, 342] on div "Janela de atendimento Grade de atendimento Capacidade Transportadoras Veículos …" at bounding box center [576, 251] width 1152 height 503
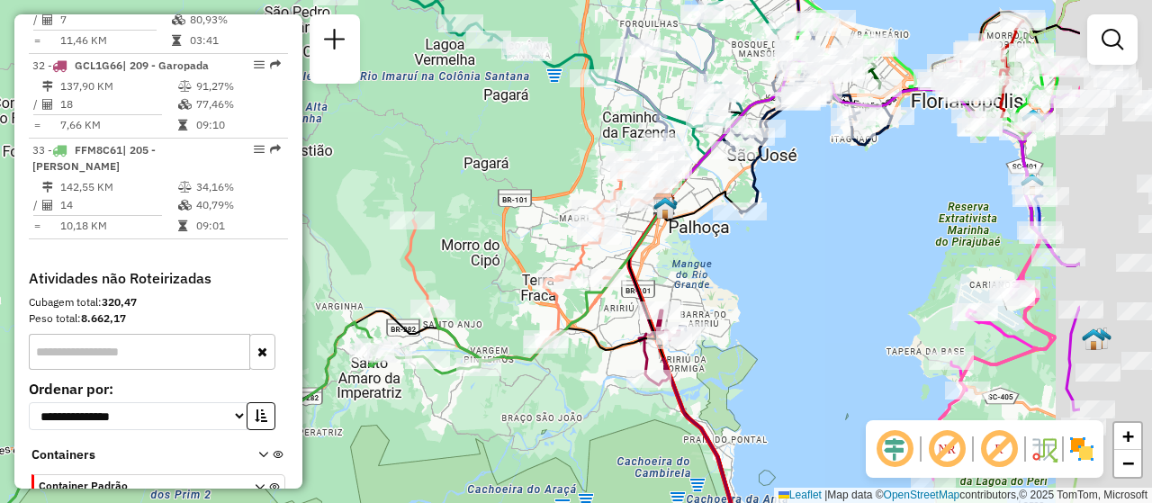
drag, startPoint x: 672, startPoint y: 342, endPoint x: 485, endPoint y: 307, distance: 190.4
click at [485, 307] on div "Janela de atendimento Grade de atendimento Capacidade Transportadoras Veículos …" at bounding box center [576, 251] width 1152 height 503
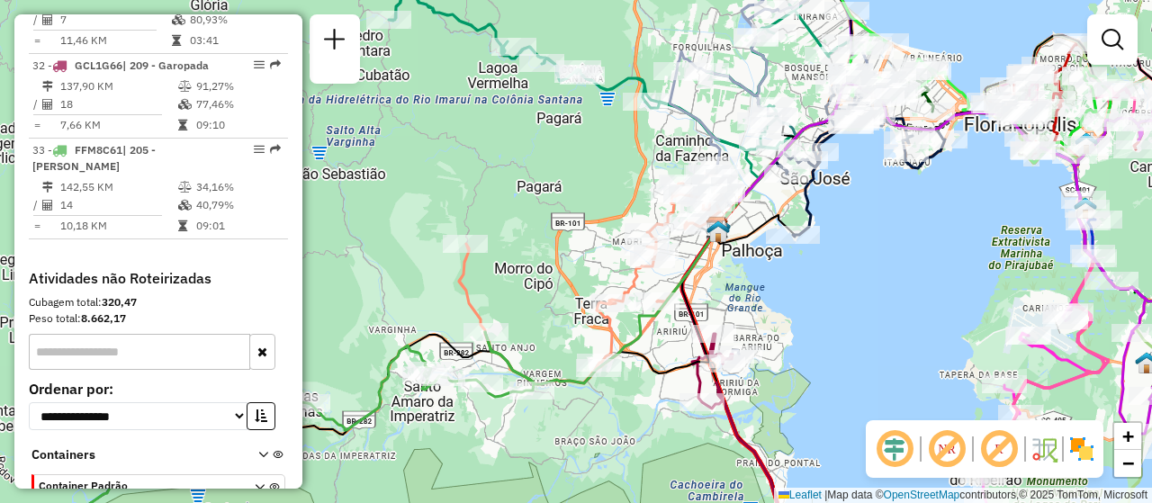
drag, startPoint x: 734, startPoint y: 252, endPoint x: 785, endPoint y: 275, distance: 55.5
click at [785, 275] on div "Janela de atendimento Grade de atendimento Capacidade Transportadoras Veículos …" at bounding box center [576, 251] width 1152 height 503
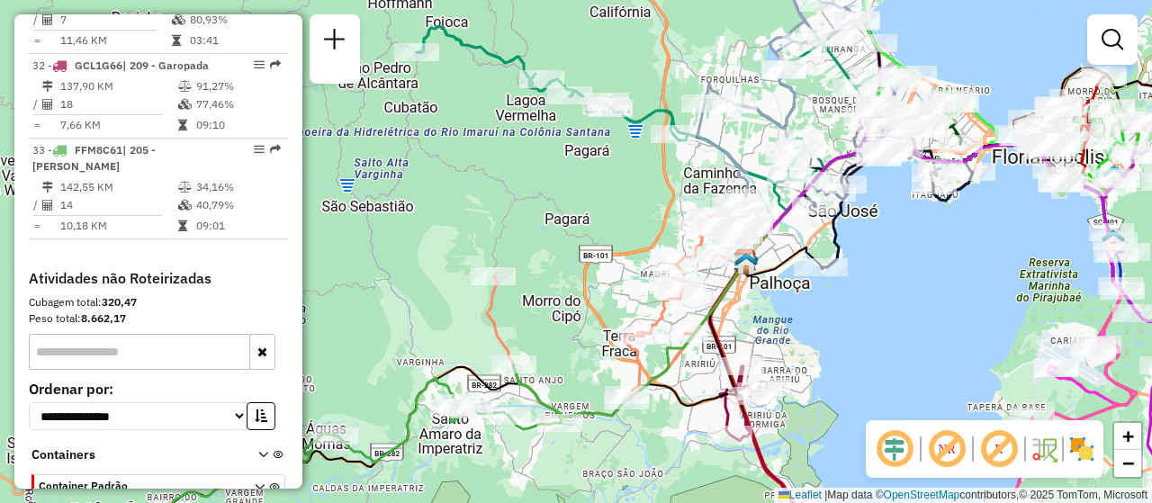
drag, startPoint x: 841, startPoint y: 284, endPoint x: 869, endPoint y: 317, distance: 42.7
click at [869, 317] on div "Janela de atendimento Grade de atendimento Capacidade Transportadoras Veículos …" at bounding box center [576, 251] width 1152 height 503
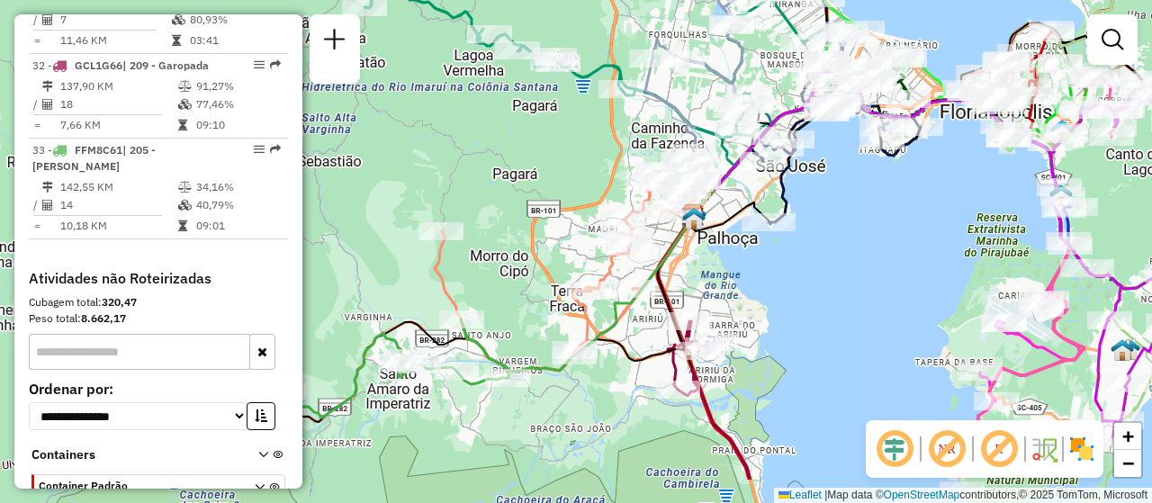
drag, startPoint x: 859, startPoint y: 314, endPoint x: 854, endPoint y: 238, distance: 76.7
click at [854, 238] on div "Janela de atendimento Grade de atendimento Capacidade Transportadoras Veículos …" at bounding box center [576, 251] width 1152 height 503
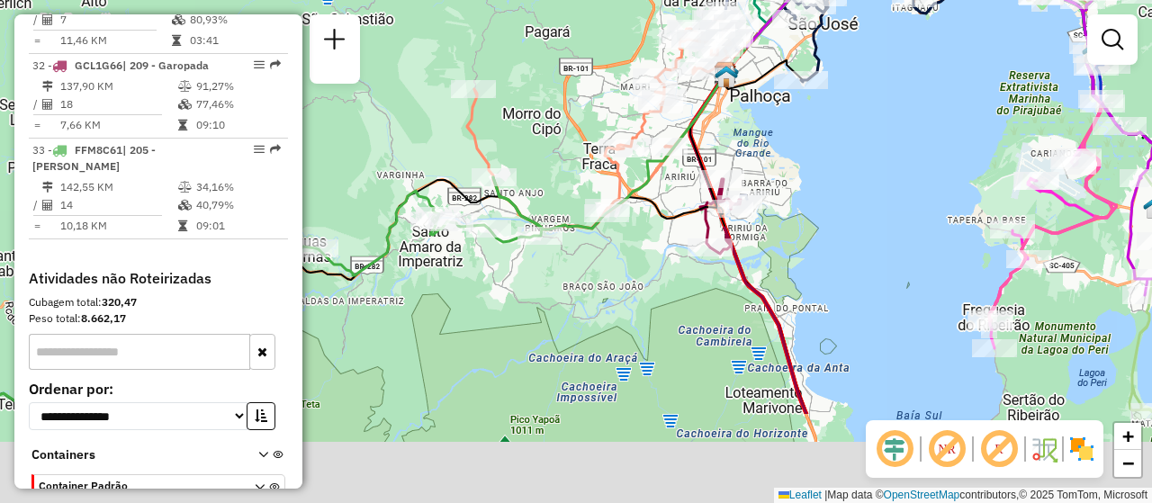
drag, startPoint x: 848, startPoint y: 255, endPoint x: 865, endPoint y: 178, distance: 78.4
click at [865, 178] on div "Janela de atendimento Grade de atendimento Capacidade Transportadoras Veículos …" at bounding box center [576, 251] width 1152 height 503
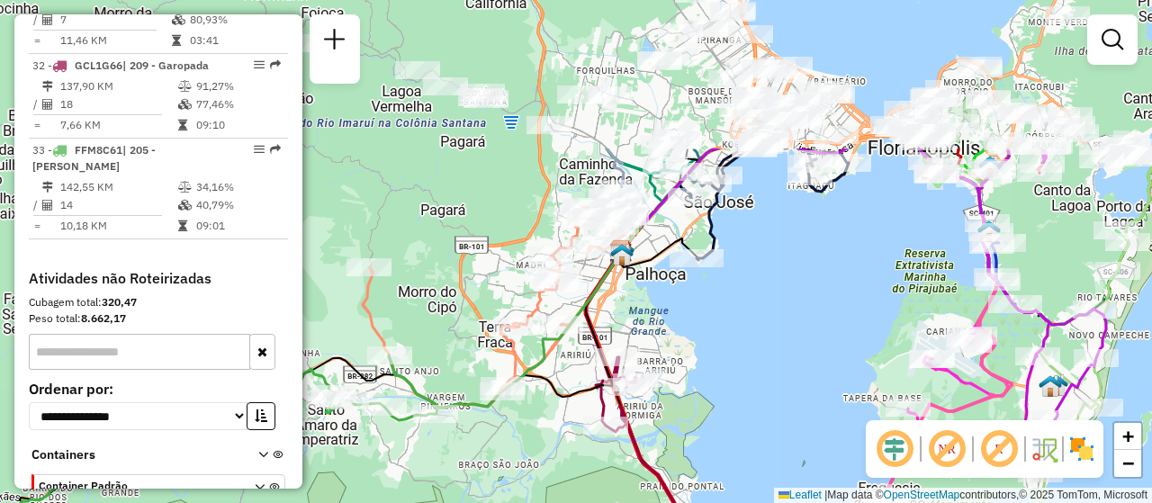
drag, startPoint x: 865, startPoint y: 246, endPoint x: 743, endPoint y: 458, distance: 245.1
click at [743, 458] on div "Janela de atendimento Grade de atendimento Capacidade Transportadoras Veículos …" at bounding box center [576, 251] width 1152 height 503
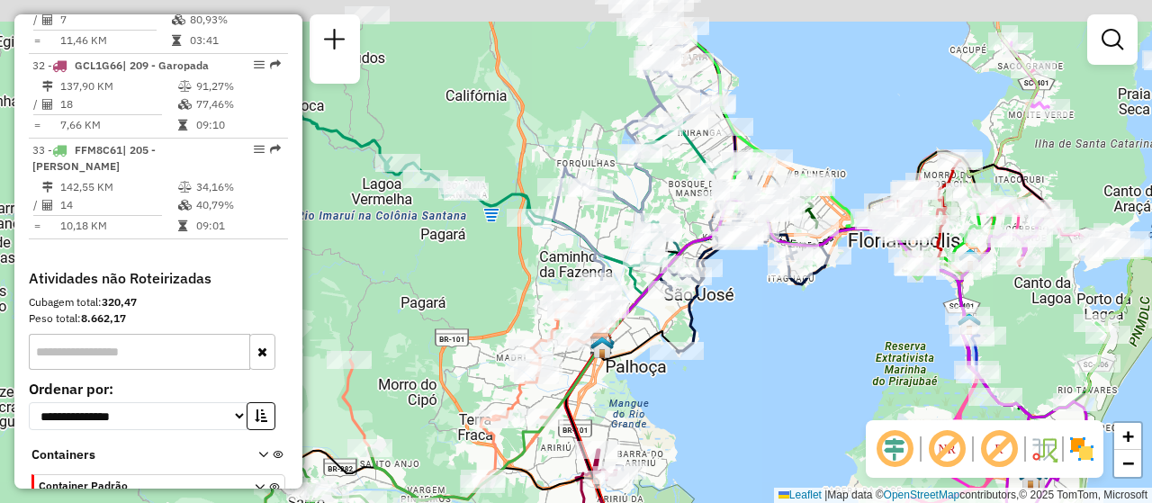
drag, startPoint x: 765, startPoint y: 325, endPoint x: 758, endPoint y: 404, distance: 79.4
click at [758, 404] on div "Janela de atendimento Grade de atendimento Capacidade Transportadoras Veículos …" at bounding box center [576, 251] width 1152 height 503
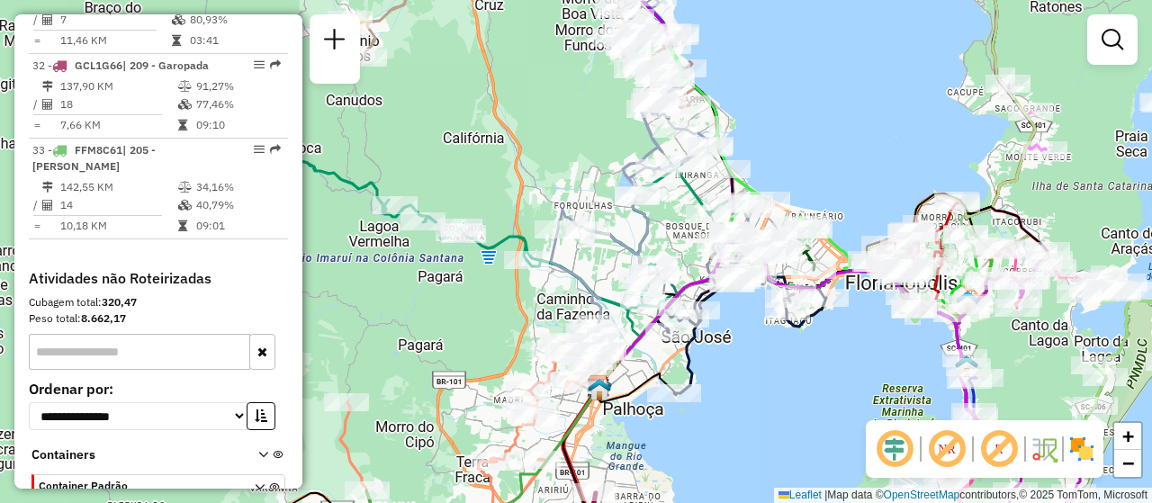
drag, startPoint x: 776, startPoint y: 339, endPoint x: 772, endPoint y: 392, distance: 53.3
click at [772, 392] on div "Janela de atendimento Grade de atendimento Capacidade Transportadoras Veículos …" at bounding box center [576, 251] width 1152 height 503
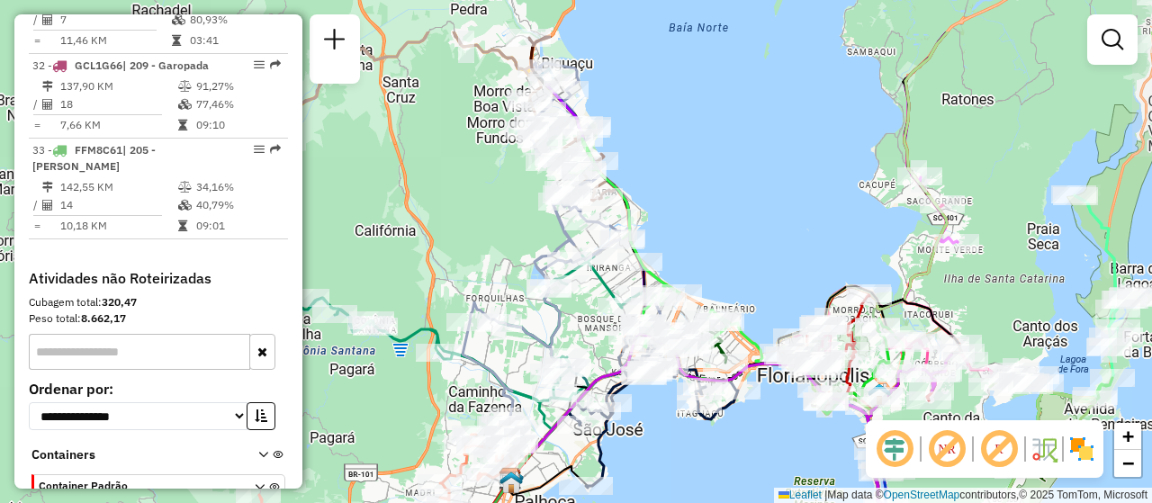
drag, startPoint x: 771, startPoint y: 392, endPoint x: 709, endPoint y: 343, distance: 79.4
click at [709, 343] on div "Janela de atendimento Grade de atendimento Capacidade Transportadoras Veículos …" at bounding box center [576, 251] width 1152 height 503
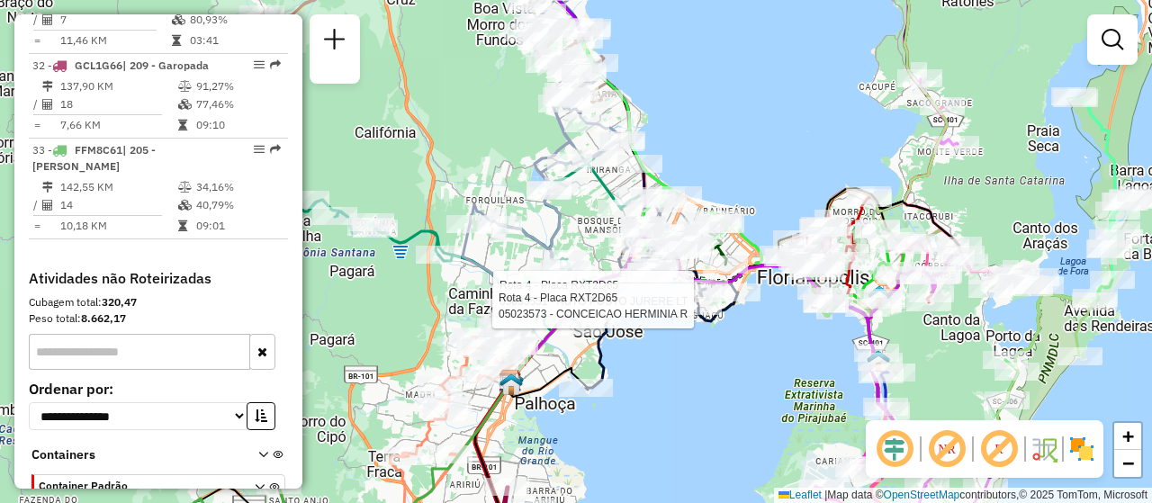
scroll to position [3700, 0]
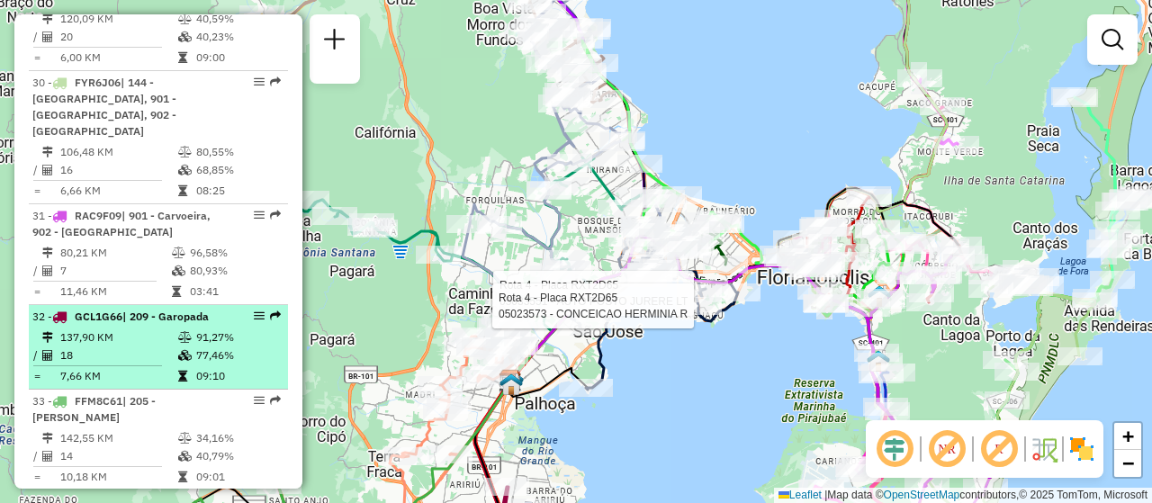
click at [259, 310] on div at bounding box center [254, 315] width 54 height 11
select select "**********"
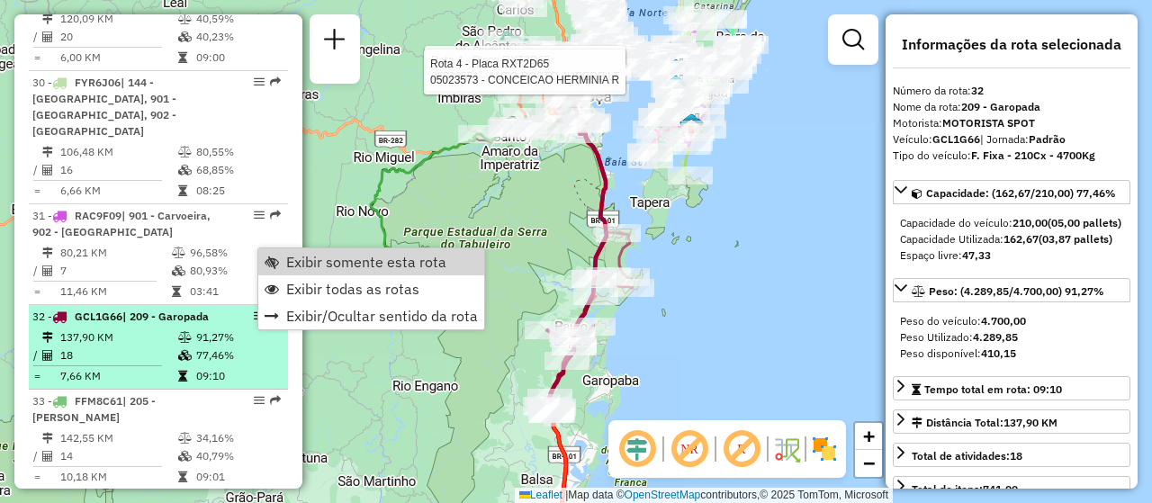
click at [306, 258] on span "Exibir somente esta rota" at bounding box center [366, 262] width 160 height 14
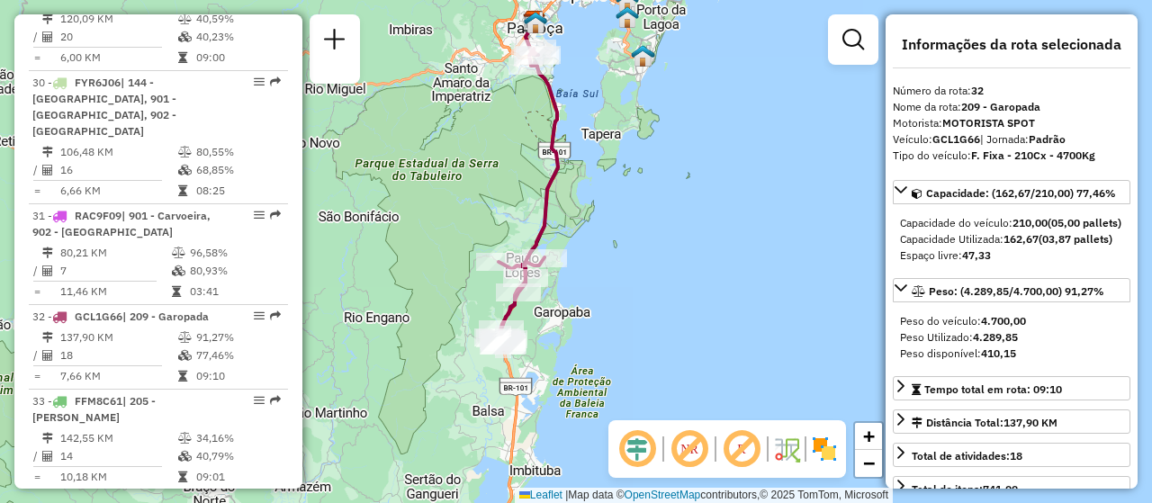
drag, startPoint x: 666, startPoint y: 372, endPoint x: 605, endPoint y: 328, distance: 74.2
click at [605, 328] on div "Janela de atendimento Grade de atendimento Capacidade Transportadoras Veículos …" at bounding box center [576, 251] width 1152 height 503
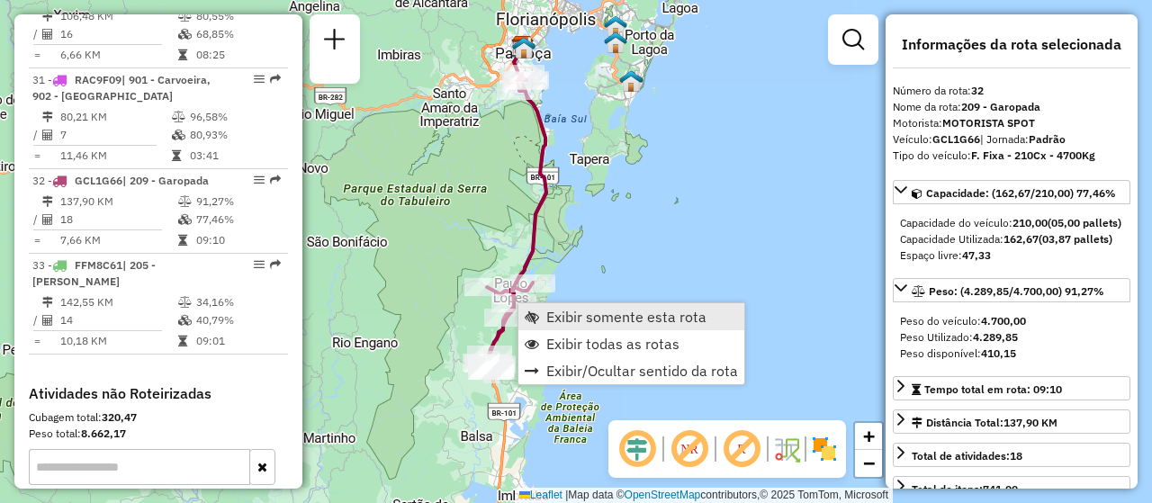
scroll to position [3926, 0]
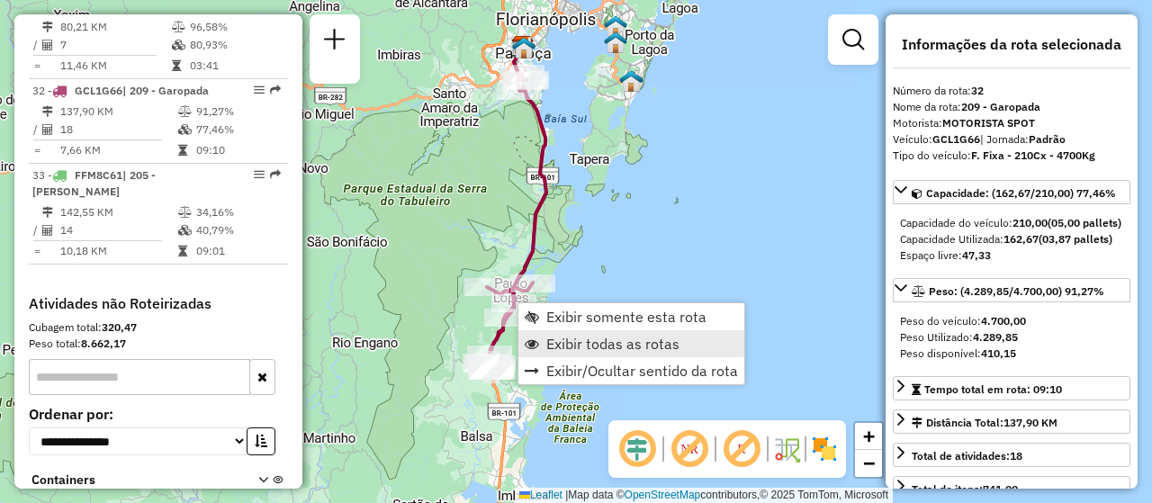
click at [586, 332] on link "Exibir todas as rotas" at bounding box center [631, 343] width 226 height 27
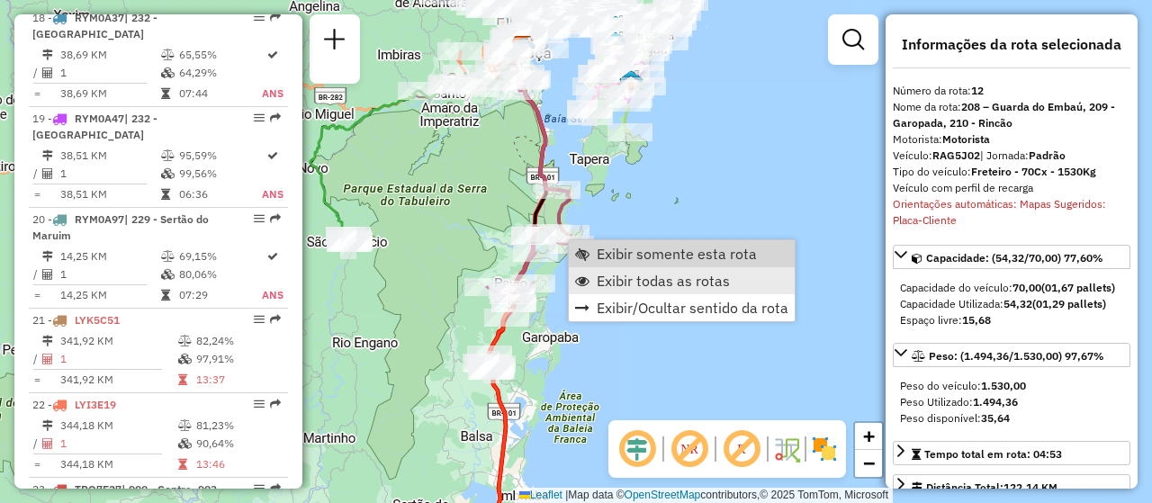
scroll to position [1895, 0]
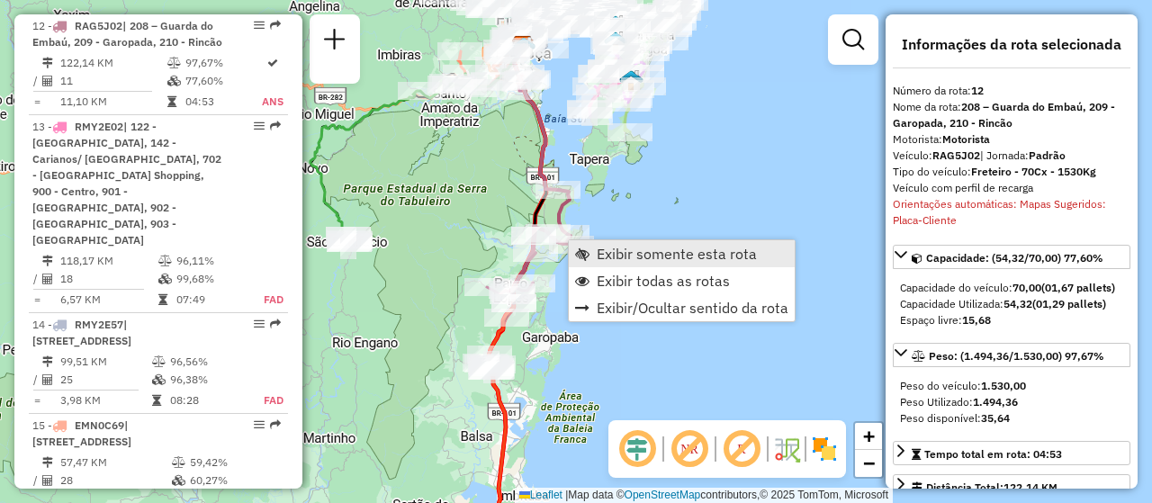
click at [666, 260] on span "Exibir somente esta rota" at bounding box center [676, 254] width 160 height 14
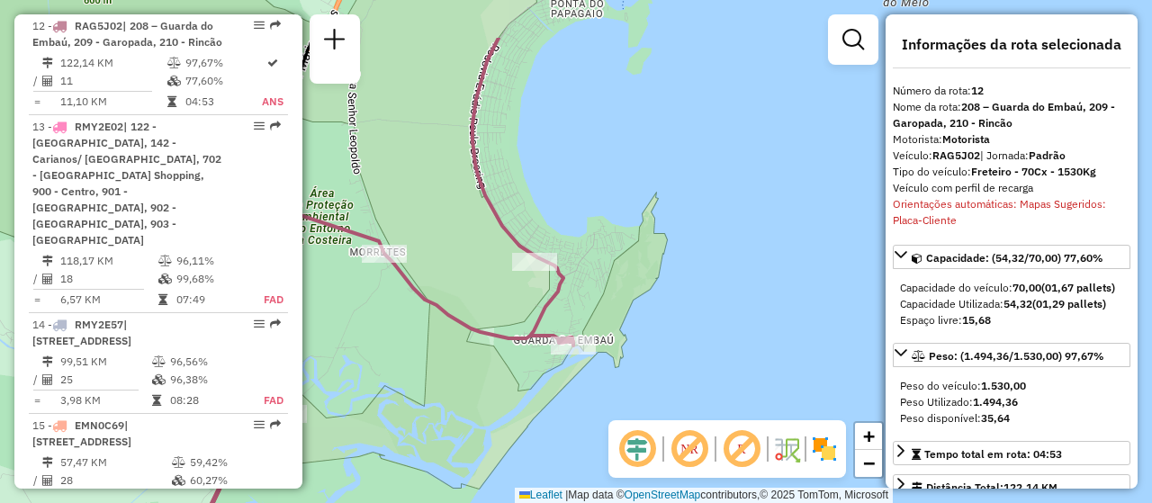
drag, startPoint x: 542, startPoint y: 299, endPoint x: 588, endPoint y: 391, distance: 103.8
click at [588, 391] on div "Janela de atendimento Grade de atendimento Capacidade Transportadoras Veículos …" at bounding box center [576, 251] width 1152 height 503
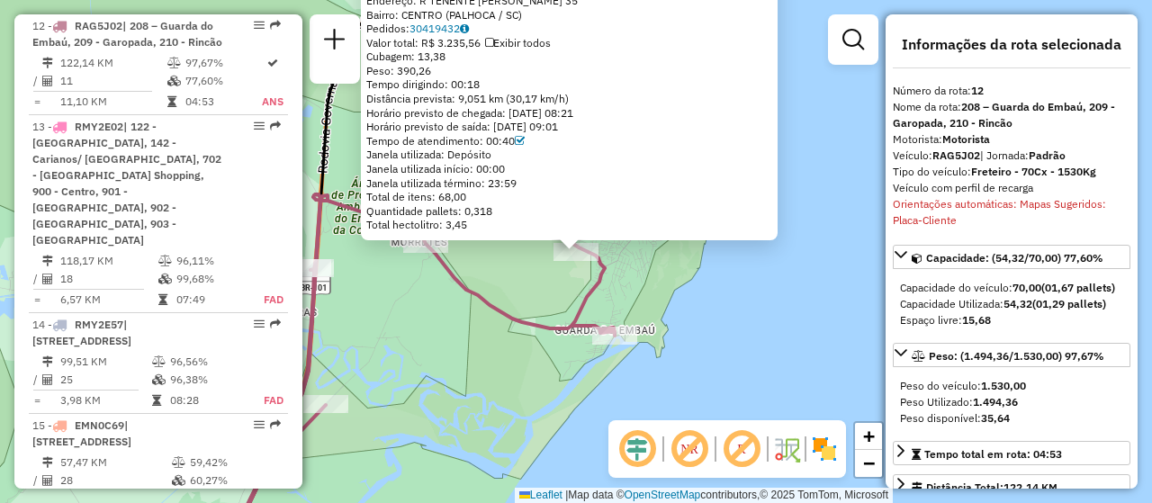
click at [590, 381] on div "05013665 - MANOEL FRANCISCO DOS Tipo de cliente: 15 - Somente Spot (S) Endereço…" at bounding box center [576, 251] width 1152 height 503
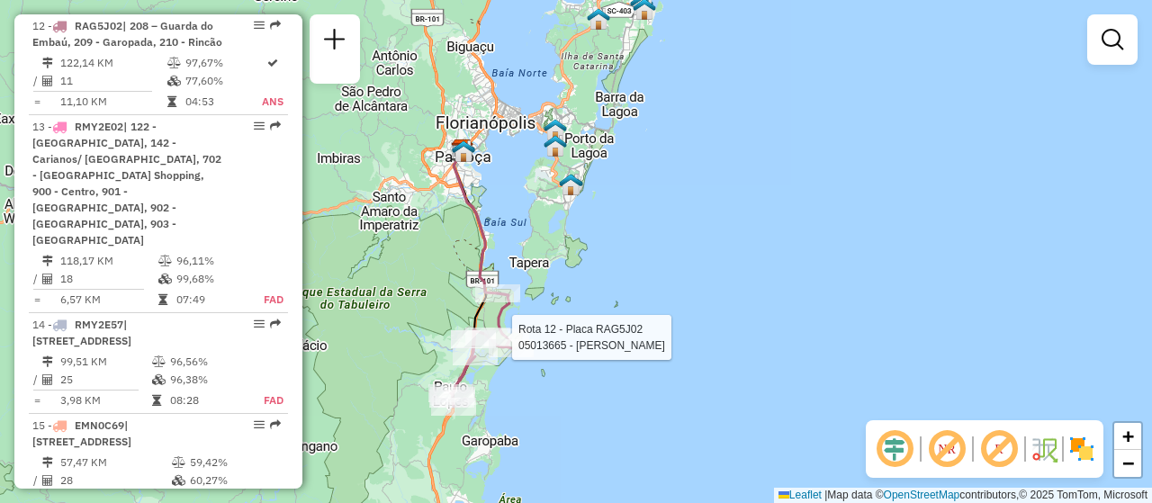
select select "**********"
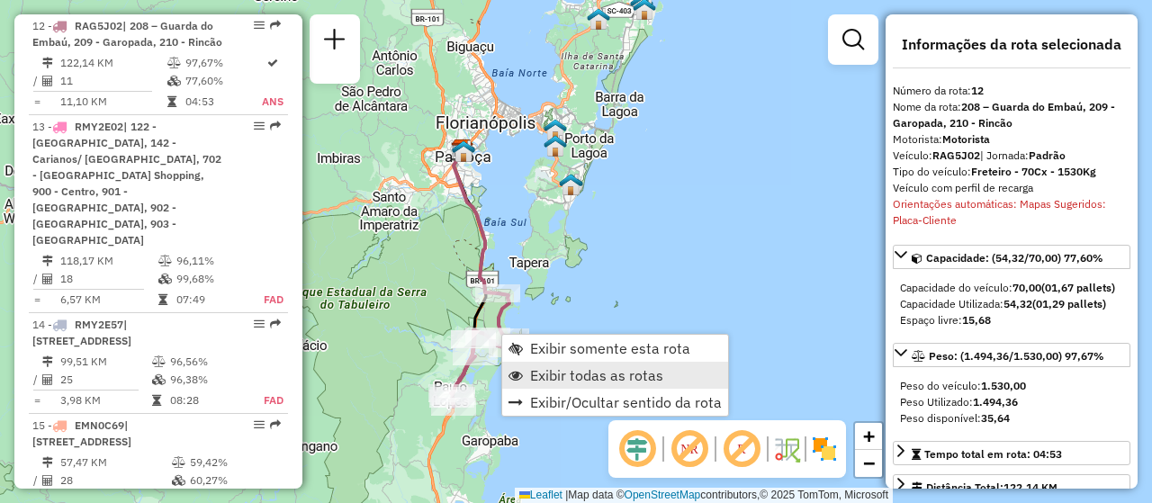
click at [591, 376] on span "Exibir todas as rotas" at bounding box center [596, 375] width 133 height 14
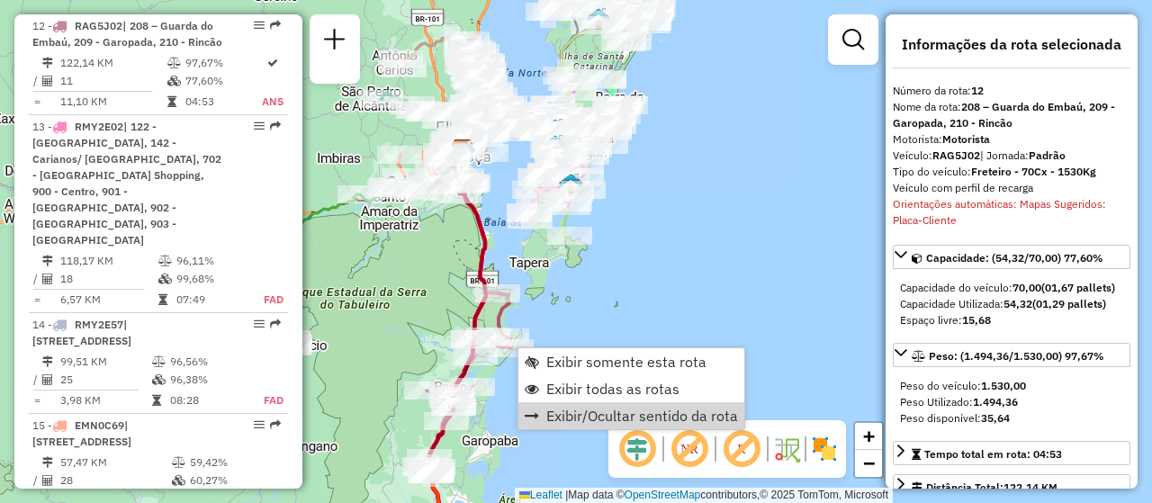
click at [520, 463] on div "Janela de atendimento Grade de atendimento Capacidade Transportadoras Veículos …" at bounding box center [576, 251] width 1152 height 503
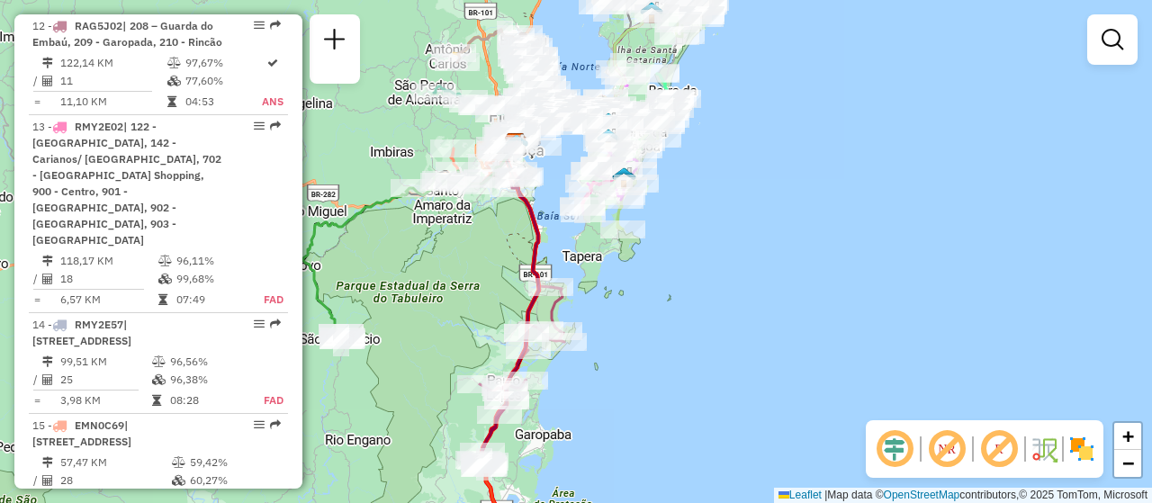
drag, startPoint x: 581, startPoint y: 385, endPoint x: 599, endPoint y: 354, distance: 36.3
click at [621, 381] on div "Janela de atendimento Grade de atendimento Capacidade Transportadoras Veículos …" at bounding box center [576, 251] width 1152 height 503
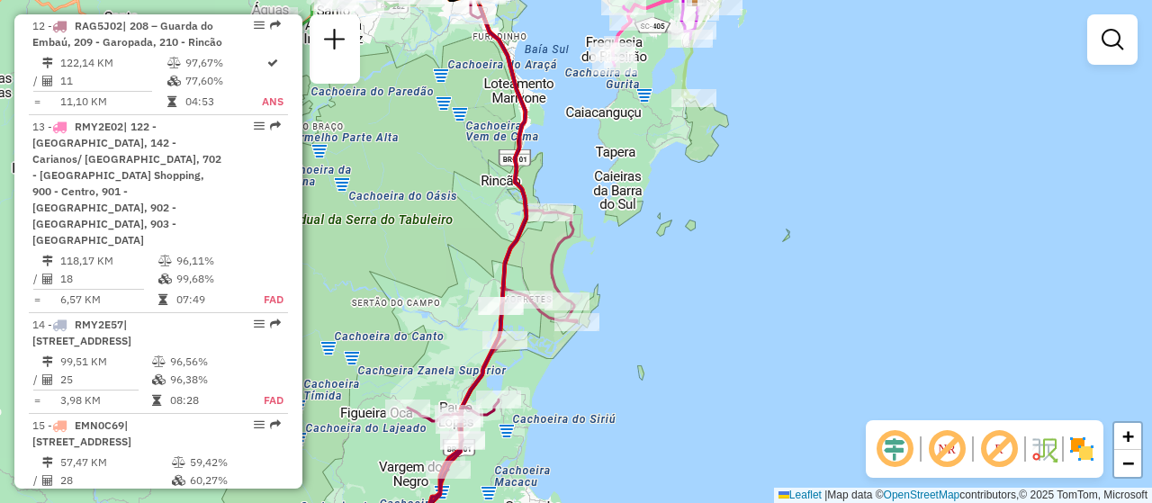
drag, startPoint x: 640, startPoint y: 387, endPoint x: 664, endPoint y: 381, distance: 25.1
click at [664, 381] on div "Janela de atendimento Grade de atendimento Capacidade Transportadoras Veículos …" at bounding box center [576, 251] width 1152 height 503
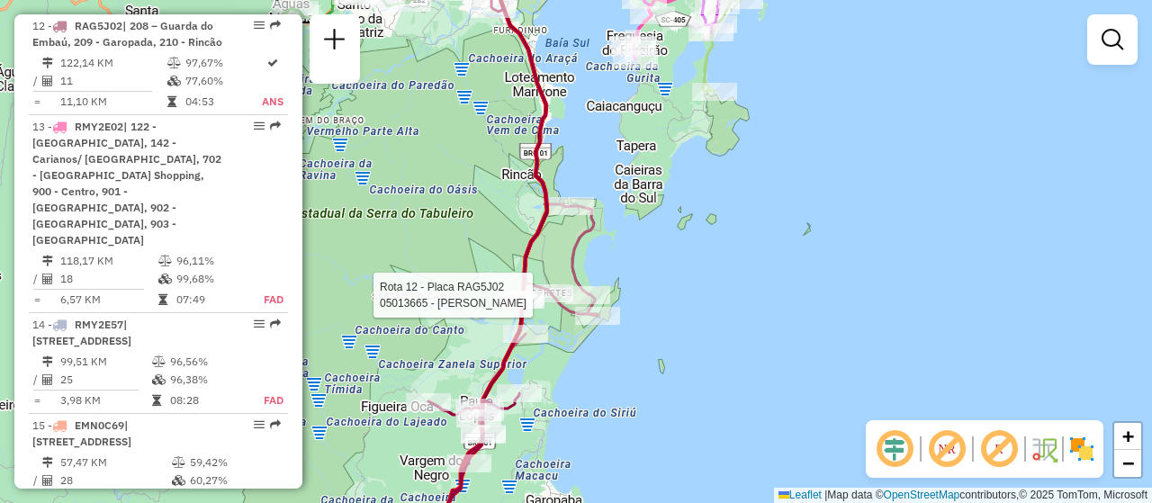
select select "**********"
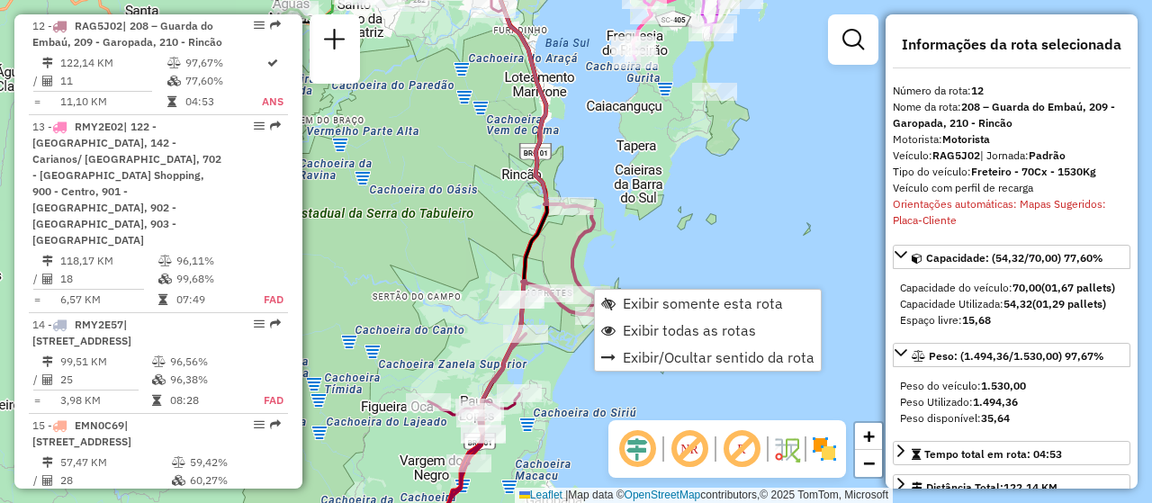
click at [649, 395] on div "Janela de atendimento Grade de atendimento Capacidade Transportadoras Veículos …" at bounding box center [576, 251] width 1152 height 503
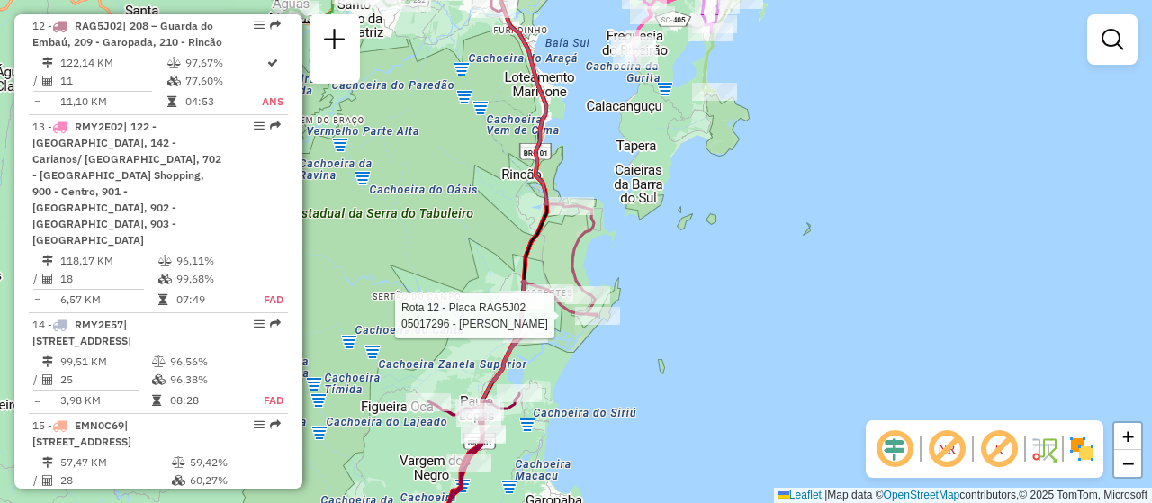
select select "**********"
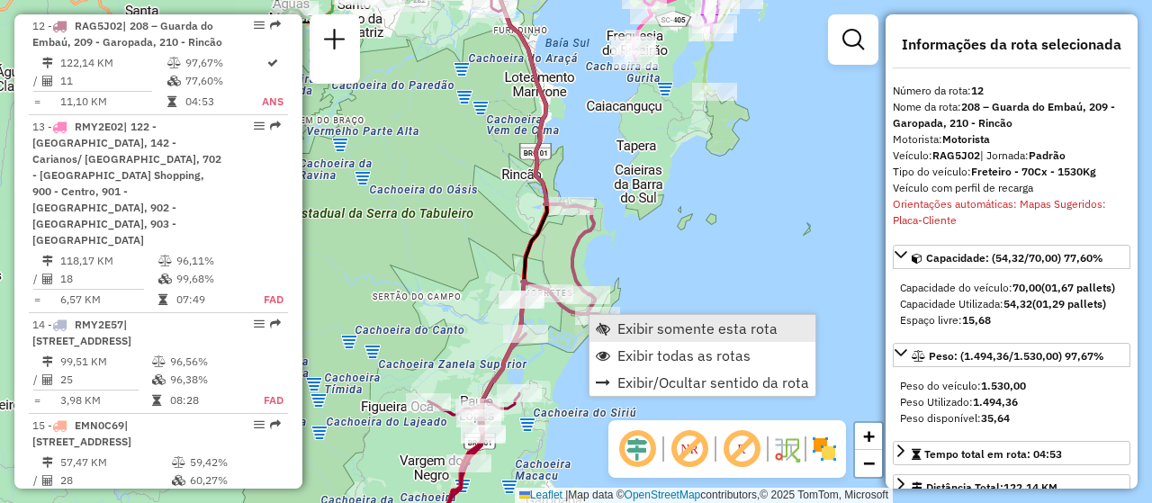
click at [688, 322] on span "Exibir somente esta rota" at bounding box center [697, 328] width 160 height 14
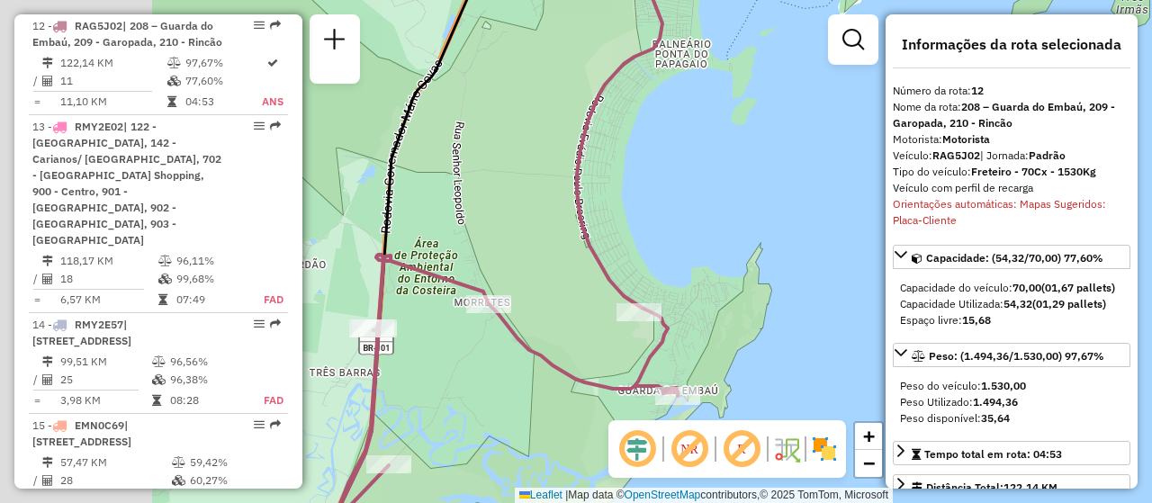
drag, startPoint x: 576, startPoint y: 343, endPoint x: 801, endPoint y: 321, distance: 226.0
click at [818, 320] on div "Janela de atendimento Grade de atendimento Capacidade Transportadoras Veículos …" at bounding box center [576, 251] width 1152 height 503
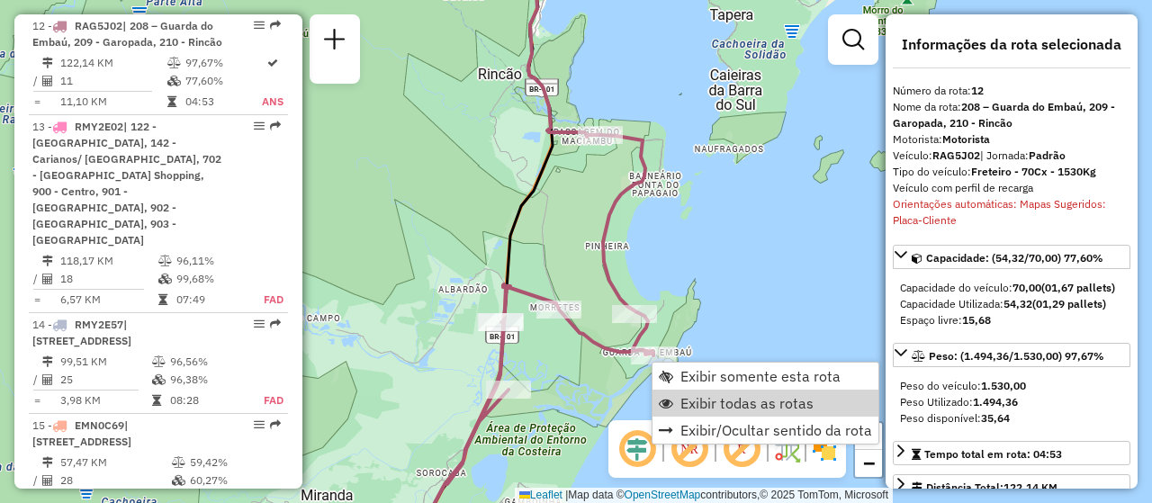
click at [741, 317] on div "Janela de atendimento Grade de atendimento Capacidade Transportadoras Veículos …" at bounding box center [576, 251] width 1152 height 503
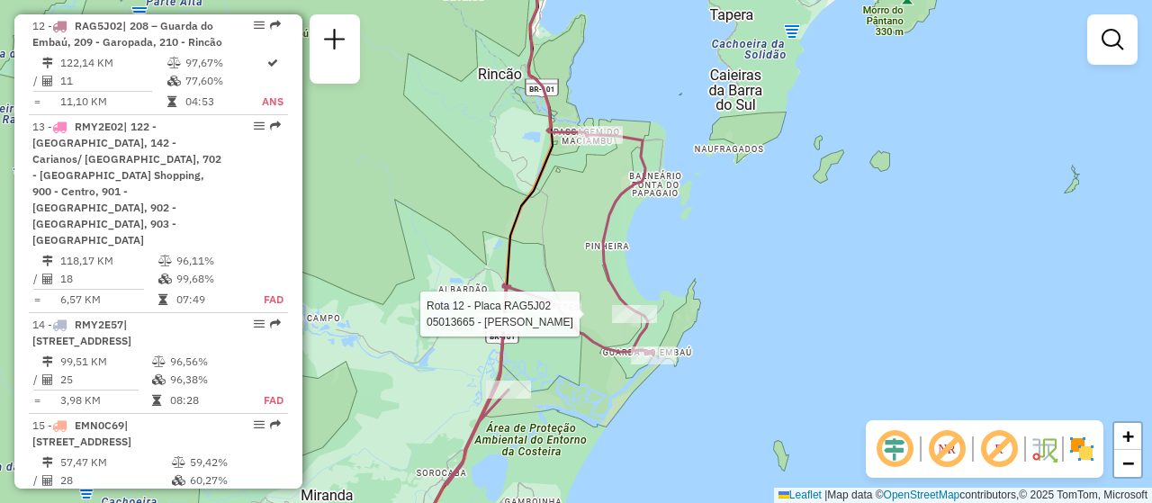
select select "**********"
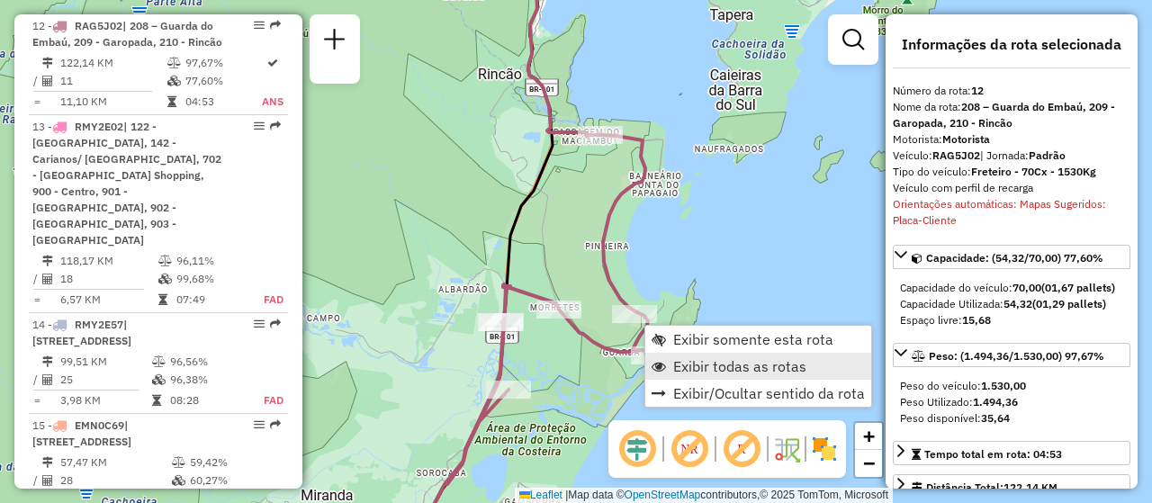
click at [715, 359] on span "Exibir todas as rotas" at bounding box center [739, 366] width 133 height 14
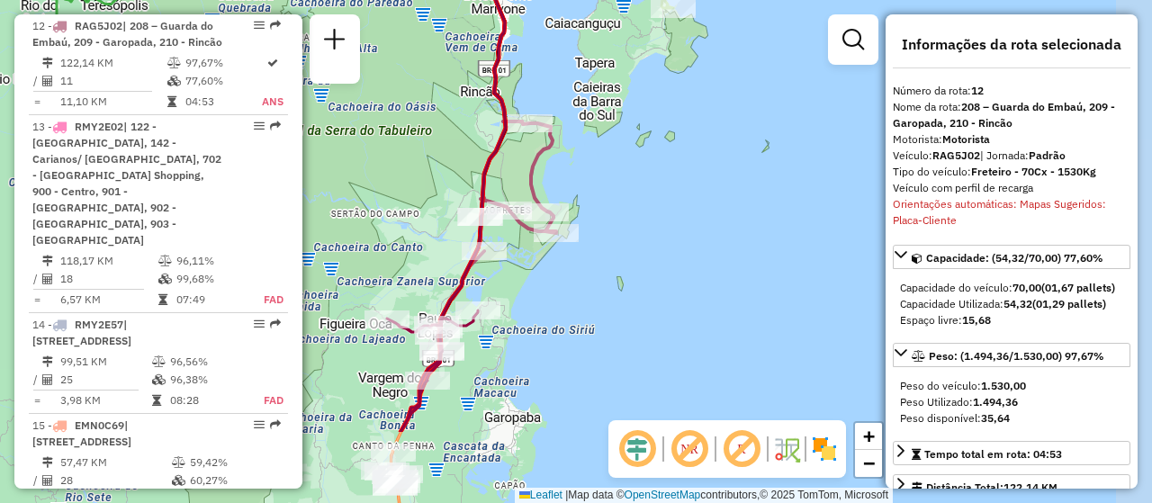
drag, startPoint x: 800, startPoint y: 355, endPoint x: 625, endPoint y: 230, distance: 214.7
click at [625, 230] on div "Janela de atendimento Grade de atendimento Capacidade Transportadoras Veículos …" at bounding box center [576, 251] width 1152 height 503
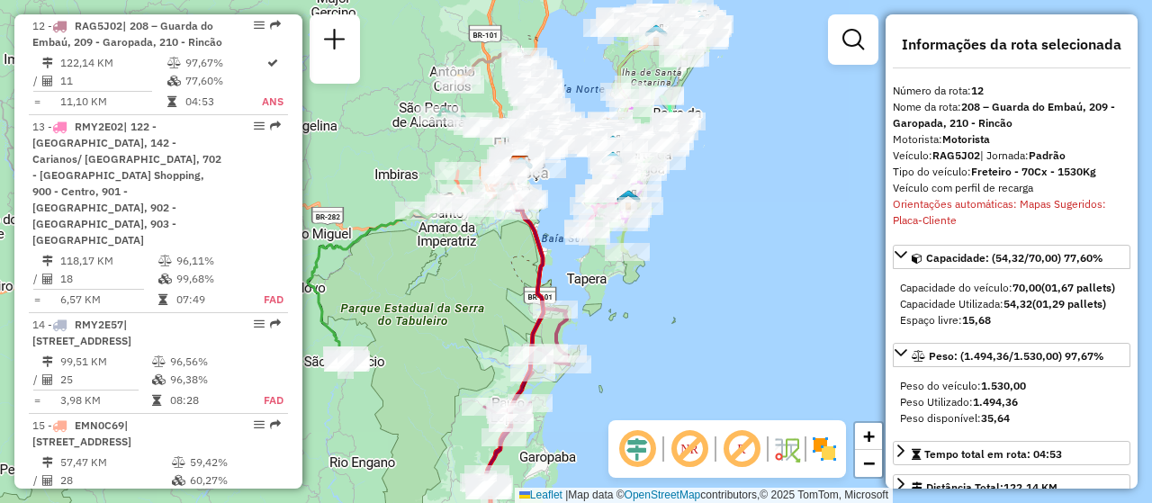
drag, startPoint x: 612, startPoint y: 310, endPoint x: 605, endPoint y: 420, distance: 110.0
click at [605, 420] on div "Janela de atendimento Grade de atendimento Capacidade Transportadoras Veículos …" at bounding box center [576, 251] width 1152 height 503
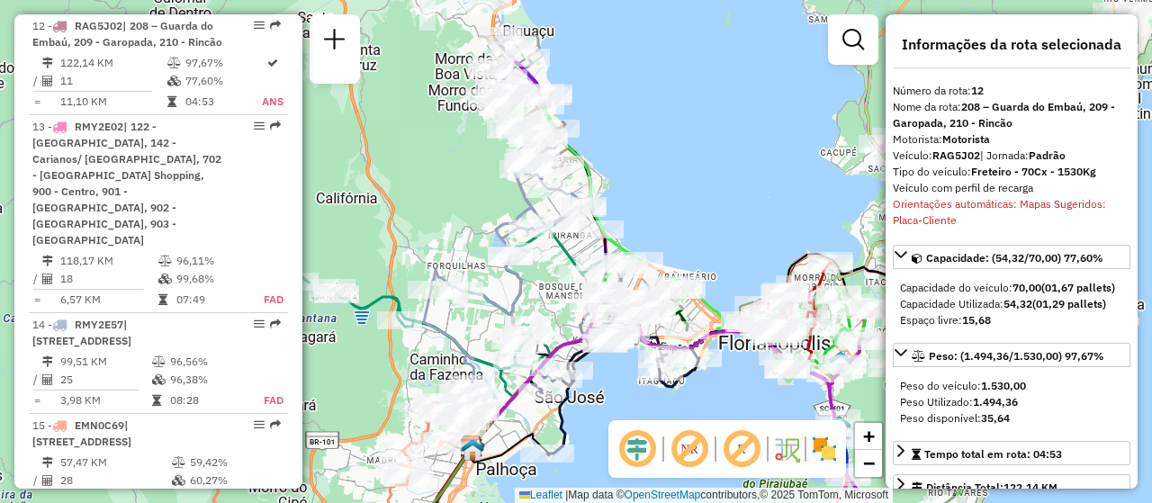
drag, startPoint x: 549, startPoint y: 155, endPoint x: 682, endPoint y: 240, distance: 158.2
click at [682, 240] on div "Janela de atendimento Grade de atendimento Capacidade Transportadoras Veículos …" at bounding box center [576, 251] width 1152 height 503
drag, startPoint x: 663, startPoint y: 219, endPoint x: 702, endPoint y: 220, distance: 38.7
click at [702, 220] on div "Janela de atendimento Grade de atendimento Capacidade Transportadoras Veículos …" at bounding box center [576, 251] width 1152 height 503
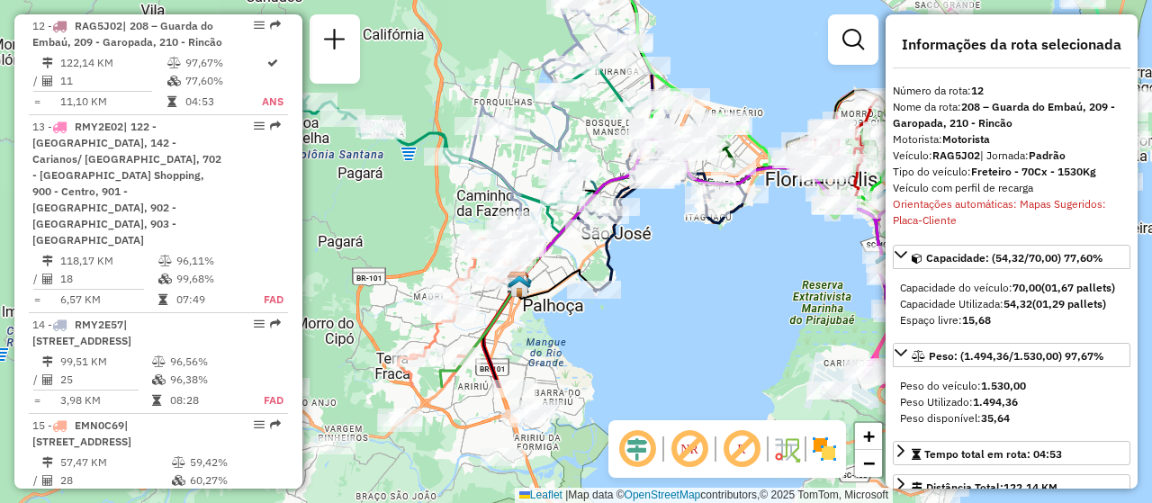
drag, startPoint x: 656, startPoint y: 381, endPoint x: 668, endPoint y: 110, distance: 271.1
click at [668, 110] on div "Janela de atendimento Grade de atendimento Capacidade Transportadoras Veículos …" at bounding box center [576, 251] width 1152 height 503
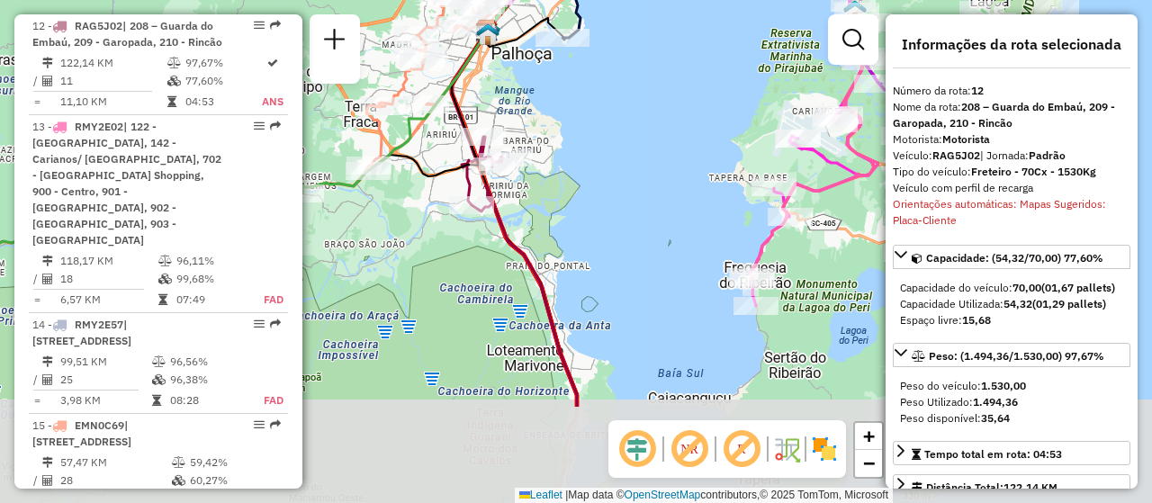
drag, startPoint x: 638, startPoint y: 361, endPoint x: 601, endPoint y: 210, distance: 155.6
click at [601, 210] on div "Rota 4 - Placa RXT2D65 05036244 - RUTA 40 CERVEZAS LTD Rota 6 - Placa EBT4279 0…" at bounding box center [576, 251] width 1152 height 503
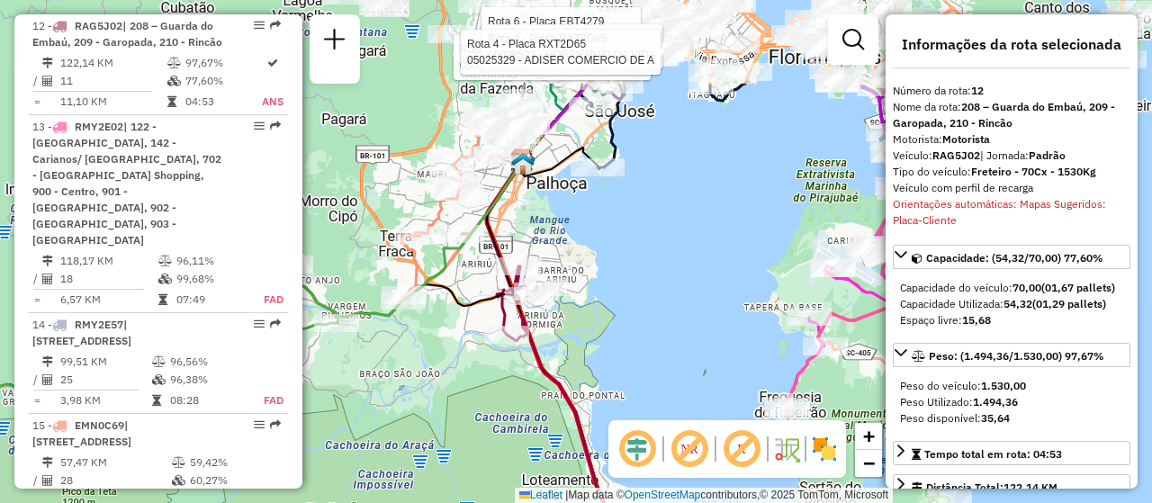
drag, startPoint x: 641, startPoint y: 195, endPoint x: 677, endPoint y: 329, distance: 138.8
click at [677, 329] on div "Rota 4 - Placa RXT2D65 05036244 - RUTA 40 CERVEZAS LTD Rota 6 - Placa EBT4279 0…" at bounding box center [576, 251] width 1152 height 503
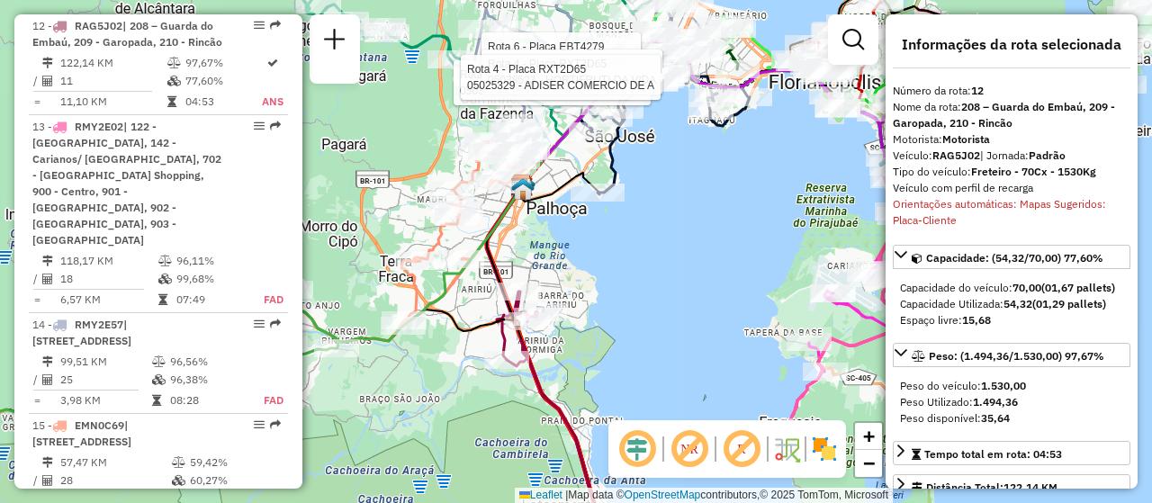
drag, startPoint x: 644, startPoint y: 322, endPoint x: 722, endPoint y: 453, distance: 152.4
click at [649, 398] on div "Rota 4 - Placa RXT2D65 05036244 - RUTA 40 CERVEZAS LTD Rota 6 - Placa EBT4279 0…" at bounding box center [576, 251] width 1152 height 503
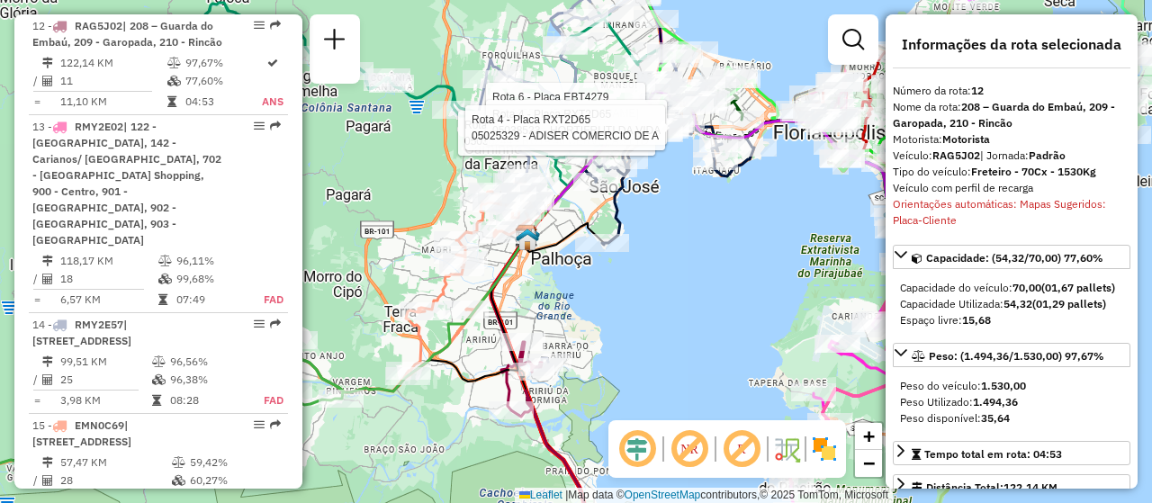
click at [687, 448] on em at bounding box center [689, 448] width 43 height 43
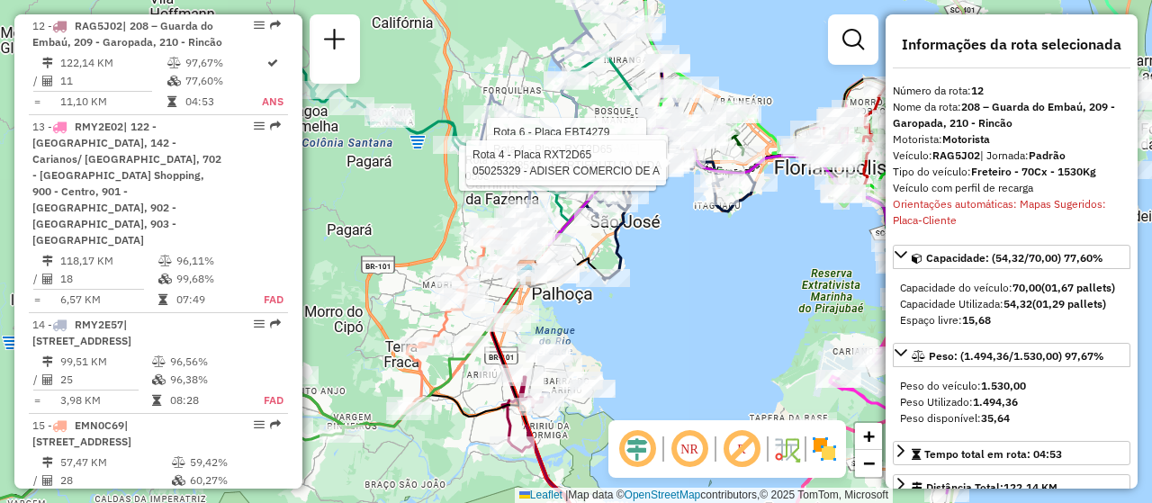
drag, startPoint x: 610, startPoint y: 279, endPoint x: 610, endPoint y: 315, distance: 36.0
click at [610, 315] on div "Rota 4 - Placa RXT2D65 05036244 - RUTA 40 CERVEZAS LTD Rota 6 - Placa EBT4279 0…" at bounding box center [576, 251] width 1152 height 503
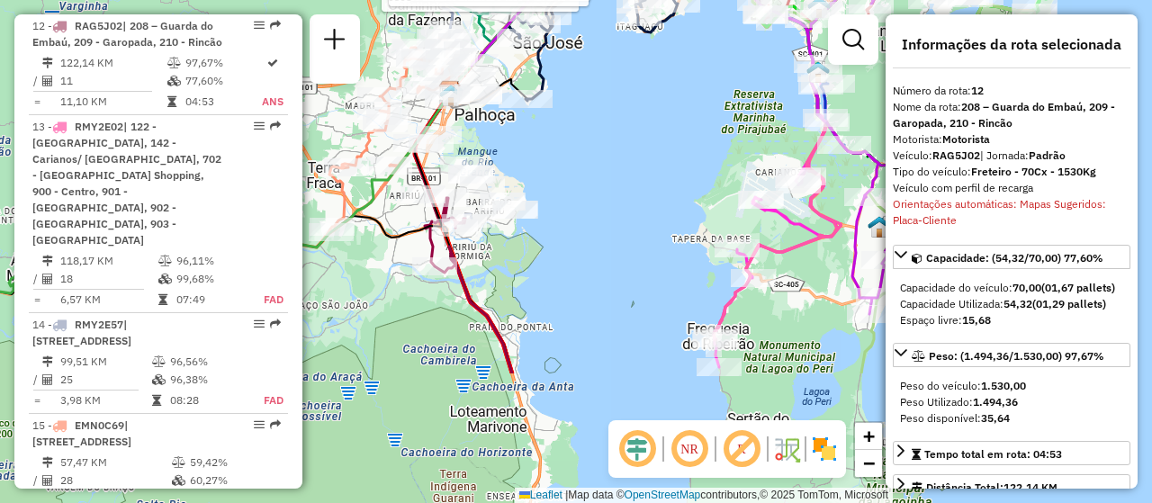
drag, startPoint x: 713, startPoint y: 386, endPoint x: 635, endPoint y: 200, distance: 202.0
click at [635, 200] on div "Rota 4 - Placa RXT2D65 05036244 - RUTA 40 CERVEZAS LTD Rota 6 - Placa EBT4279 0…" at bounding box center [576, 251] width 1152 height 503
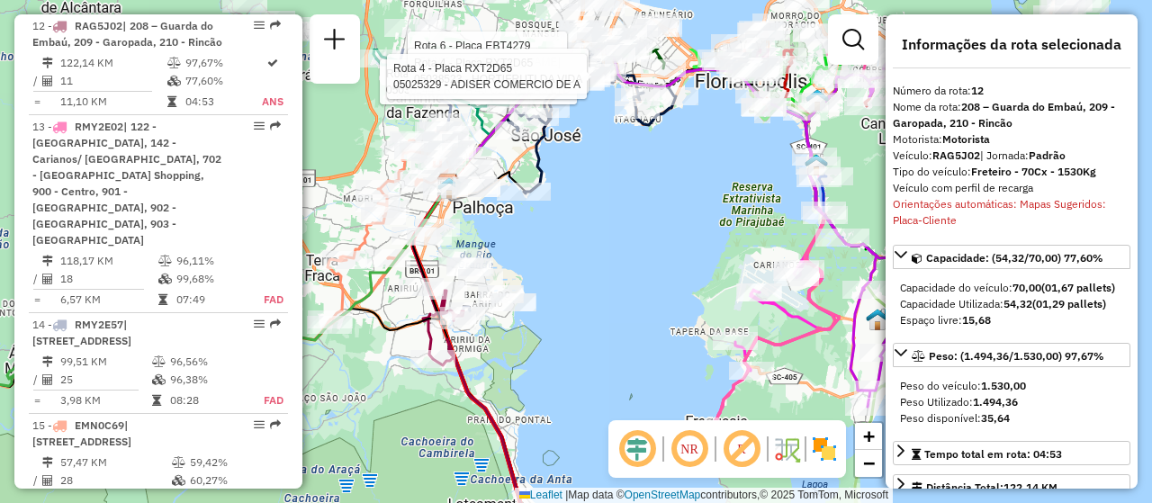
drag, startPoint x: 575, startPoint y: 297, endPoint x: 576, endPoint y: 434, distance: 136.8
click at [576, 434] on div "Rota 4 - Placa RXT2D65 05036244 - RUTA 40 CERVEZAS LTD Rota 6 - Placa EBT4279 0…" at bounding box center [576, 251] width 1152 height 503
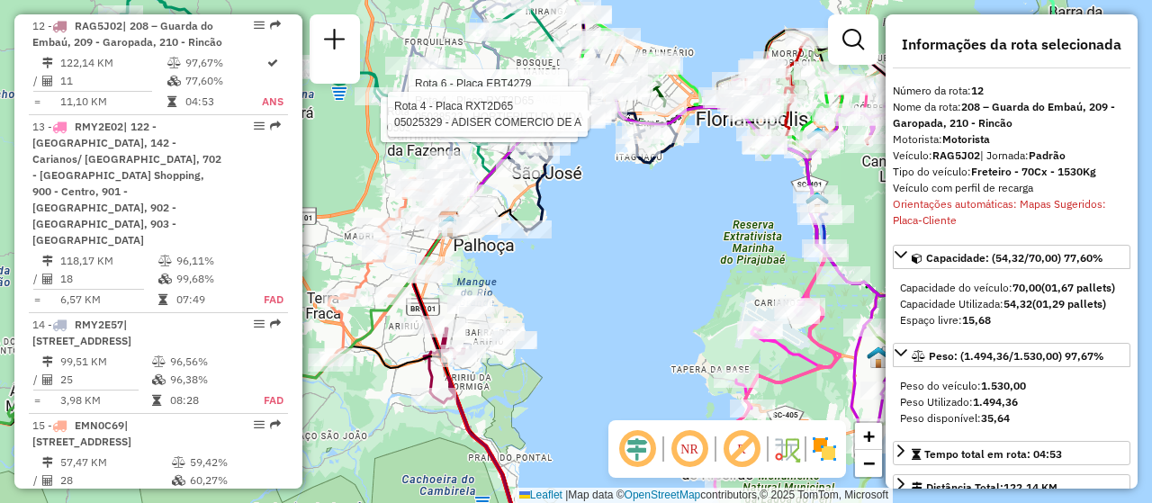
click at [627, 309] on div "Rota 4 - Placa RXT2D65 05036244 - RUTA 40 CERVEZAS LTD Rota 6 - Placa EBT4279 0…" at bounding box center [576, 251] width 1152 height 503
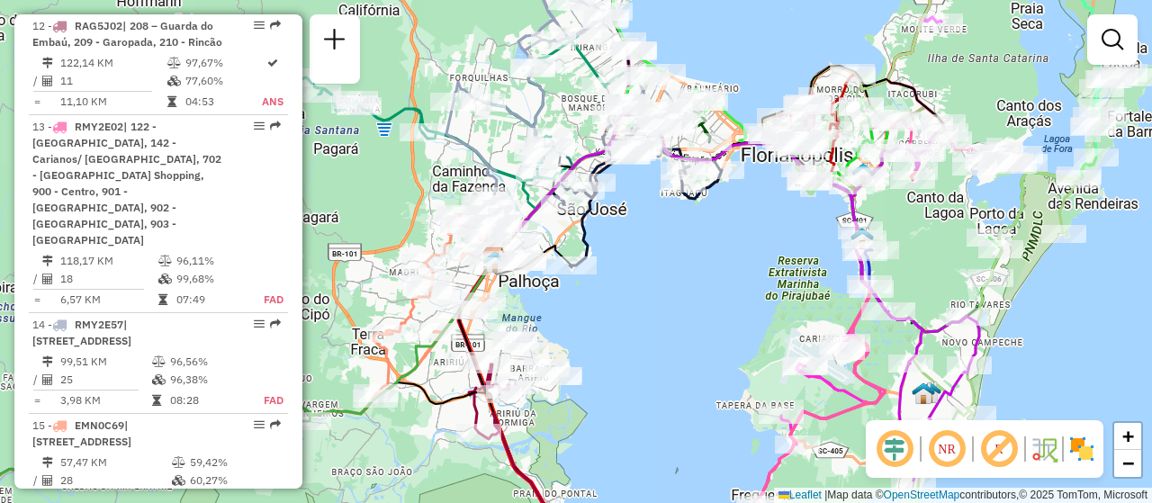
drag, startPoint x: 627, startPoint y: 247, endPoint x: 678, endPoint y: 287, distance: 65.3
click at [678, 287] on div "Janela de atendimento Grade de atendimento Capacidade Transportadoras Veículos …" at bounding box center [576, 251] width 1152 height 503
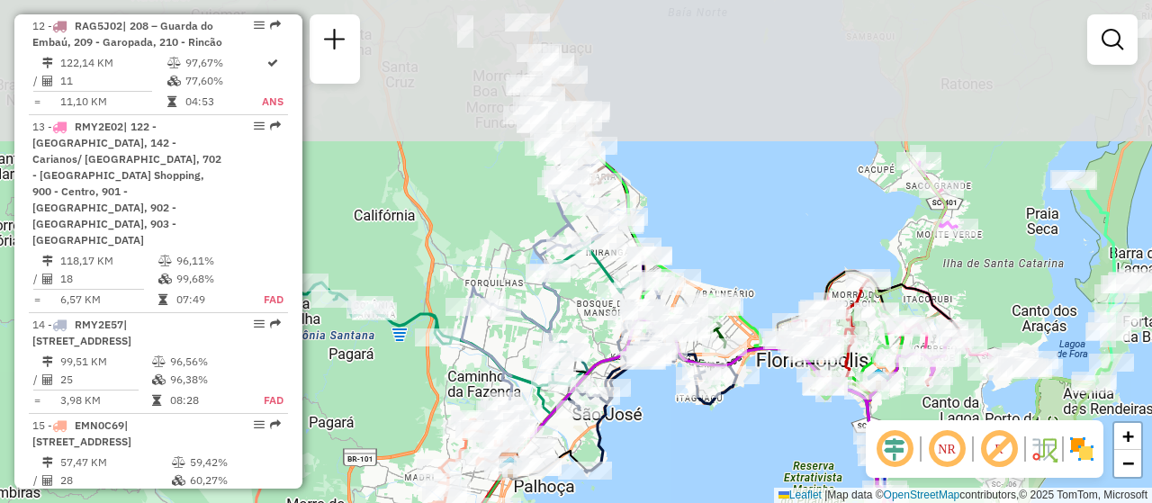
drag, startPoint x: 686, startPoint y: 265, endPoint x: 644, endPoint y: 391, distance: 133.4
click at [693, 472] on div "Janela de atendimento Grade de atendimento Capacidade Transportadoras Veículos …" at bounding box center [576, 251] width 1152 height 503
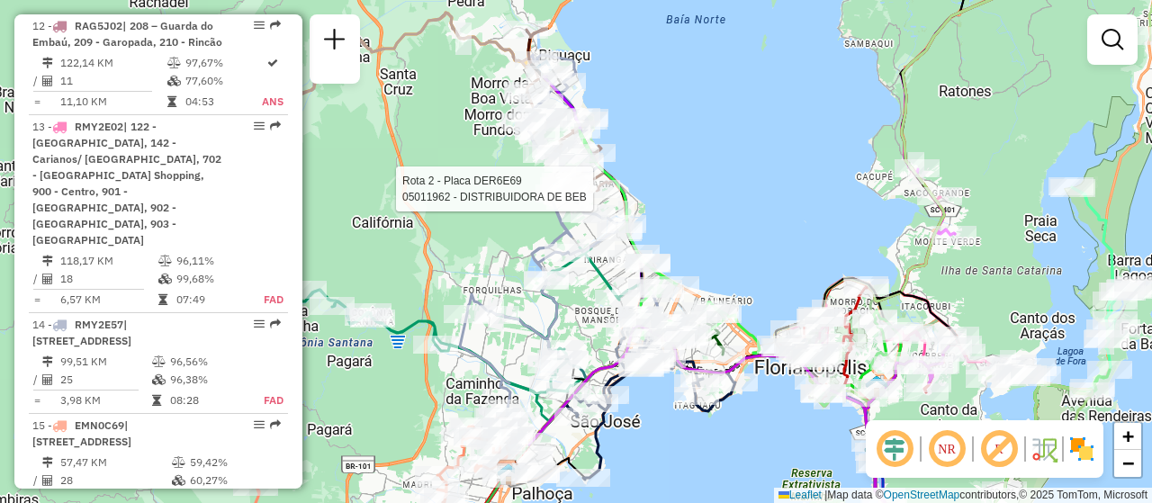
select select "**********"
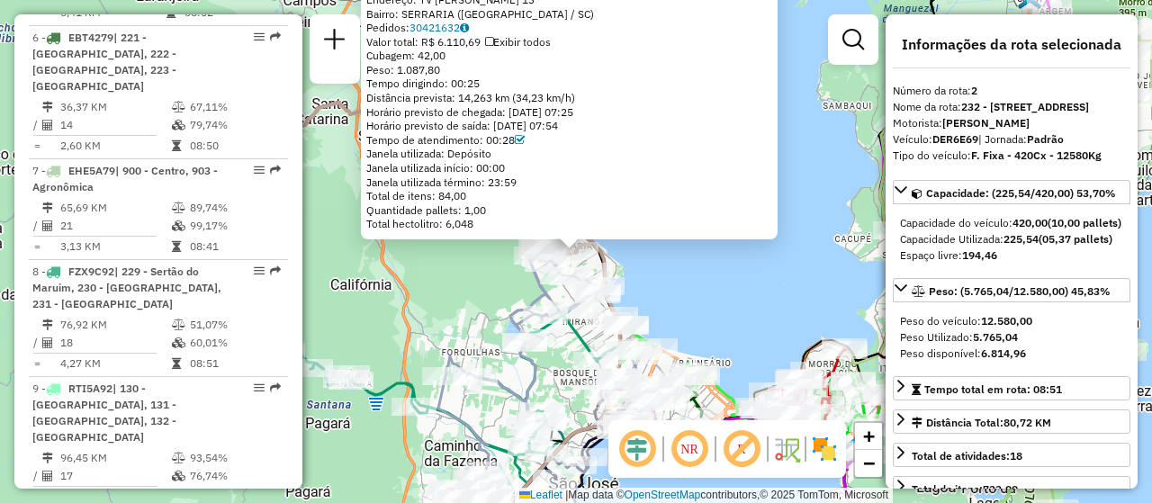
scroll to position [822, 0]
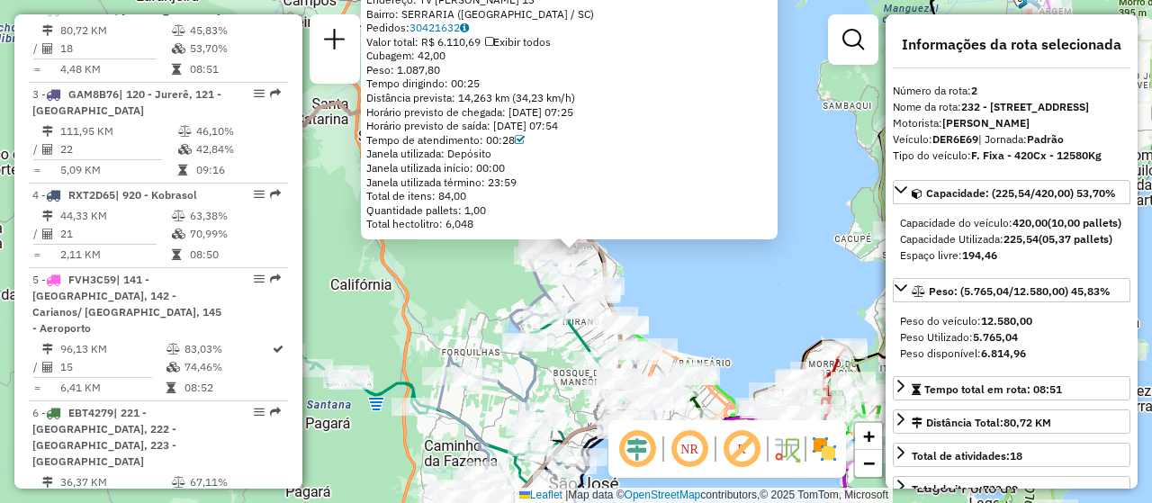
click at [693, 291] on div "05011962 - DISTRIBUIDORA DE BEB Tipo de cliente: 8 - Empilhadeira (E) Endereço:…" at bounding box center [576, 251] width 1152 height 503
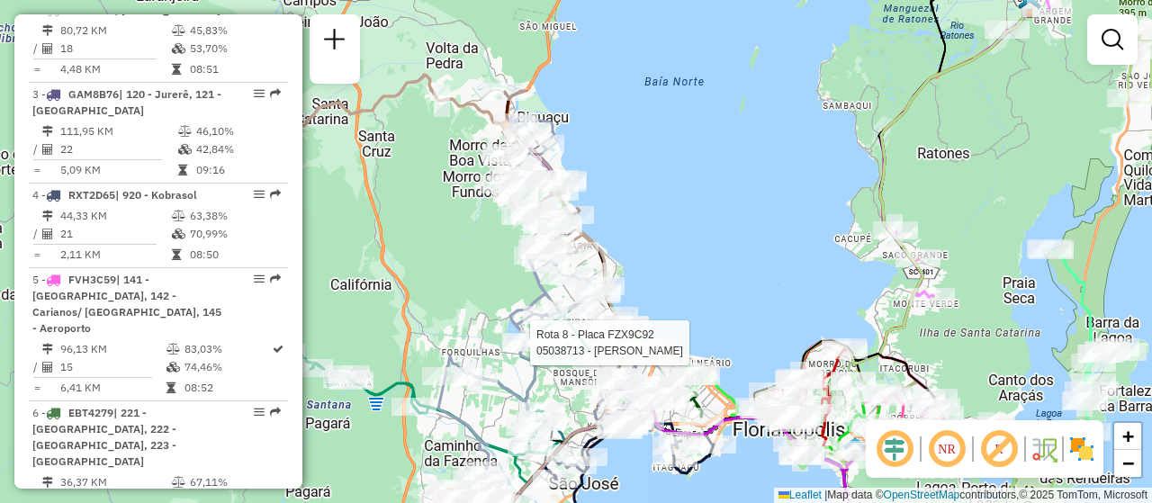
select select "**********"
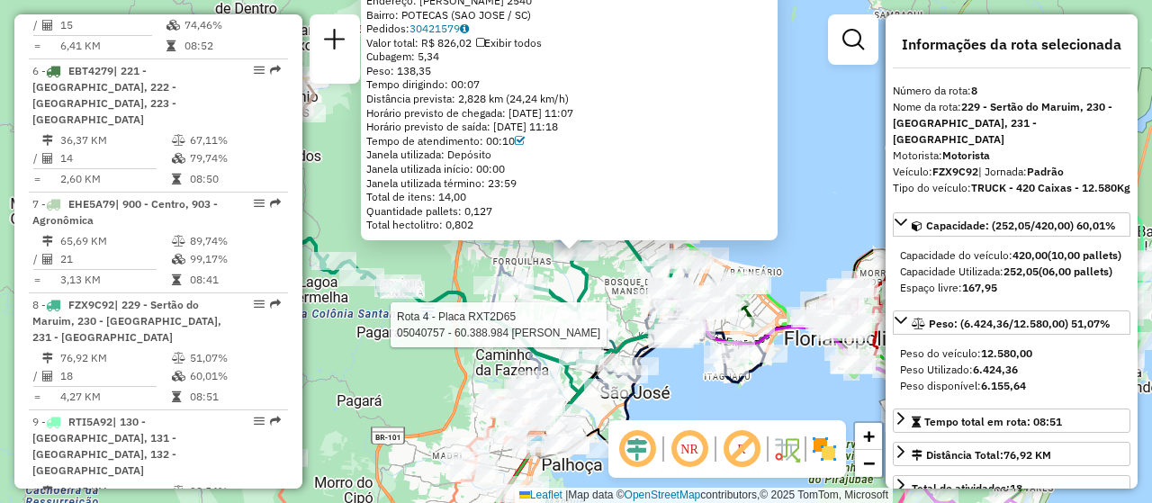
scroll to position [1443, 0]
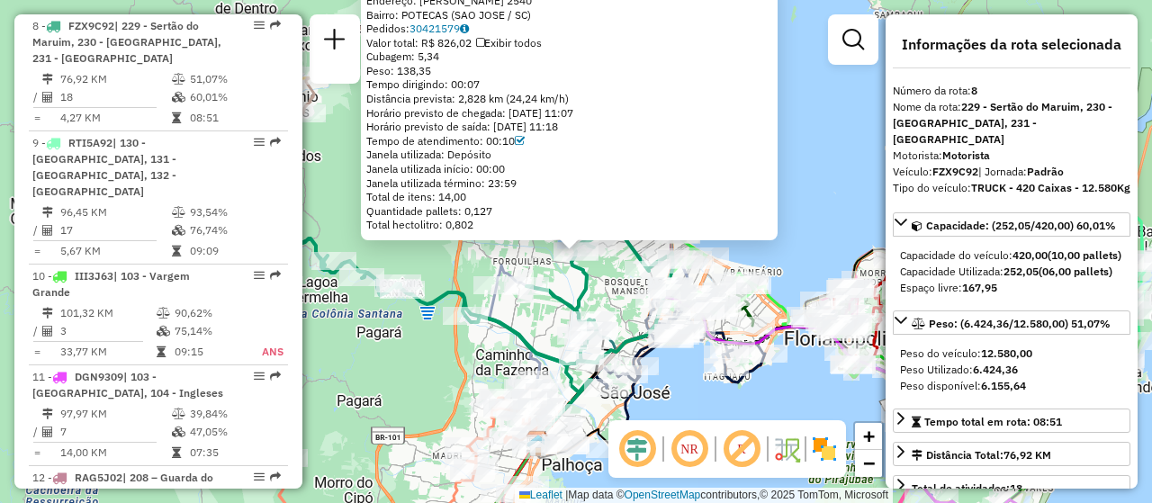
click at [679, 382] on div "05038713 - PEDRO TOMAZ Endereço: Kiliano Hames 2540 Bairro: POTECAS (SAO JOSE /…" at bounding box center [576, 251] width 1152 height 503
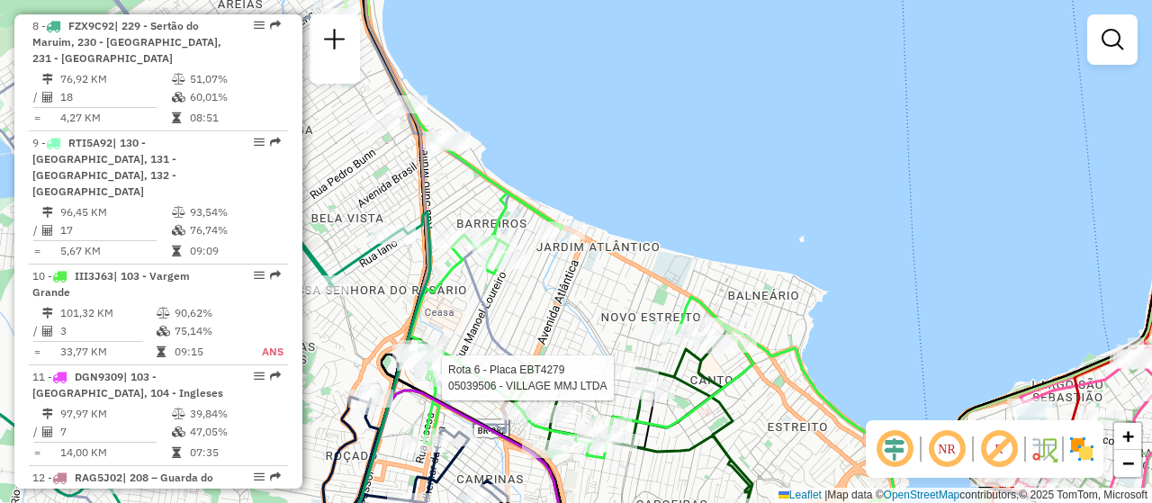
select select "**********"
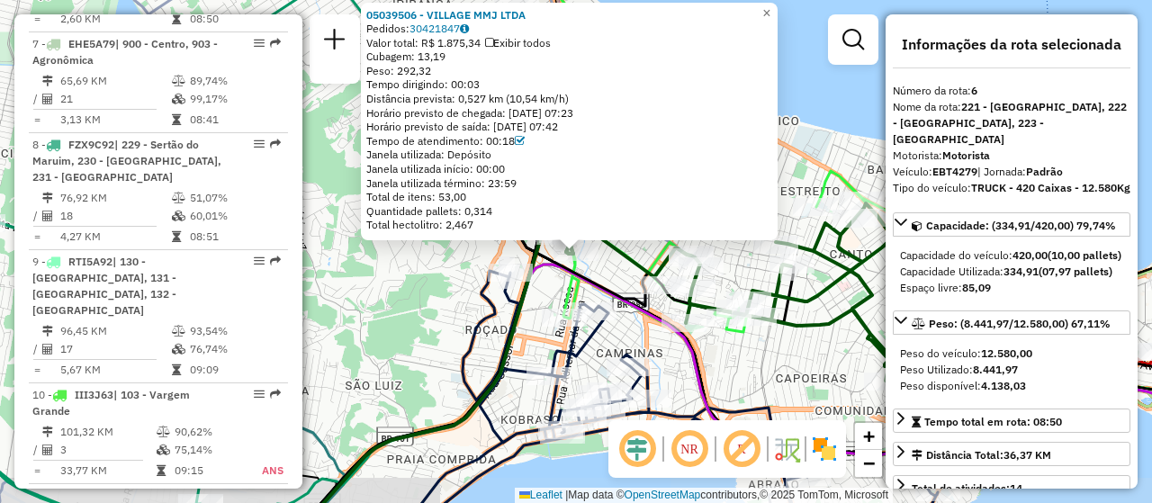
scroll to position [1225, 0]
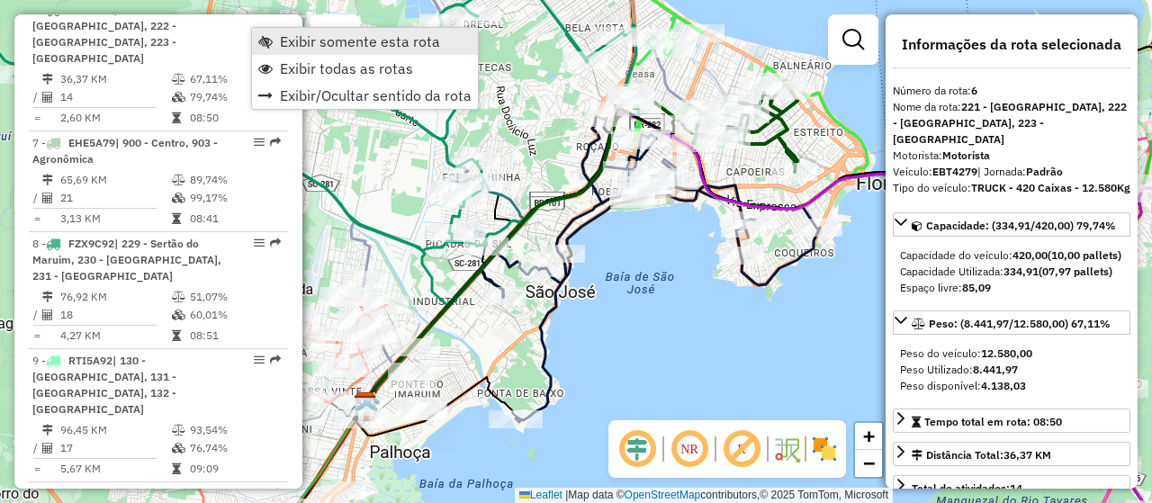
click at [322, 44] on span "Exibir somente esta rota" at bounding box center [360, 41] width 160 height 14
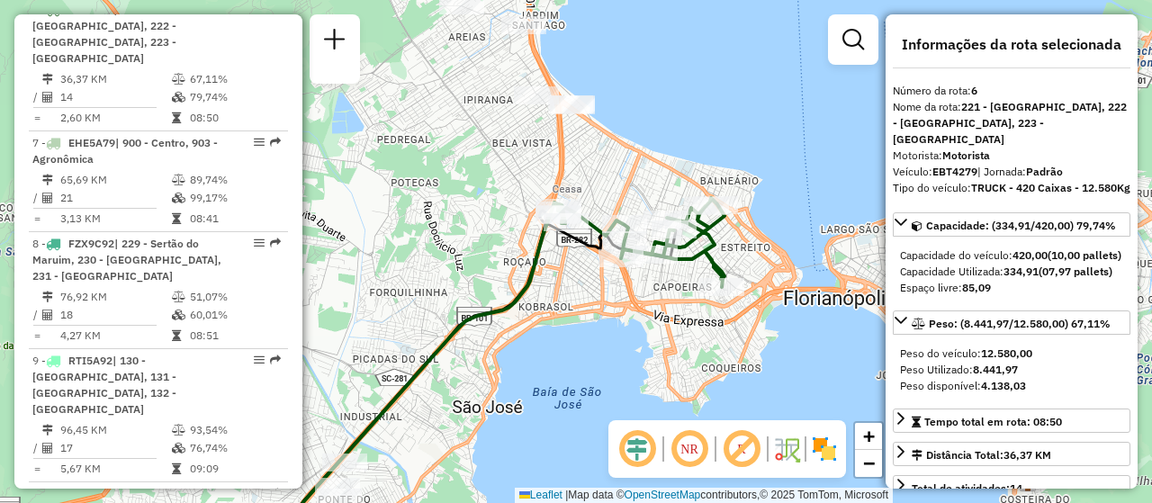
drag, startPoint x: 609, startPoint y: 207, endPoint x: 536, endPoint y: 322, distance: 136.3
click at [536, 322] on div "Janela de atendimento Grade de atendimento Capacidade Transportadoras Veículos …" at bounding box center [576, 251] width 1152 height 503
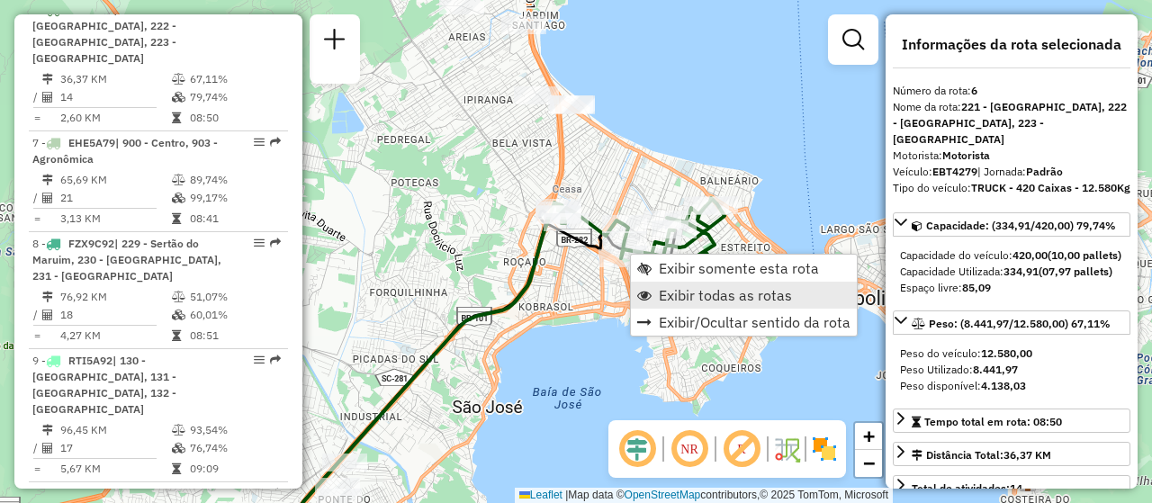
click at [683, 285] on link "Exibir todas as rotas" at bounding box center [744, 295] width 226 height 27
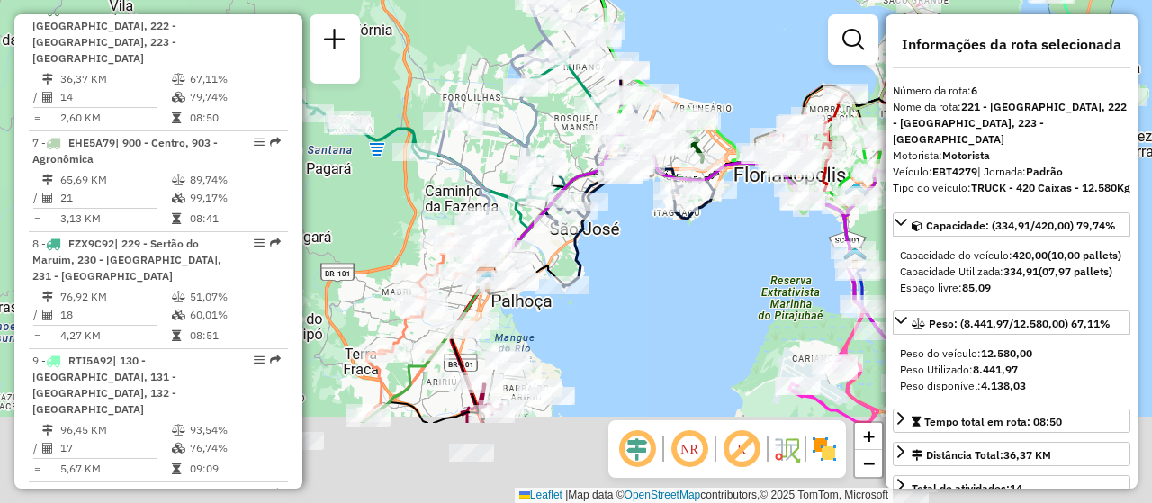
drag, startPoint x: 618, startPoint y: 346, endPoint x: 644, endPoint y: 256, distance: 94.5
click at [665, 196] on div at bounding box center [675, 203] width 45 height 18
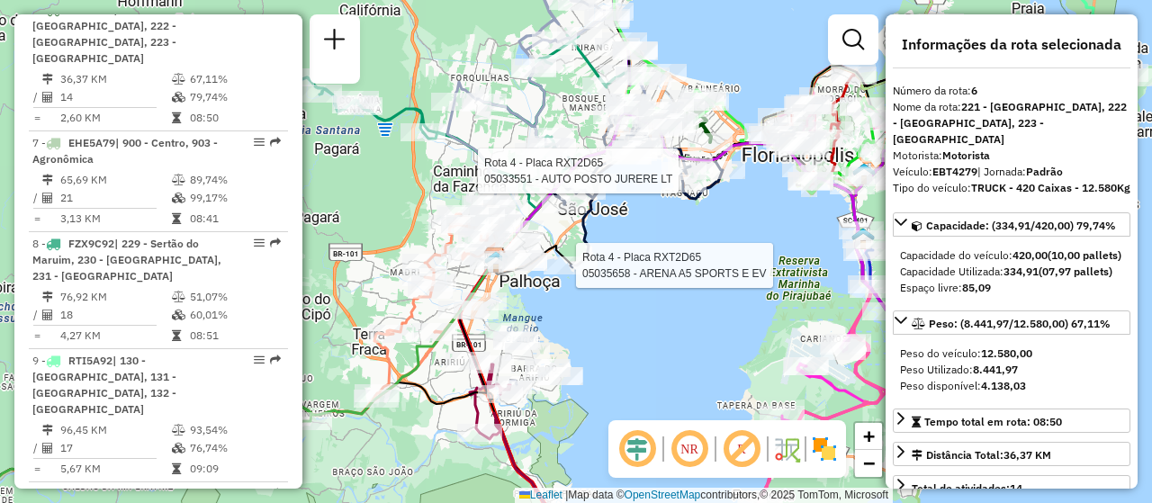
click at [636, 366] on div "Rota 4 - Placa RXT2D65 05033551 - AUTO POSTO JURERE LT Rota 4 - Placa RXT2D65 0…" at bounding box center [576, 251] width 1152 height 503
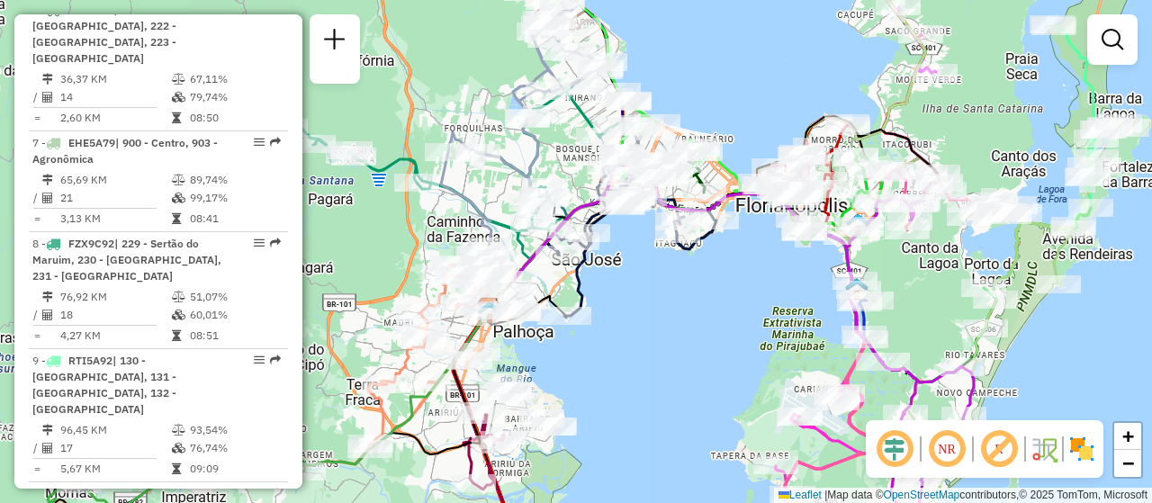
drag, startPoint x: 631, startPoint y: 347, endPoint x: 624, endPoint y: 399, distance: 52.6
click at [624, 399] on div "Janela de atendimento Grade de atendimento Capacidade Transportadoras Veículos …" at bounding box center [576, 251] width 1152 height 503
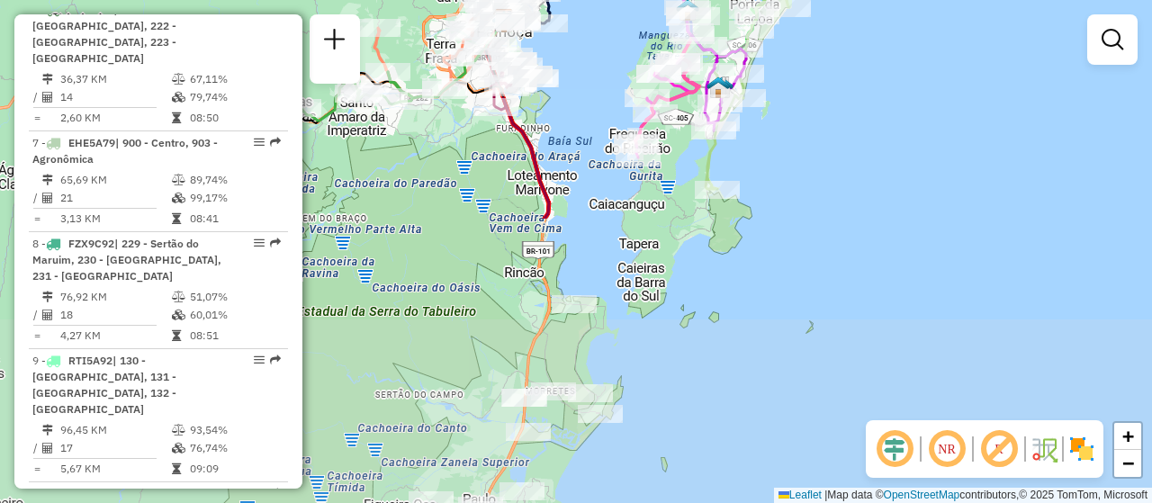
drag, startPoint x: 629, startPoint y: 434, endPoint x: 576, endPoint y: 79, distance: 358.4
click at [576, 79] on div "Janela de atendimento Grade de atendimento Capacidade Transportadoras Veículos …" at bounding box center [576, 251] width 1152 height 503
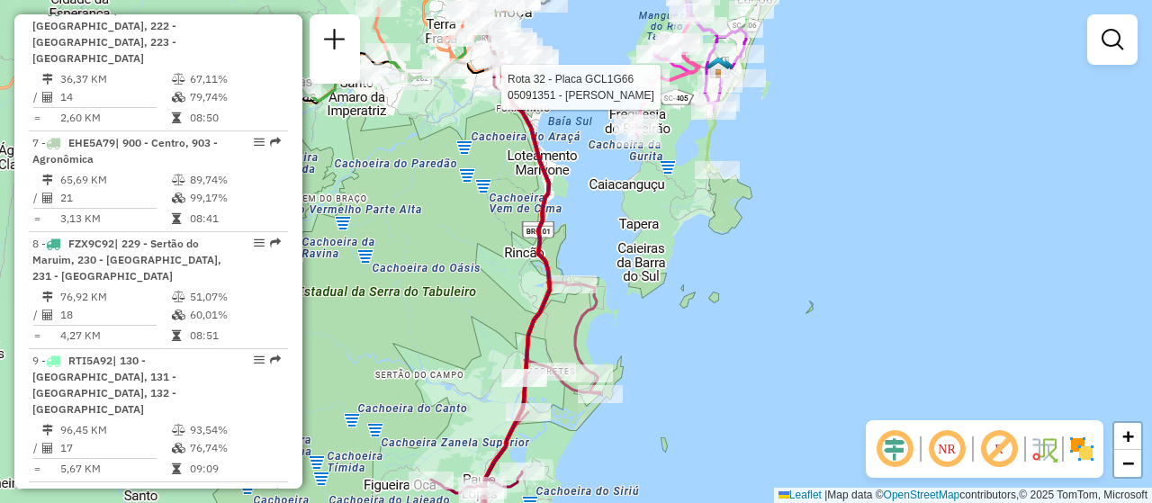
select select "**********"
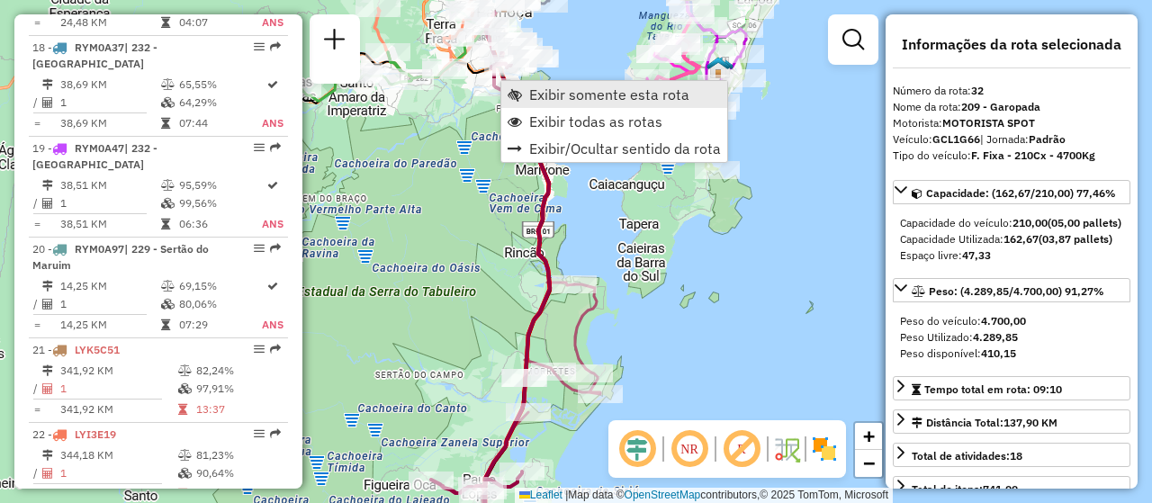
scroll to position [3926, 0]
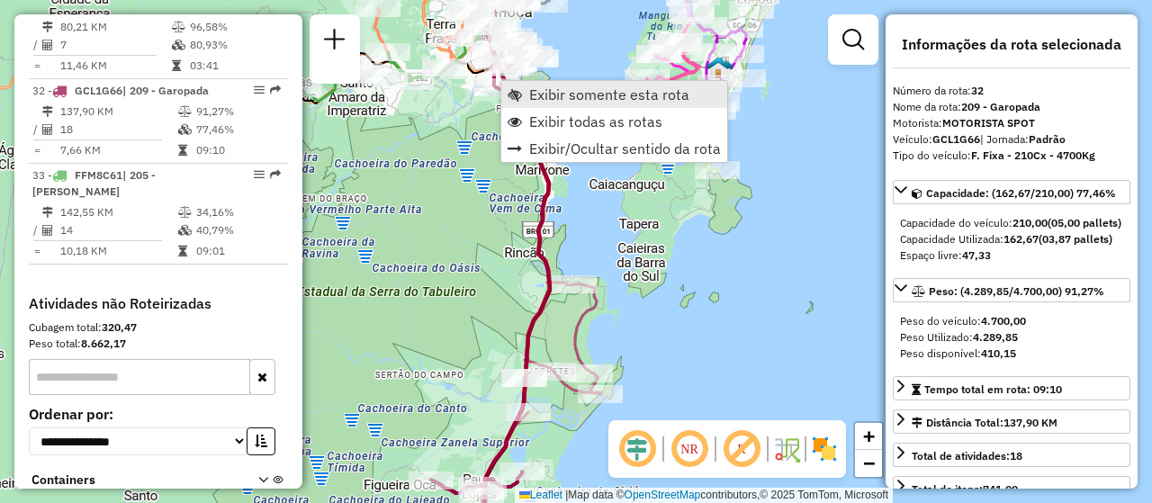
click at [564, 105] on link "Exibir somente esta rota" at bounding box center [614, 94] width 226 height 27
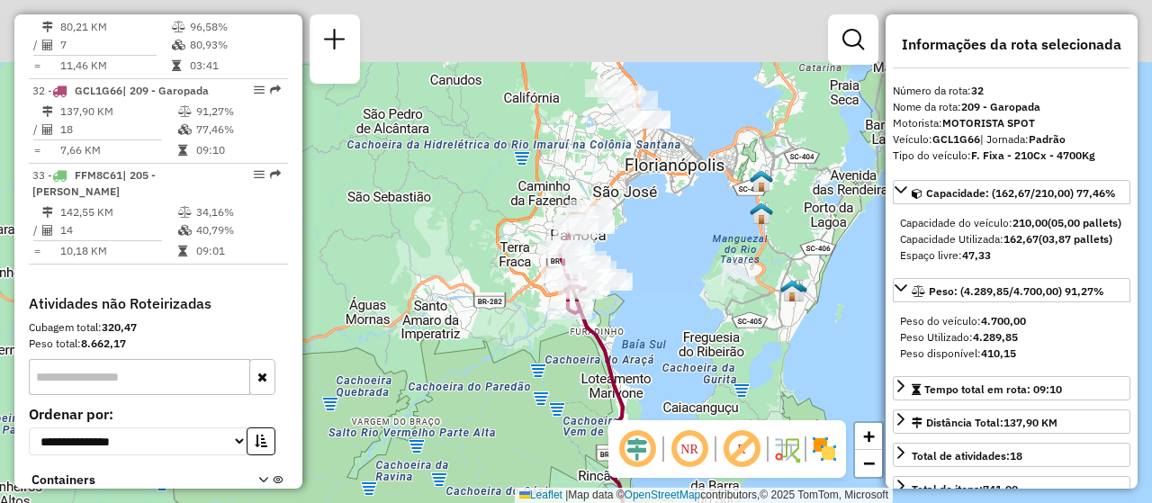
drag, startPoint x: 605, startPoint y: 151, endPoint x: 634, endPoint y: 354, distance: 204.6
click at [634, 354] on div "Janela de atendimento Grade de atendimento Capacidade Transportadoras Veículos …" at bounding box center [576, 251] width 1152 height 503
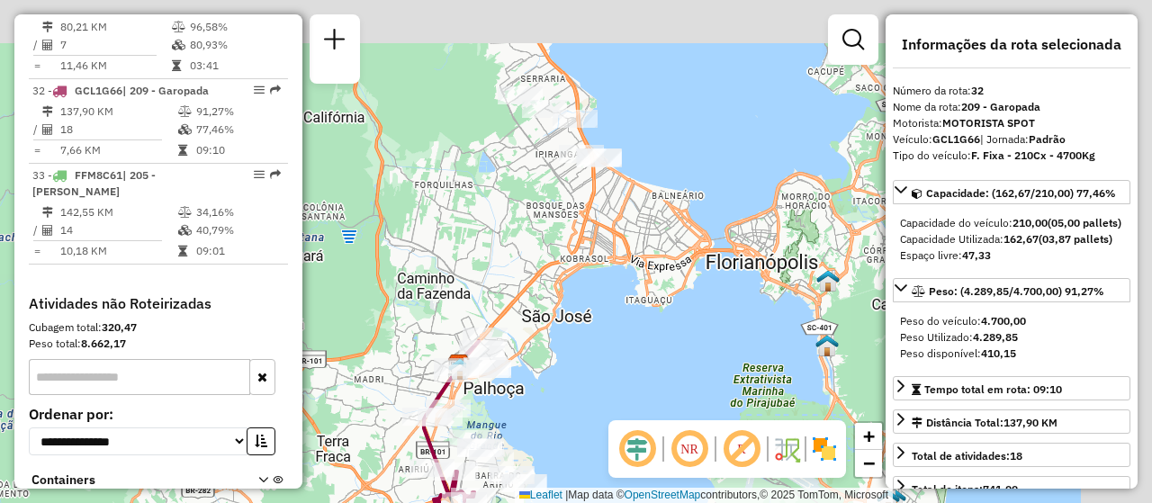
drag, startPoint x: 682, startPoint y: 238, endPoint x: 599, endPoint y: 445, distance: 223.7
click at [604, 445] on div "Janela de atendimento Grade de atendimento Capacidade Transportadoras Veículos …" at bounding box center [576, 251] width 1152 height 503
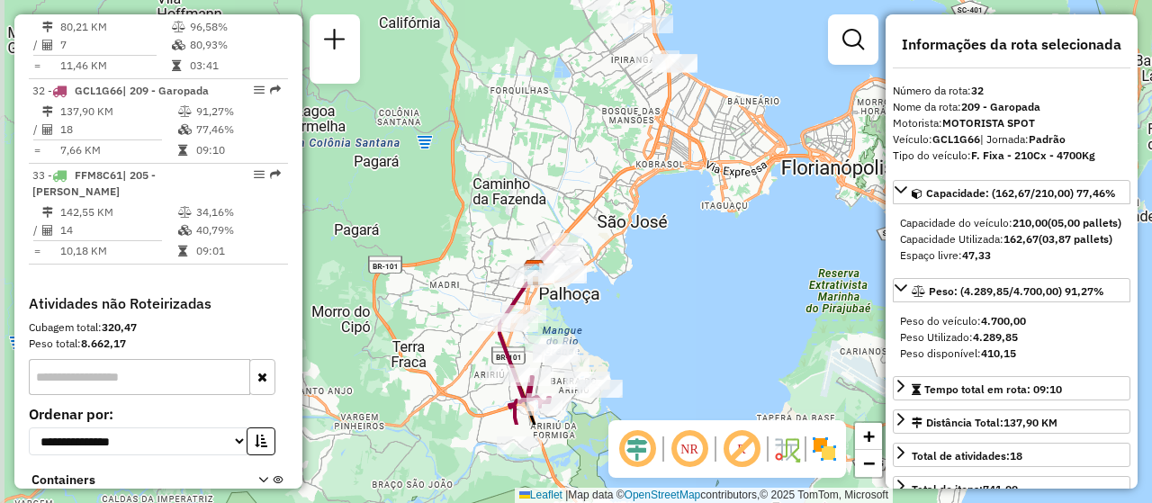
drag, startPoint x: 581, startPoint y: 381, endPoint x: 653, endPoint y: 265, distance: 135.8
click at [653, 265] on div "Janela de atendimento Grade de atendimento Capacidade Transportadoras Veículos …" at bounding box center [576, 251] width 1152 height 503
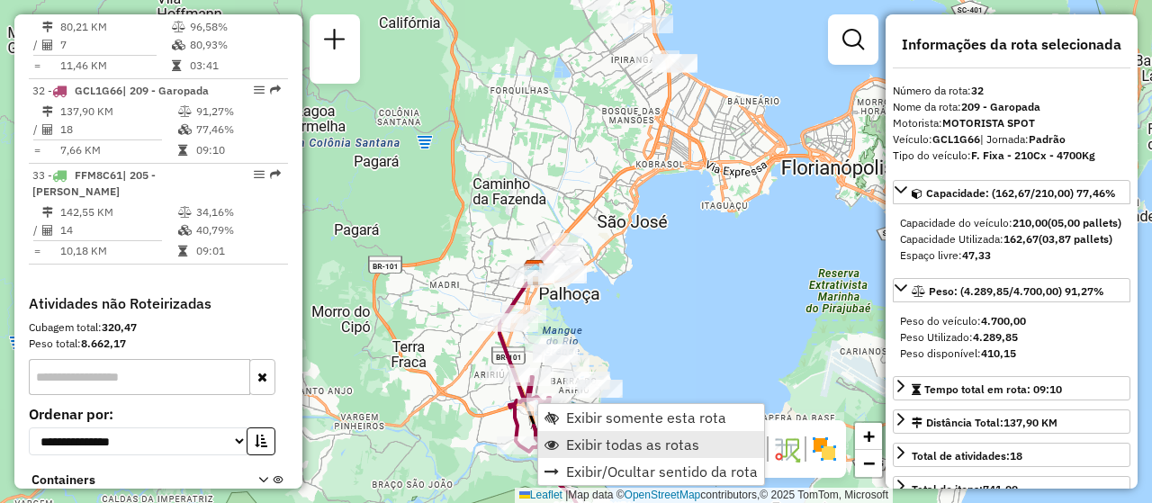
click at [654, 438] on span "Exibir todas as rotas" at bounding box center [632, 444] width 133 height 14
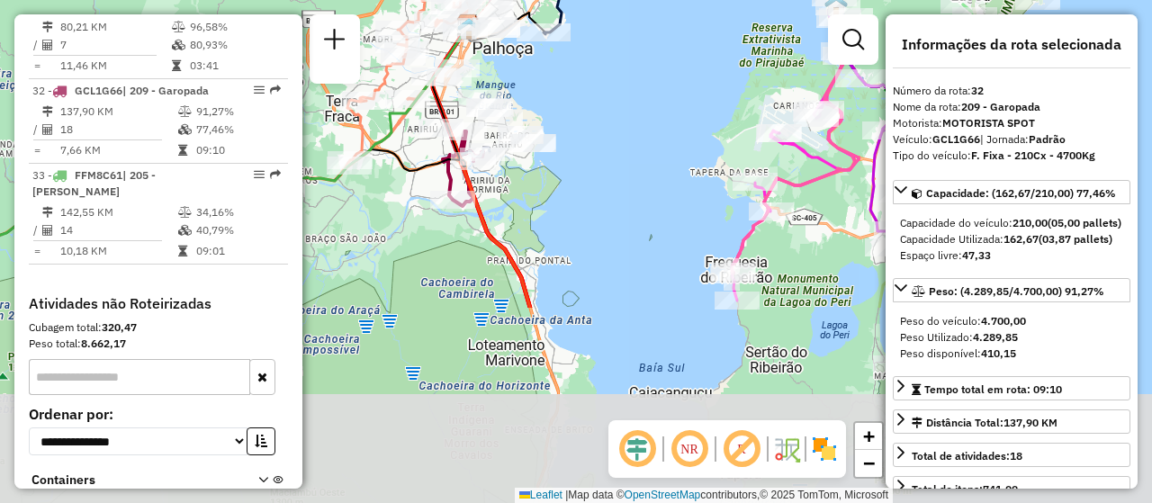
drag, startPoint x: 704, startPoint y: 351, endPoint x: 636, endPoint y: 100, distance: 259.9
click at [636, 100] on div "Janela de atendimento Grade de atendimento Capacidade Transportadoras Veículos …" at bounding box center [576, 251] width 1152 height 503
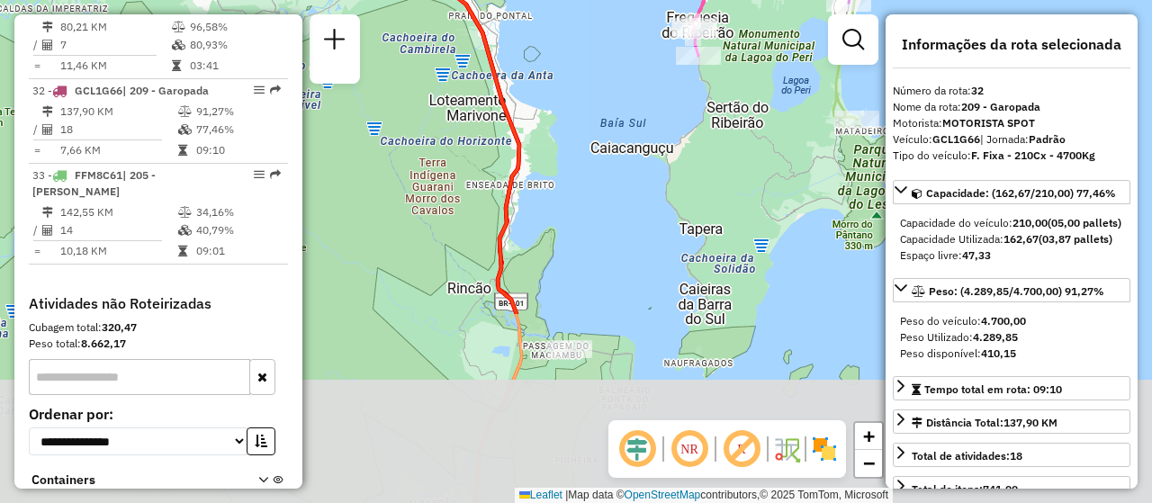
drag, startPoint x: 628, startPoint y: 326, endPoint x: 589, endPoint y: 83, distance: 246.0
click at [589, 83] on div "Janela de atendimento Grade de atendimento Capacidade Transportadoras Veículos …" at bounding box center [576, 251] width 1152 height 503
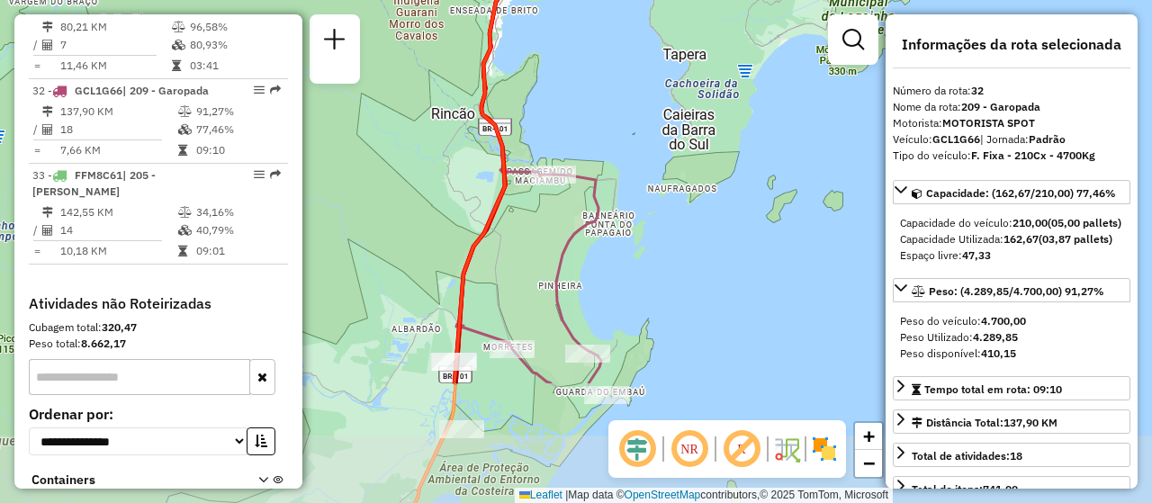
drag, startPoint x: 581, startPoint y: 222, endPoint x: 572, endPoint y: 116, distance: 106.5
click at [572, 116] on div "Janela de atendimento Grade de atendimento Capacidade Transportadoras Veículos …" at bounding box center [576, 251] width 1152 height 503
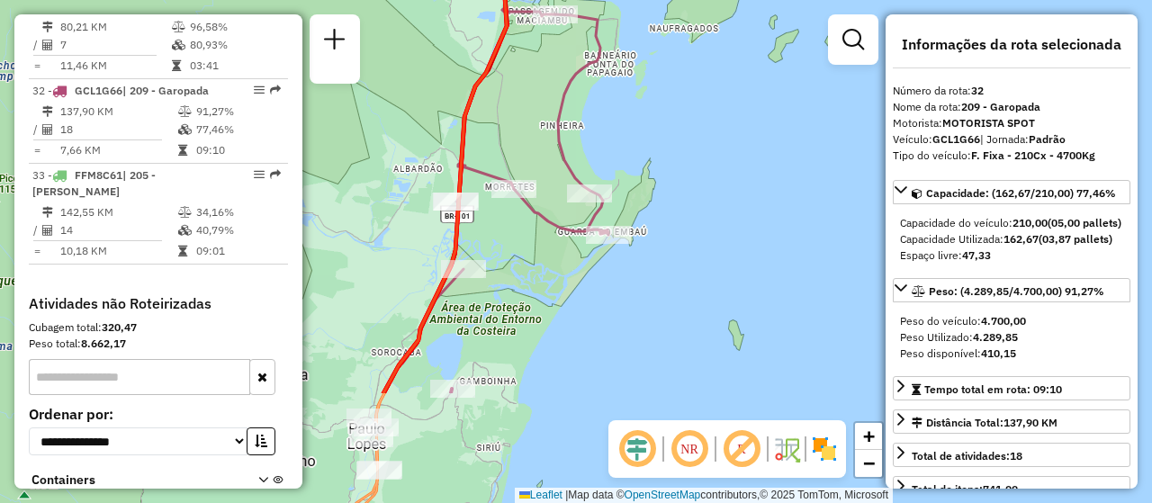
drag, startPoint x: 695, startPoint y: 284, endPoint x: 695, endPoint y: 211, distance: 73.8
click at [695, 211] on div "Janela de atendimento Grade de atendimento Capacidade Transportadoras Veículos …" at bounding box center [576, 251] width 1152 height 503
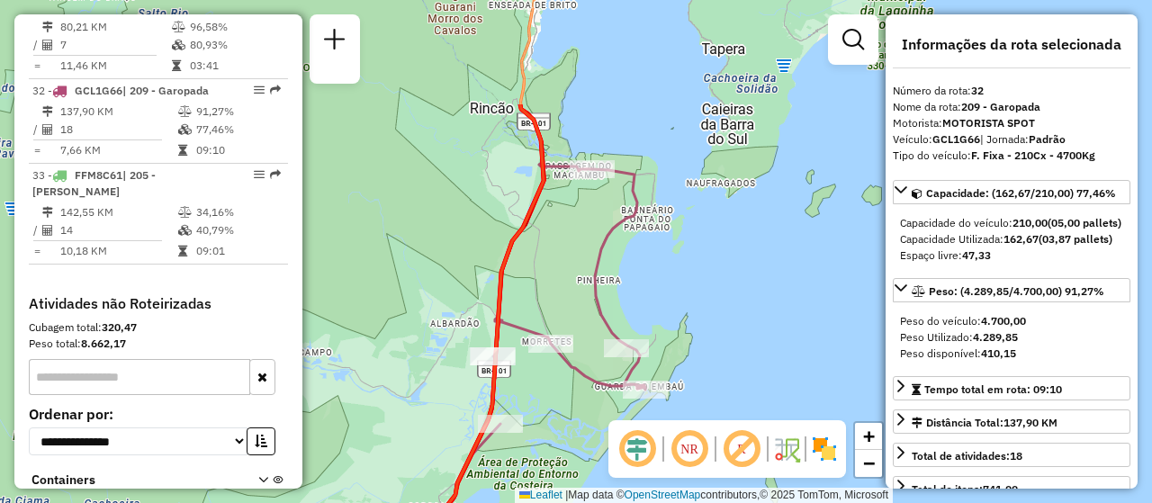
drag, startPoint x: 673, startPoint y: 253, endPoint x: 716, endPoint y: 420, distance: 172.8
click at [716, 420] on hb-router-mapa "Informações da Sessão 1285520 - 30/09/2025 Criação: 29/09/2025 18:38 Depósito: …" at bounding box center [576, 251] width 1152 height 503
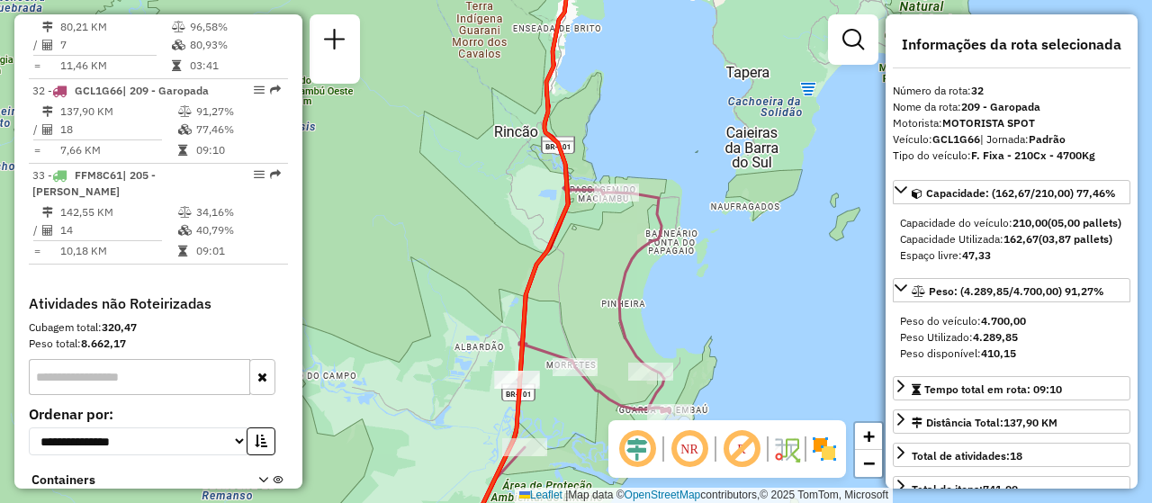
drag, startPoint x: 703, startPoint y: 257, endPoint x: 721, endPoint y: 268, distance: 21.0
click at [721, 268] on div "Janela de atendimento Grade de atendimento Capacidade Transportadoras Veículos …" at bounding box center [576, 251] width 1152 height 503
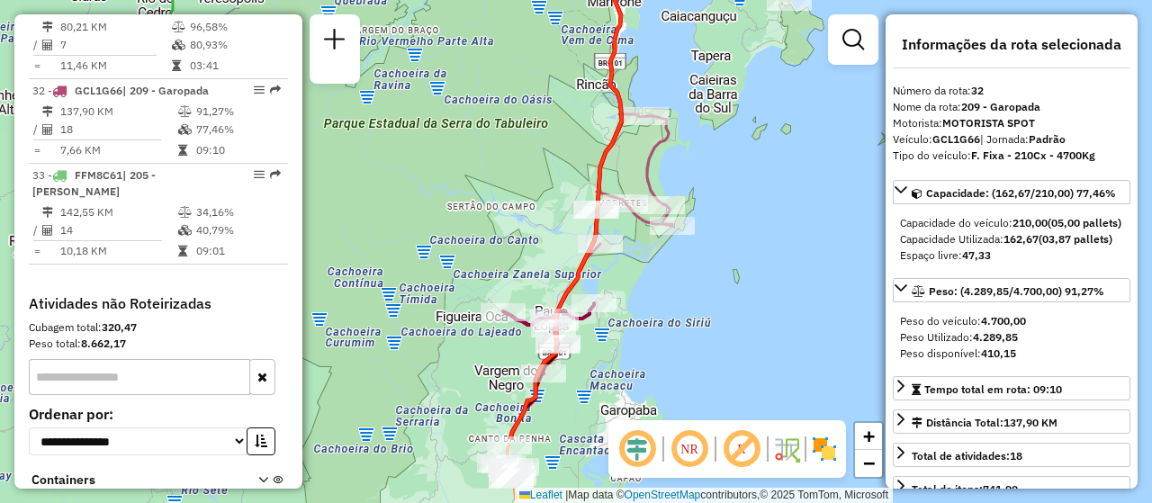
drag, startPoint x: 687, startPoint y: 369, endPoint x: 665, endPoint y: 255, distance: 116.5
click at [665, 255] on div "Janela de atendimento Grade de atendimento Capacidade Transportadoras Veículos …" at bounding box center [576, 251] width 1152 height 503
click at [709, 294] on div "Rota 12 - Placa RAG5J02 05013665 - MANOEL FRANCISCO DOS Janela de atendimento G…" at bounding box center [576, 251] width 1152 height 503
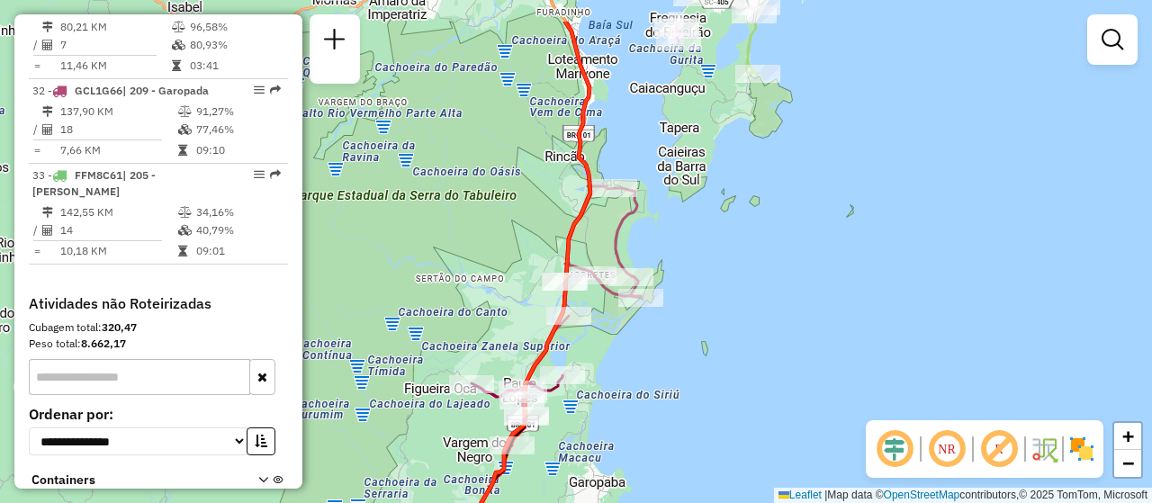
drag, startPoint x: 736, startPoint y: 214, endPoint x: 699, endPoint y: 293, distance: 87.3
click at [699, 293] on div "Janela de atendimento Grade de atendimento Capacidade Transportadoras Veículos …" at bounding box center [576, 251] width 1152 height 503
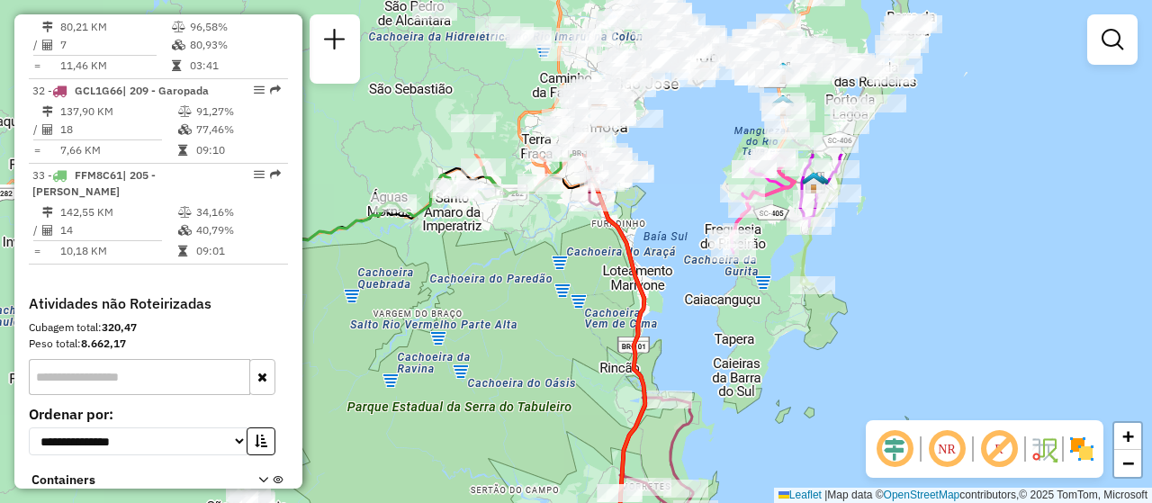
drag, startPoint x: 731, startPoint y: 266, endPoint x: 767, endPoint y: 442, distance: 179.1
click at [767, 442] on div "Janela de atendimento Grade de atendimento Capacidade Transportadoras Veículos …" at bounding box center [576, 251] width 1152 height 503
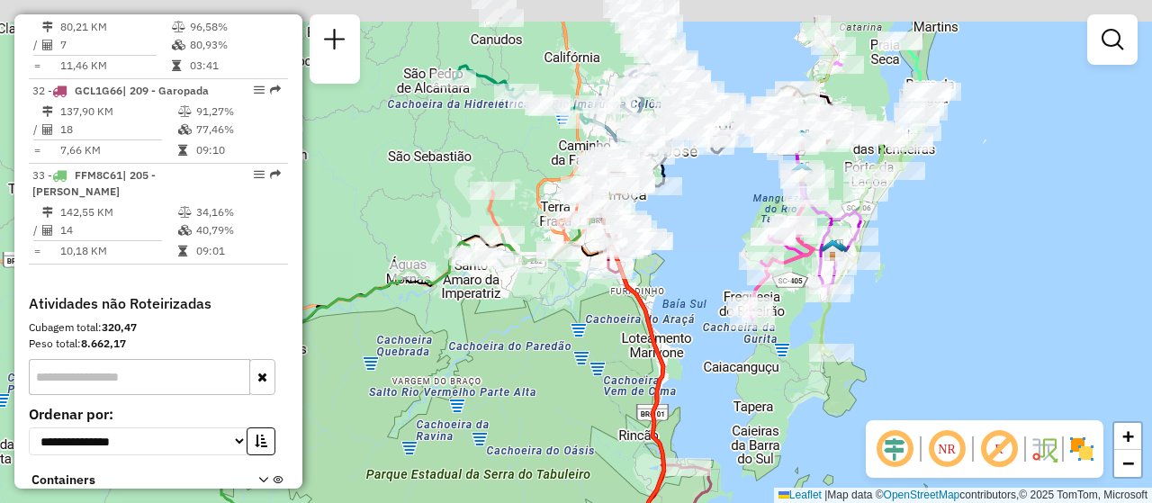
drag, startPoint x: 679, startPoint y: 179, endPoint x: 698, endPoint y: 247, distance: 70.9
click at [698, 247] on div "Janela de atendimento Grade de atendimento Capacidade Transportadoras Veículos …" at bounding box center [576, 251] width 1152 height 503
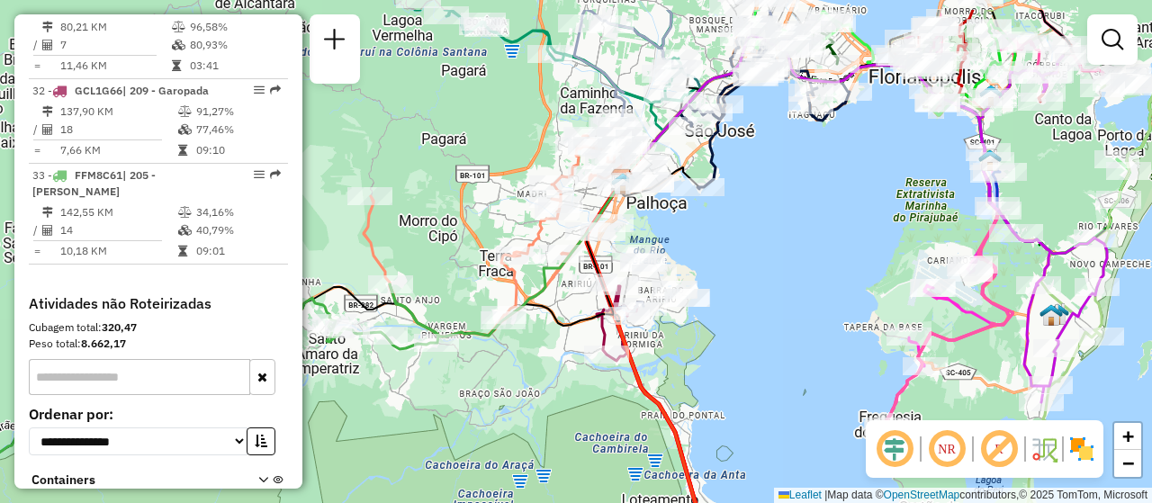
drag, startPoint x: 671, startPoint y: 193, endPoint x: 756, endPoint y: 253, distance: 103.9
click at [756, 253] on div "Janela de atendimento Grade de atendimento Capacidade Transportadoras Veículos …" at bounding box center [576, 251] width 1152 height 503
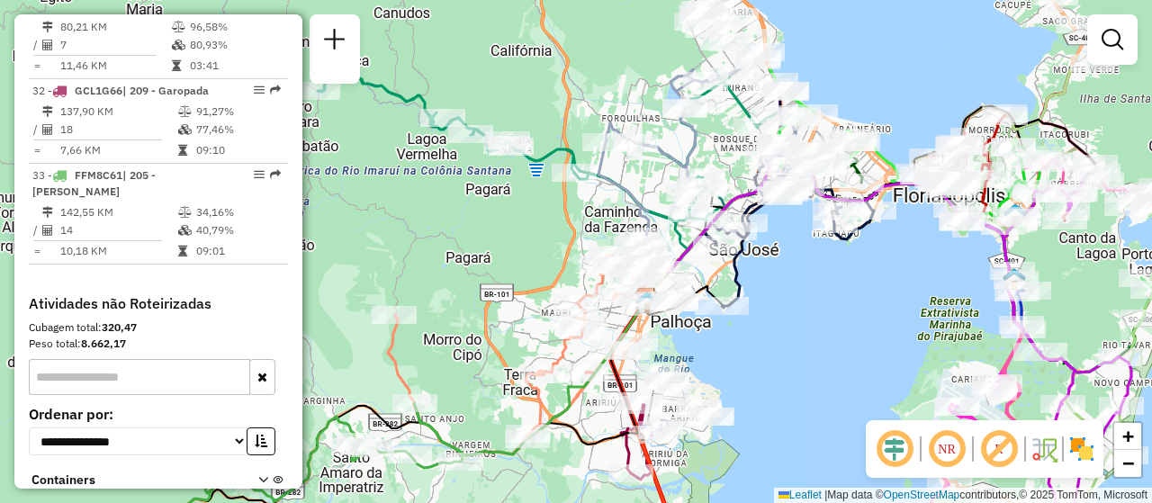
drag, startPoint x: 744, startPoint y: 255, endPoint x: 768, endPoint y: 373, distance: 121.2
click at [768, 373] on div "Janela de atendimento Grade de atendimento Capacidade Transportadoras Veículos …" at bounding box center [576, 251] width 1152 height 503
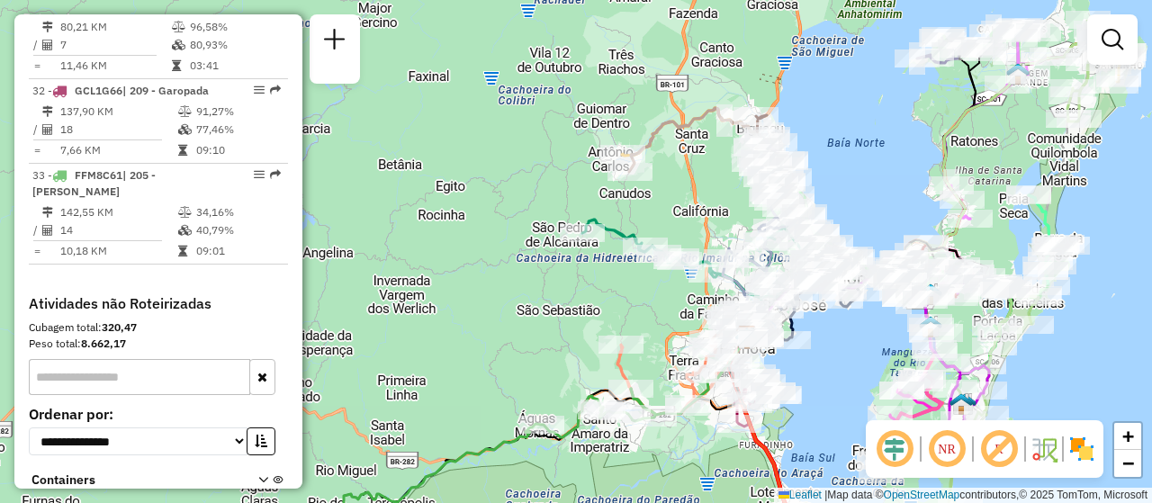
scroll to position [3096, 0]
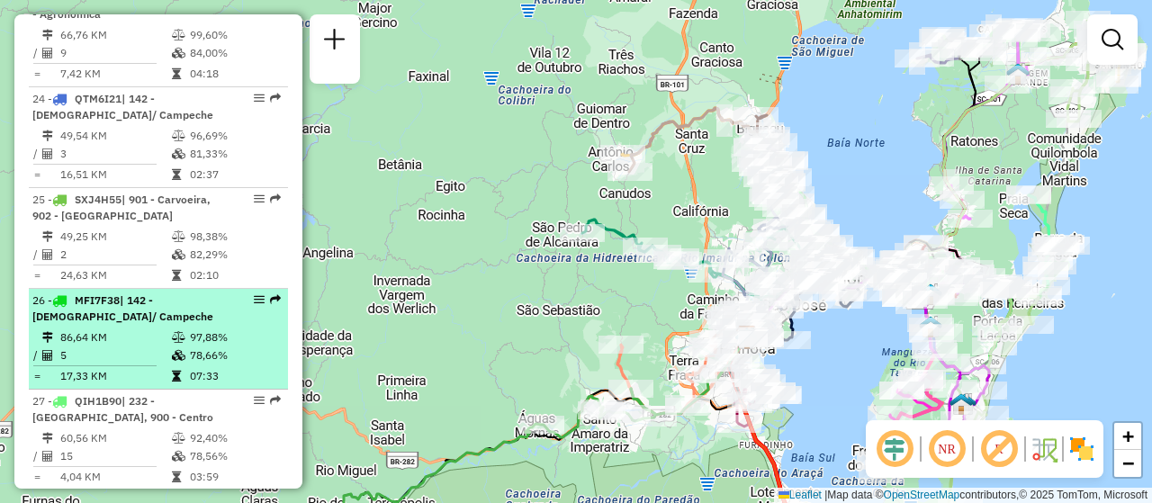
click at [256, 294] on em at bounding box center [259, 299] width 11 height 11
select select "**********"
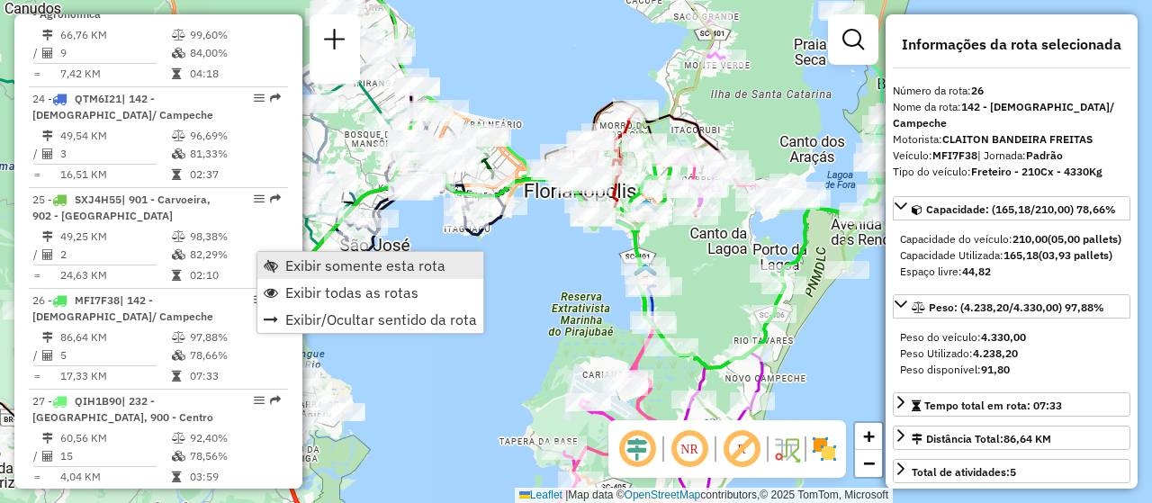
click at [332, 263] on span "Exibir somente esta rota" at bounding box center [365, 265] width 160 height 14
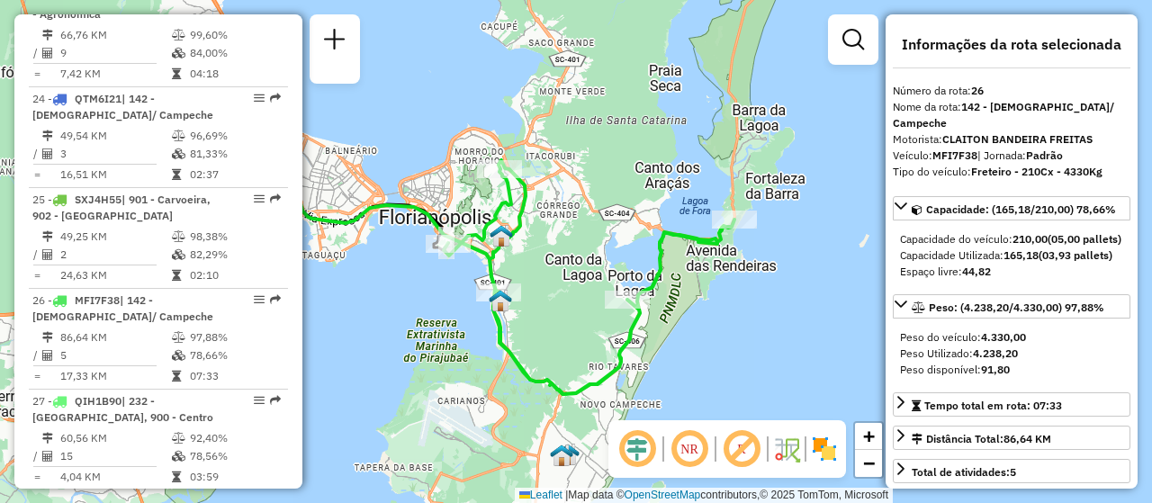
drag, startPoint x: 704, startPoint y: 274, endPoint x: 547, endPoint y: 287, distance: 157.1
click at [556, 300] on div "Janela de atendimento Grade de atendimento Capacidade Transportadoras Veículos …" at bounding box center [576, 251] width 1152 height 503
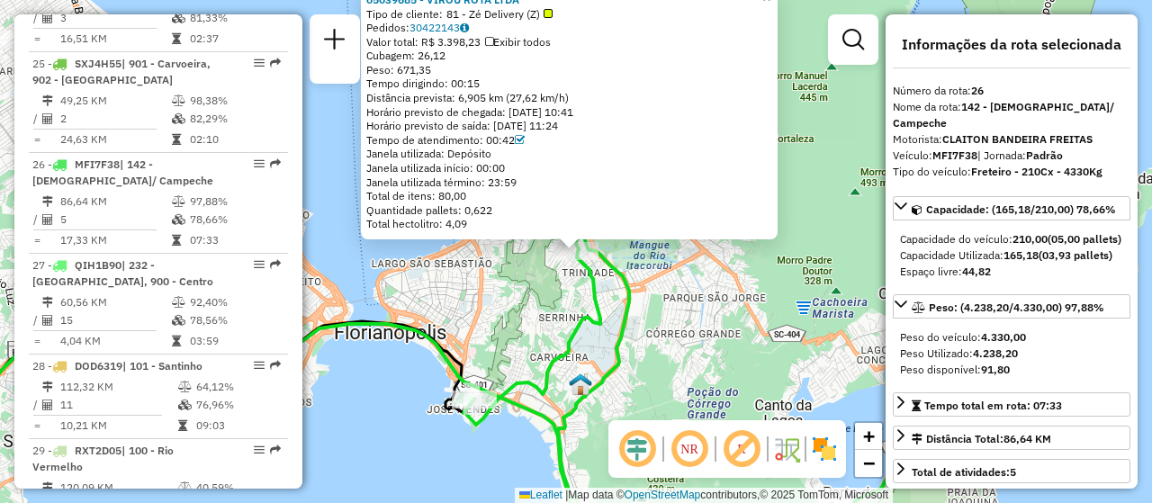
scroll to position [3322, 0]
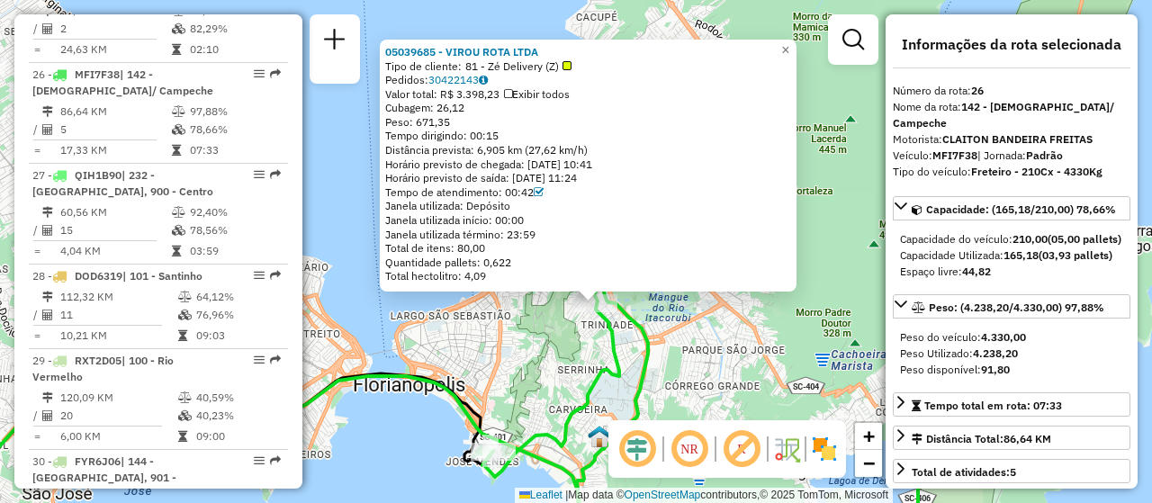
drag, startPoint x: 586, startPoint y: 282, endPoint x: 605, endPoint y: 335, distance: 55.5
click at [605, 335] on icon at bounding box center [773, 445] width 583 height 320
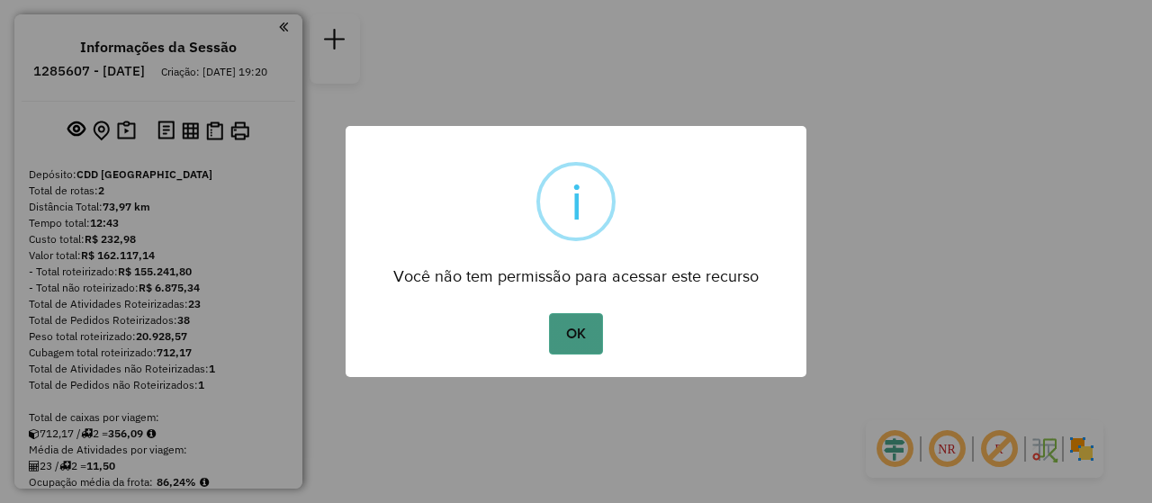
click at [569, 333] on button "OK" at bounding box center [575, 333] width 53 height 41
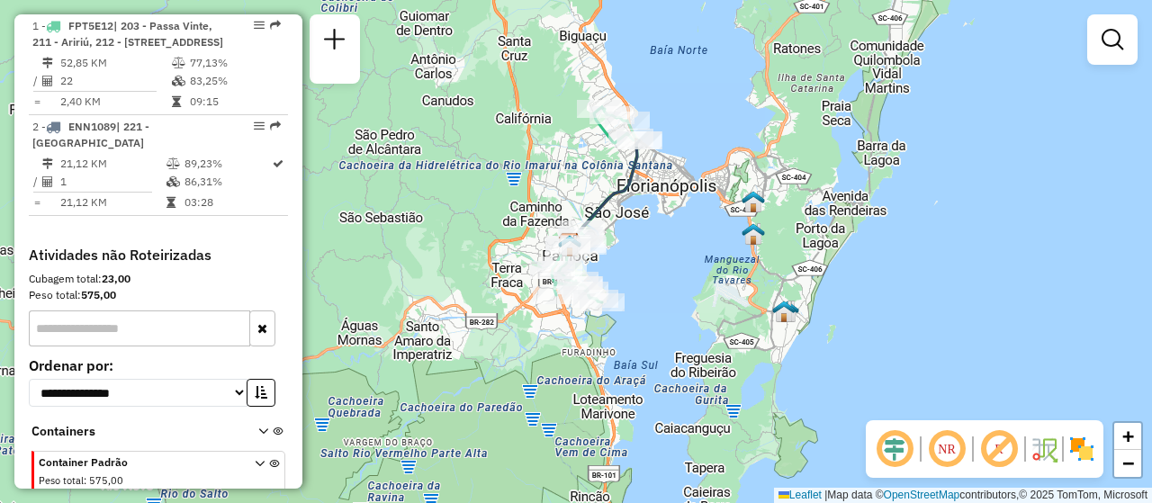
scroll to position [503, 0]
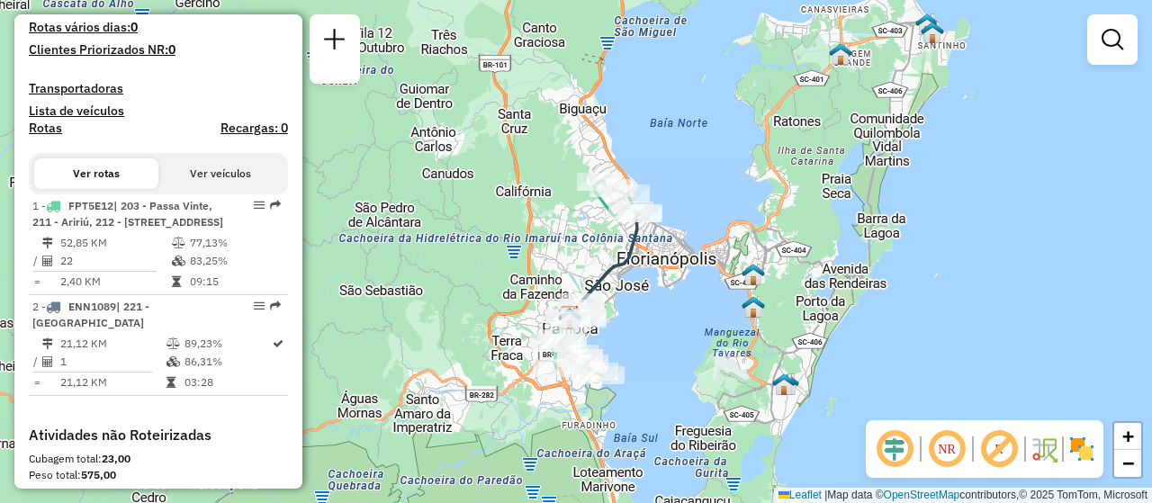
drag, startPoint x: 689, startPoint y: 313, endPoint x: 689, endPoint y: 392, distance: 79.2
click at [689, 392] on div "Janela de atendimento Grade de atendimento Capacidade Transportadoras Veículos …" at bounding box center [576, 251] width 1152 height 503
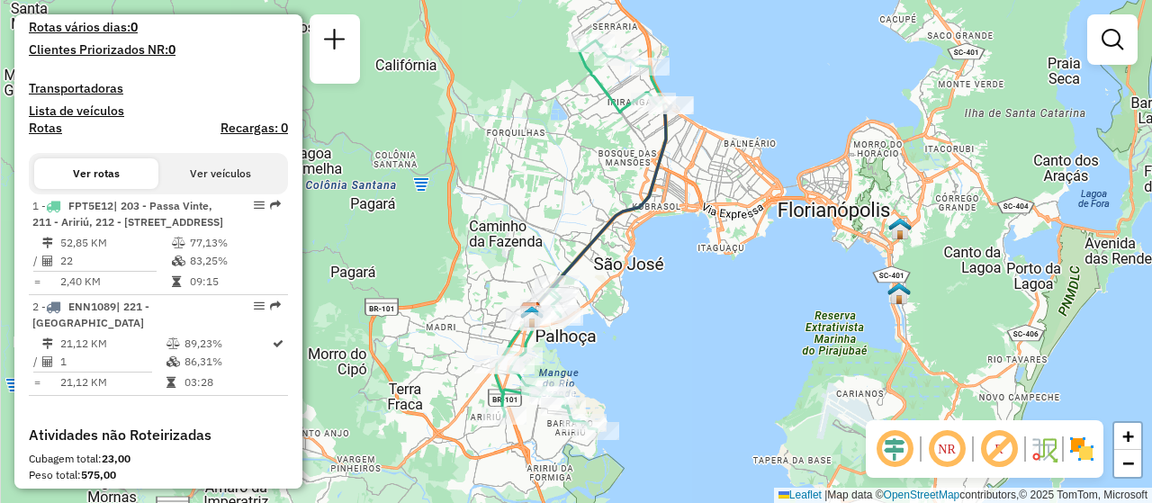
drag, startPoint x: 612, startPoint y: 299, endPoint x: 647, endPoint y: 322, distance: 42.2
click at [647, 322] on div "Janela de atendimento Grade de atendimento Capacidade Transportadoras Veículos …" at bounding box center [576, 251] width 1152 height 503
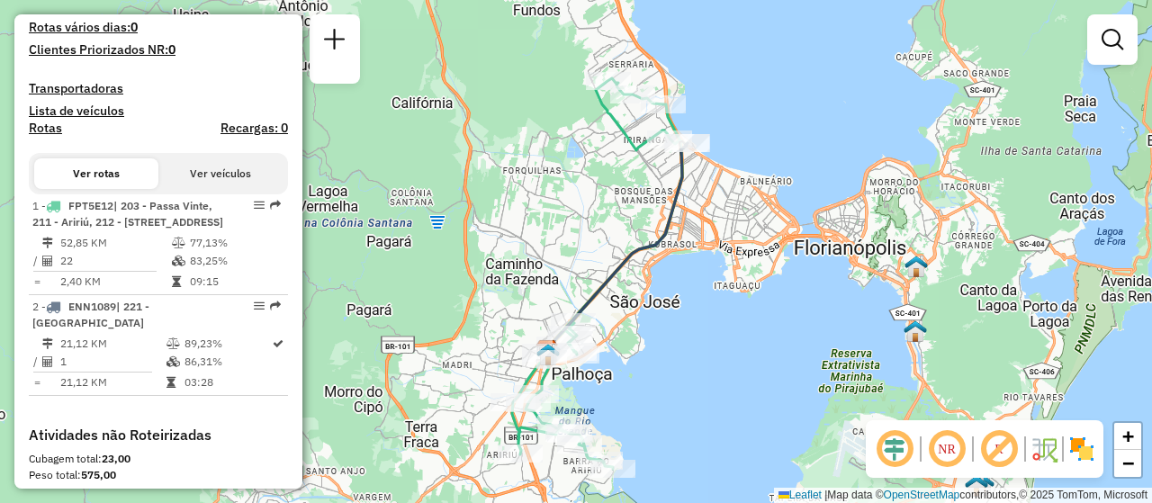
drag, startPoint x: 647, startPoint y: 360, endPoint x: 652, endPoint y: 379, distance: 19.6
click at [652, 379] on div "Janela de atendimento Grade de atendimento Capacidade Transportadoras Veículos …" at bounding box center [576, 251] width 1152 height 503
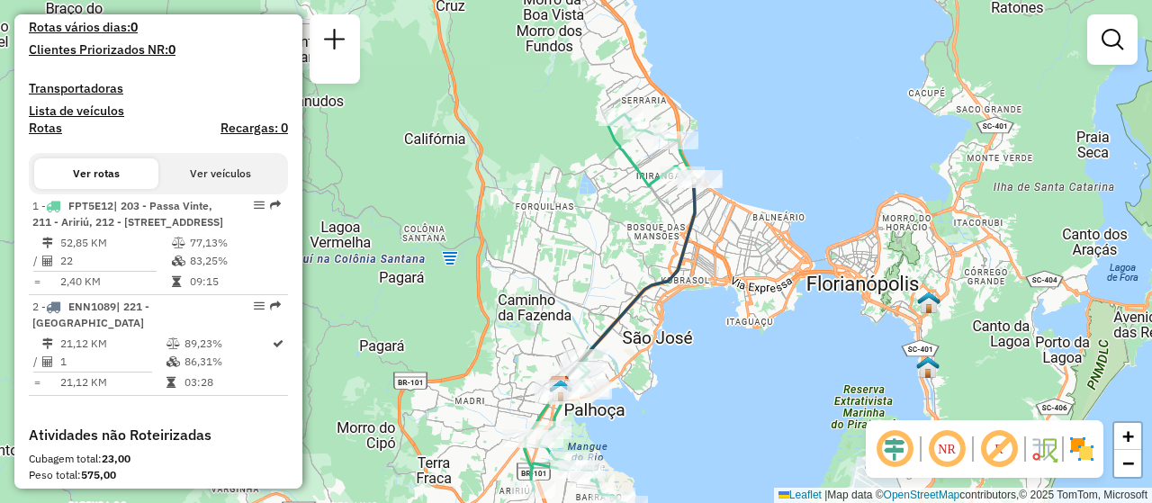
drag, startPoint x: 731, startPoint y: 131, endPoint x: 747, endPoint y: 189, distance: 59.6
click at [747, 188] on div "Janela de atendimento Grade de atendimento Capacidade Transportadoras Veículos …" at bounding box center [576, 251] width 1152 height 503
